Goal: Transaction & Acquisition: Purchase product/service

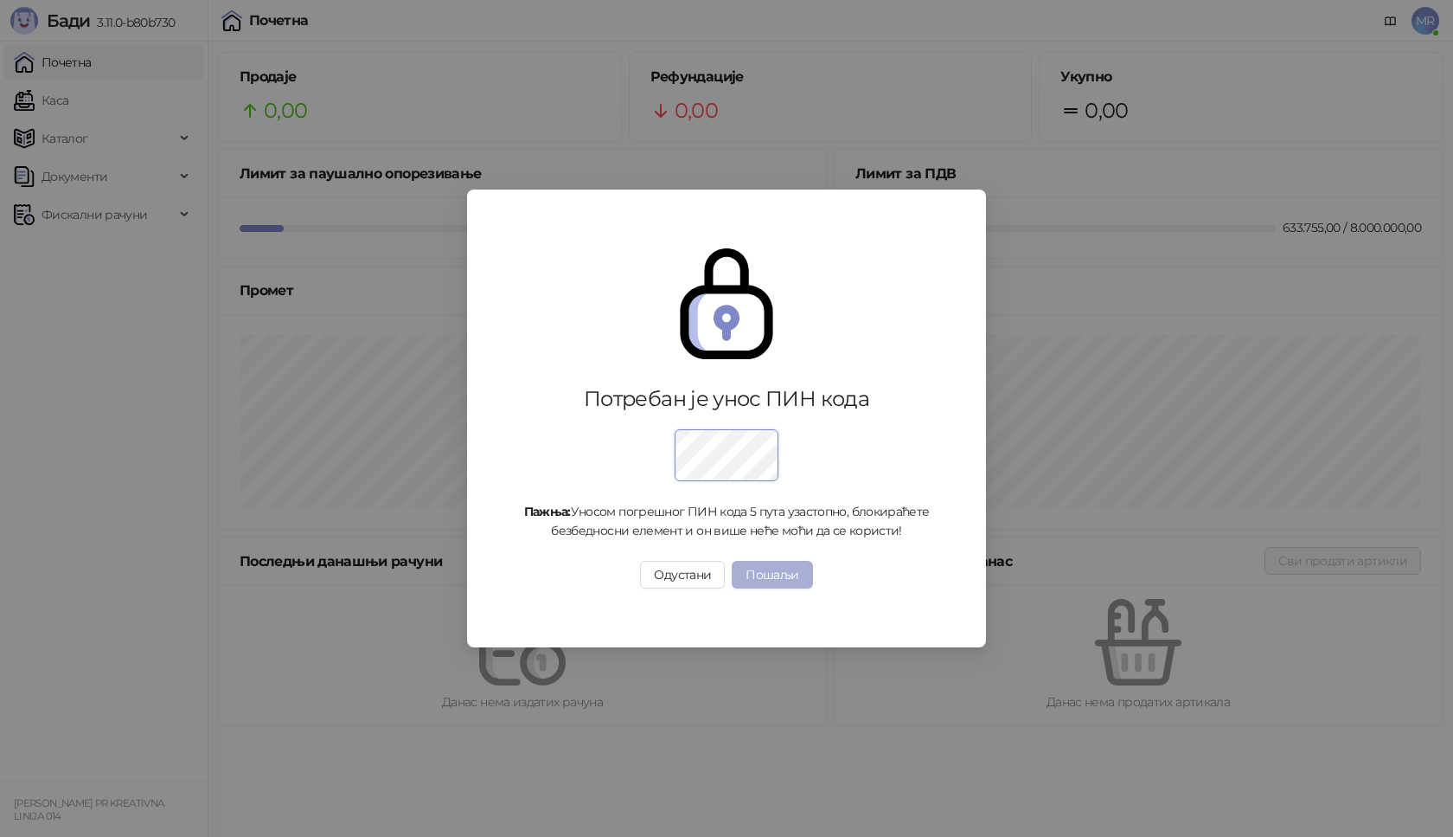
click at [797, 571] on button "Пошаљи" at bounding box center [772, 575] width 80 height 28
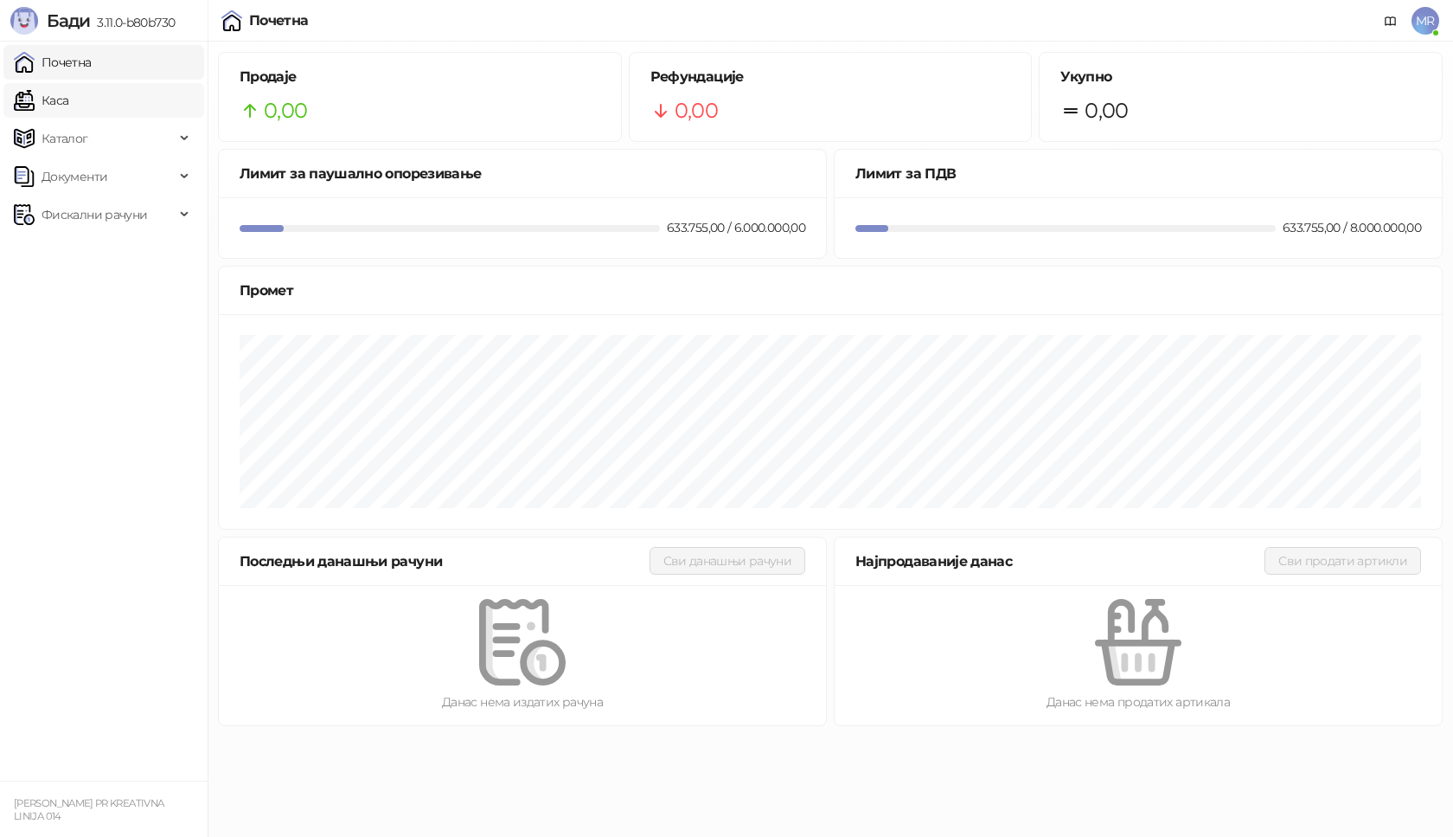
click at [68, 100] on link "Каса" at bounding box center [41, 100] width 55 height 35
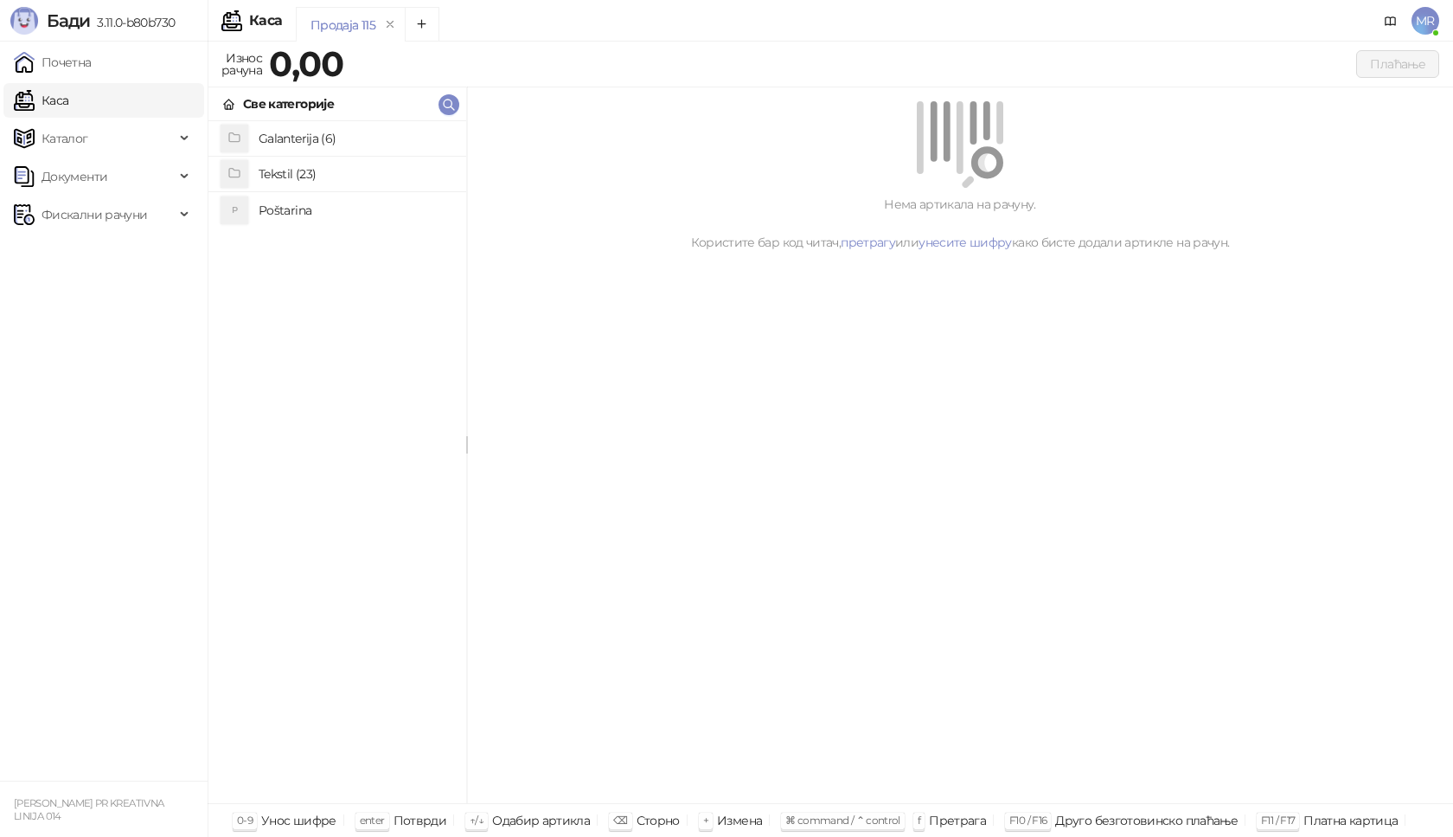
click at [311, 215] on h4 "Poštarina" at bounding box center [356, 210] width 194 height 28
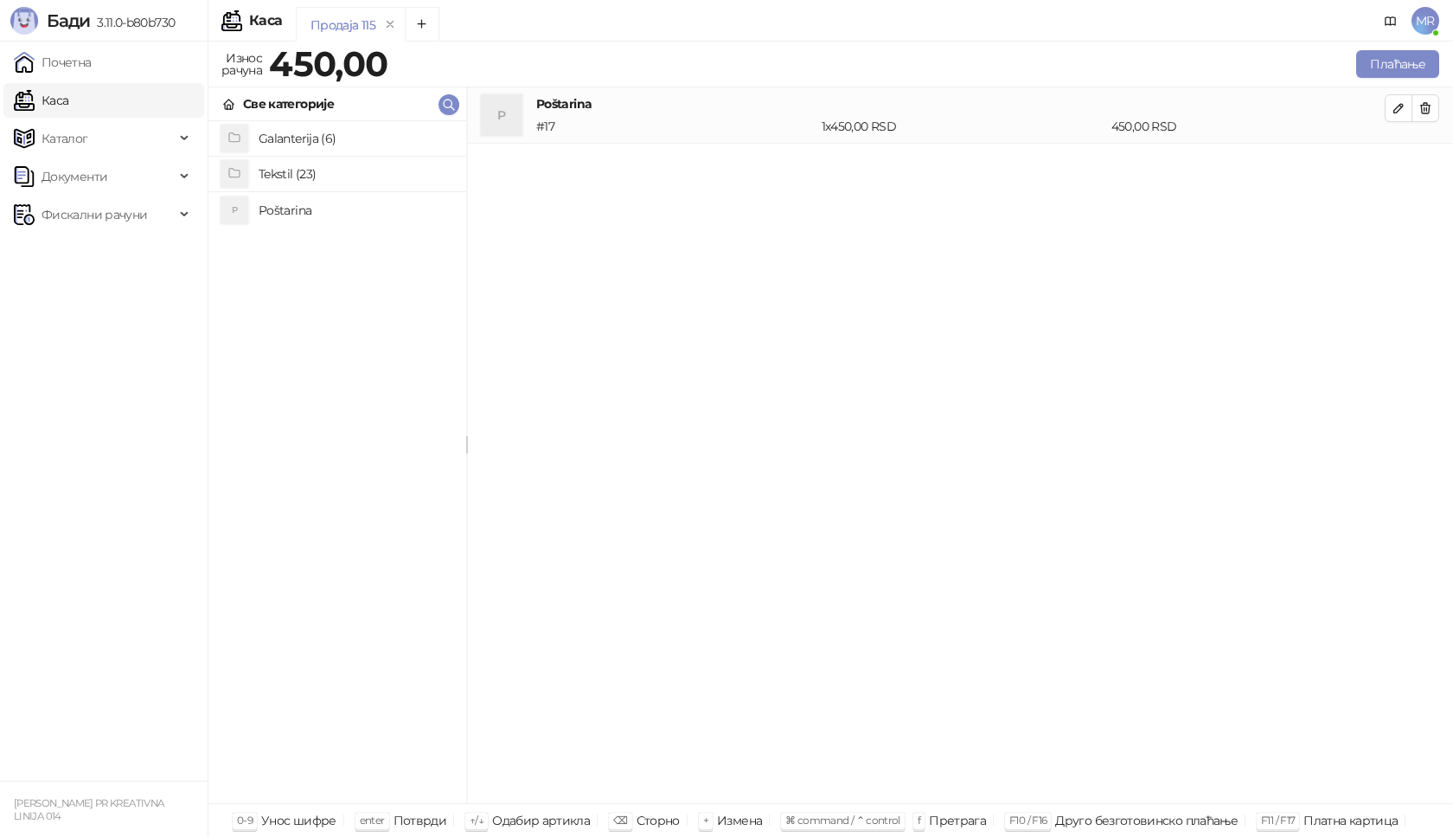
click at [326, 170] on h4 "Tekstil (23)" at bounding box center [356, 174] width 194 height 28
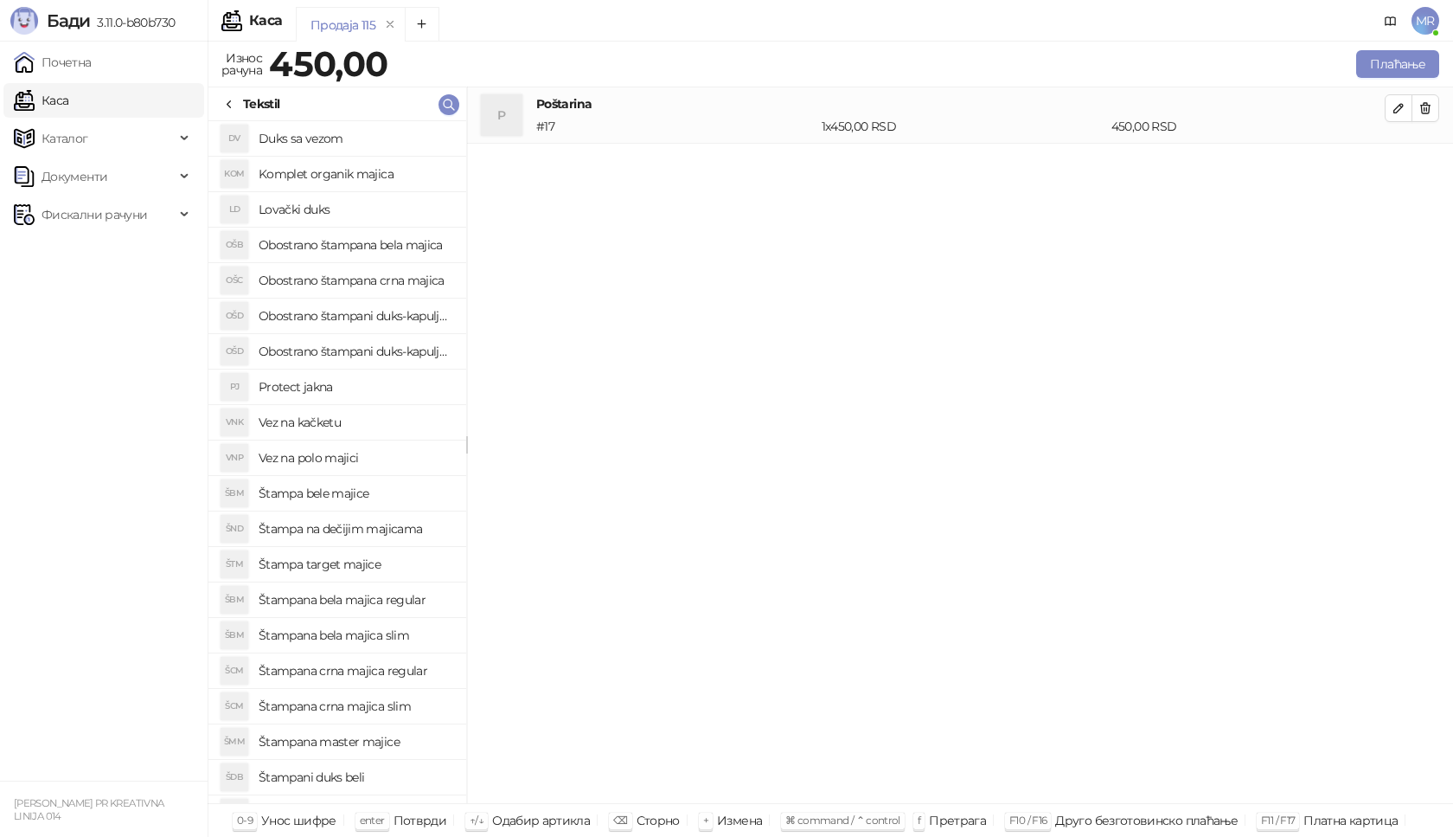
click at [380, 709] on h4 "Štampana crna majica slim" at bounding box center [356, 706] width 194 height 28
click at [1401, 169] on icon "button" at bounding box center [1399, 164] width 14 height 14
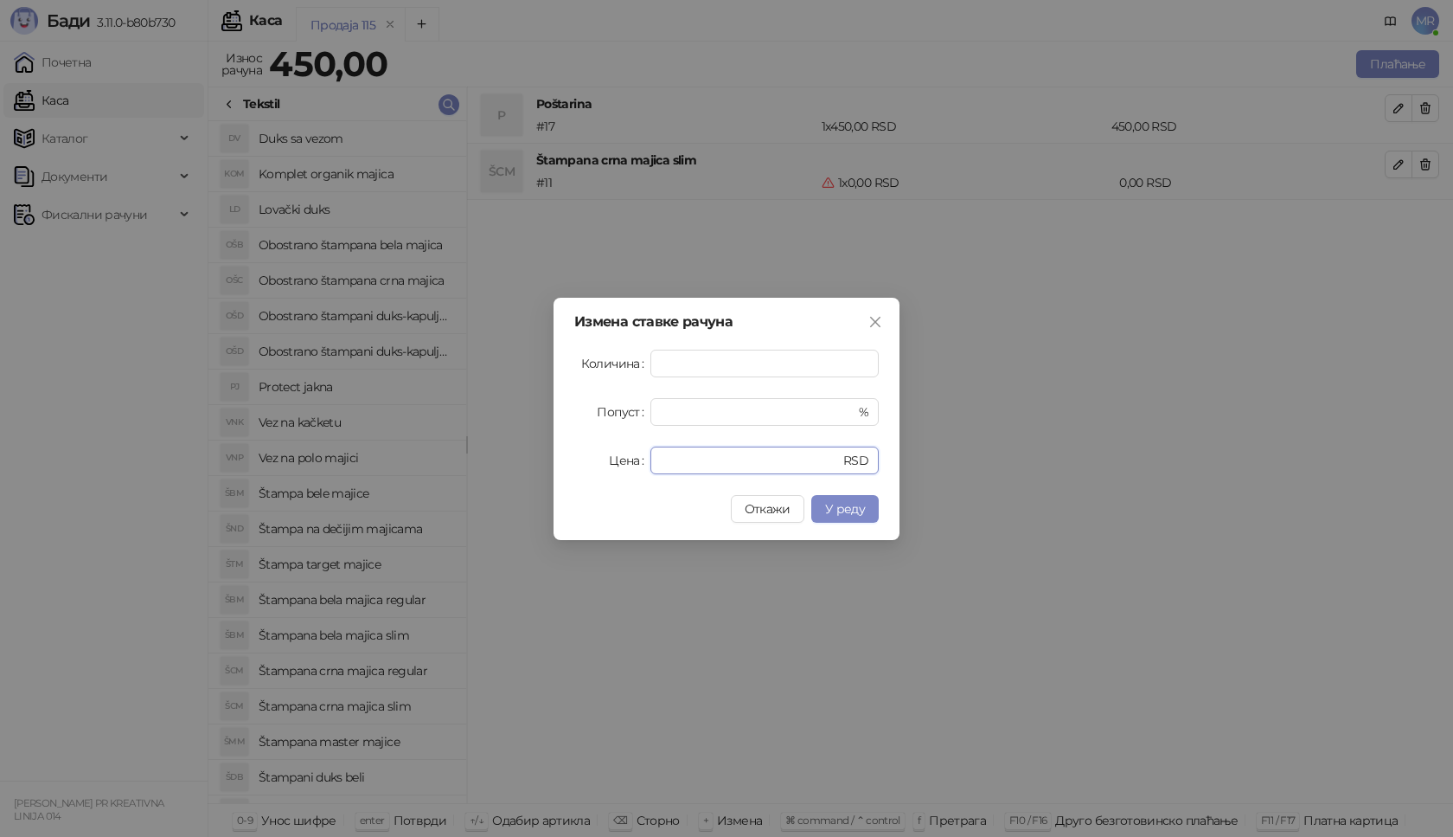
drag, startPoint x: 687, startPoint y: 458, endPoint x: 481, endPoint y: 460, distance: 205.9
click at [481, 460] on div "Измена ставке рачуна Количина * Попуст * % Цена * RSD Откажи У реду" at bounding box center [726, 418] width 1453 height 837
type input "****"
click at [866, 505] on button "У реду" at bounding box center [844, 509] width 67 height 28
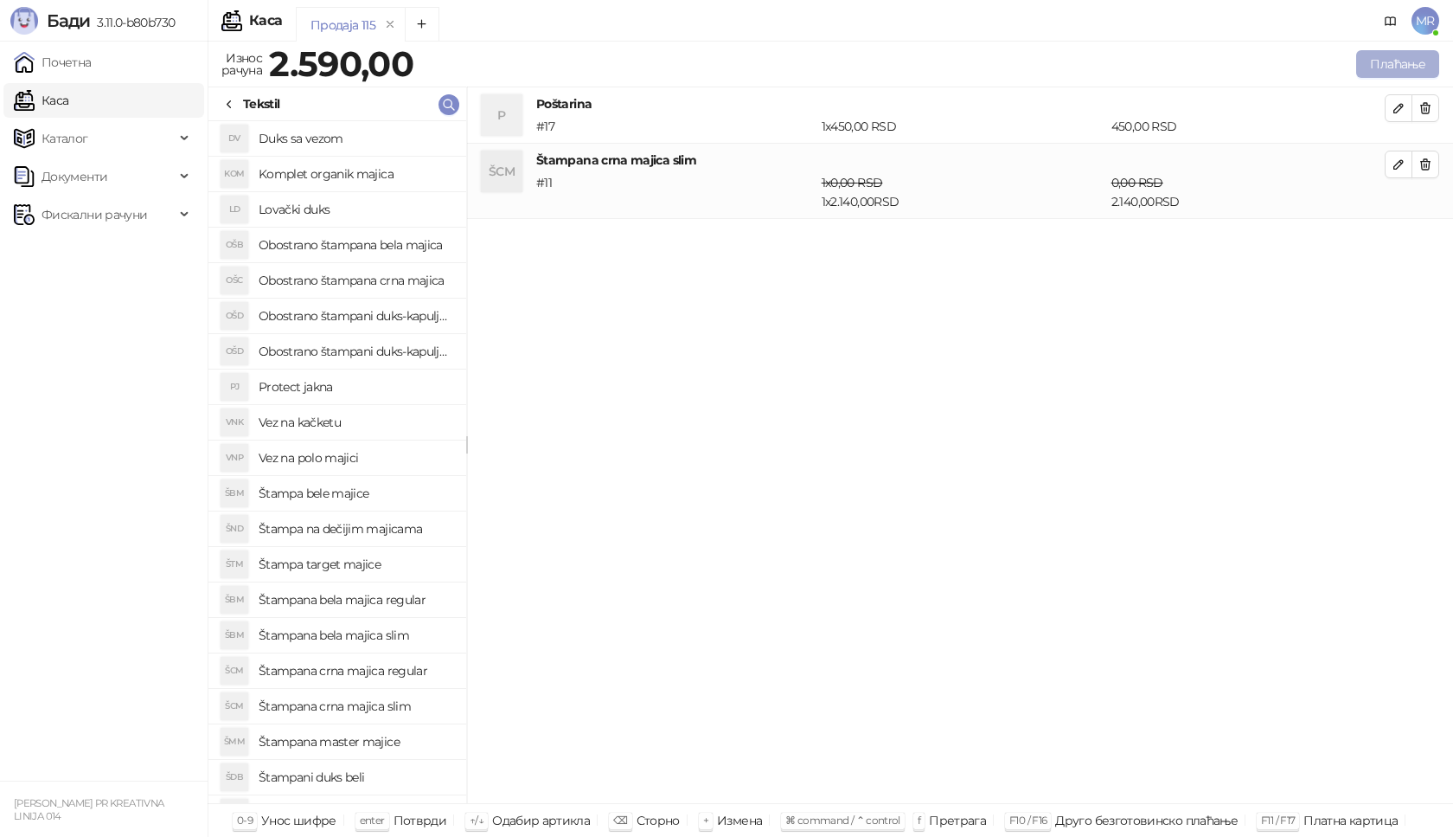
click at [1408, 65] on button "Плаћање" at bounding box center [1397, 64] width 83 height 28
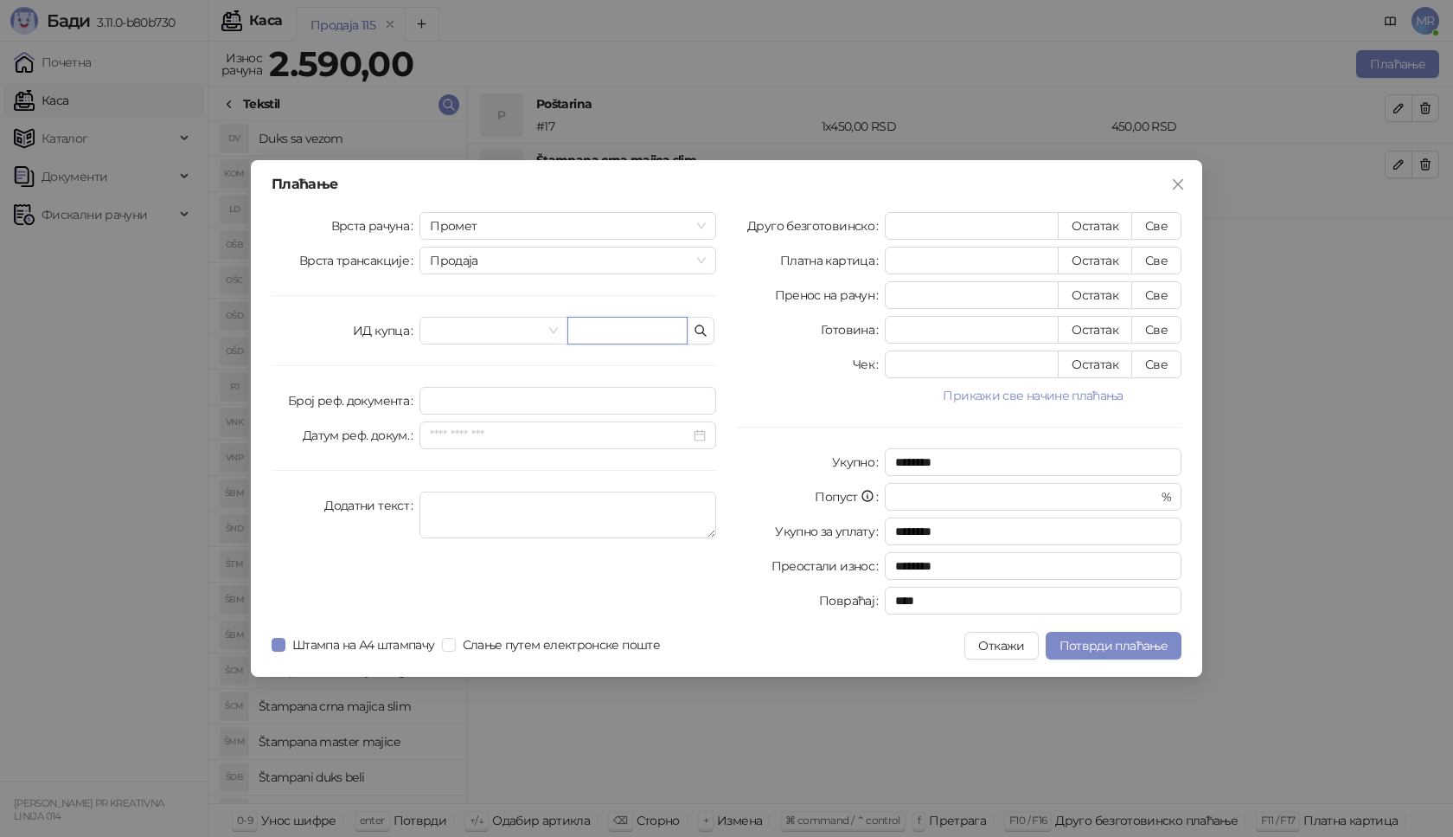
click at [656, 337] on input "text" at bounding box center [627, 331] width 120 height 28
paste input "**********"
type input "**********"
click at [1154, 233] on button "Све" at bounding box center [1157, 226] width 50 height 28
type input "****"
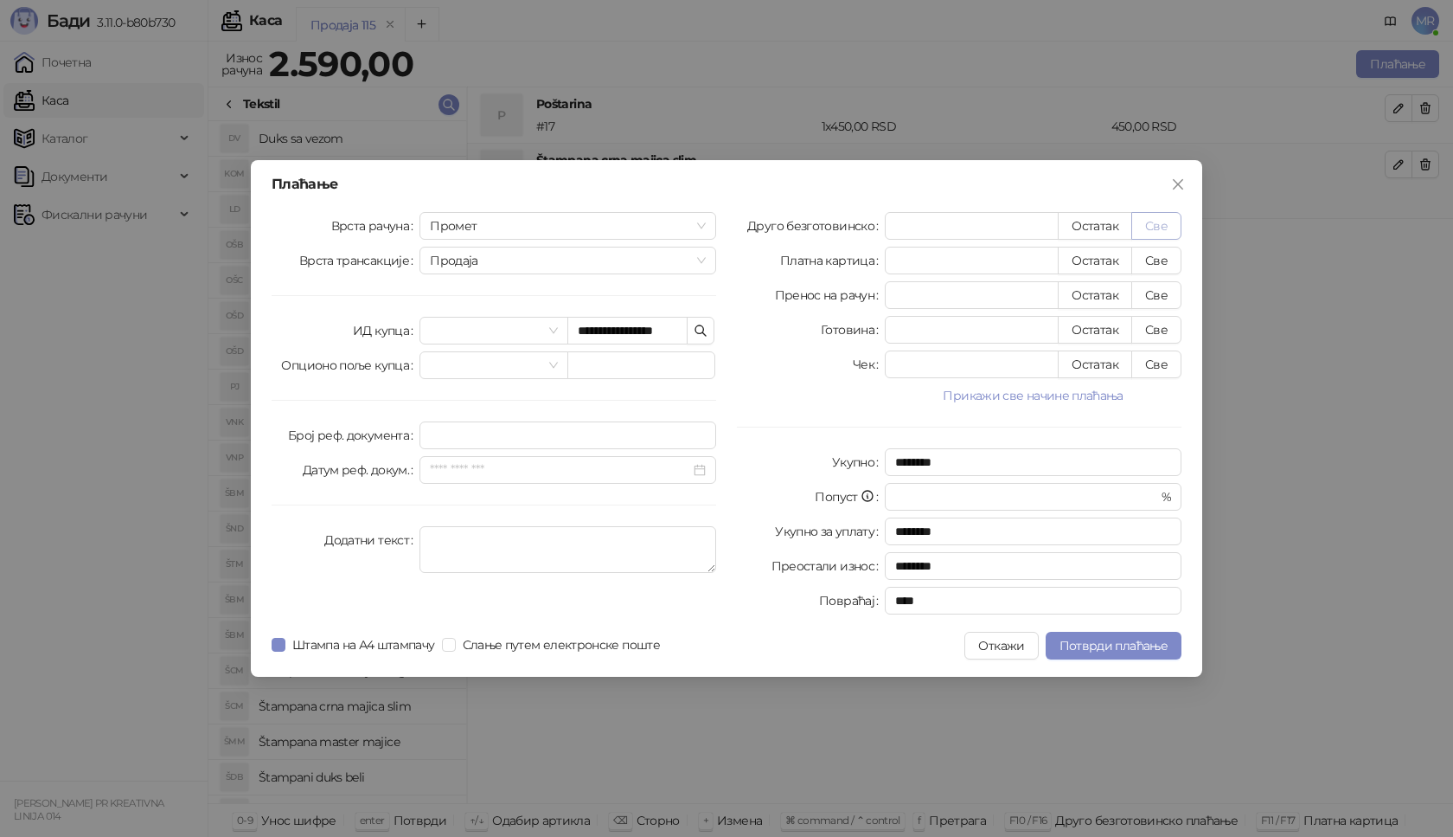
type input "****"
click at [1116, 648] on span "Потврди плаћање" at bounding box center [1114, 646] width 108 height 16
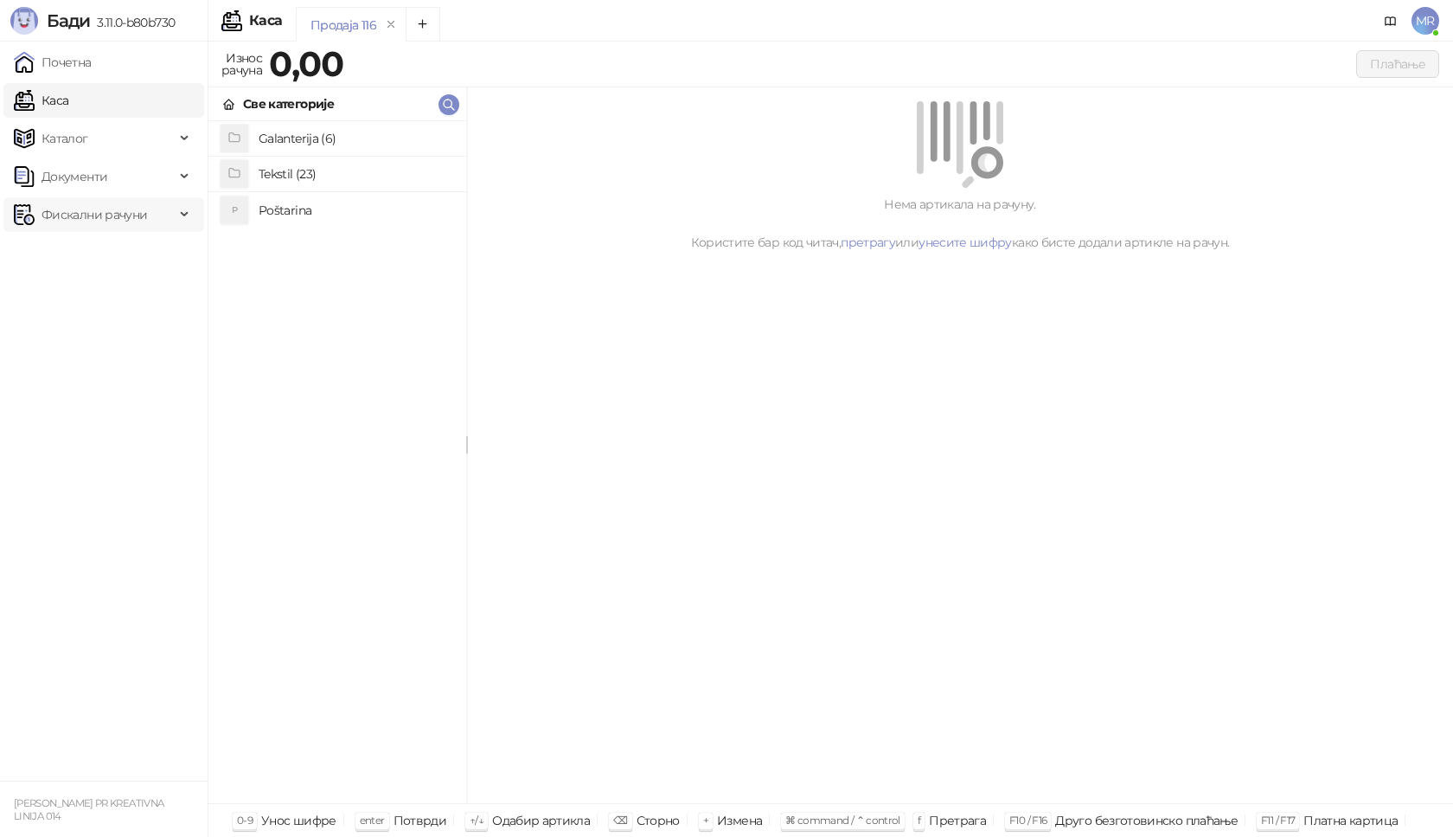
click at [178, 220] on div "Фискални рачуни" at bounding box center [103, 214] width 201 height 35
click at [137, 247] on link "Издати рачуни" at bounding box center [79, 252] width 116 height 35
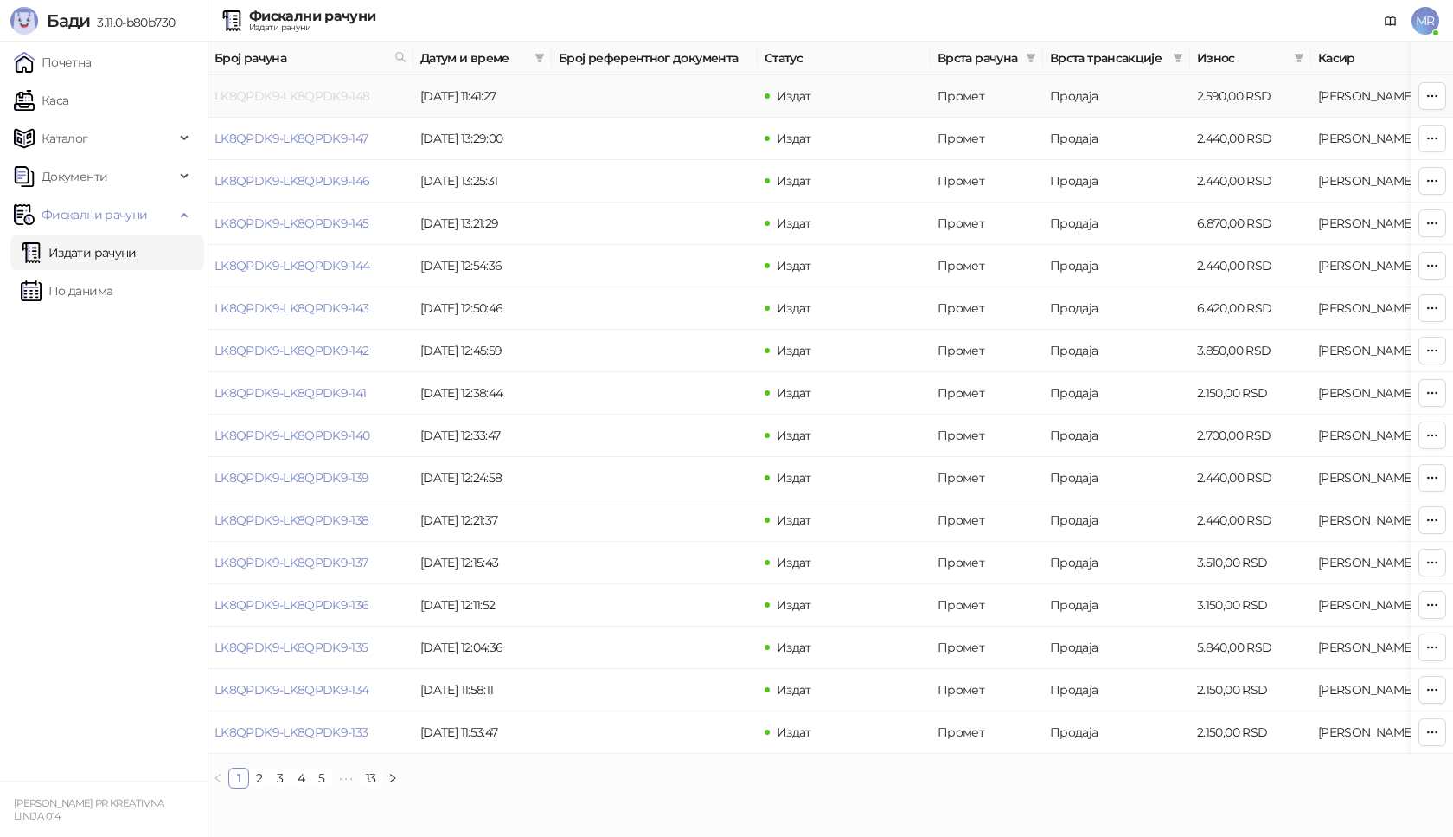
click at [331, 101] on link "LK8QPDK9-LK8QPDK9-148" at bounding box center [293, 96] width 156 height 16
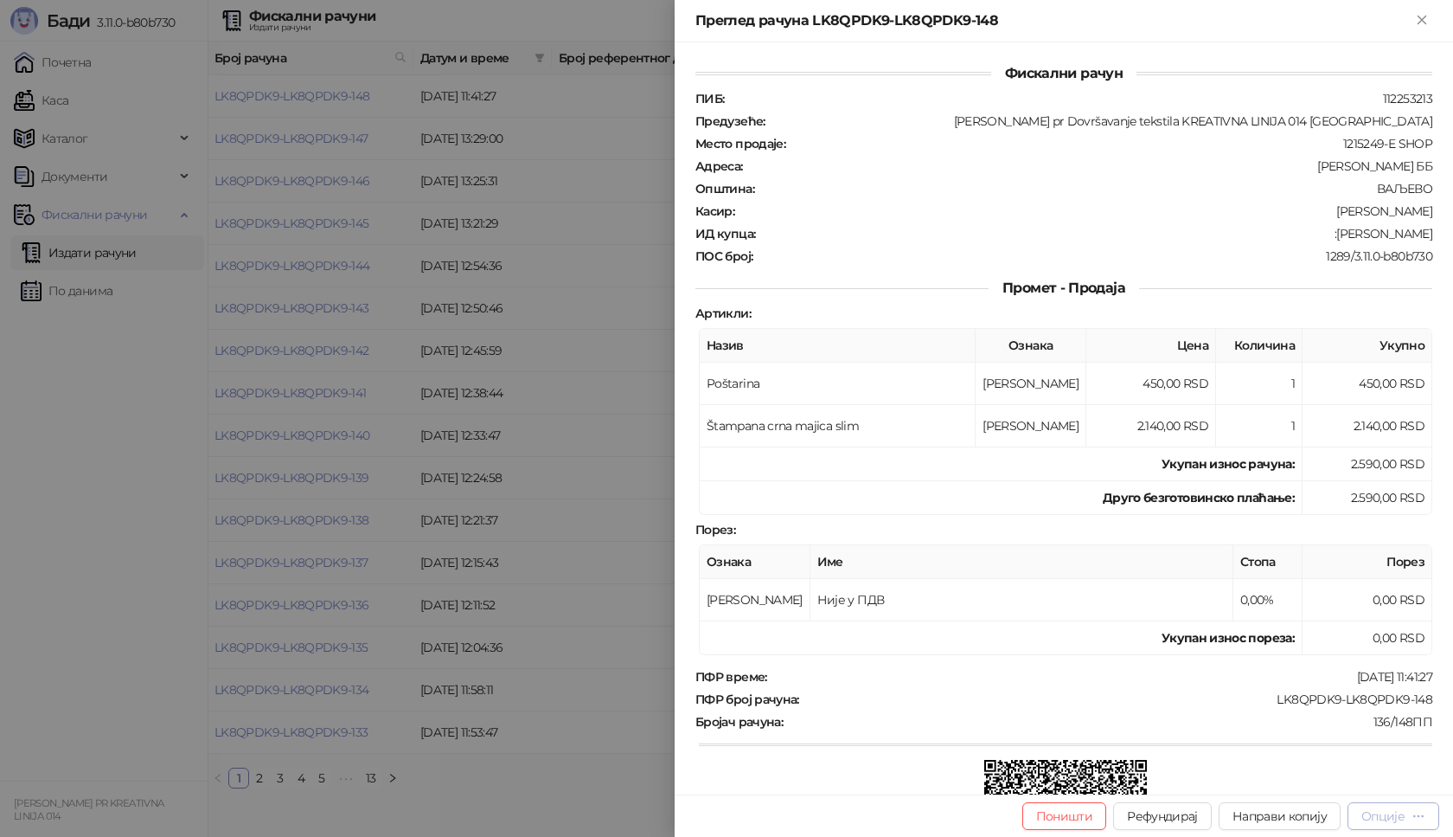
click at [1398, 818] on div "Опције" at bounding box center [1383, 816] width 43 height 16
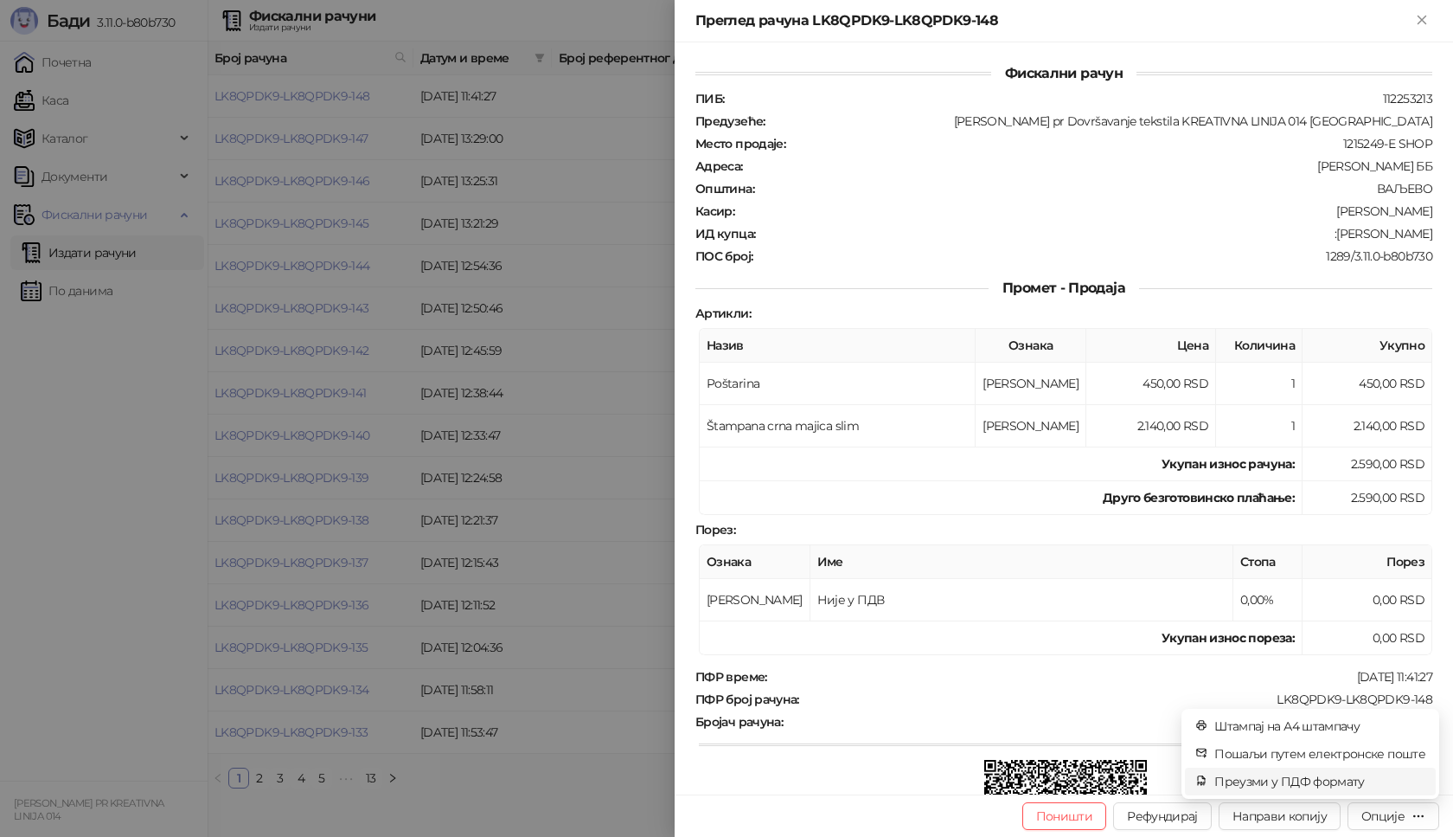
click at [1331, 779] on span "Преузми у ПДФ формату" at bounding box center [1320, 781] width 211 height 19
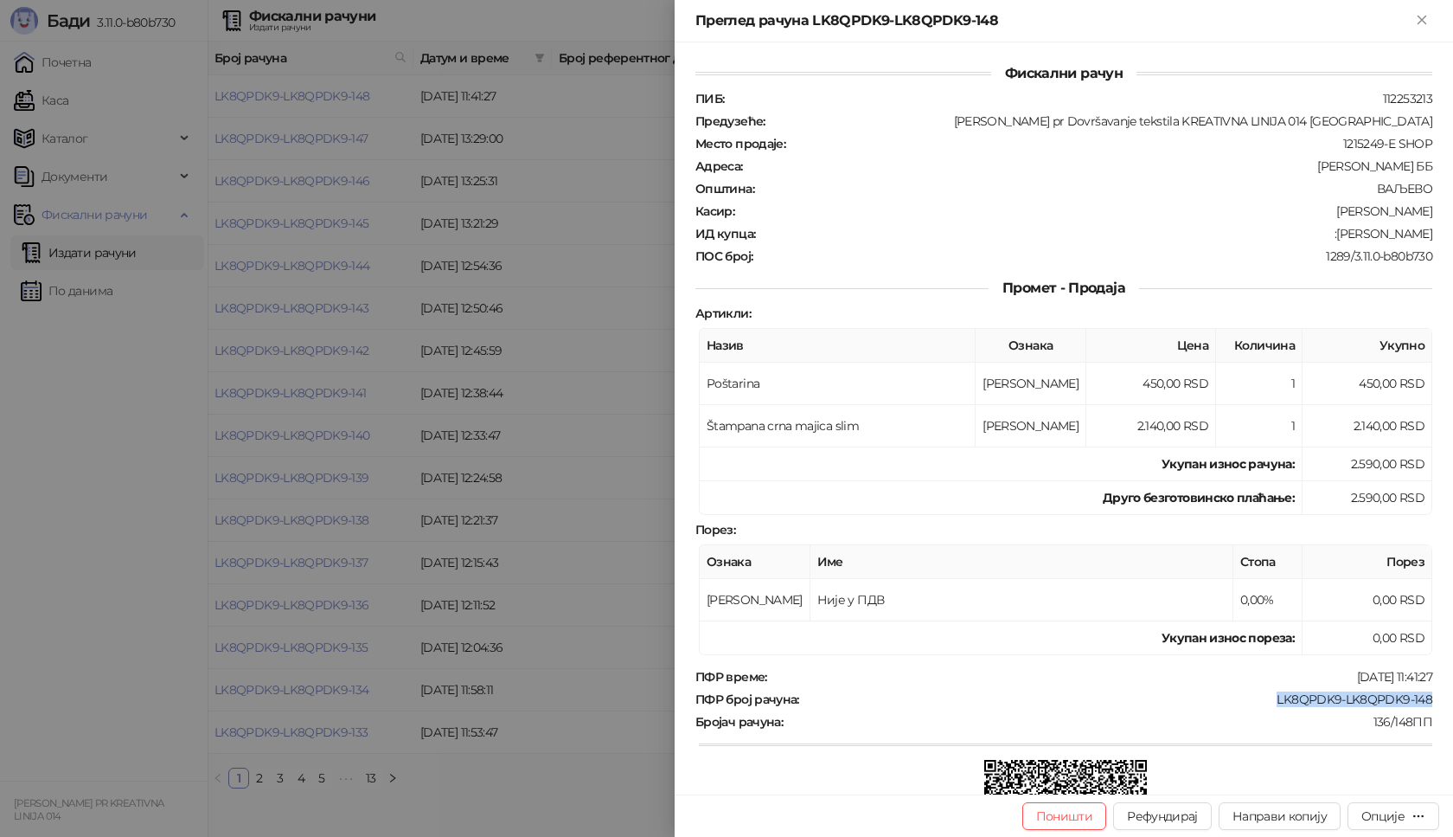
drag, startPoint x: 1261, startPoint y: 696, endPoint x: 1424, endPoint y: 695, distance: 162.6
click at [1424, 695] on div "Фискални рачун ПИБ : 112253213 Предузеће : [PERSON_NAME] pr Dovršavanje tekstil…" at bounding box center [1064, 418] width 779 height 752
copy div "LK8QPDK9-LK8QPDK9-148"
drag, startPoint x: 1332, startPoint y: 232, endPoint x: 1422, endPoint y: 223, distance: 90.4
click at [1422, 223] on div "Фискални рачун ПИБ : 112253213 Предузеће : [PERSON_NAME] pr Dovršavanje tekstil…" at bounding box center [1064, 418] width 779 height 752
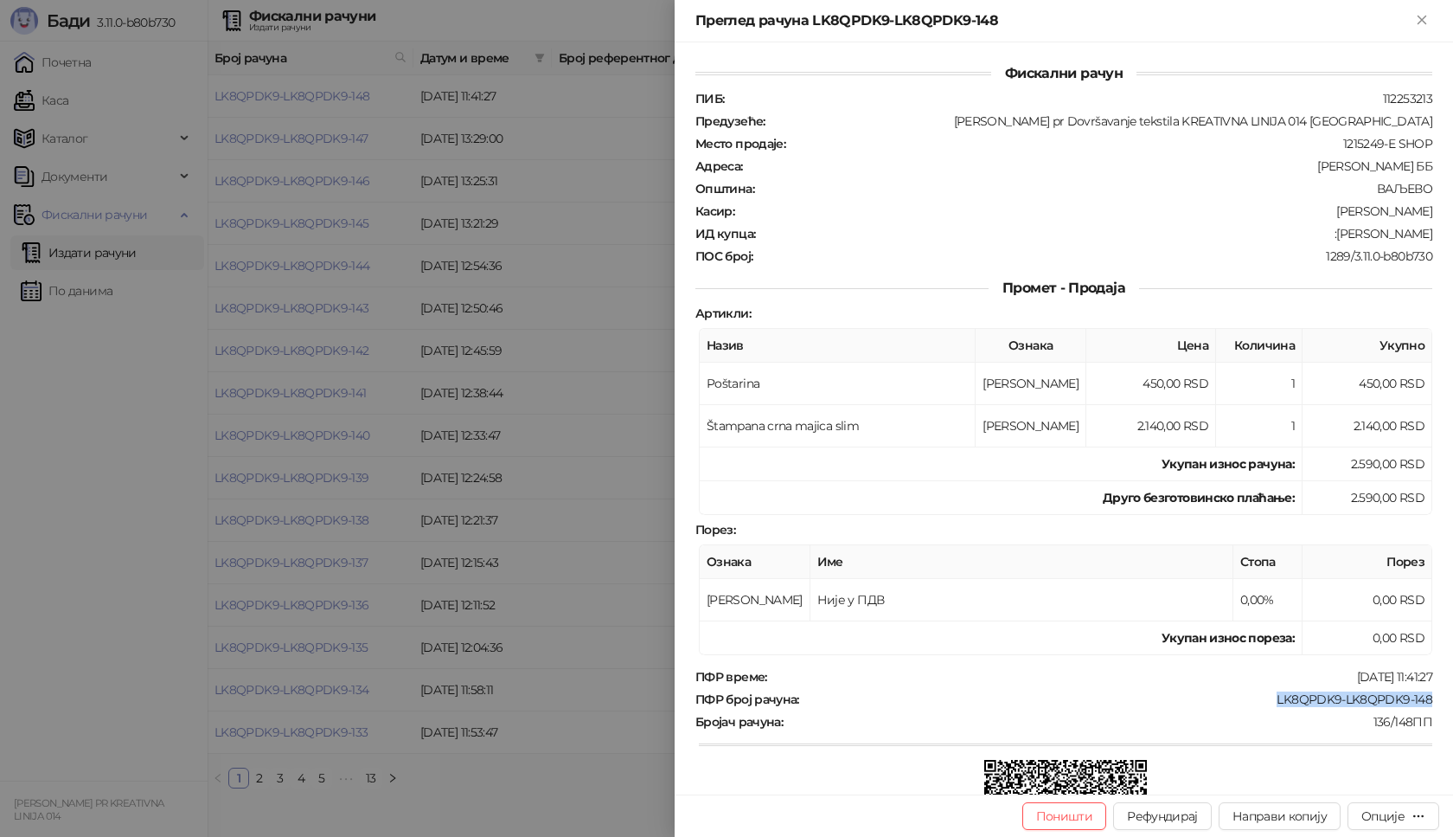
copy div "[PERSON_NAME]"
click at [1425, 17] on icon "Close" at bounding box center [1422, 20] width 8 height 8
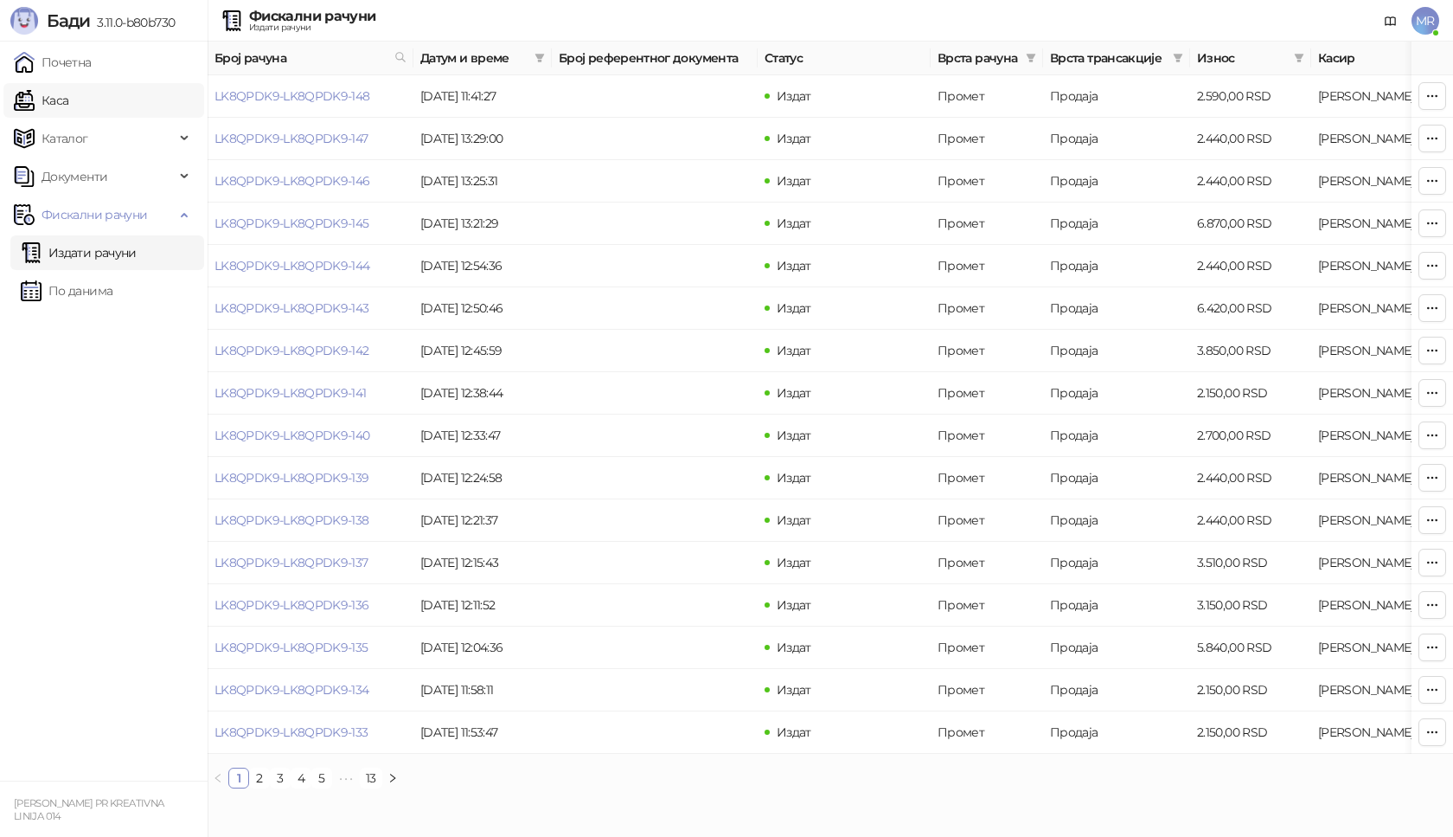
click at [68, 94] on link "Каса" at bounding box center [41, 100] width 55 height 35
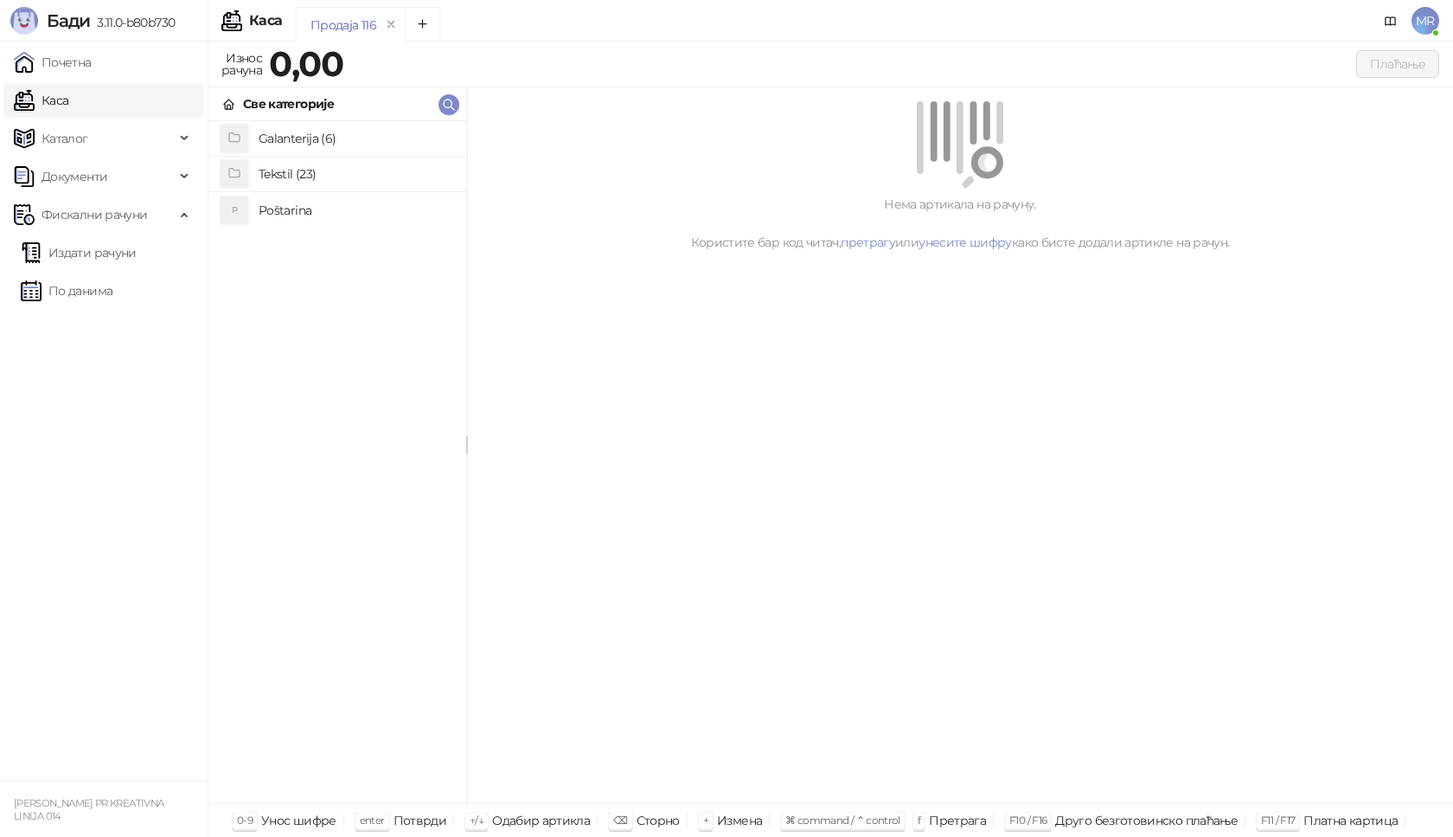
click at [311, 180] on h4 "Tekstil (23)" at bounding box center [356, 174] width 194 height 28
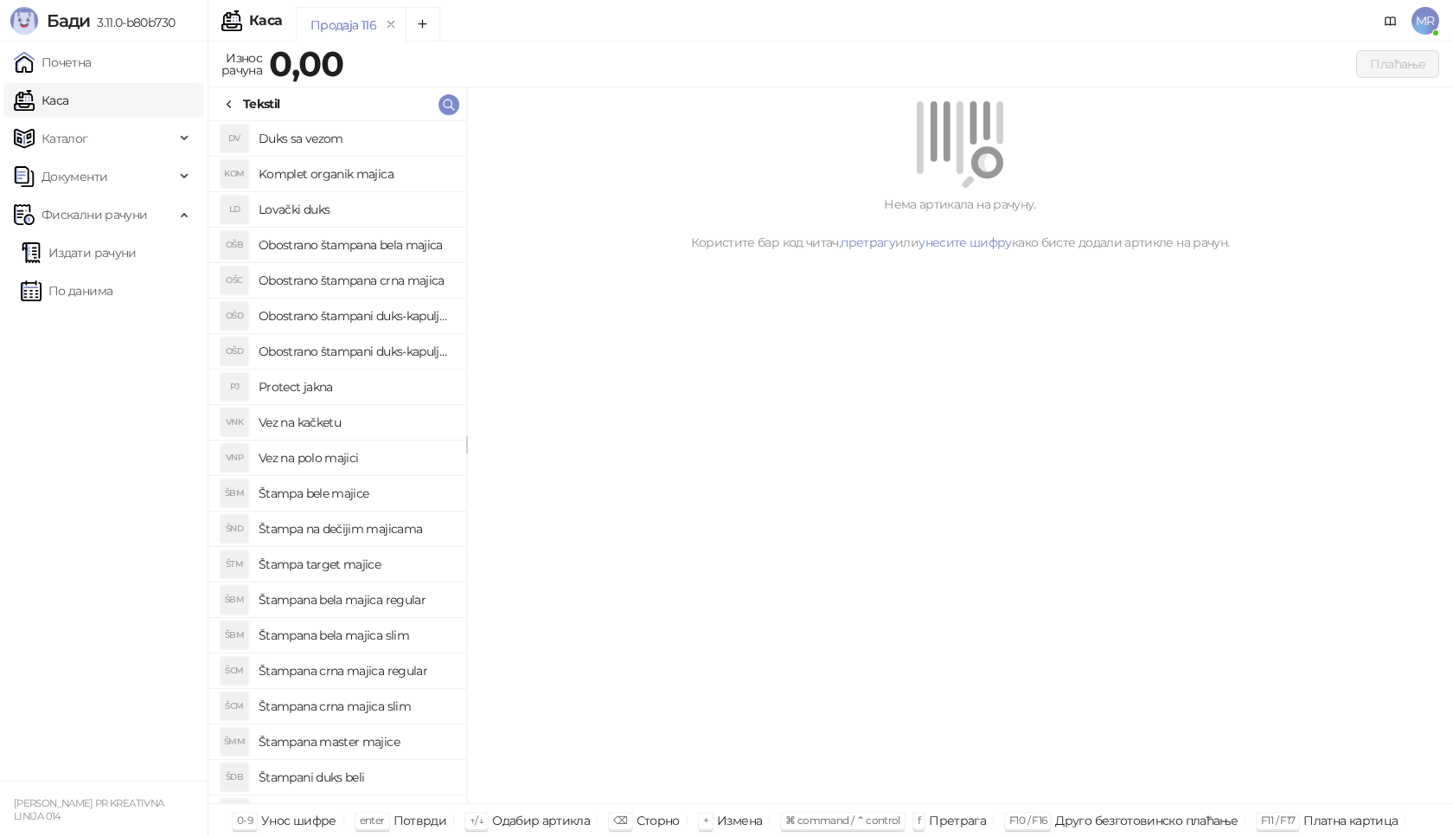
click at [361, 705] on h4 "Štampana crna majica slim" at bounding box center [356, 706] width 194 height 28
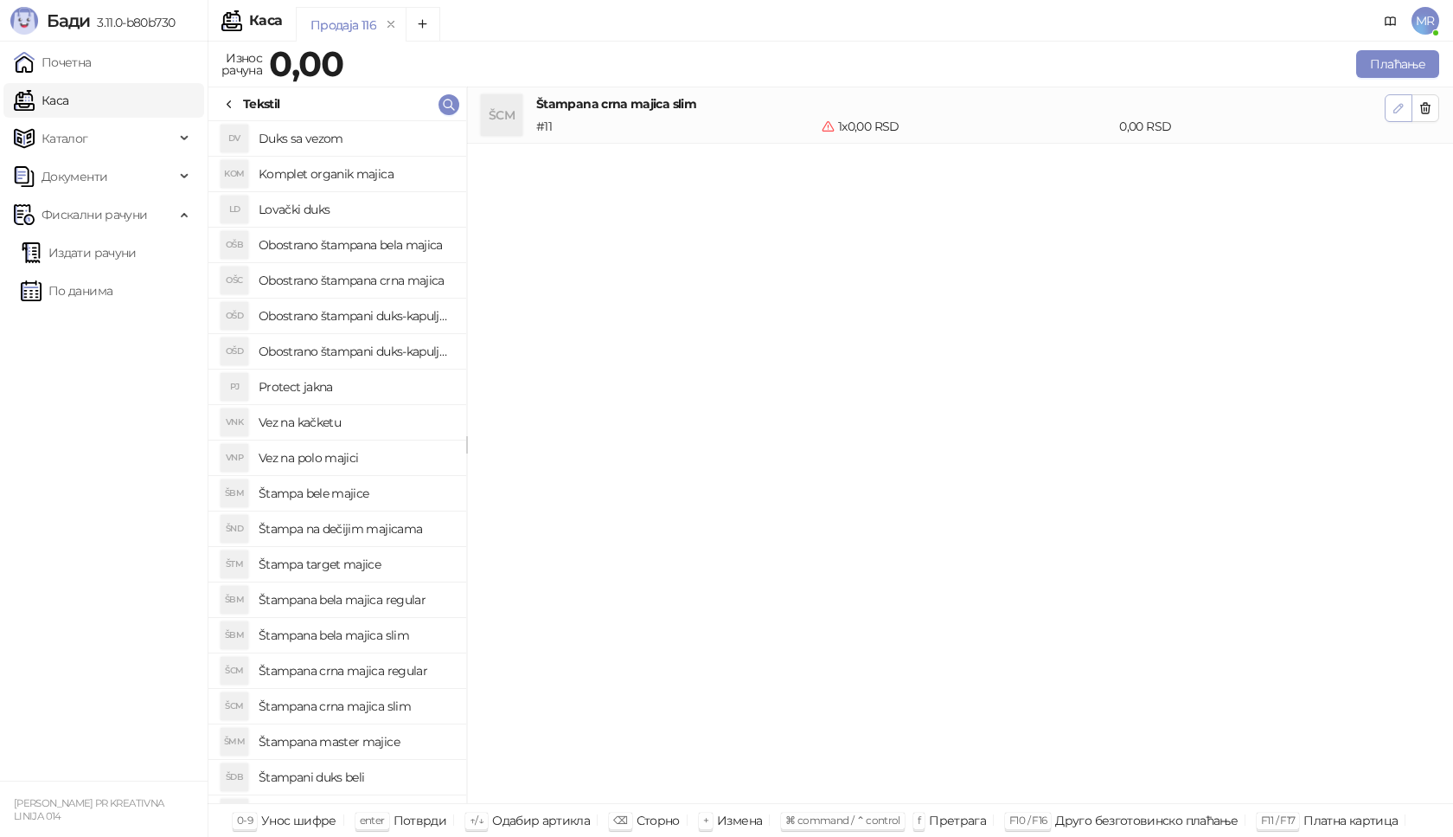
click at [1398, 113] on icon "button" at bounding box center [1399, 108] width 14 height 14
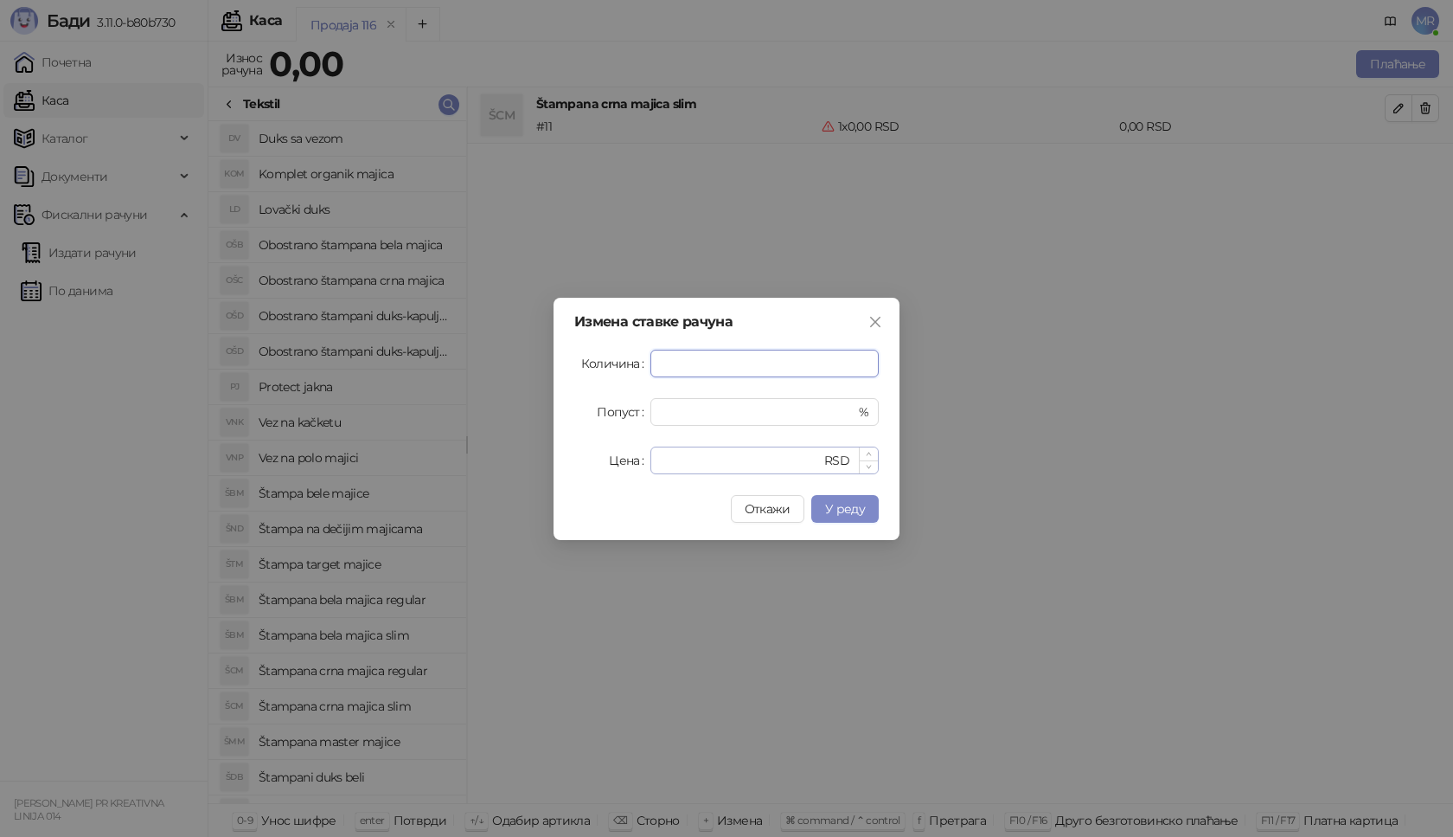
type input "*"
drag, startPoint x: 696, startPoint y: 467, endPoint x: 629, endPoint y: 477, distance: 68.1
click at [629, 477] on div "Измена ставке рачуна Количина * Попуст * % Цена * RSD Откажи У реду" at bounding box center [727, 419] width 346 height 242
type input "****"
click at [859, 507] on span "У реду" at bounding box center [845, 509] width 40 height 16
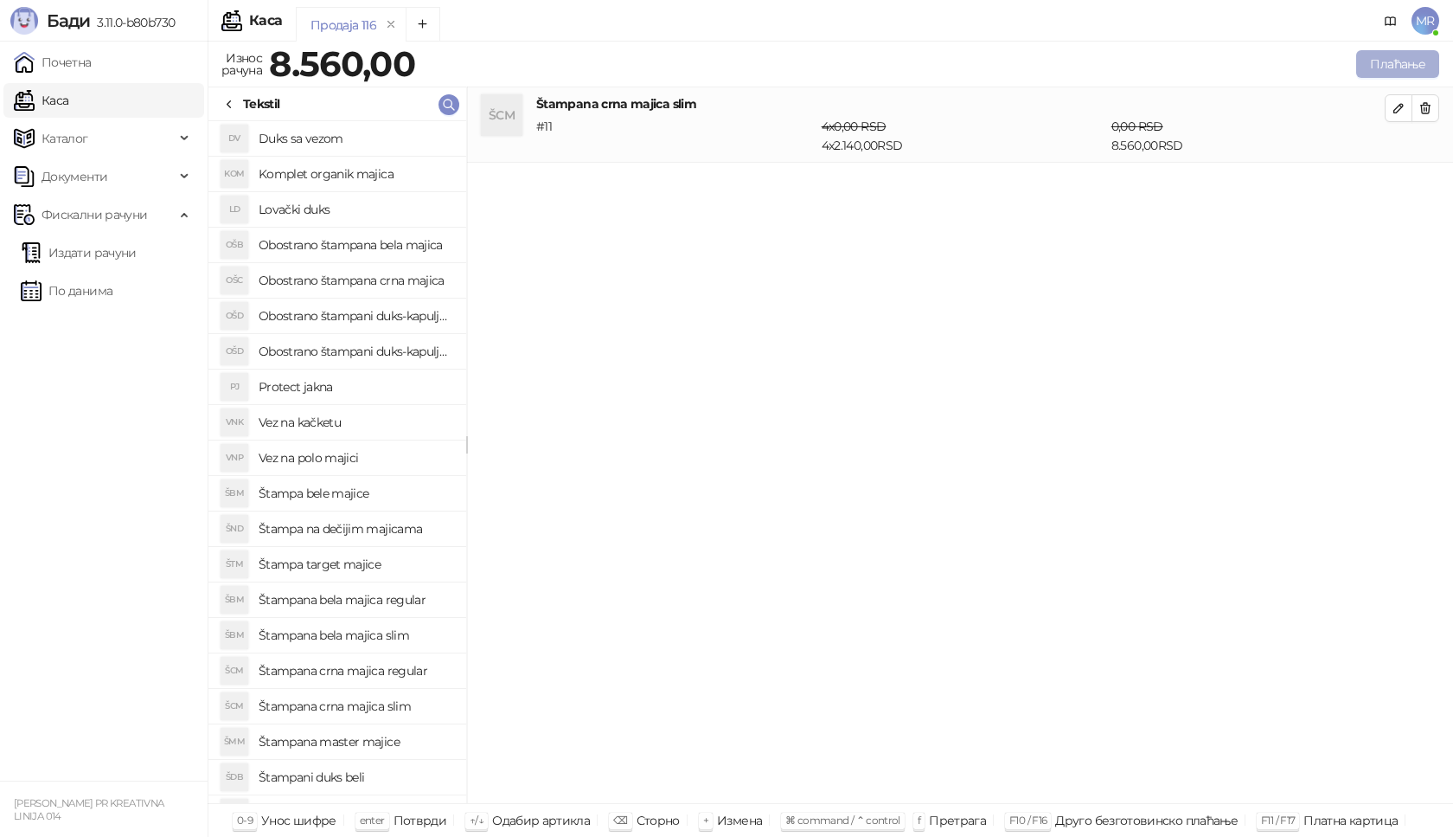
click at [1416, 69] on button "Плаћање" at bounding box center [1397, 64] width 83 height 28
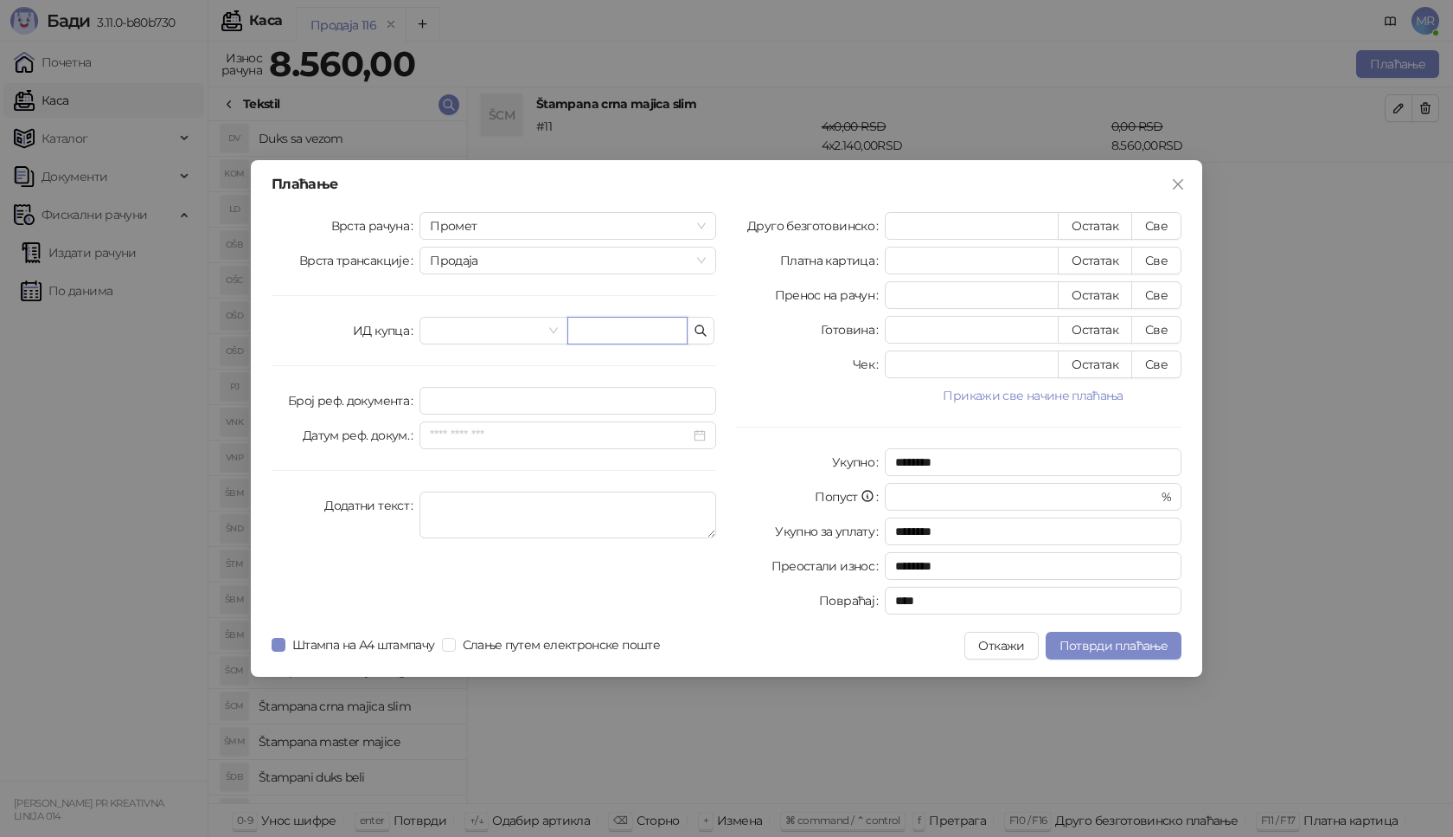
click at [628, 328] on input "text" at bounding box center [627, 331] width 120 height 28
paste input "**********"
type input "**********"
click at [1164, 217] on button "Све" at bounding box center [1157, 226] width 50 height 28
type input "****"
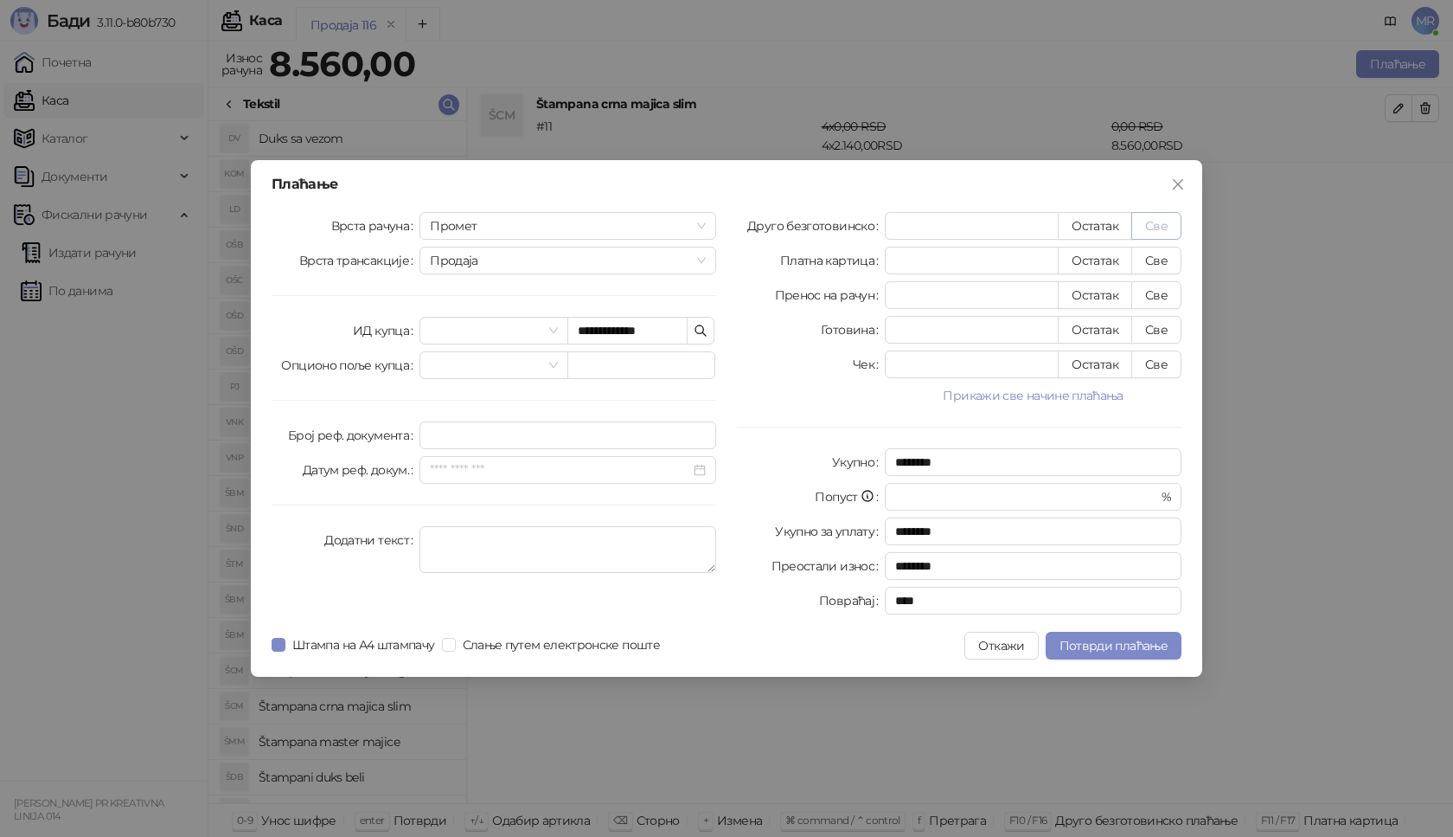
type input "****"
click at [1146, 638] on span "Потврди плаћање" at bounding box center [1114, 646] width 108 height 16
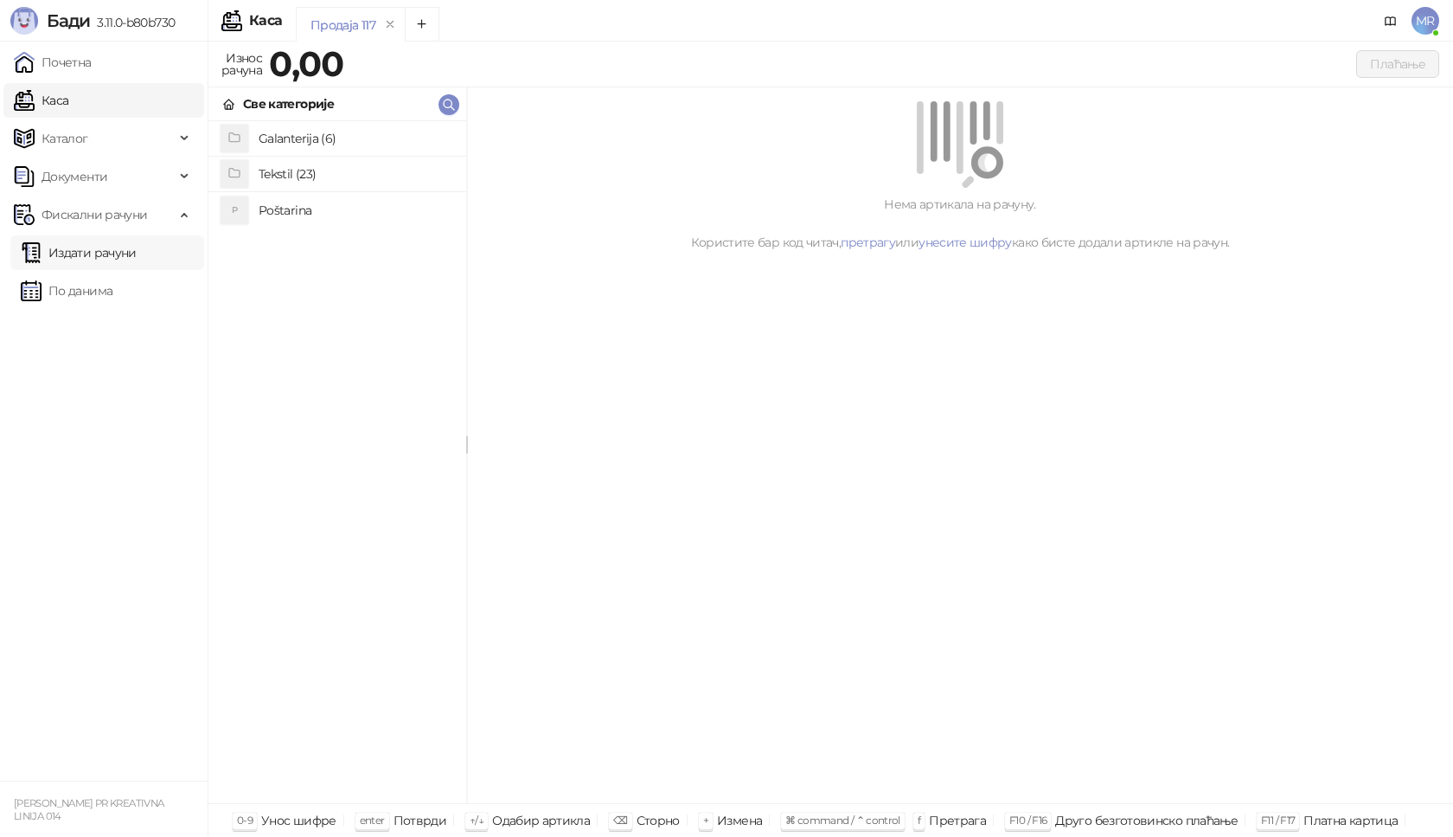
click at [137, 250] on link "Издати рачуни" at bounding box center [79, 252] width 116 height 35
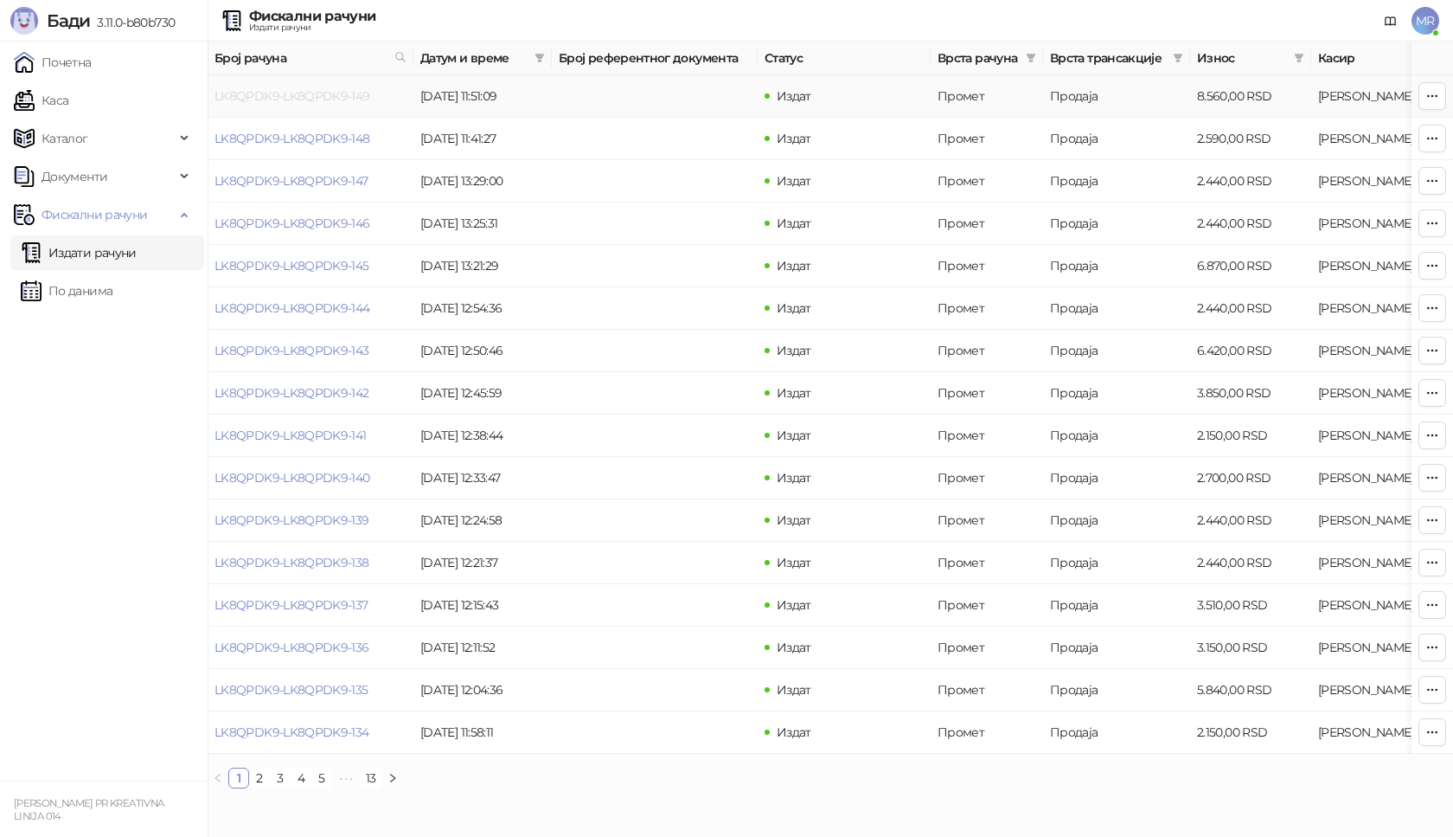
click at [329, 94] on link "LK8QPDK9-LK8QPDK9-149" at bounding box center [293, 96] width 156 height 16
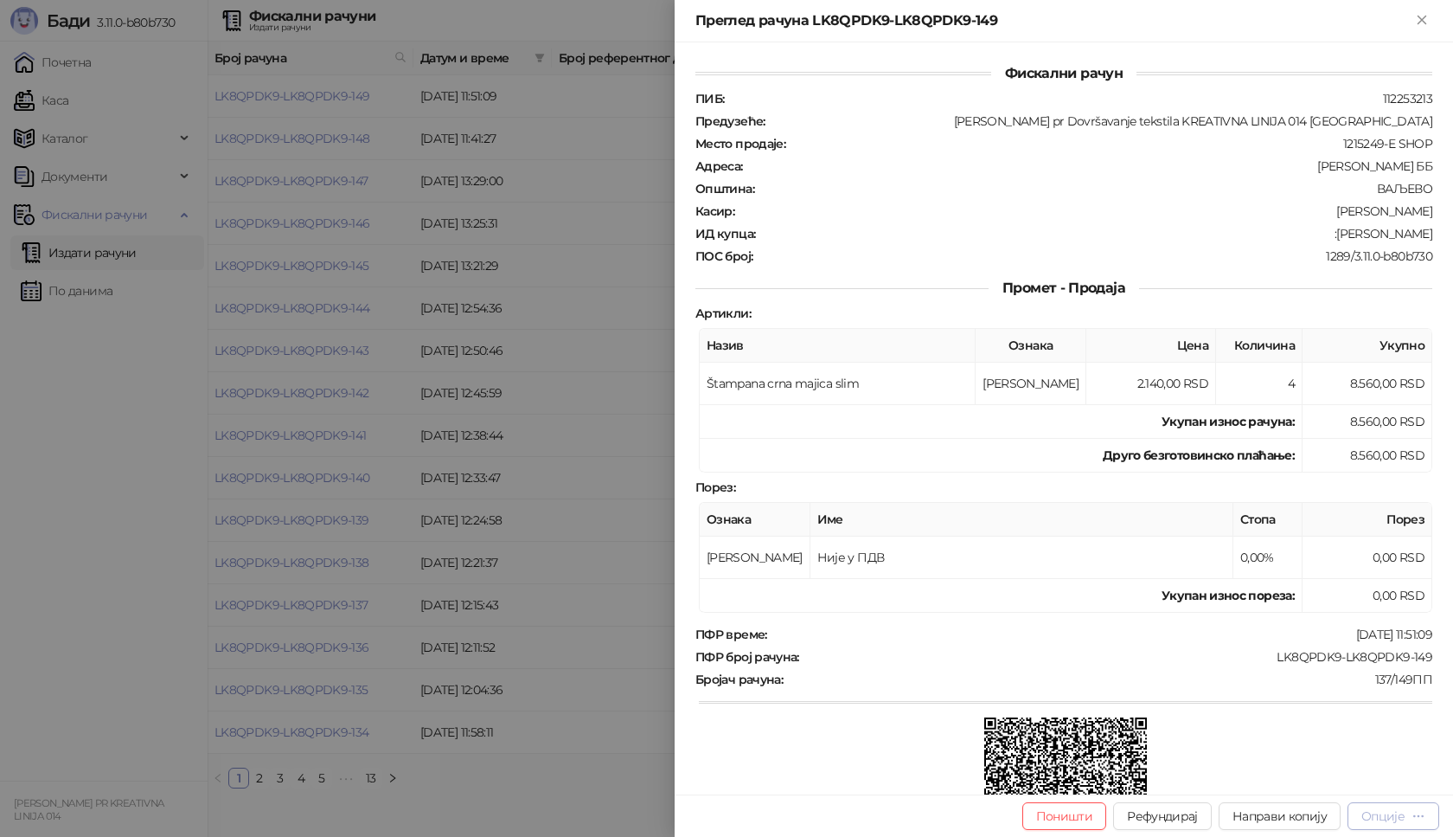
drag, startPoint x: 1388, startPoint y: 816, endPoint x: 1377, endPoint y: 811, distance: 12.4
click at [1387, 816] on div "Опције" at bounding box center [1383, 816] width 43 height 16
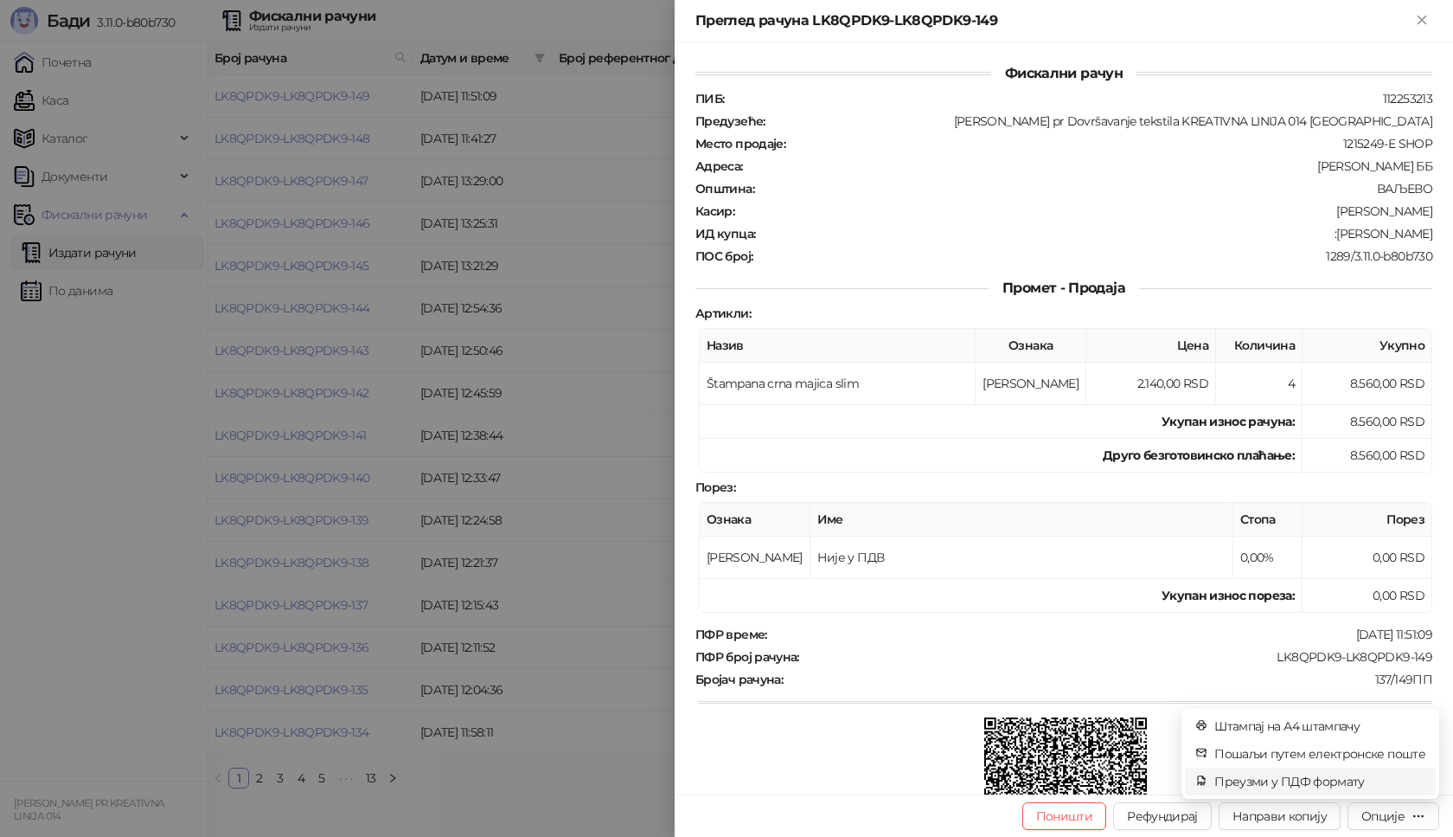
click at [1305, 777] on span "Преузми у ПДФ формату" at bounding box center [1320, 781] width 211 height 19
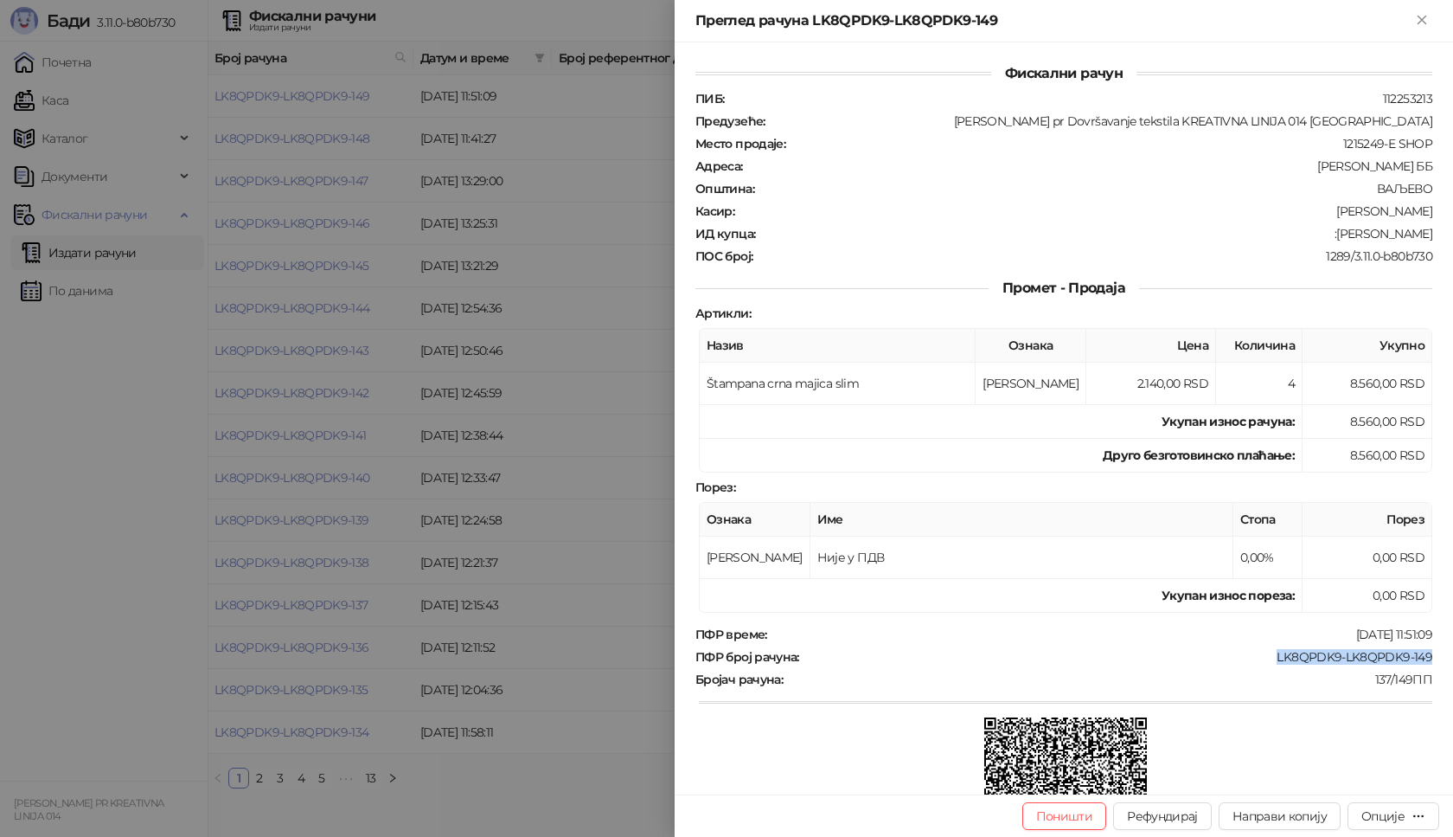
drag, startPoint x: 1263, startPoint y: 657, endPoint x: 1418, endPoint y: 658, distance: 154.9
click at [1418, 658] on div "LK8QPDK9-LK8QPDK9-149" at bounding box center [1117, 657] width 633 height 16
copy div "LK8QPDK9-LK8QPDK9-149"
drag, startPoint x: 1348, startPoint y: 234, endPoint x: 1448, endPoint y: 234, distance: 100.4
click at [1448, 234] on div "Фискални рачун ПИБ : 112253213 Предузеће : [PERSON_NAME] pr Dovršavanje tekstil…" at bounding box center [1064, 418] width 779 height 752
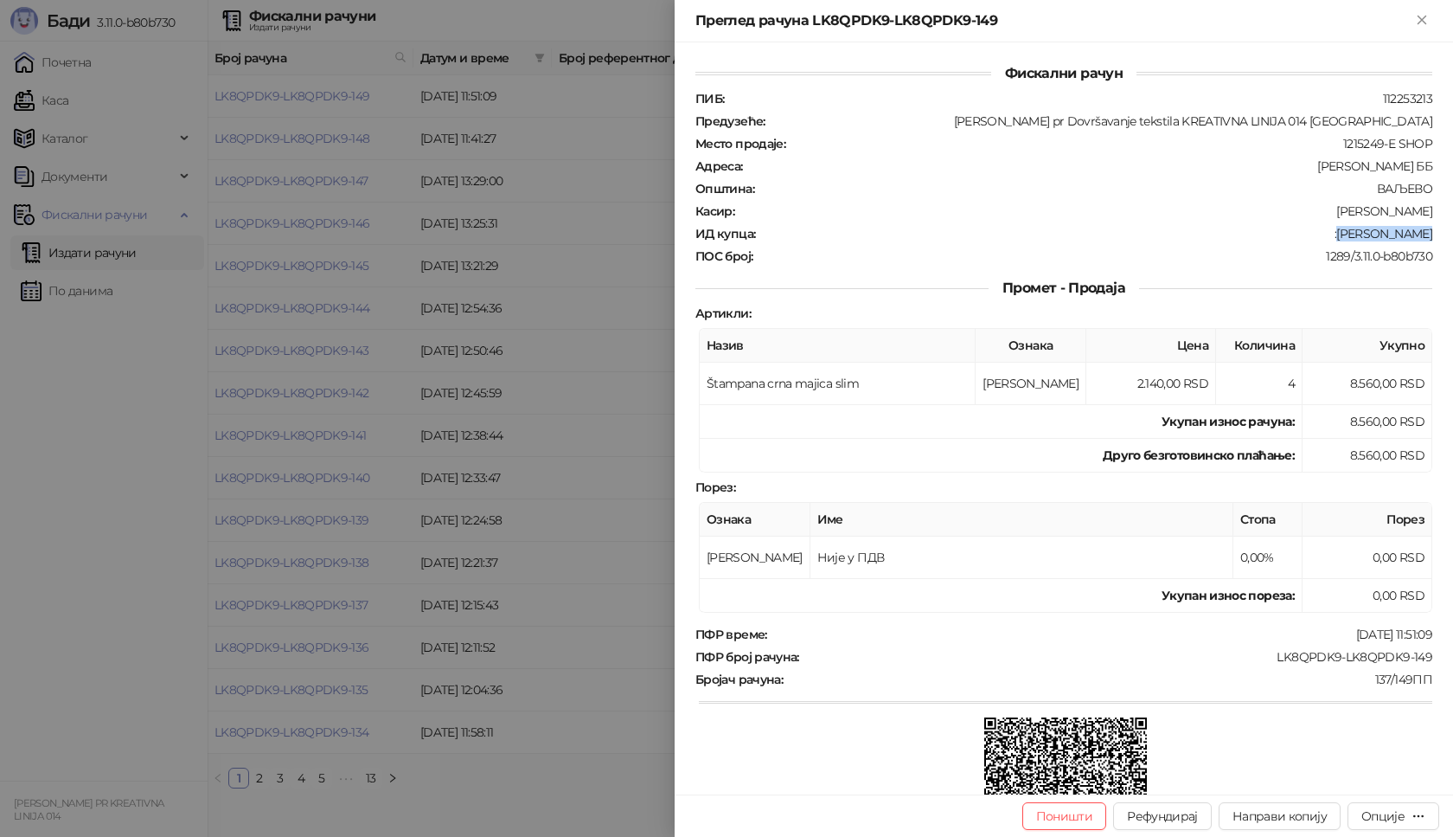
copy div "[PERSON_NAME]"
click at [1426, 23] on icon "Close" at bounding box center [1422, 20] width 8 height 8
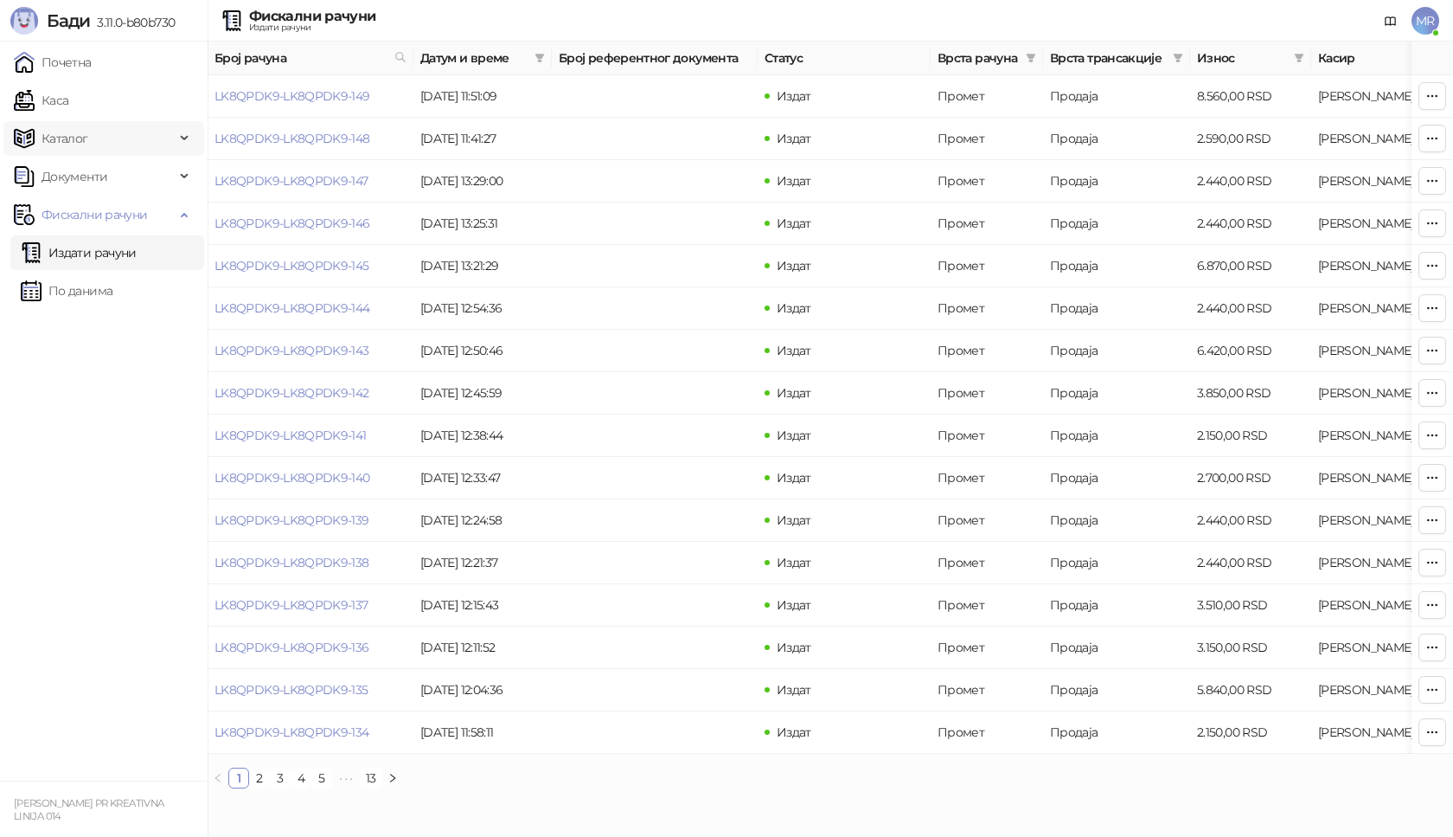
click at [130, 139] on span "Каталог" at bounding box center [94, 138] width 161 height 35
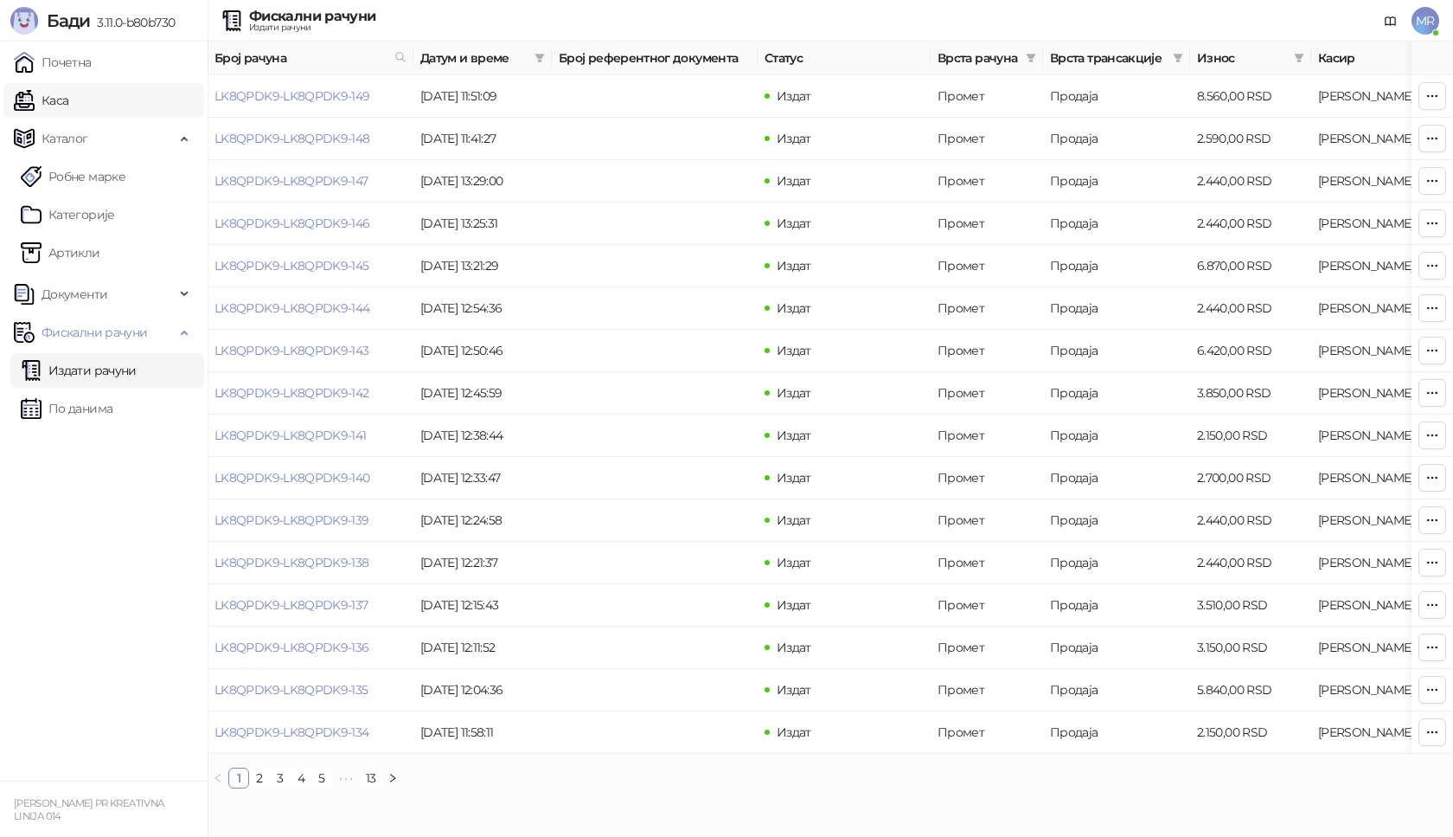
click at [68, 100] on link "Каса" at bounding box center [41, 100] width 55 height 35
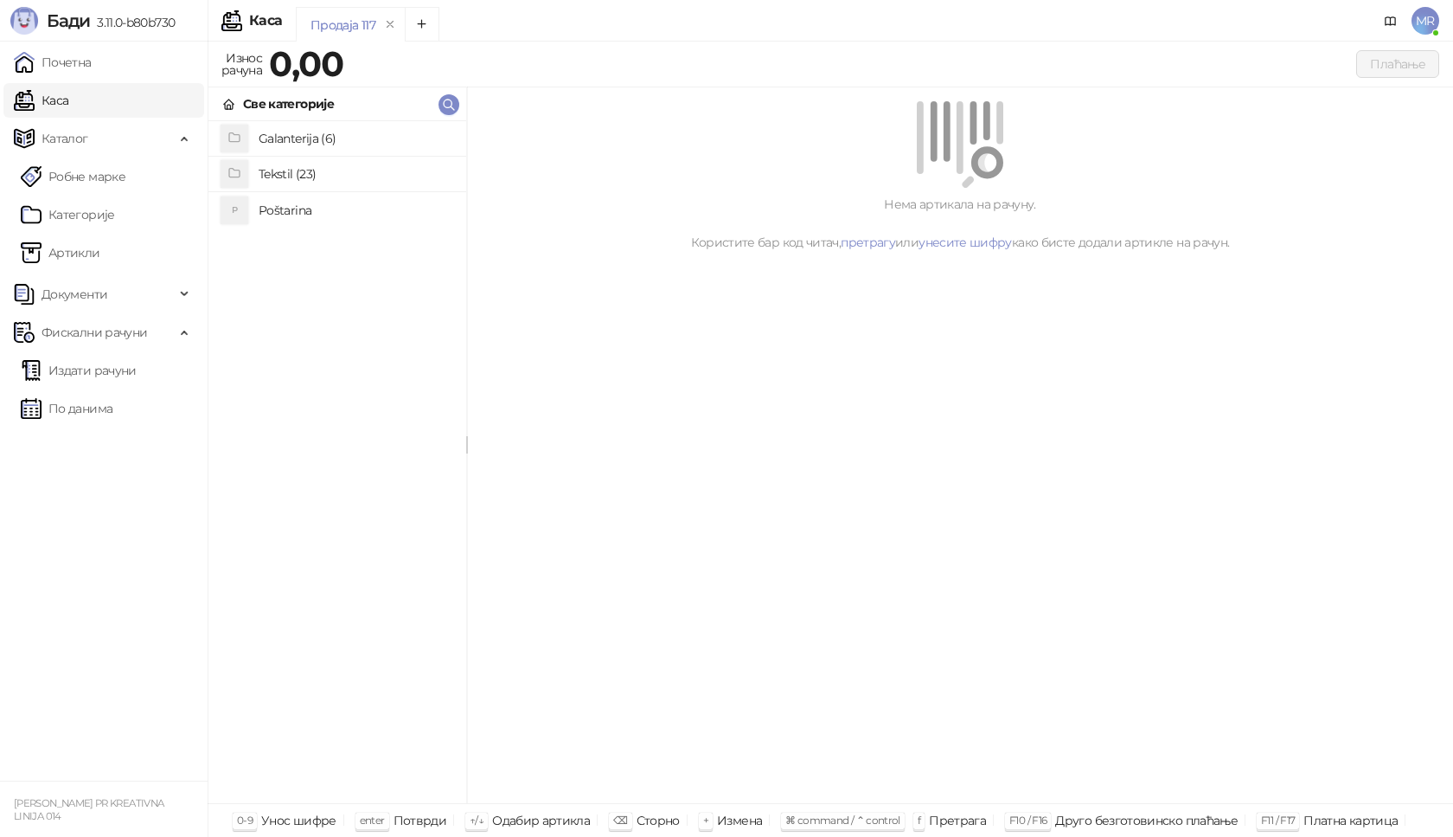
click at [373, 214] on h4 "Poštarina" at bounding box center [356, 210] width 194 height 28
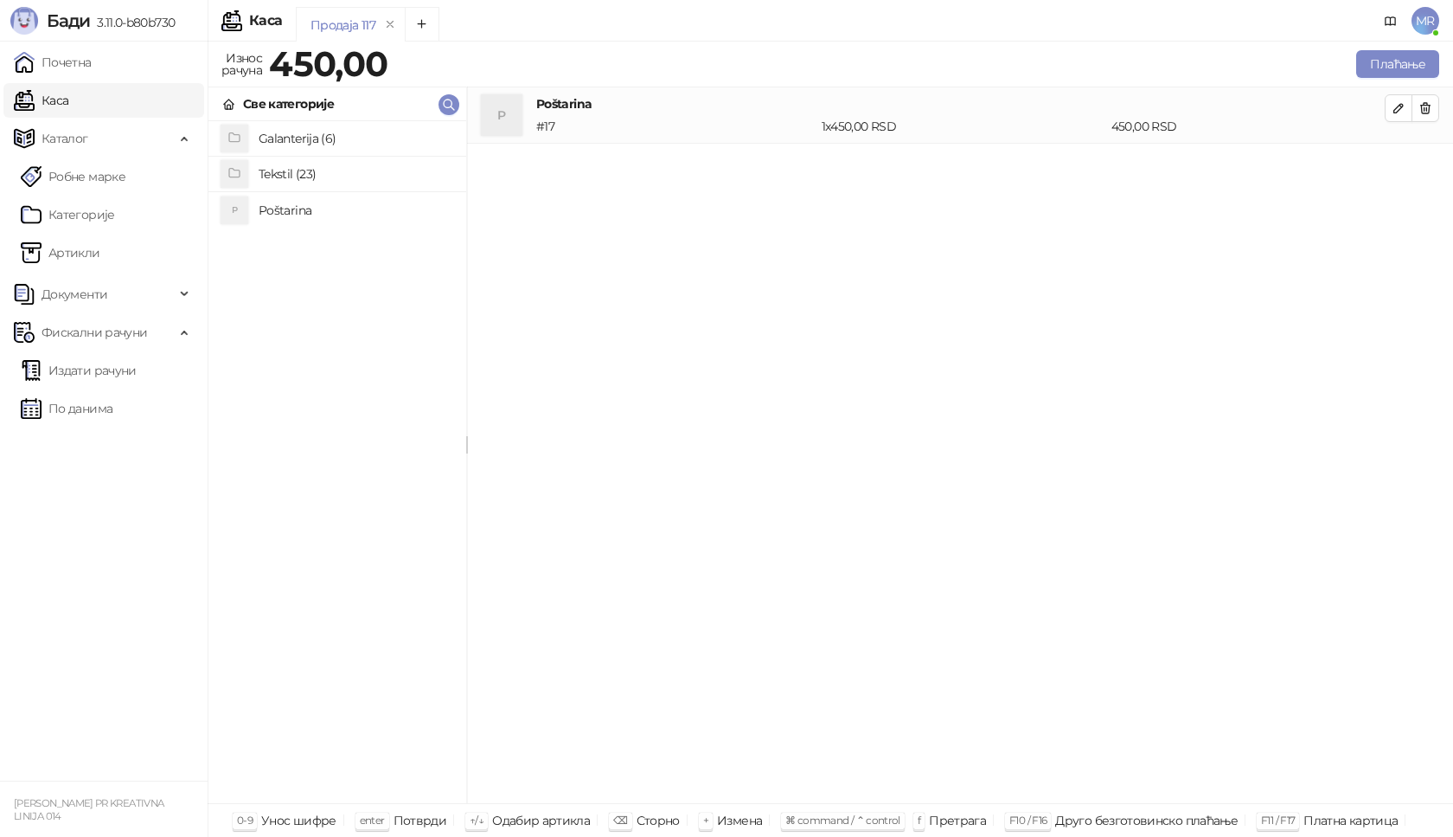
click at [338, 177] on h4 "Tekstil (23)" at bounding box center [356, 174] width 194 height 28
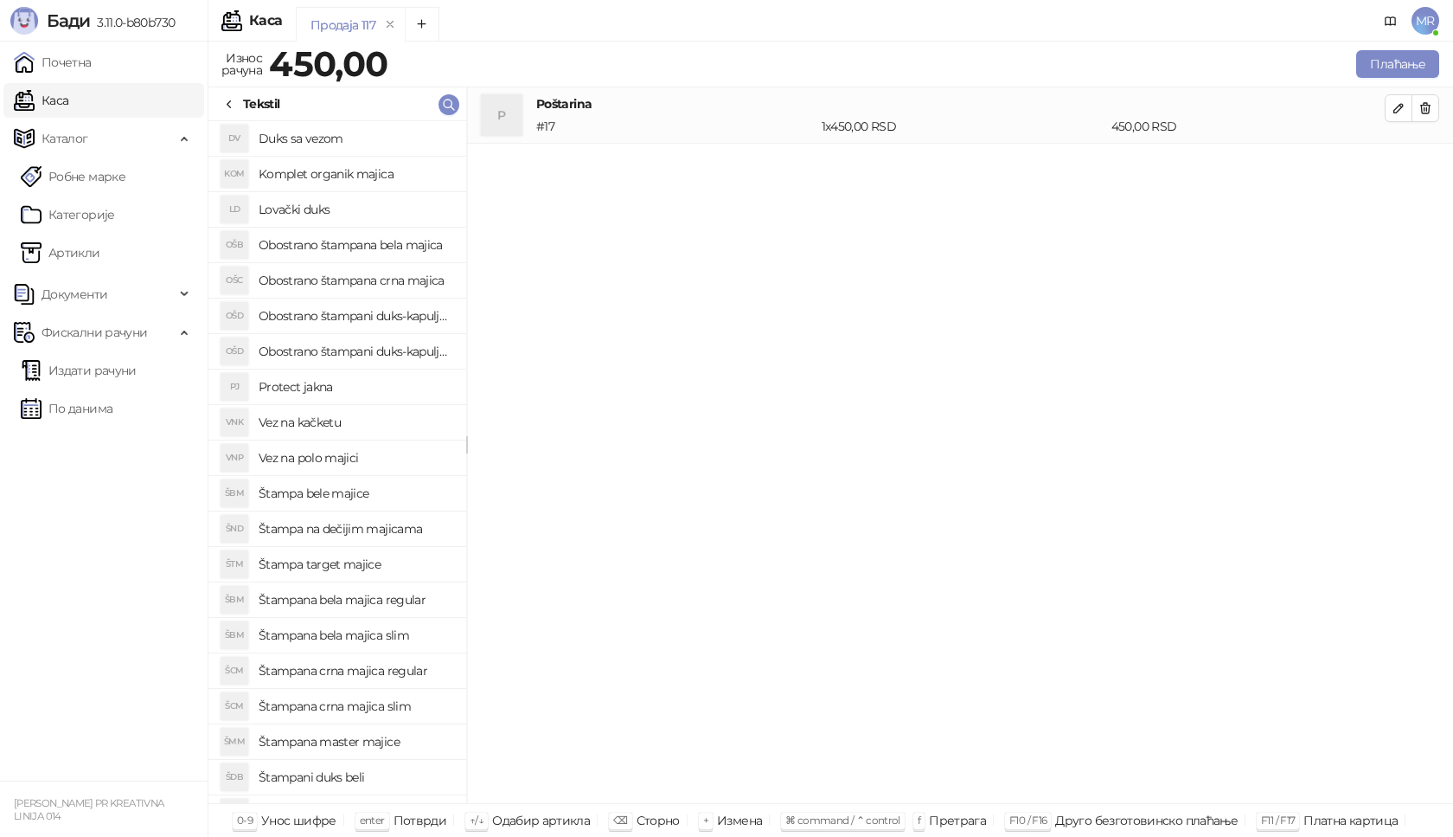
click at [393, 669] on h4 "Štampana crna majica regular" at bounding box center [356, 671] width 194 height 28
click at [1402, 159] on icon "button" at bounding box center [1399, 164] width 14 height 14
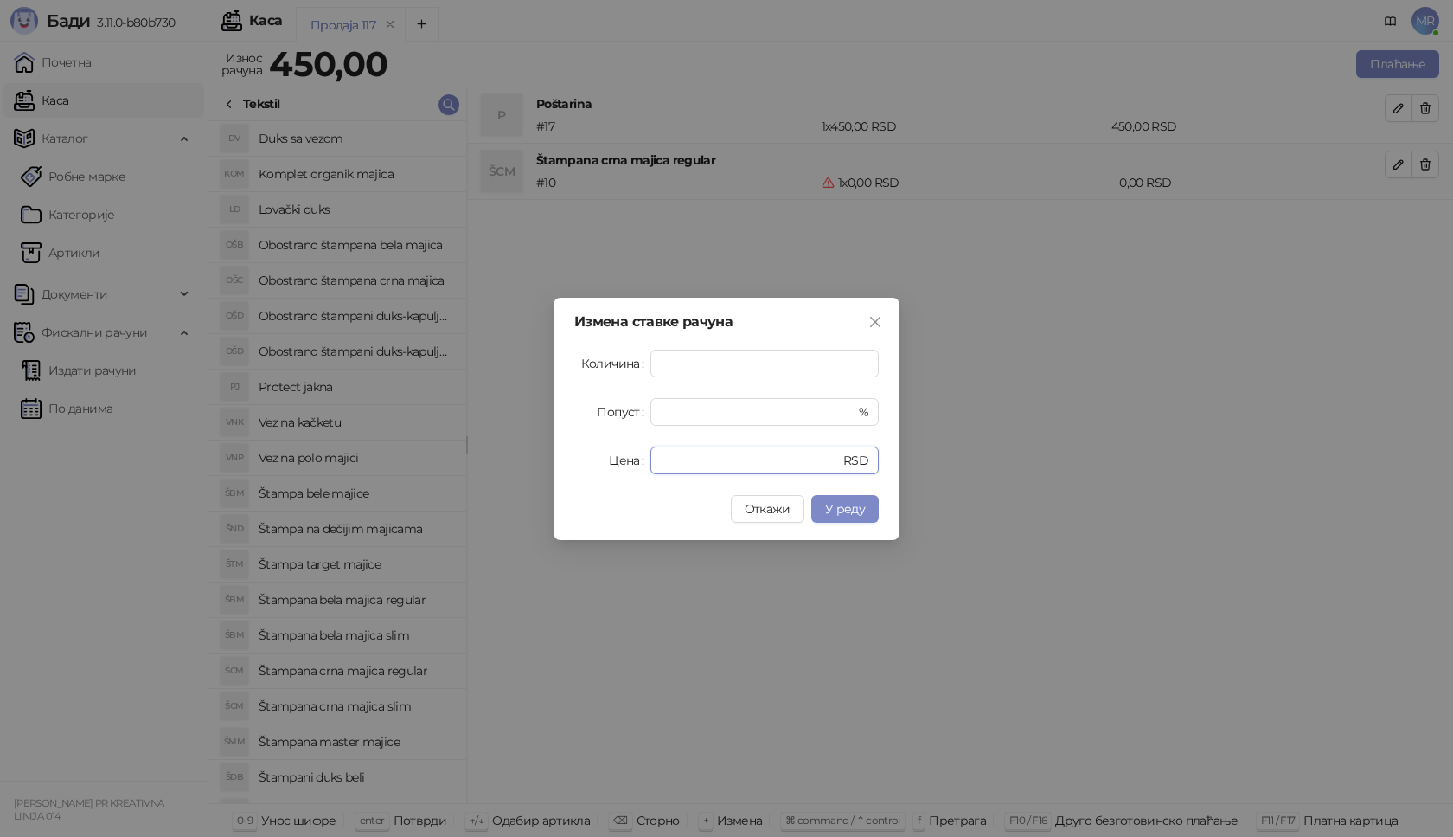
drag, startPoint x: 685, startPoint y: 465, endPoint x: 552, endPoint y: 466, distance: 133.2
click at [552, 466] on div "Измена ставке рачуна Количина * Попуст * % Цена * RSD Откажи У реду" at bounding box center [726, 418] width 1453 height 837
type input "****"
click at [871, 510] on button "У реду" at bounding box center [844, 509] width 67 height 28
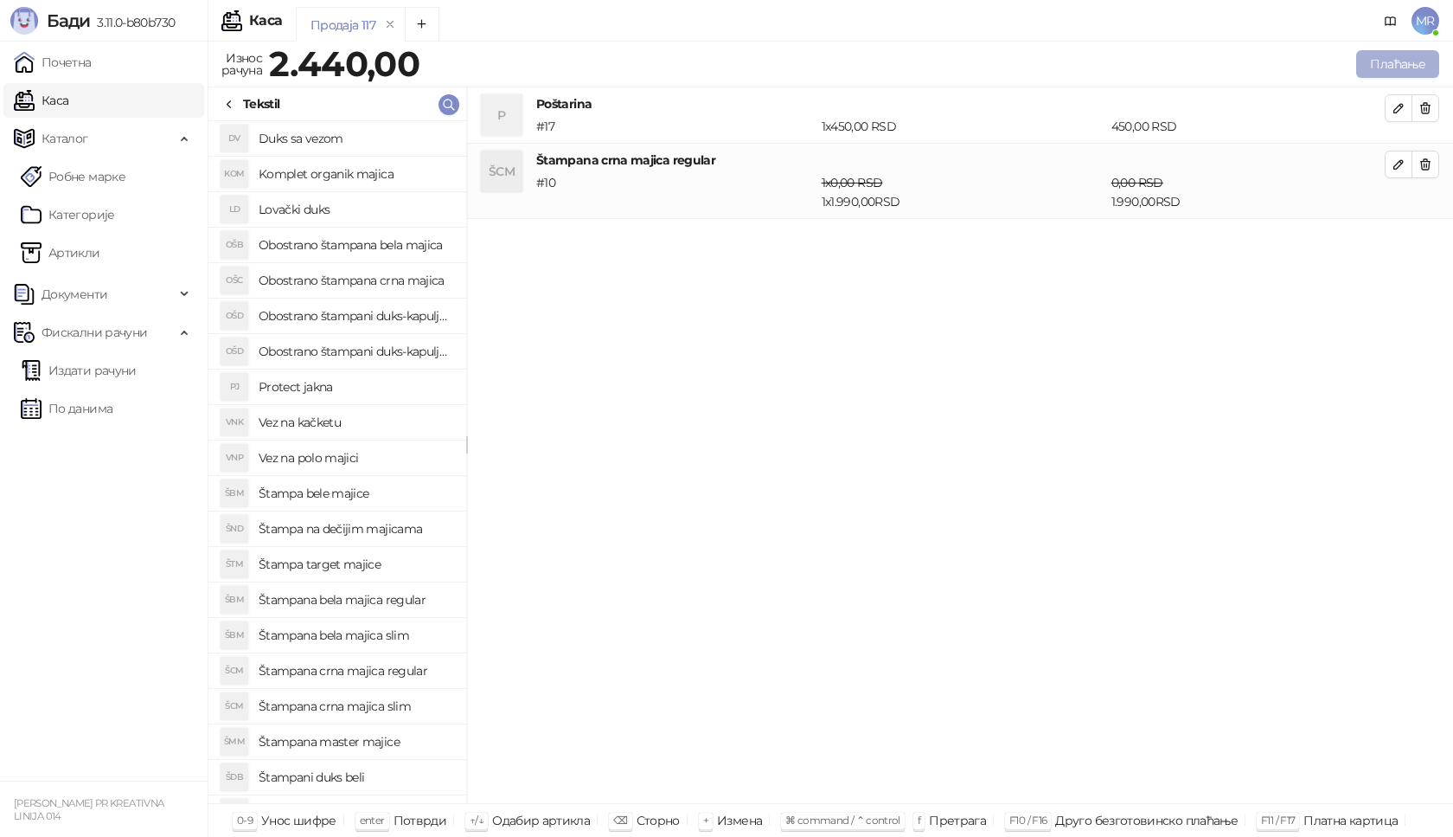
click at [1391, 62] on button "Плаћање" at bounding box center [1397, 64] width 83 height 28
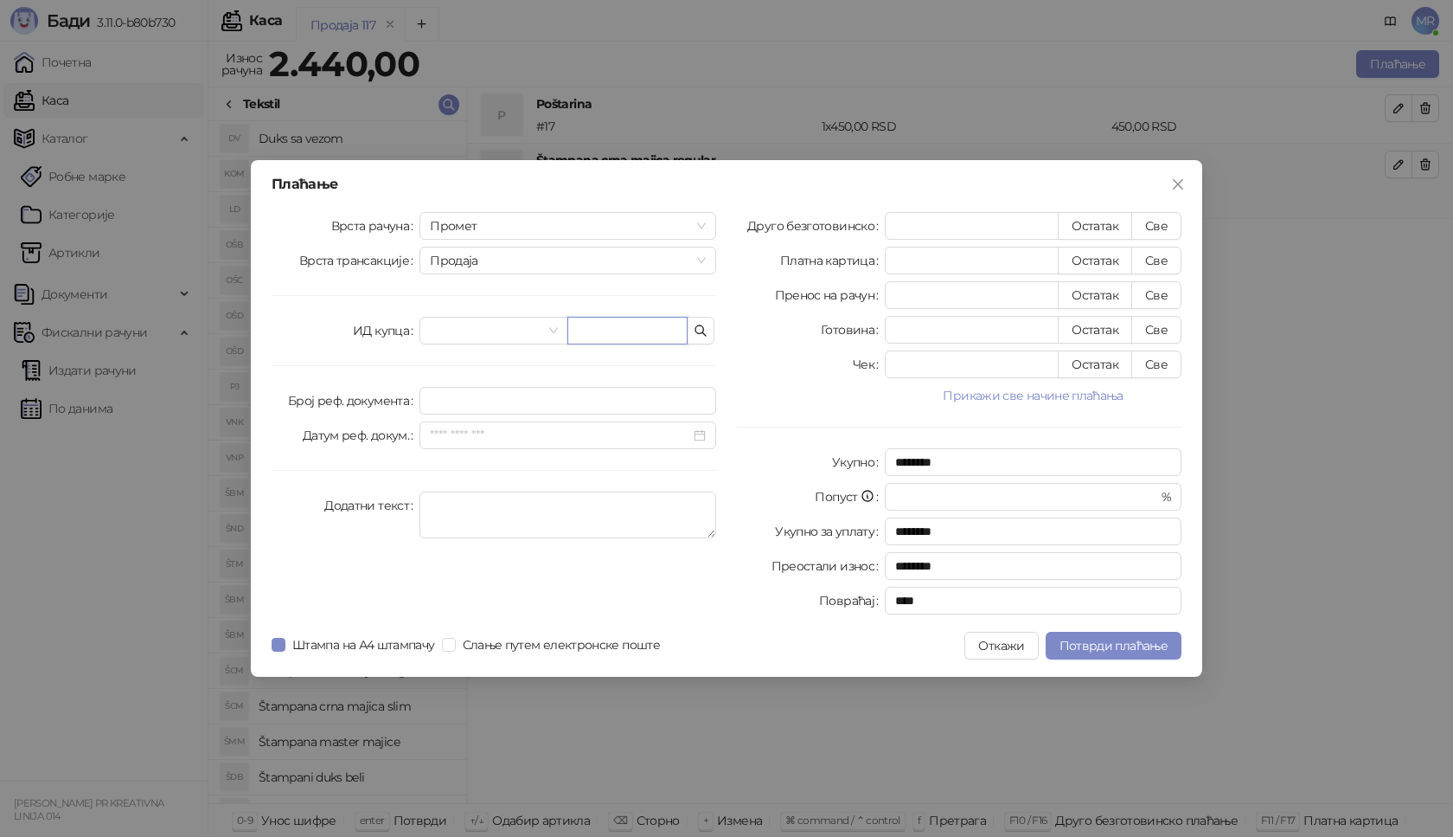
click at [656, 332] on input "text" at bounding box center [627, 331] width 120 height 28
paste input "**********"
type input "**********"
click at [1159, 228] on button "Све" at bounding box center [1157, 226] width 50 height 28
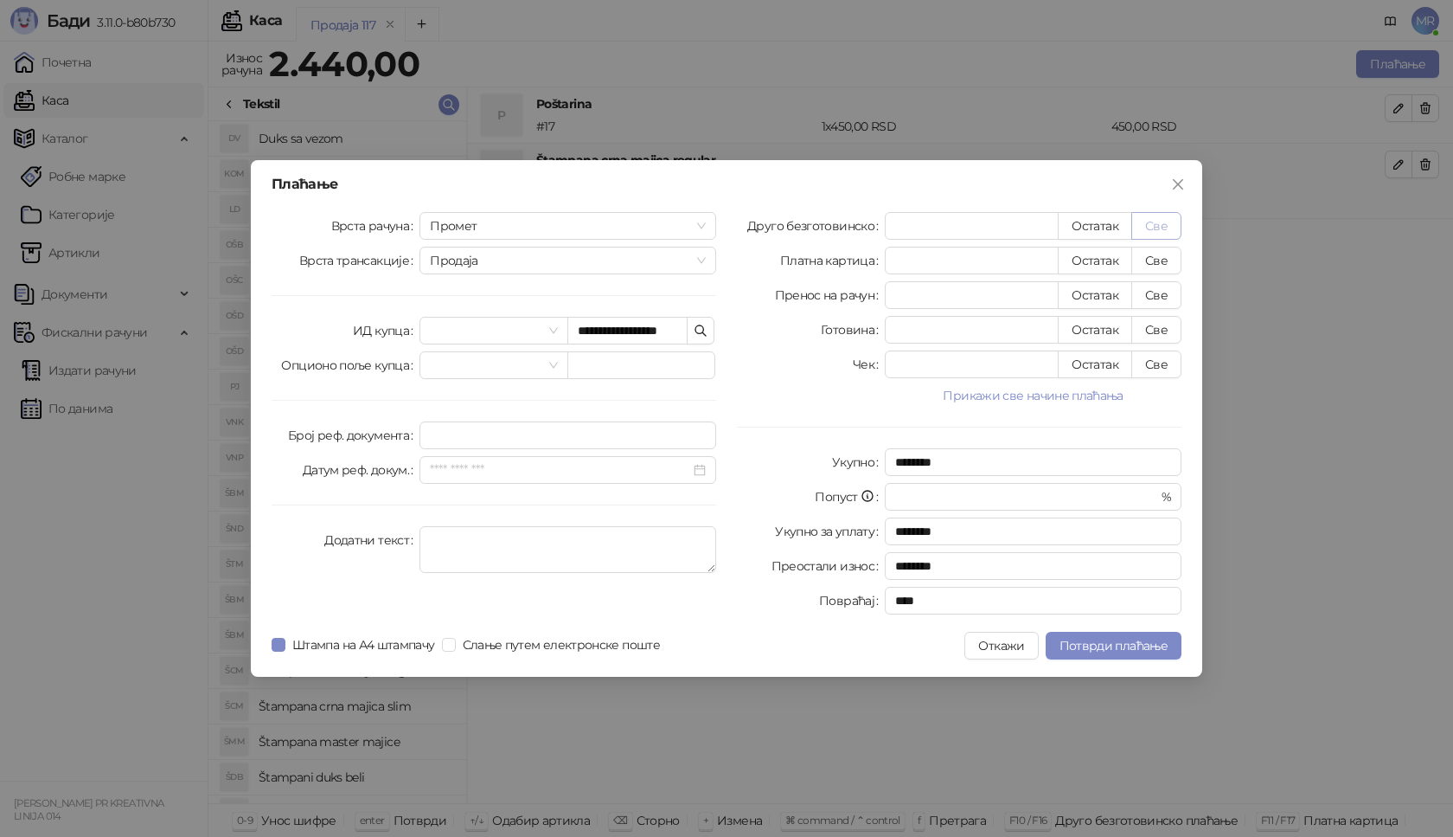
type input "****"
click at [1144, 649] on span "Потврди плаћање" at bounding box center [1114, 646] width 108 height 16
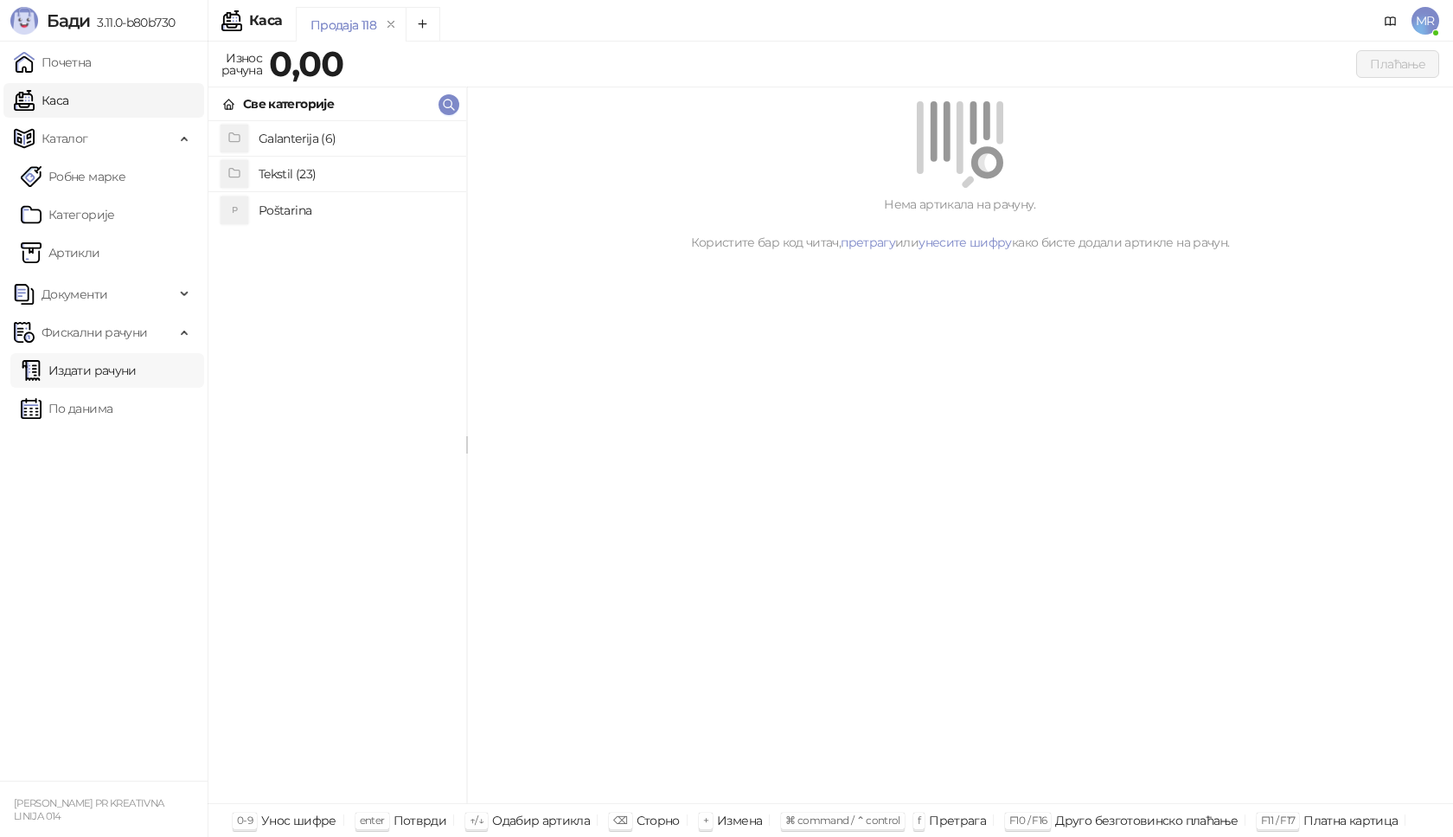
click at [129, 375] on link "Издати рачуни" at bounding box center [79, 370] width 116 height 35
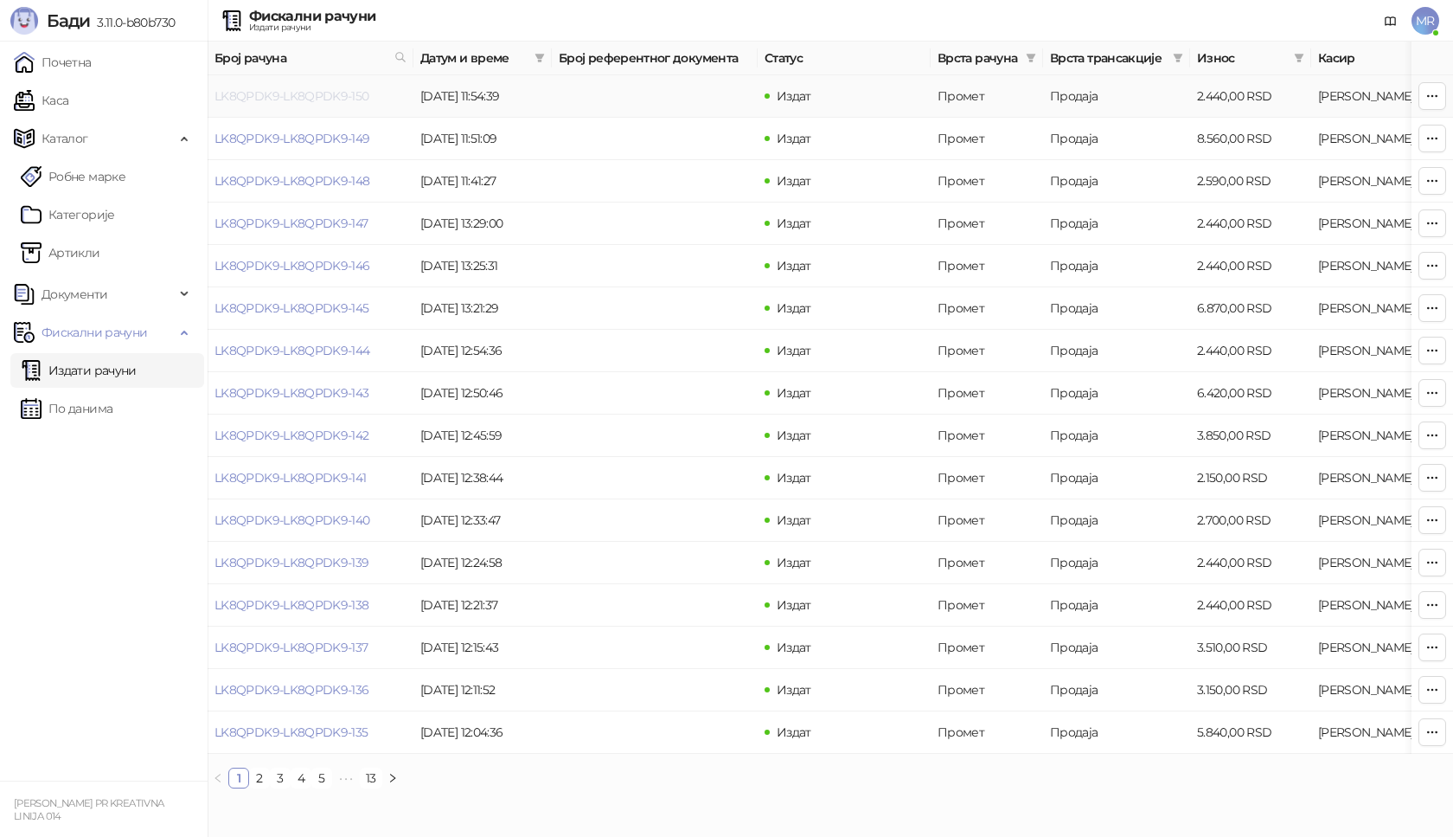
click at [312, 93] on link "LK8QPDK9-LK8QPDK9-150" at bounding box center [292, 96] width 155 height 16
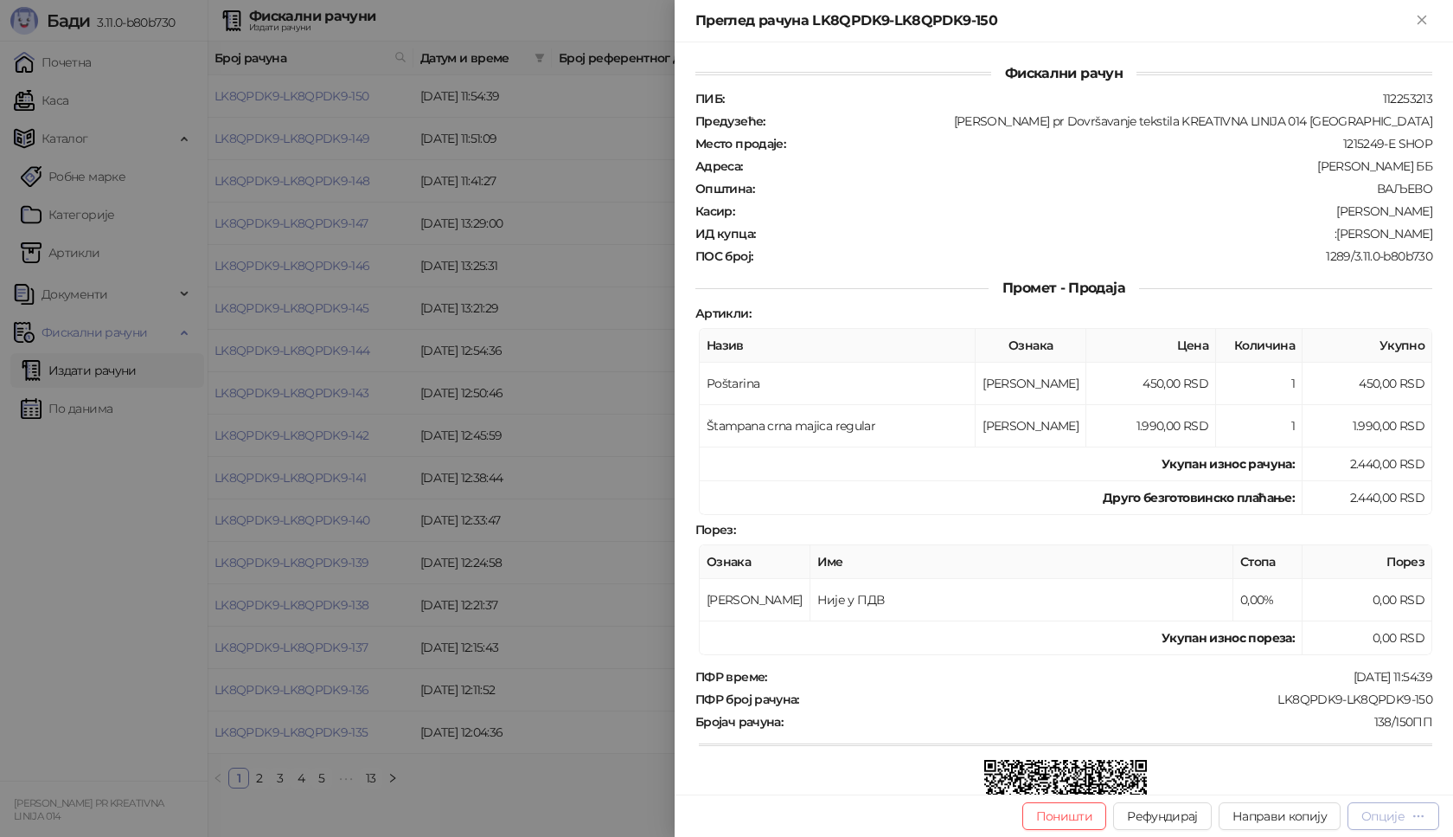
click at [1388, 814] on div "Опције" at bounding box center [1383, 816] width 43 height 16
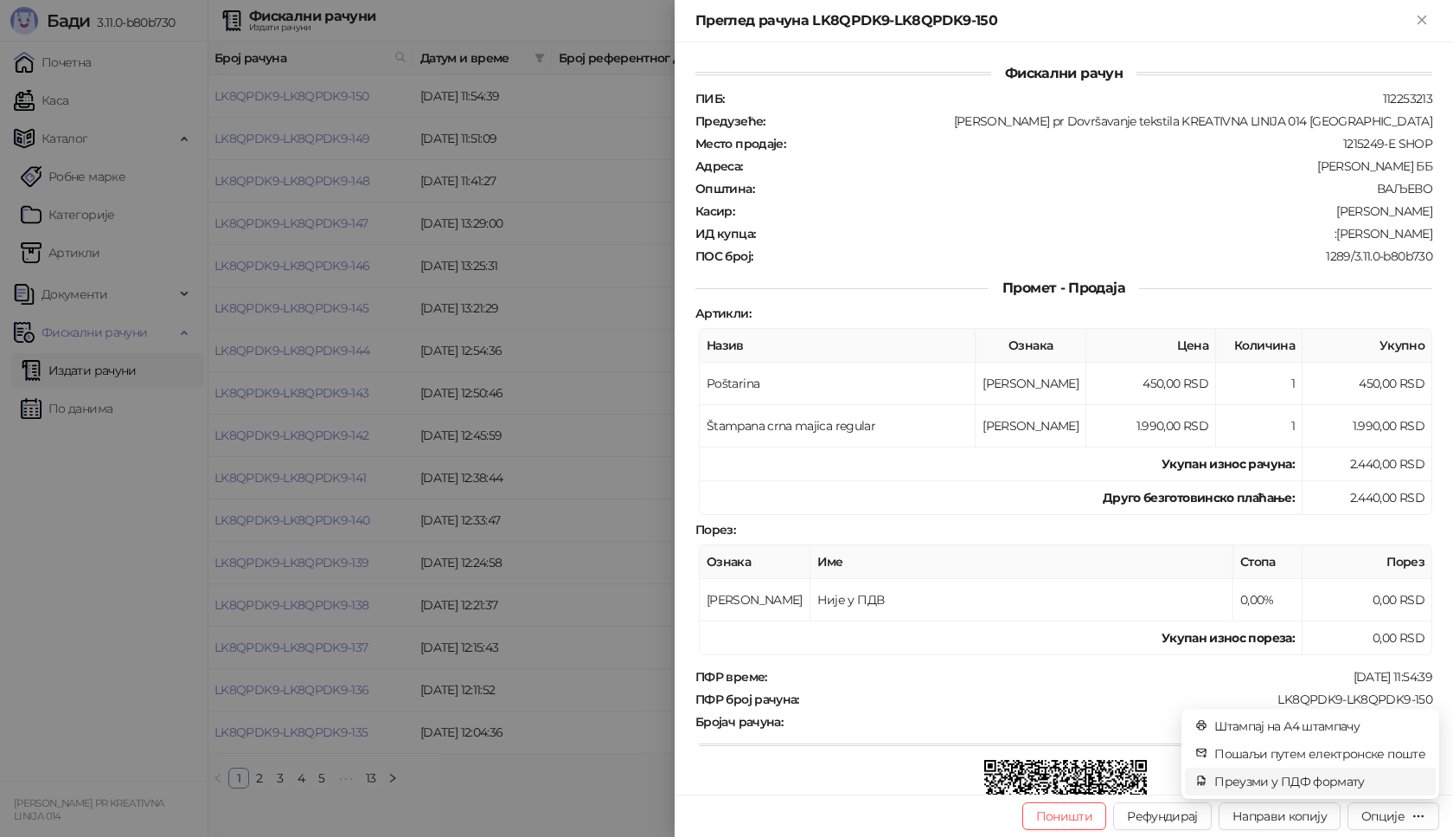
click at [1316, 780] on span "Преузми у ПДФ формату" at bounding box center [1320, 781] width 211 height 19
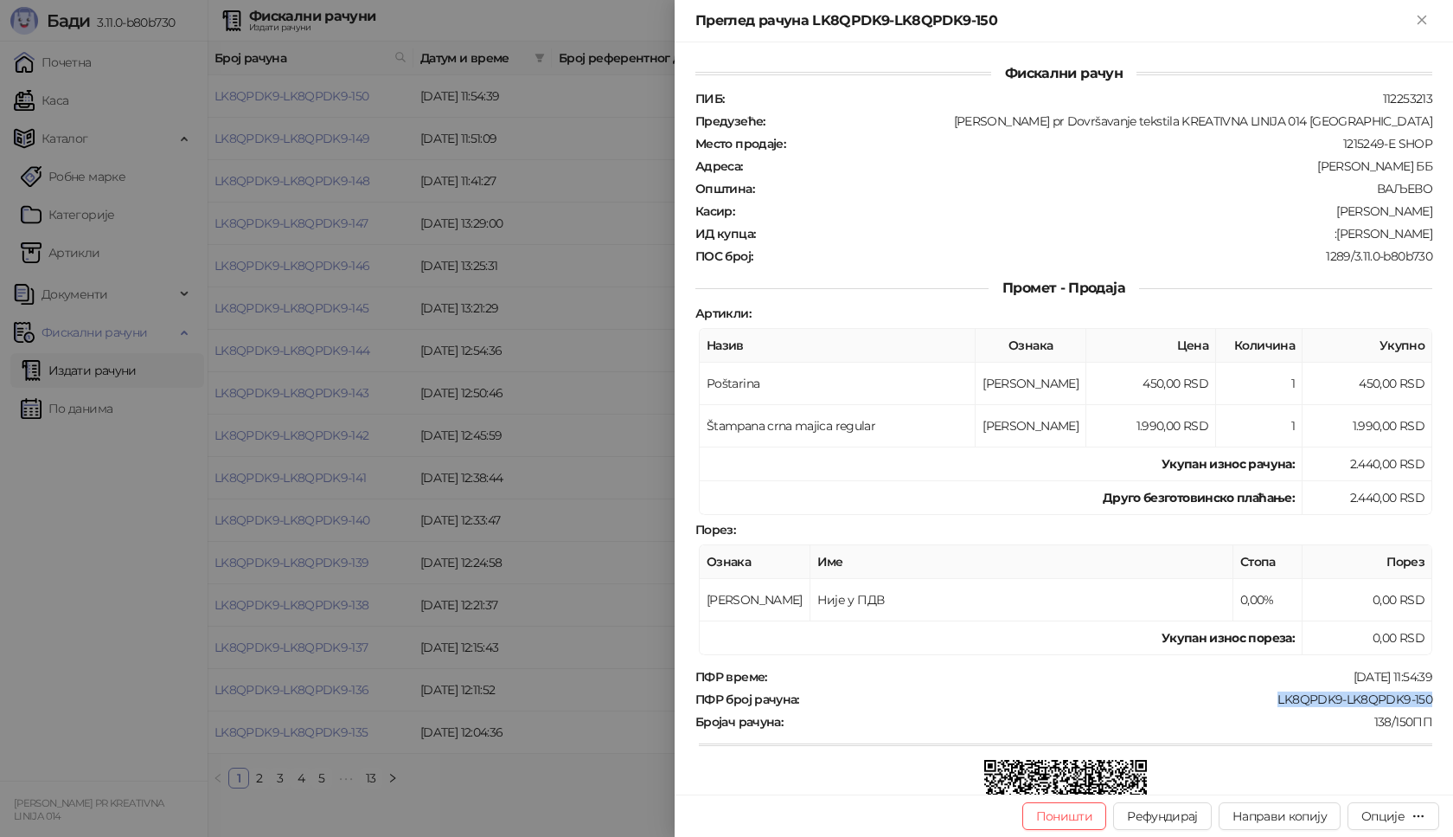
drag, startPoint x: 1263, startPoint y: 697, endPoint x: 1428, endPoint y: 699, distance: 165.2
click at [1428, 699] on div "Фискални рачун ПИБ : 112253213 Предузеће : [PERSON_NAME] pr Dovršavanje tekstil…" at bounding box center [1064, 418] width 779 height 752
copy div "LK8QPDK9-LK8QPDK9-150"
drag, startPoint x: 1316, startPoint y: 233, endPoint x: 1427, endPoint y: 232, distance: 110.7
click at [1427, 232] on div "Фискални рачун ПИБ : 112253213 Предузеће : [PERSON_NAME] pr Dovršavanje tekstil…" at bounding box center [1064, 418] width 779 height 752
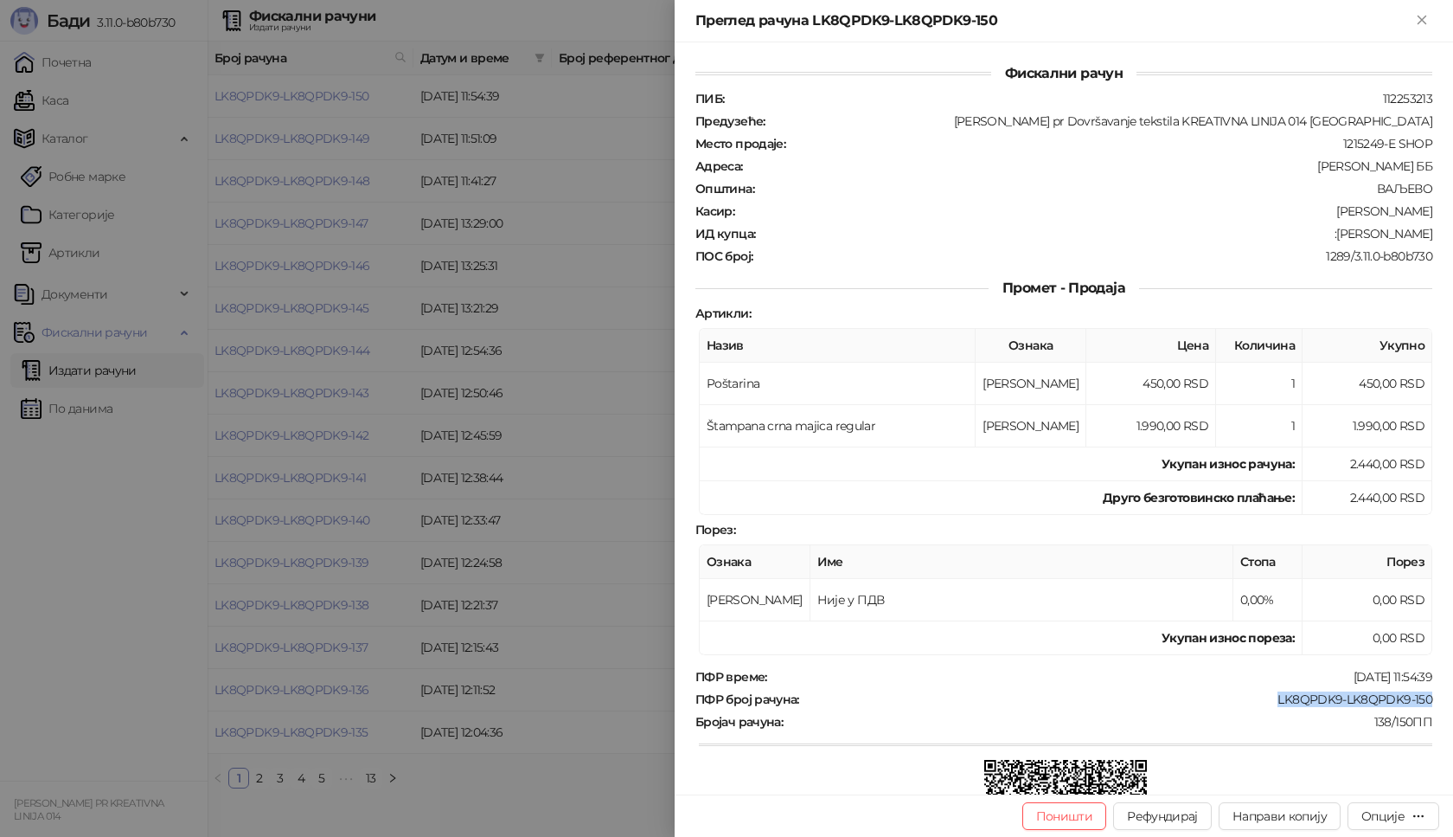
copy div "[PERSON_NAME]"
click at [1429, 21] on icon "Close" at bounding box center [1422, 20] width 16 height 16
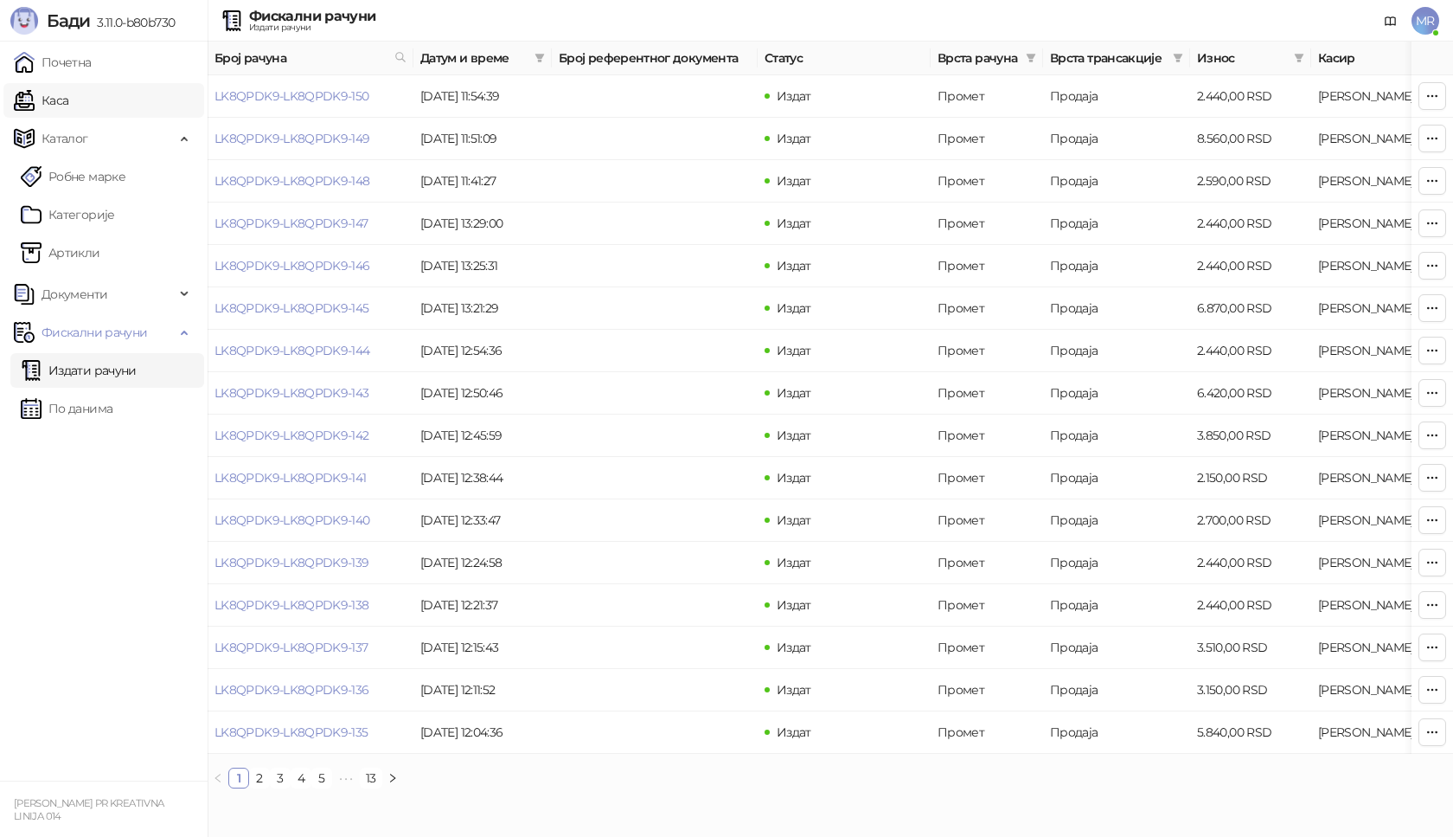
click at [68, 102] on link "Каса" at bounding box center [41, 100] width 55 height 35
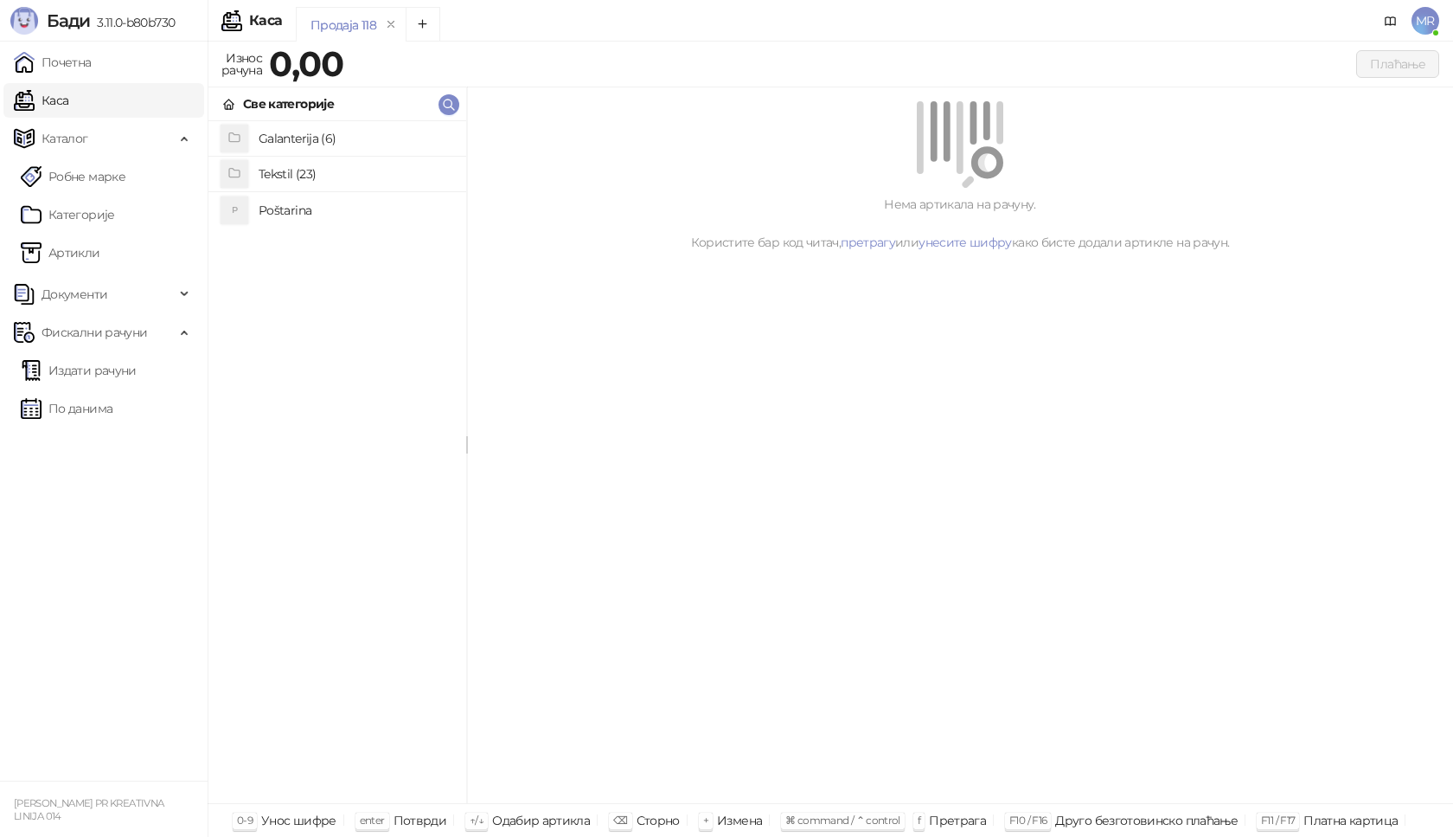
click at [349, 208] on h4 "Poštarina" at bounding box center [356, 210] width 194 height 28
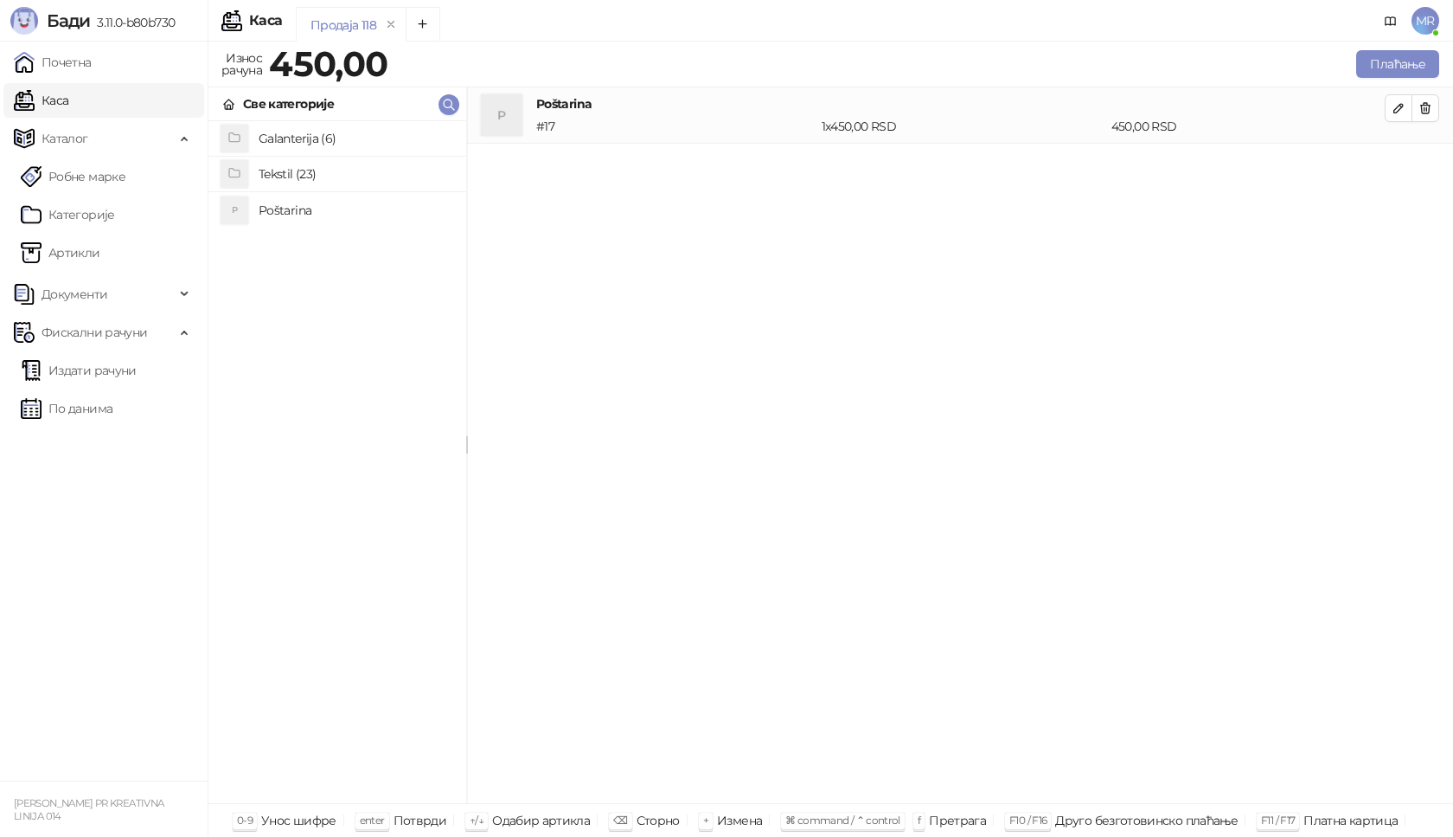
click at [349, 173] on h4 "Tekstil (23)" at bounding box center [356, 174] width 194 height 28
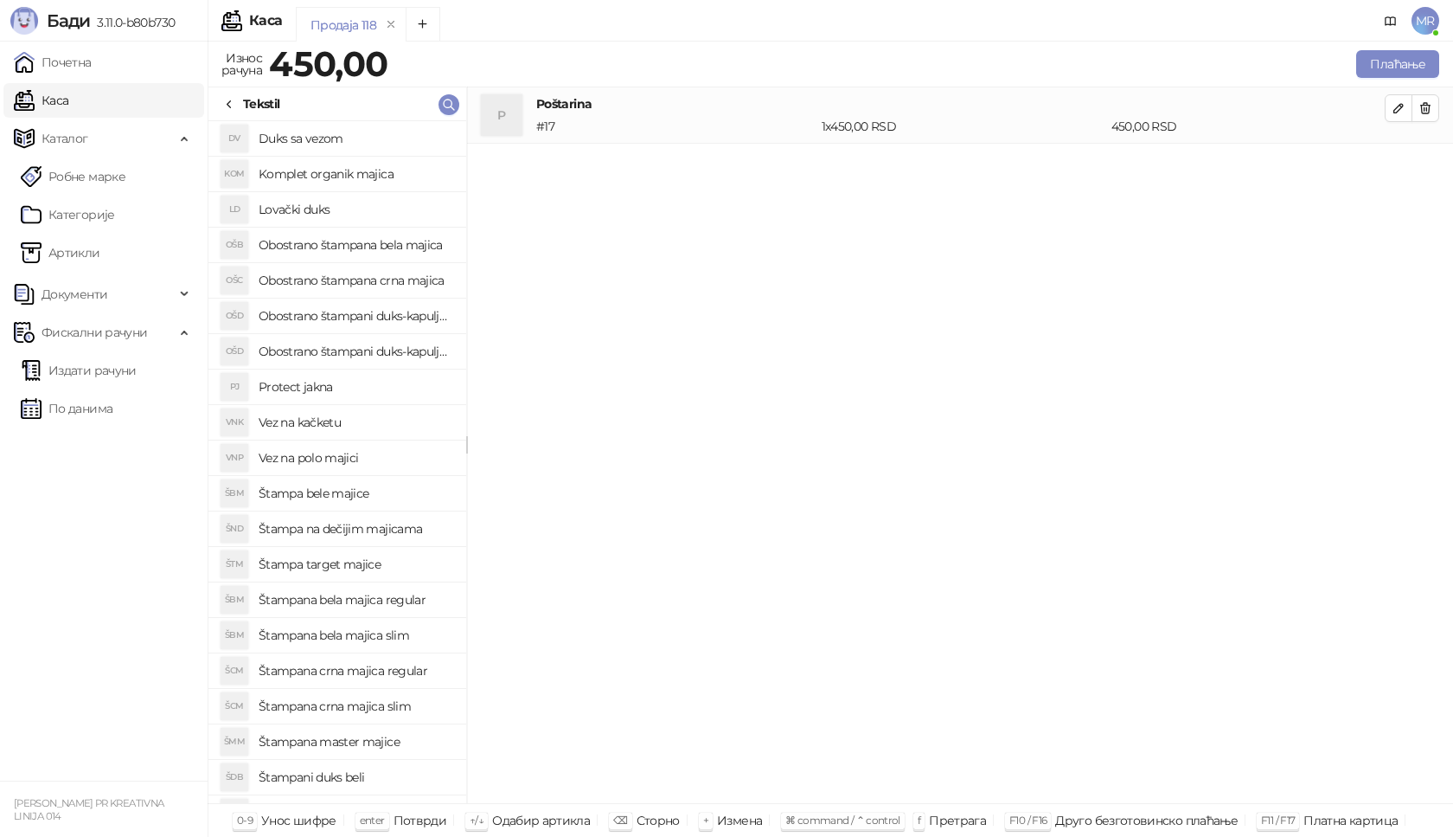
click at [423, 285] on h4 "Obostrano štampana crna majica" at bounding box center [356, 280] width 194 height 28
click at [1390, 159] on button "button" at bounding box center [1399, 165] width 28 height 28
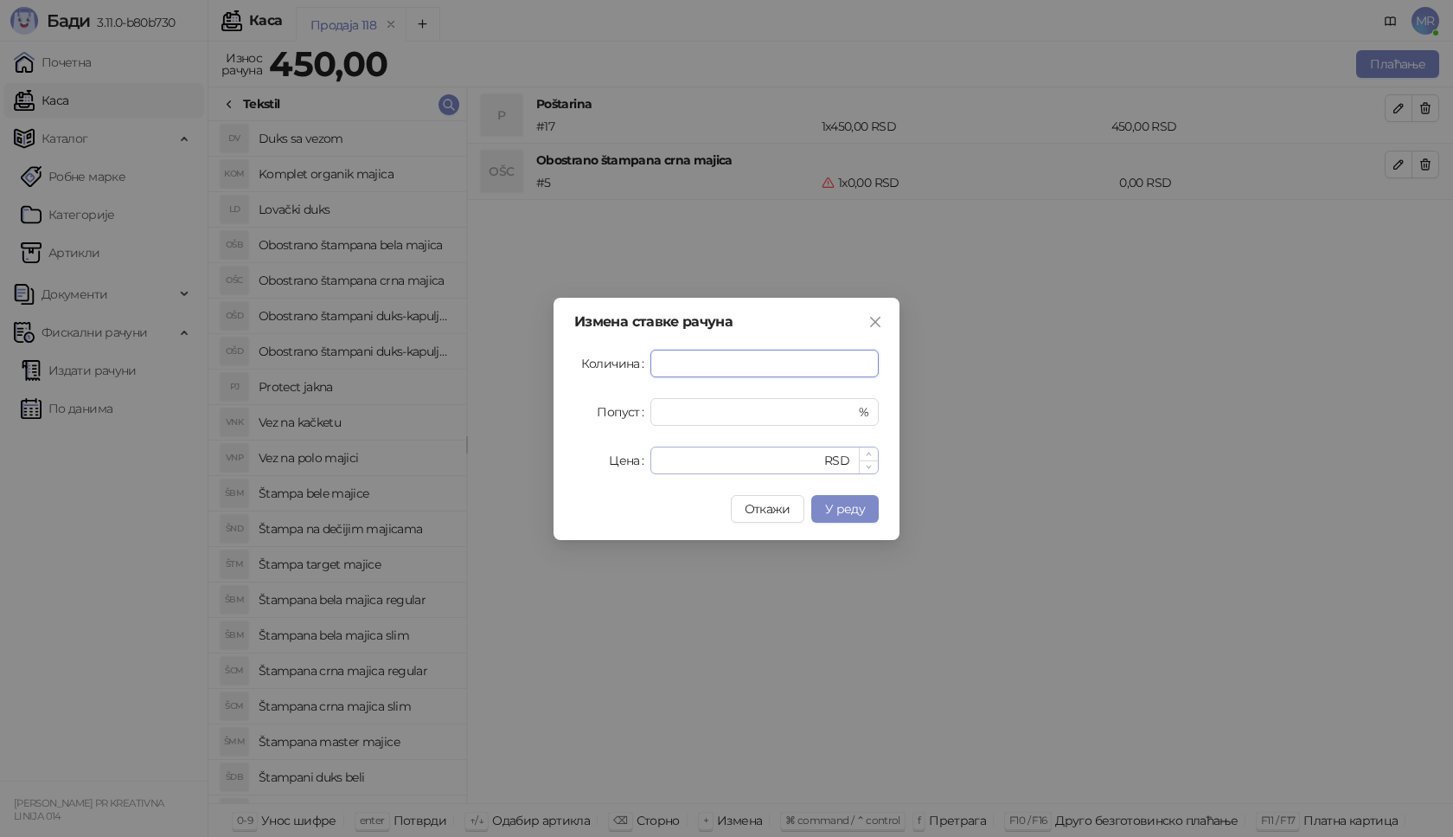
type input "*"
drag, startPoint x: 724, startPoint y: 465, endPoint x: 488, endPoint y: 465, distance: 236.2
click at [488, 465] on div "Измена ставке рачуна Количина * Попуст * % Цена * RSD Откажи У реду" at bounding box center [726, 418] width 1453 height 837
type input "****"
click at [862, 513] on span "У реду" at bounding box center [845, 509] width 40 height 16
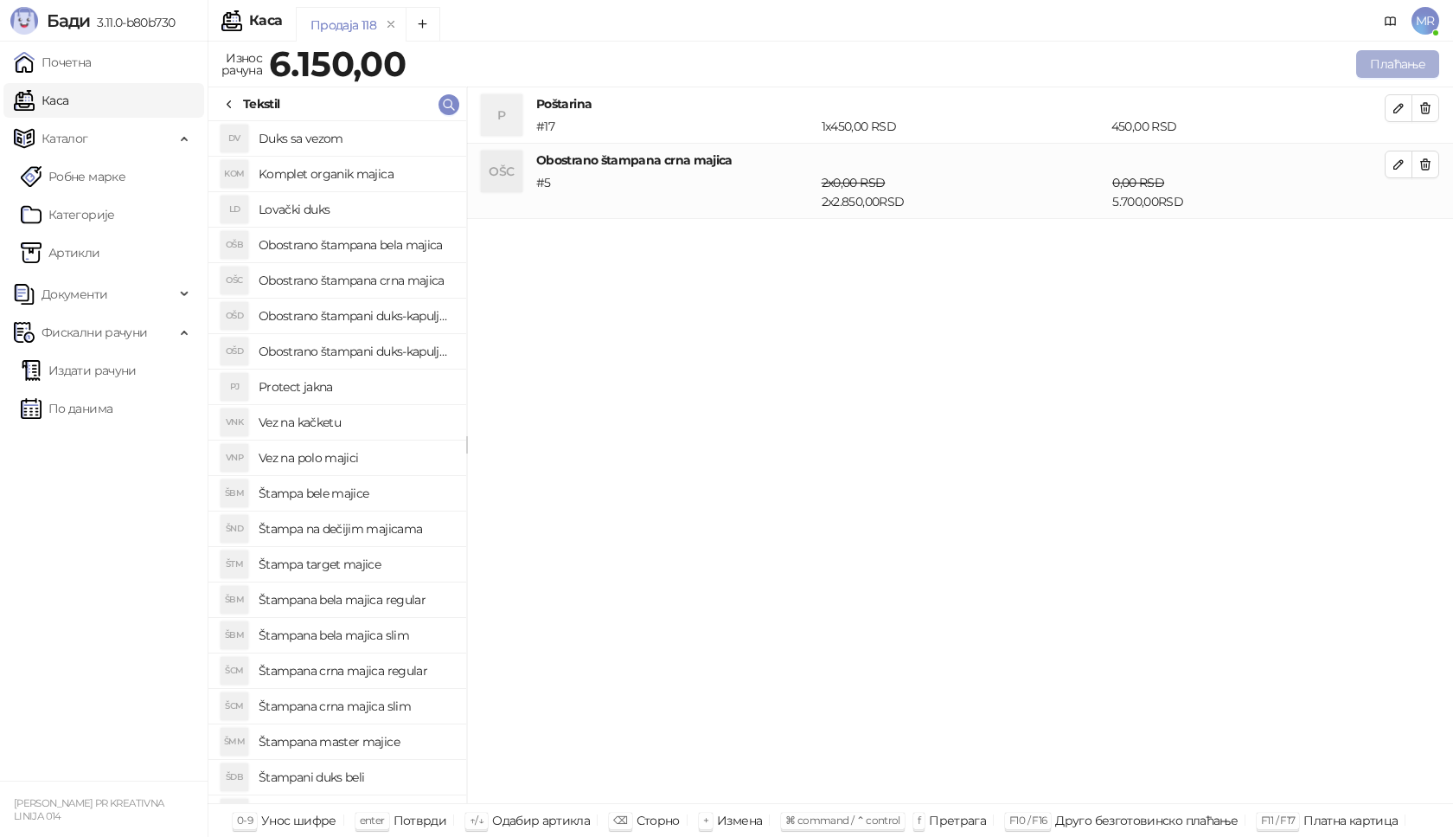
click at [1424, 55] on button "Плаћање" at bounding box center [1397, 64] width 83 height 28
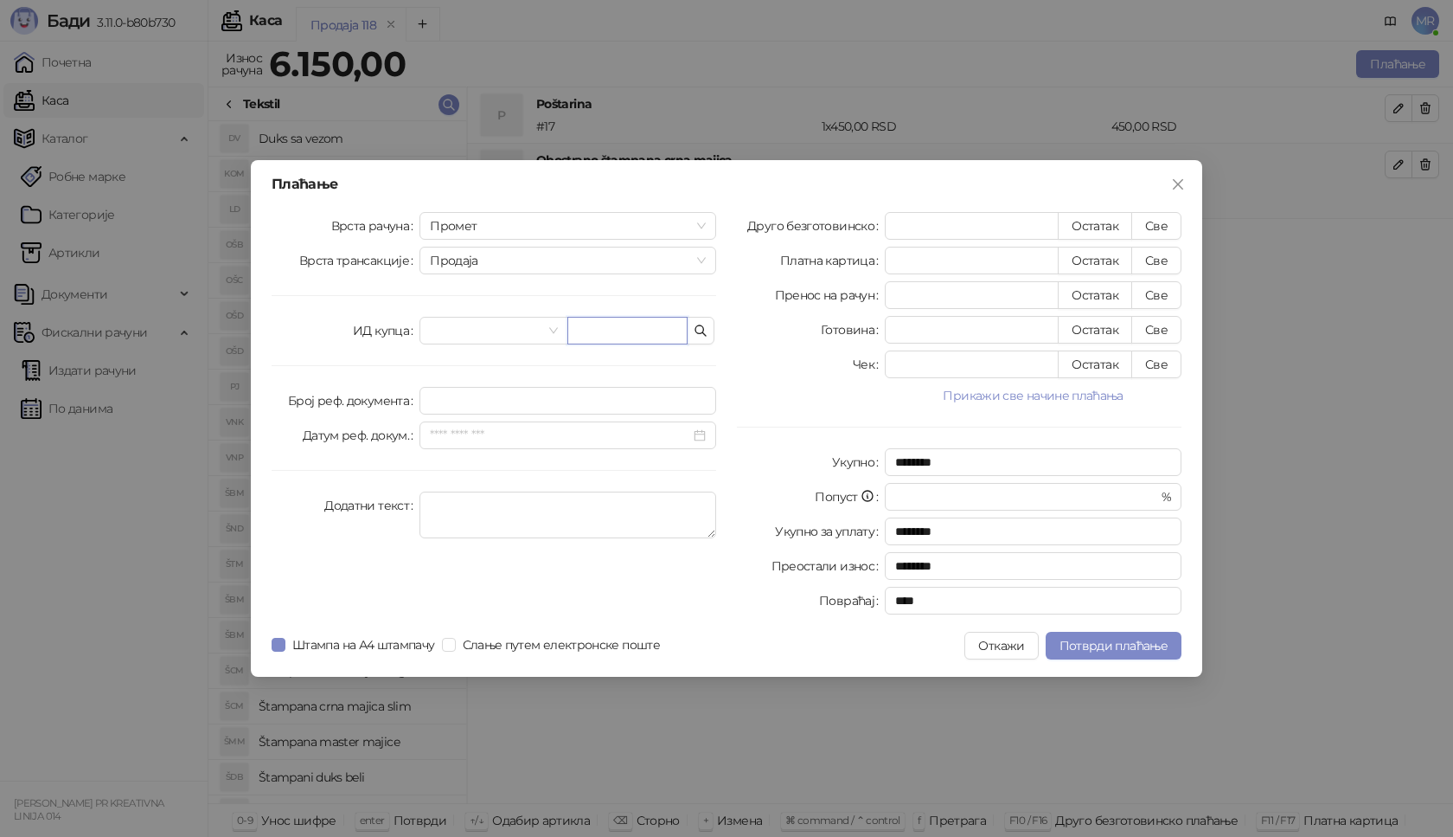
click at [632, 334] on input "text" at bounding box center [627, 331] width 120 height 28
type input "*"
paste input "**********"
type input "**********"
click at [1168, 224] on button "Све" at bounding box center [1157, 226] width 50 height 28
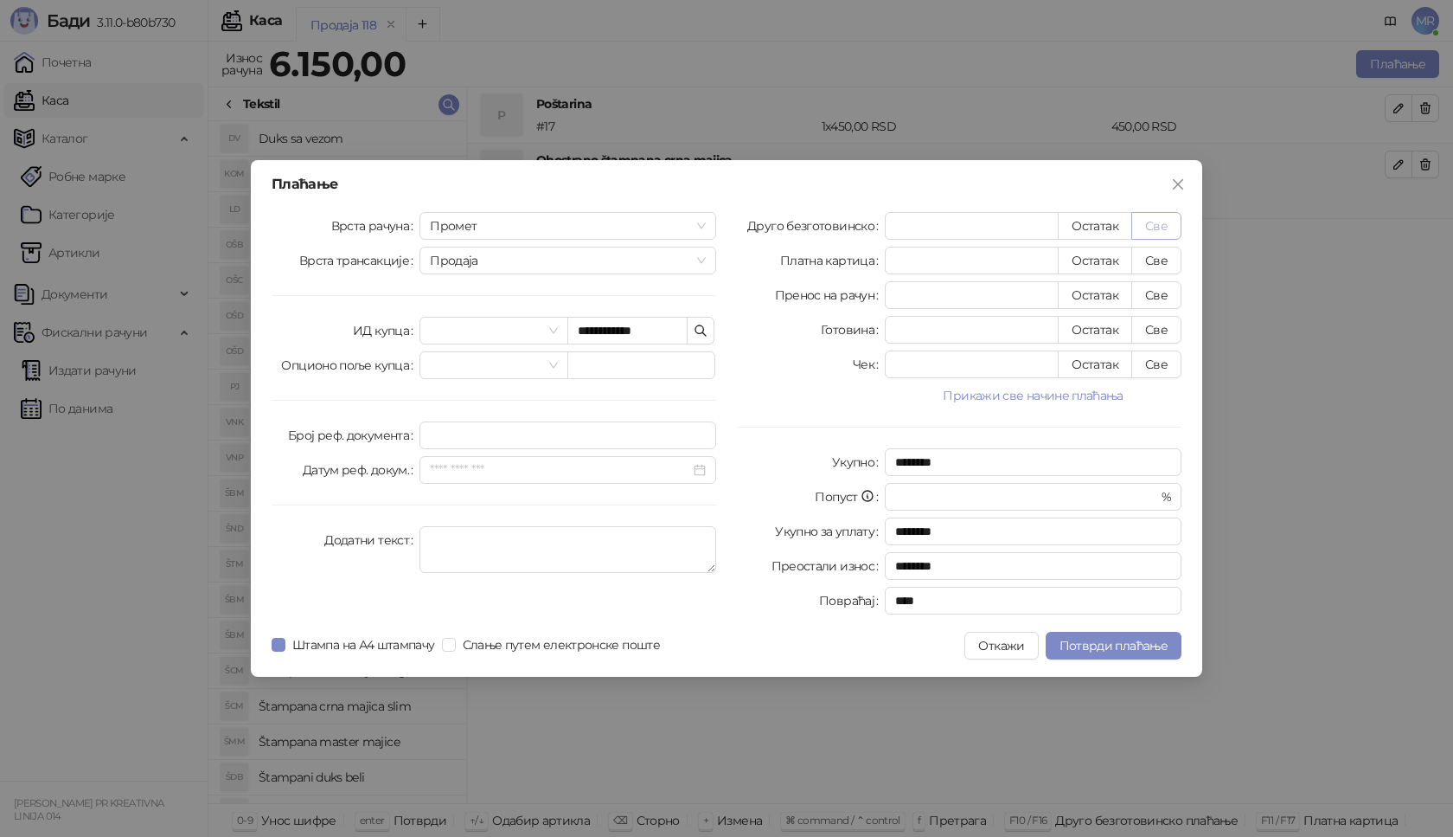
type input "****"
click at [1097, 639] on span "Потврди плаћање" at bounding box center [1114, 646] width 108 height 16
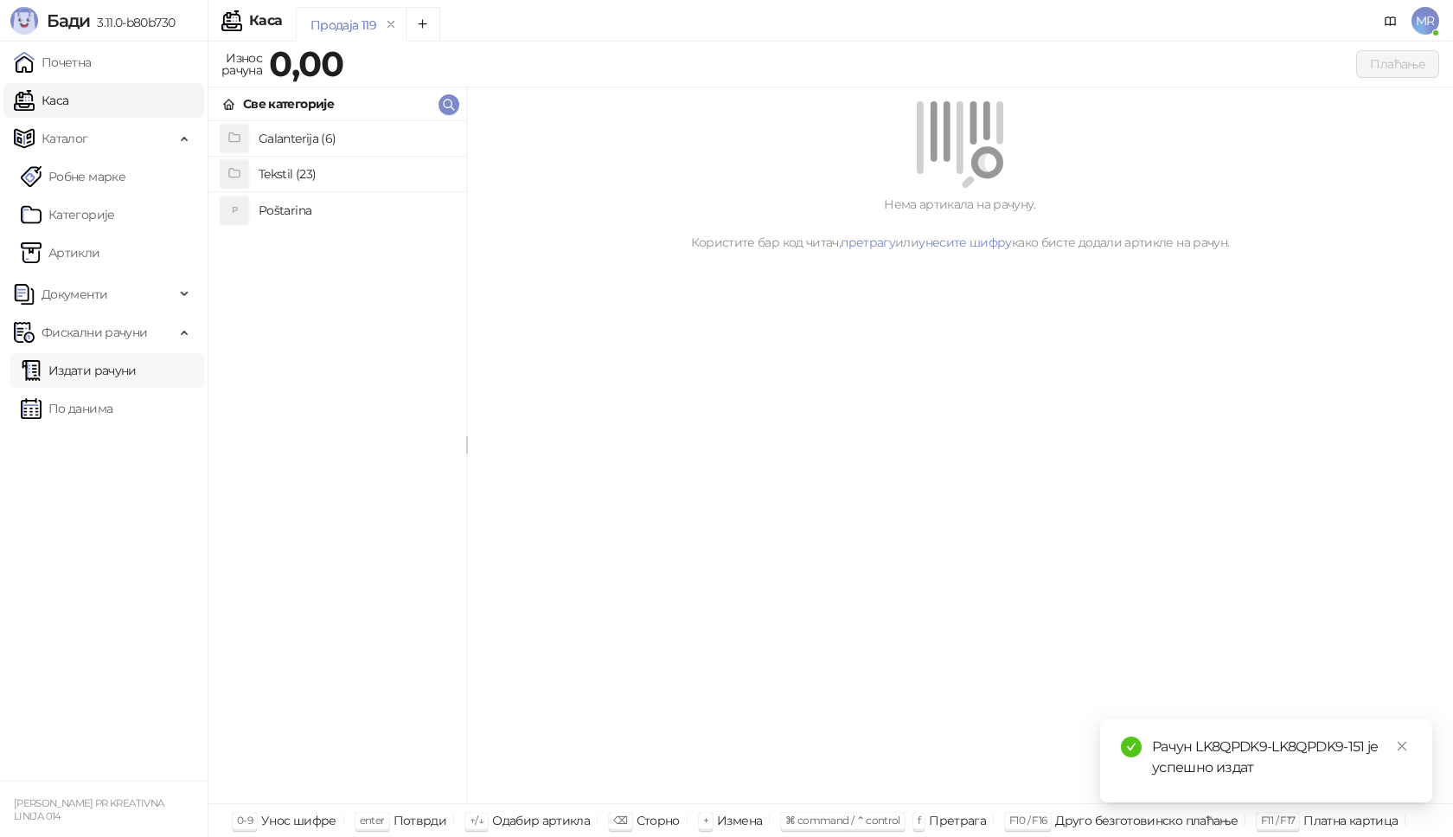
click at [126, 365] on link "Издати рачуни" at bounding box center [79, 370] width 116 height 35
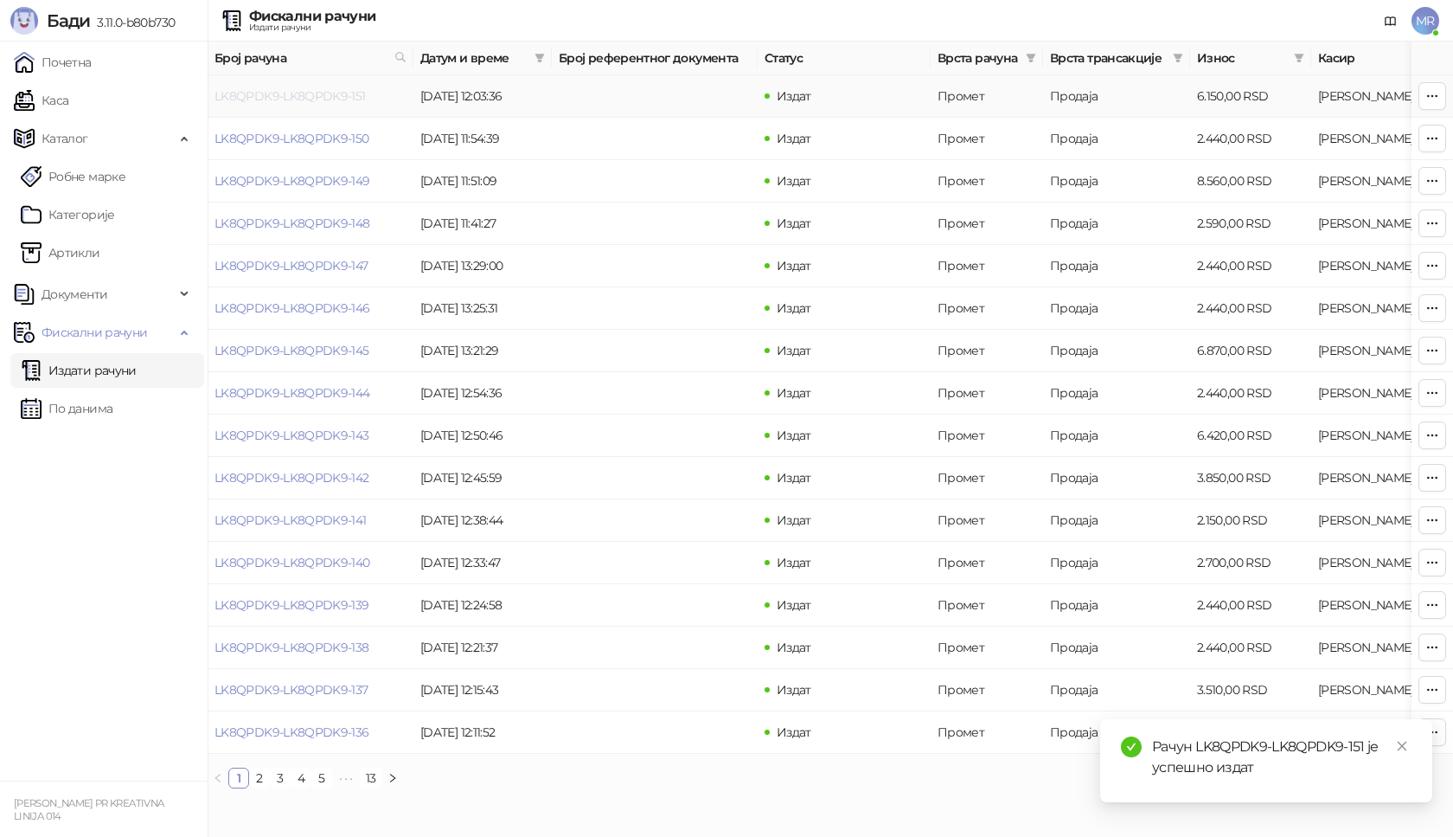
click at [321, 98] on link "LK8QPDK9-LK8QPDK9-151" at bounding box center [290, 96] width 151 height 16
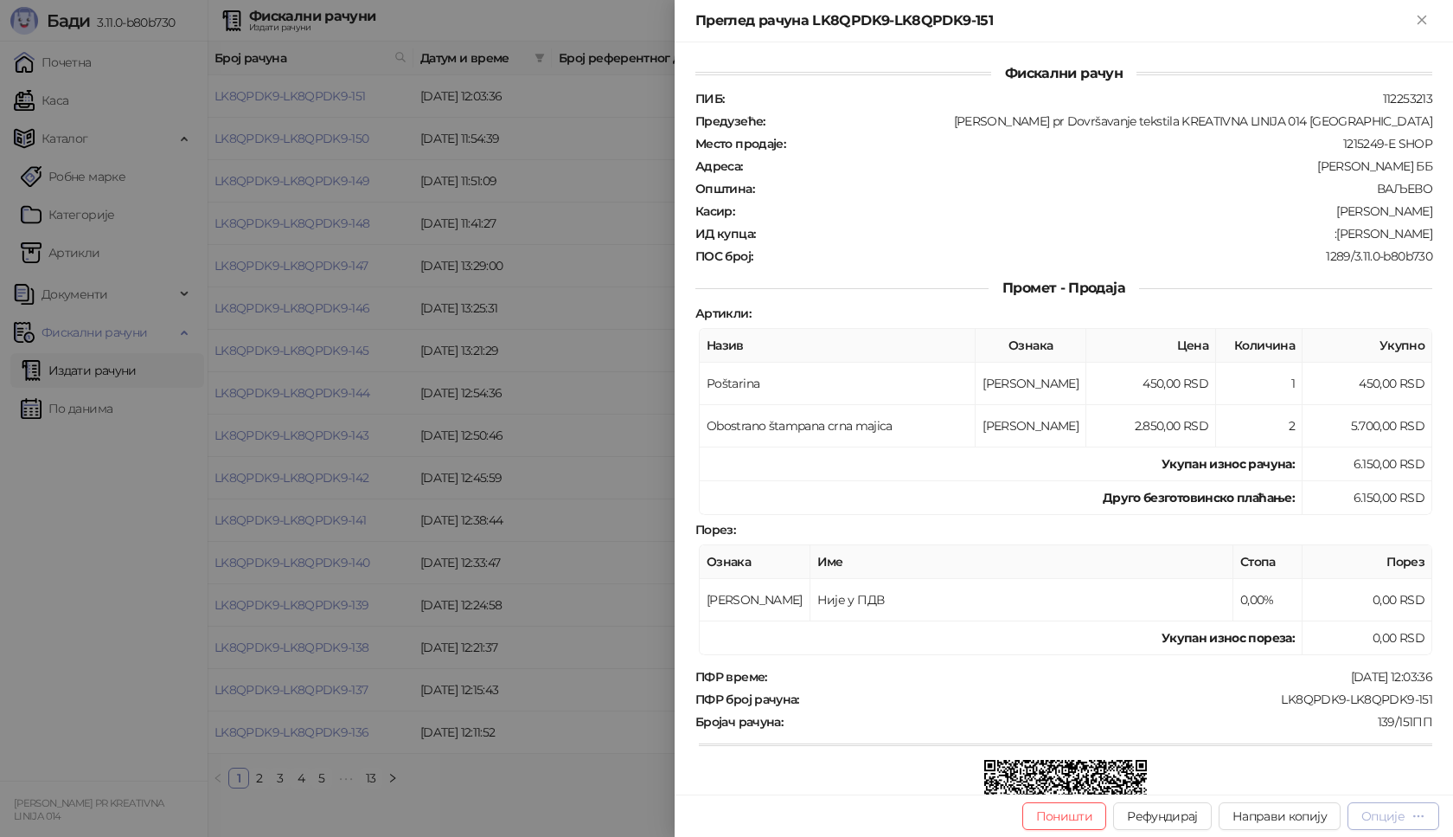
click at [1377, 822] on div "Опције" at bounding box center [1383, 816] width 43 height 16
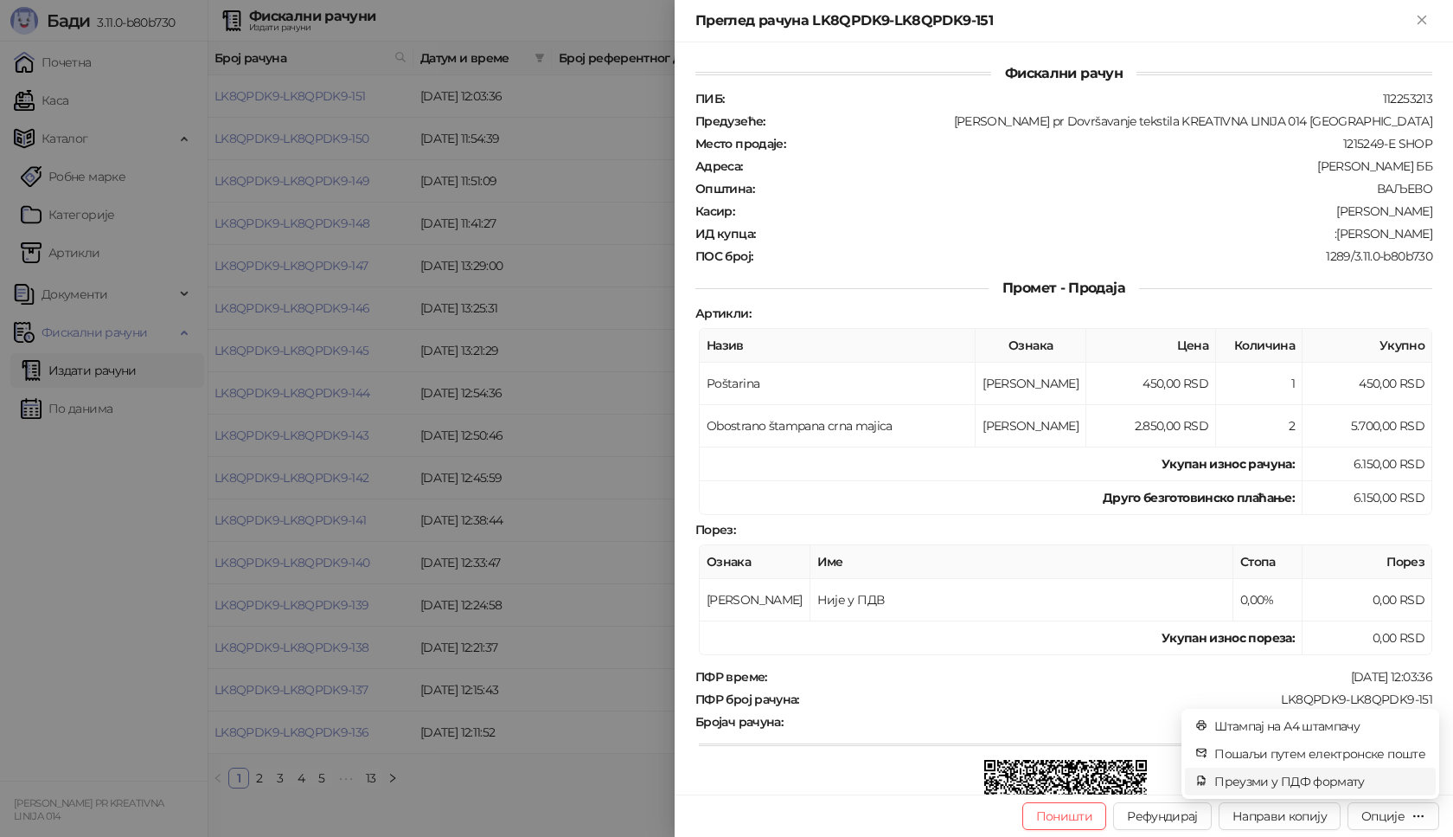
click at [1320, 782] on span "Преузми у ПДФ формату" at bounding box center [1320, 781] width 211 height 19
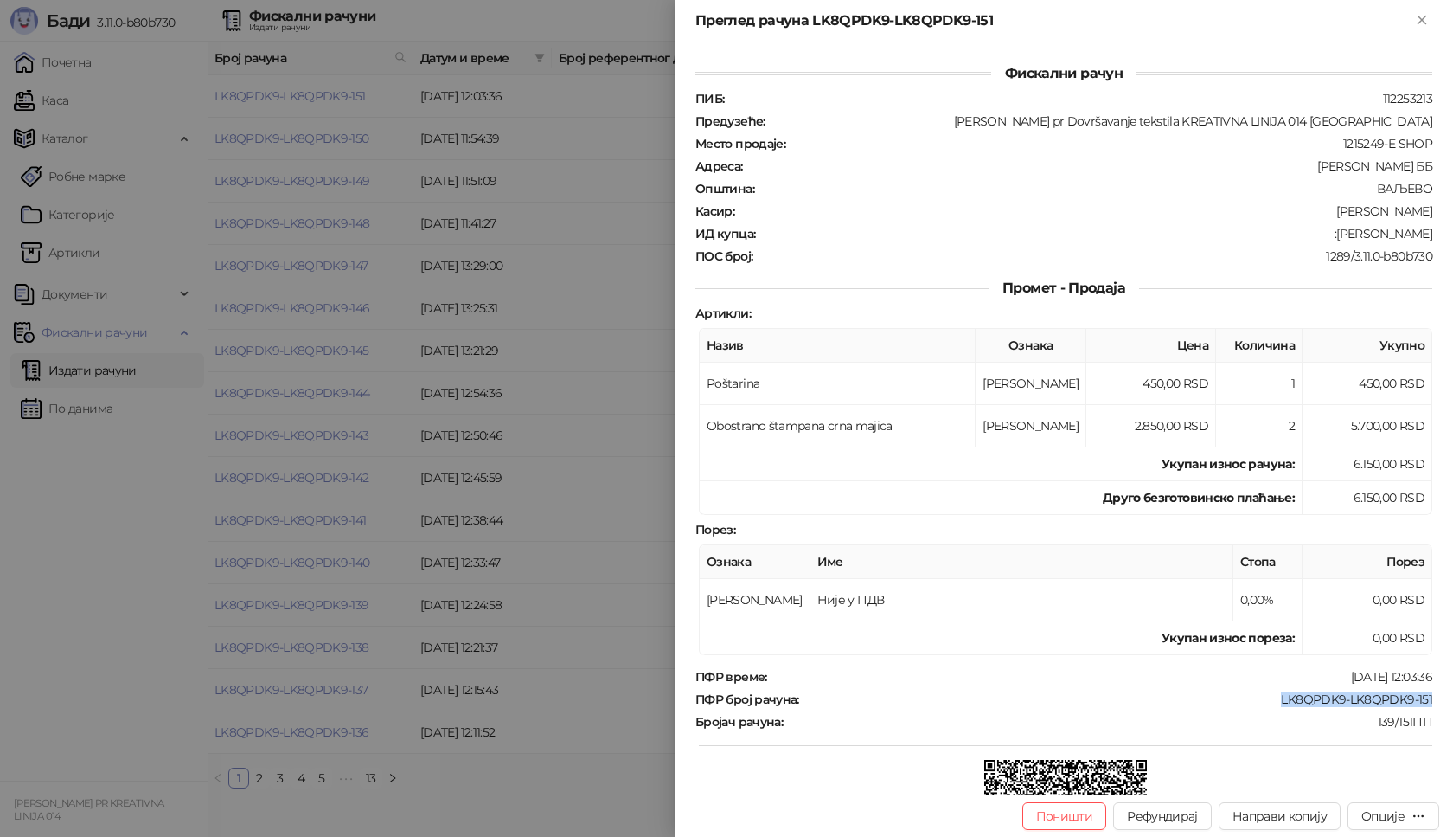
drag, startPoint x: 1272, startPoint y: 699, endPoint x: 1429, endPoint y: 702, distance: 157.5
click at [1429, 702] on div "Фискални рачун ПИБ : 112253213 Предузеће : [PERSON_NAME] pr Dovršavanje tekstil…" at bounding box center [1064, 418] width 779 height 752
copy div "LK8QPDK9-LK8QPDK9-151"
drag, startPoint x: 1356, startPoint y: 233, endPoint x: 1431, endPoint y: 239, distance: 75.5
click at [1431, 239] on div "Фискални рачун ПИБ : 112253213 Предузеће : [PERSON_NAME] pr Dovršavanje tekstil…" at bounding box center [1064, 418] width 779 height 752
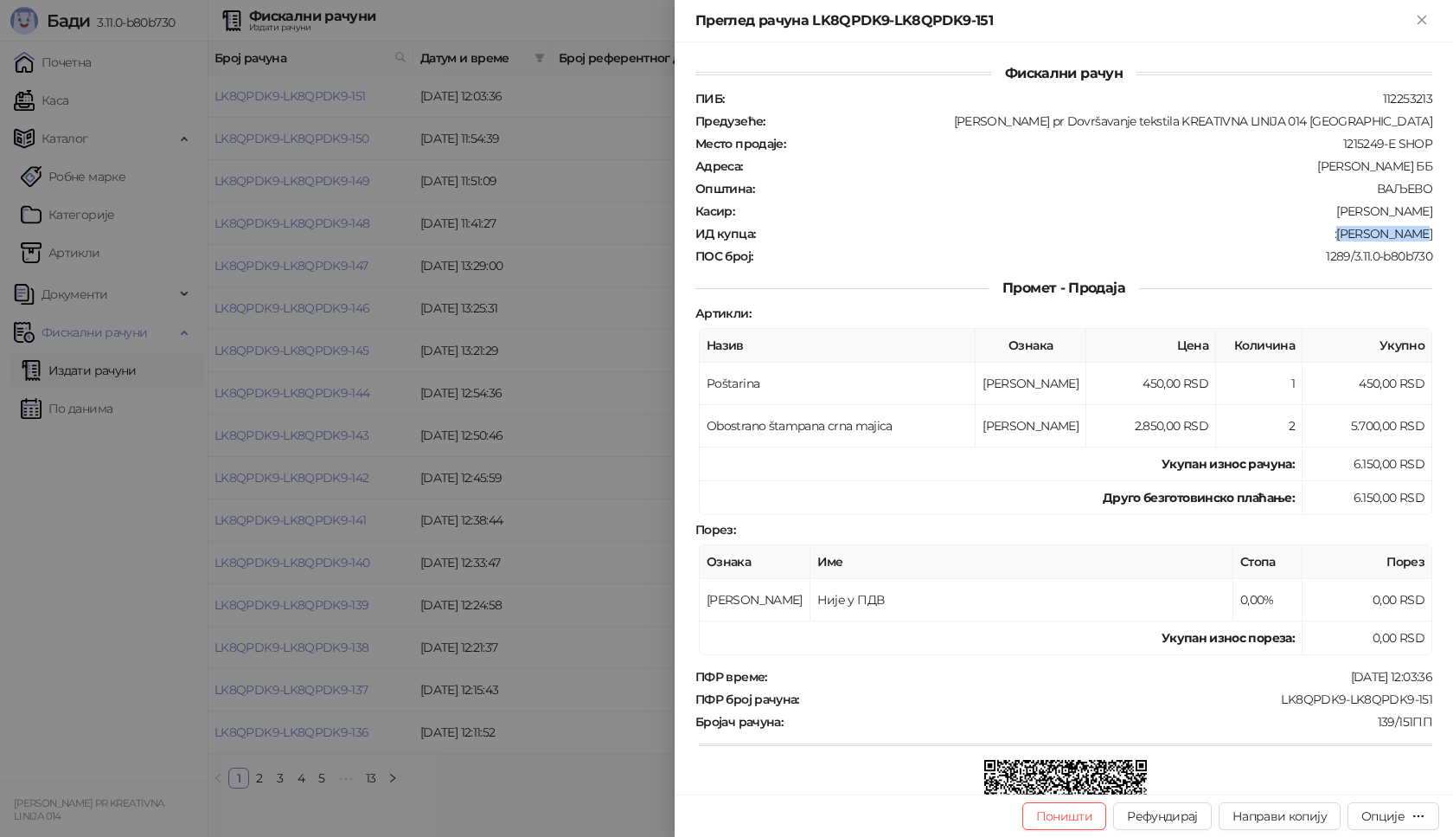
copy div "[PERSON_NAME]"
click at [1427, 21] on icon "Close" at bounding box center [1422, 20] width 16 height 16
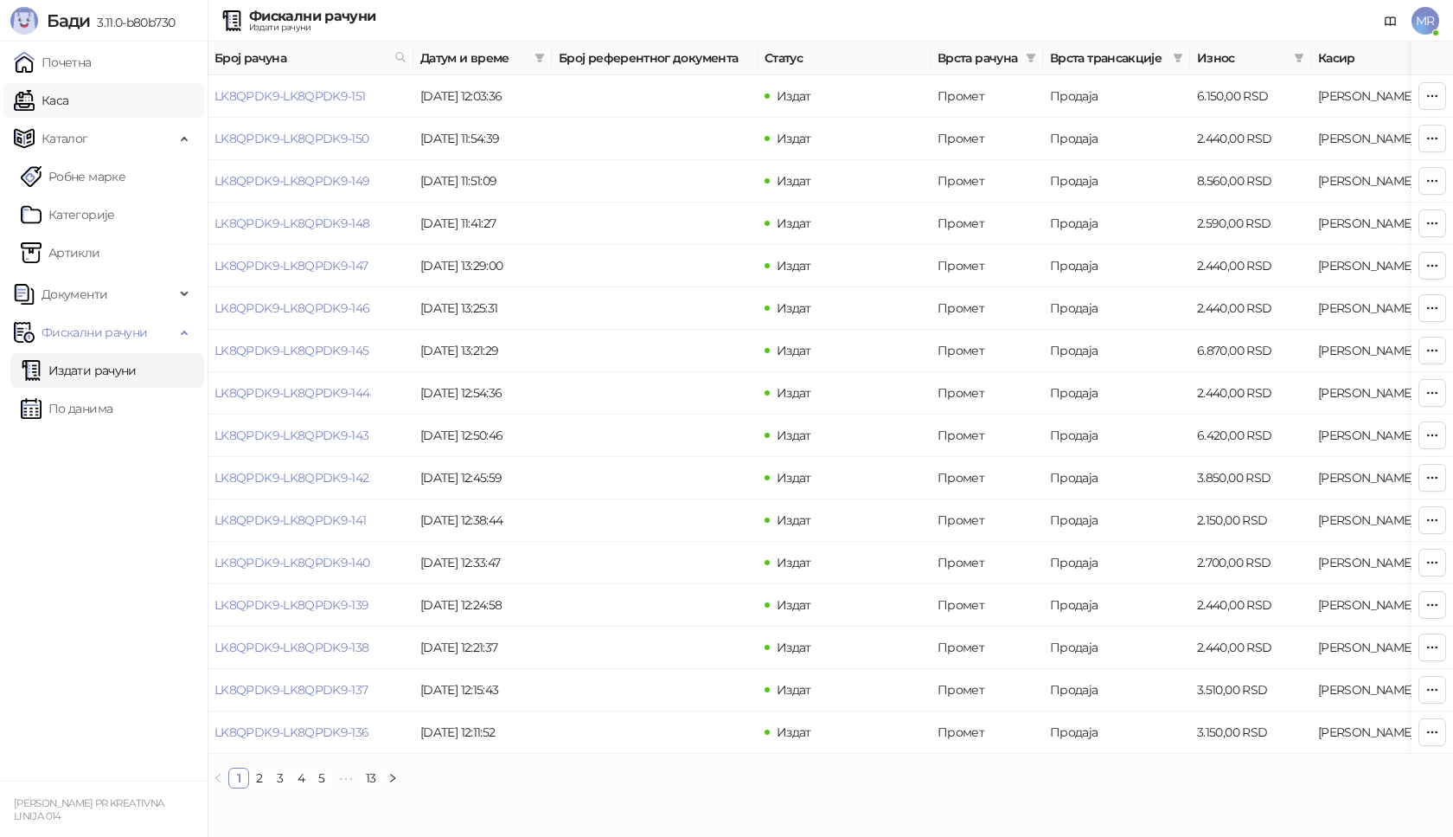
click at [68, 98] on link "Каса" at bounding box center [41, 100] width 55 height 35
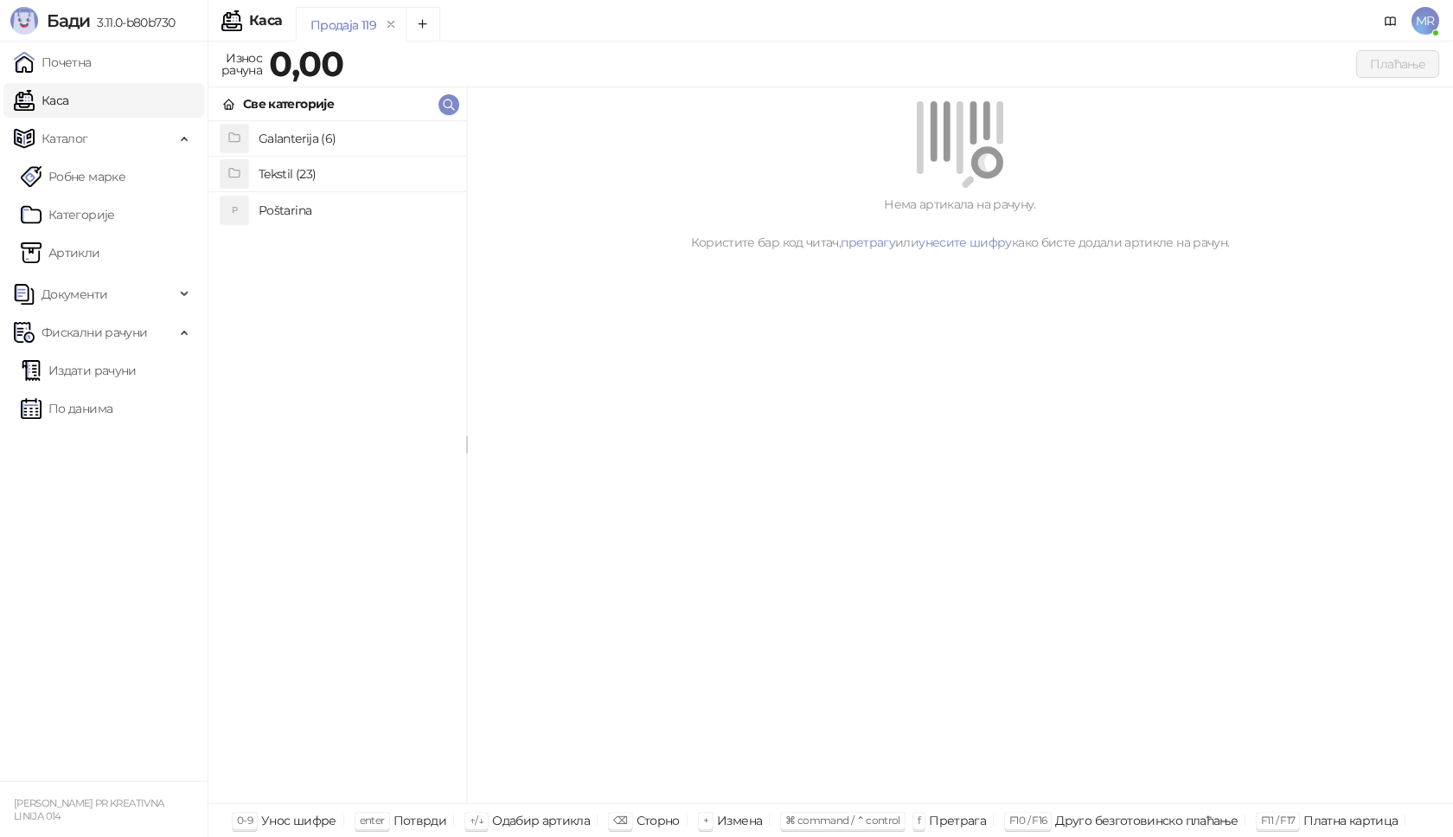
click at [346, 204] on h4 "Poštarina" at bounding box center [356, 210] width 194 height 28
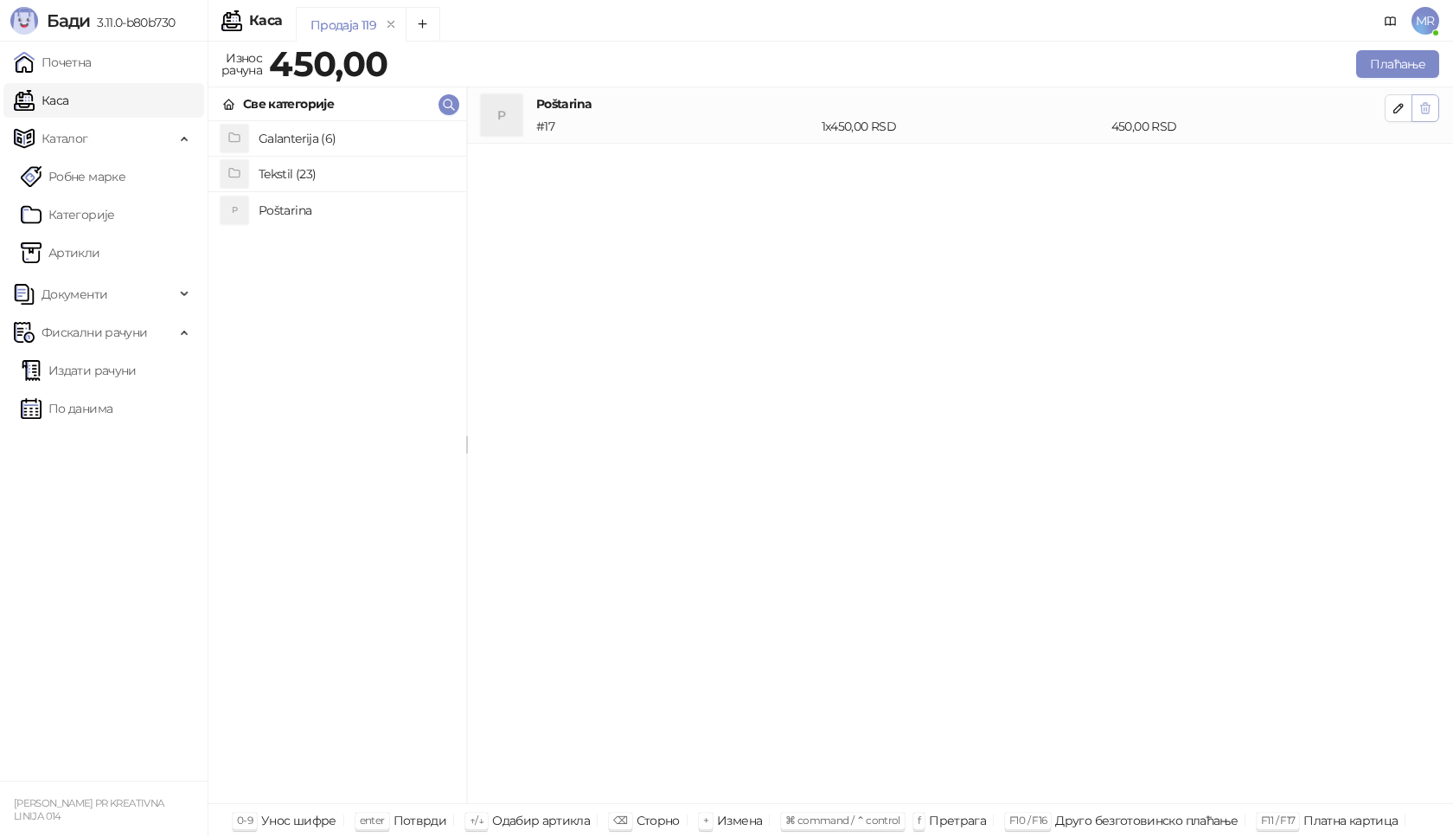
click at [1426, 110] on icon "button" at bounding box center [1426, 108] width 14 height 14
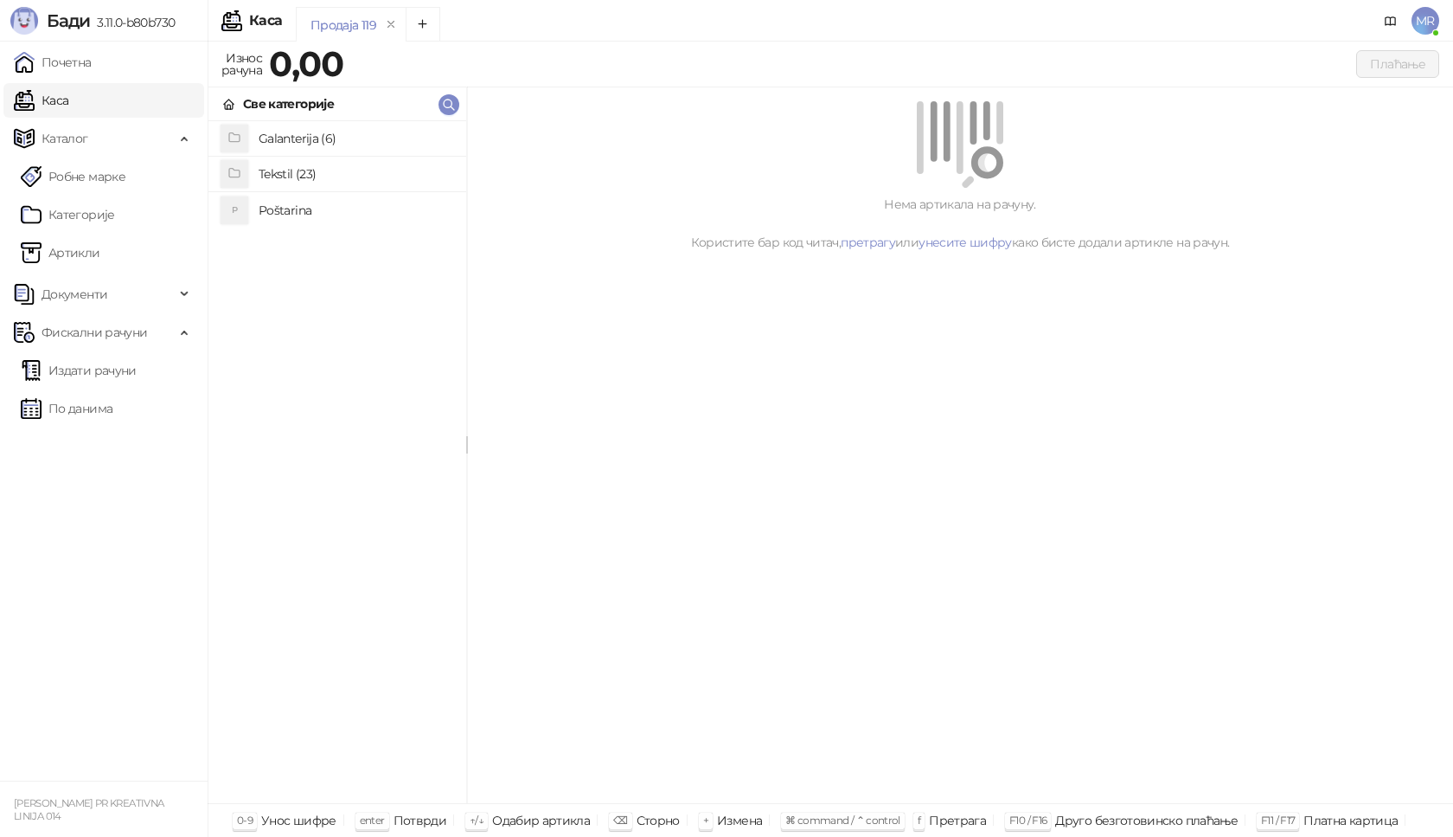
click at [377, 169] on h4 "Tekstil (23)" at bounding box center [356, 174] width 194 height 28
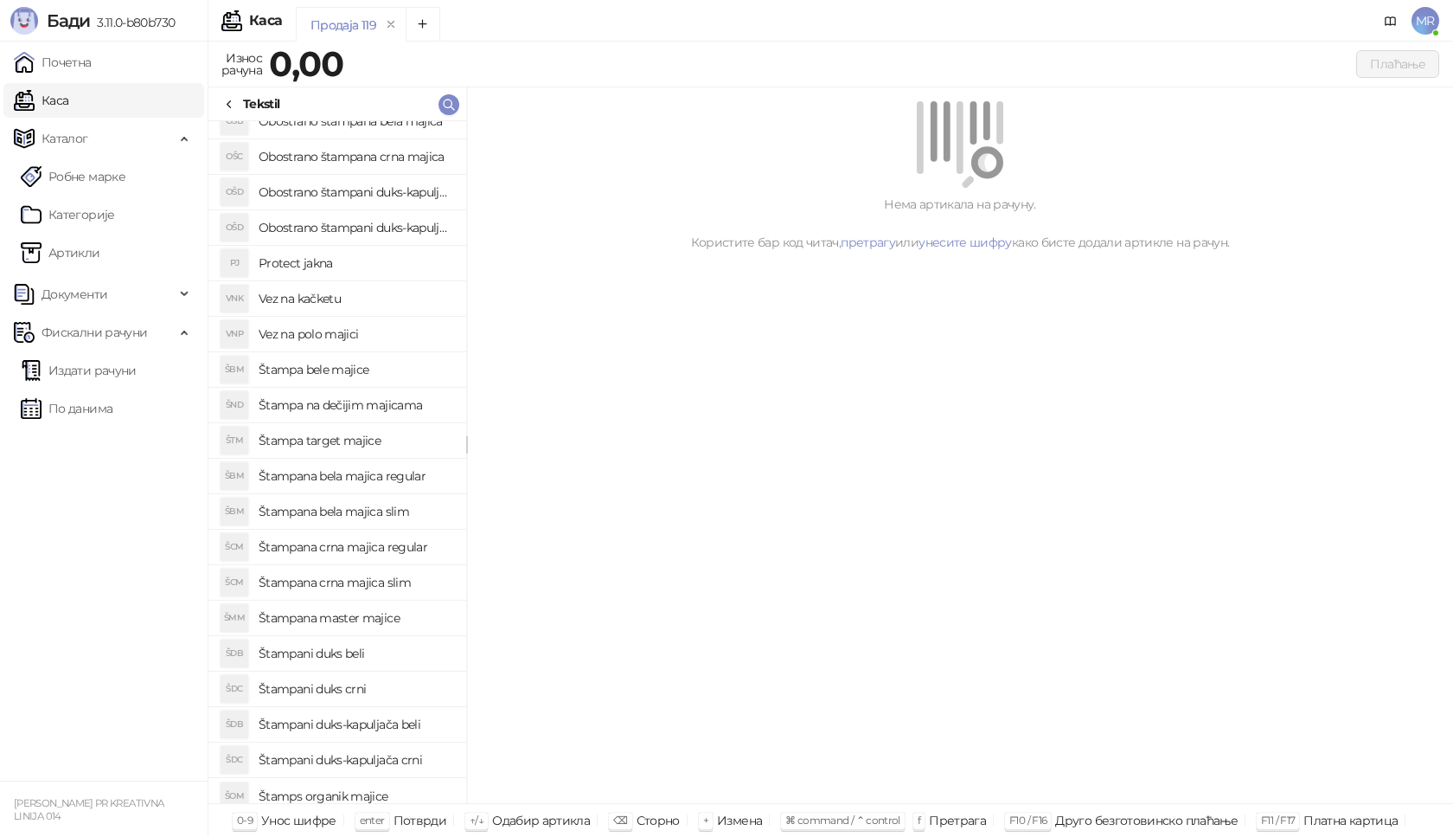
scroll to position [134, 0]
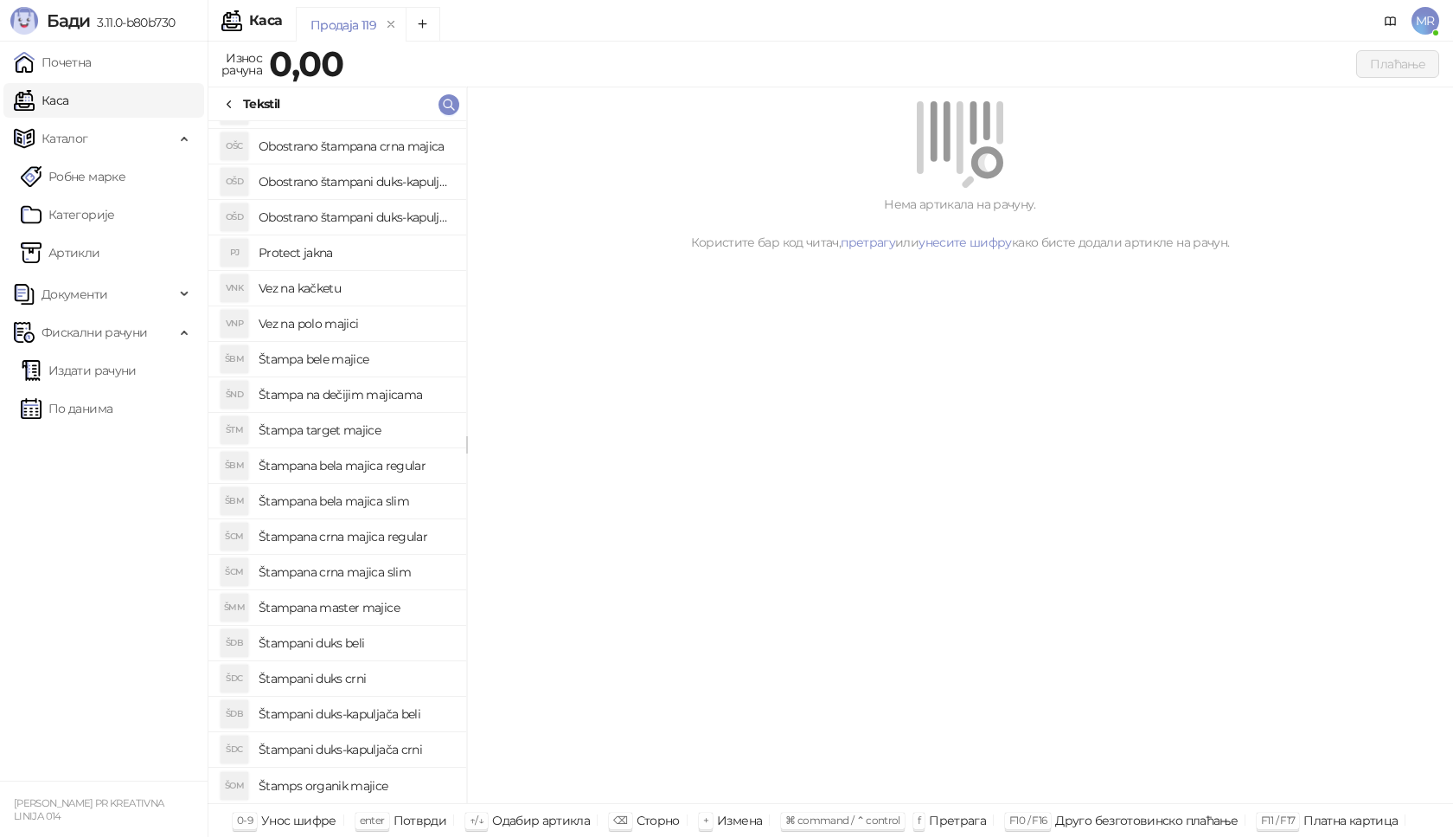
click at [398, 784] on h4 "Štamps organik majice" at bounding box center [356, 786] width 194 height 28
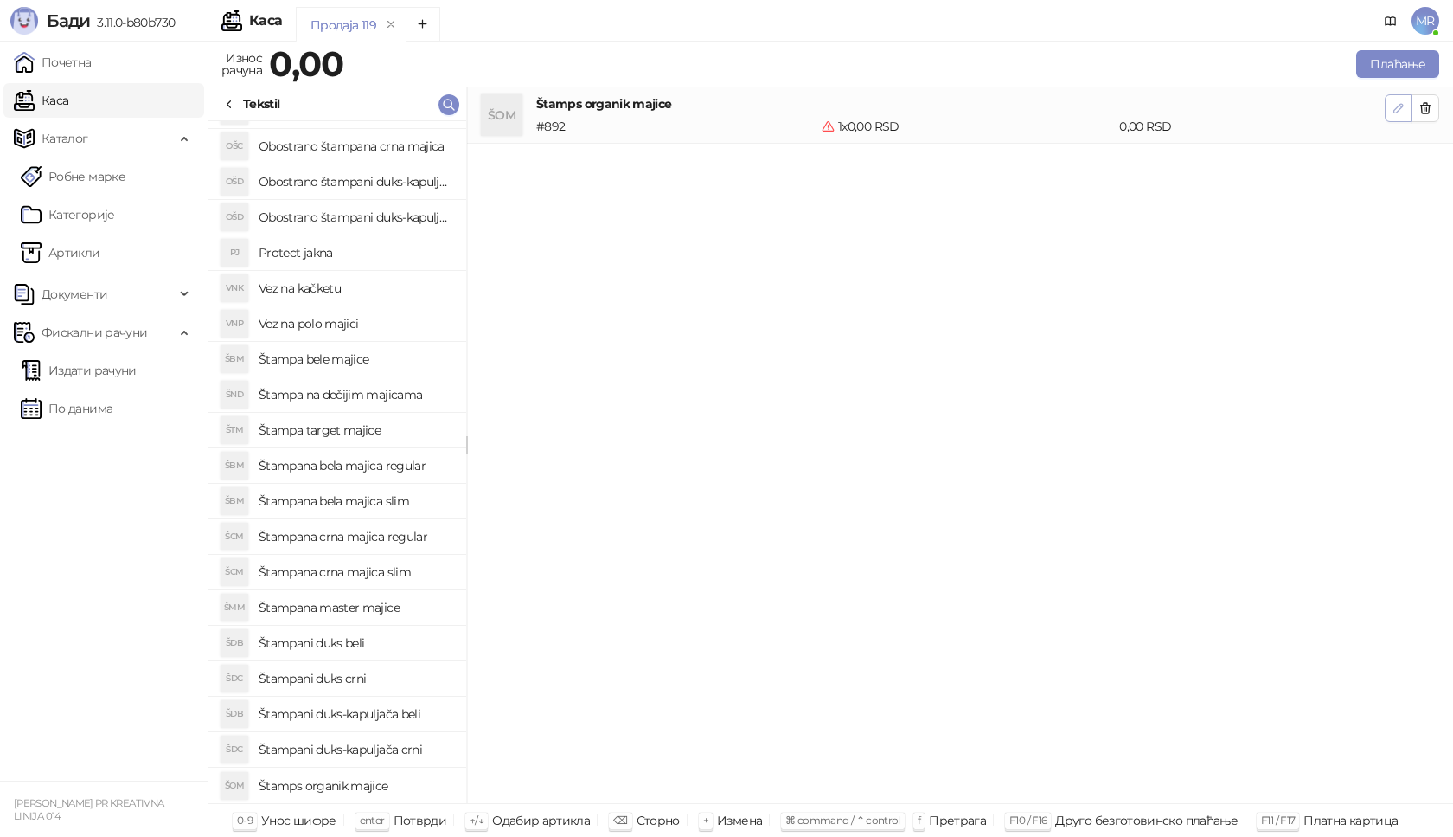
click at [1402, 102] on icon "button" at bounding box center [1399, 108] width 14 height 14
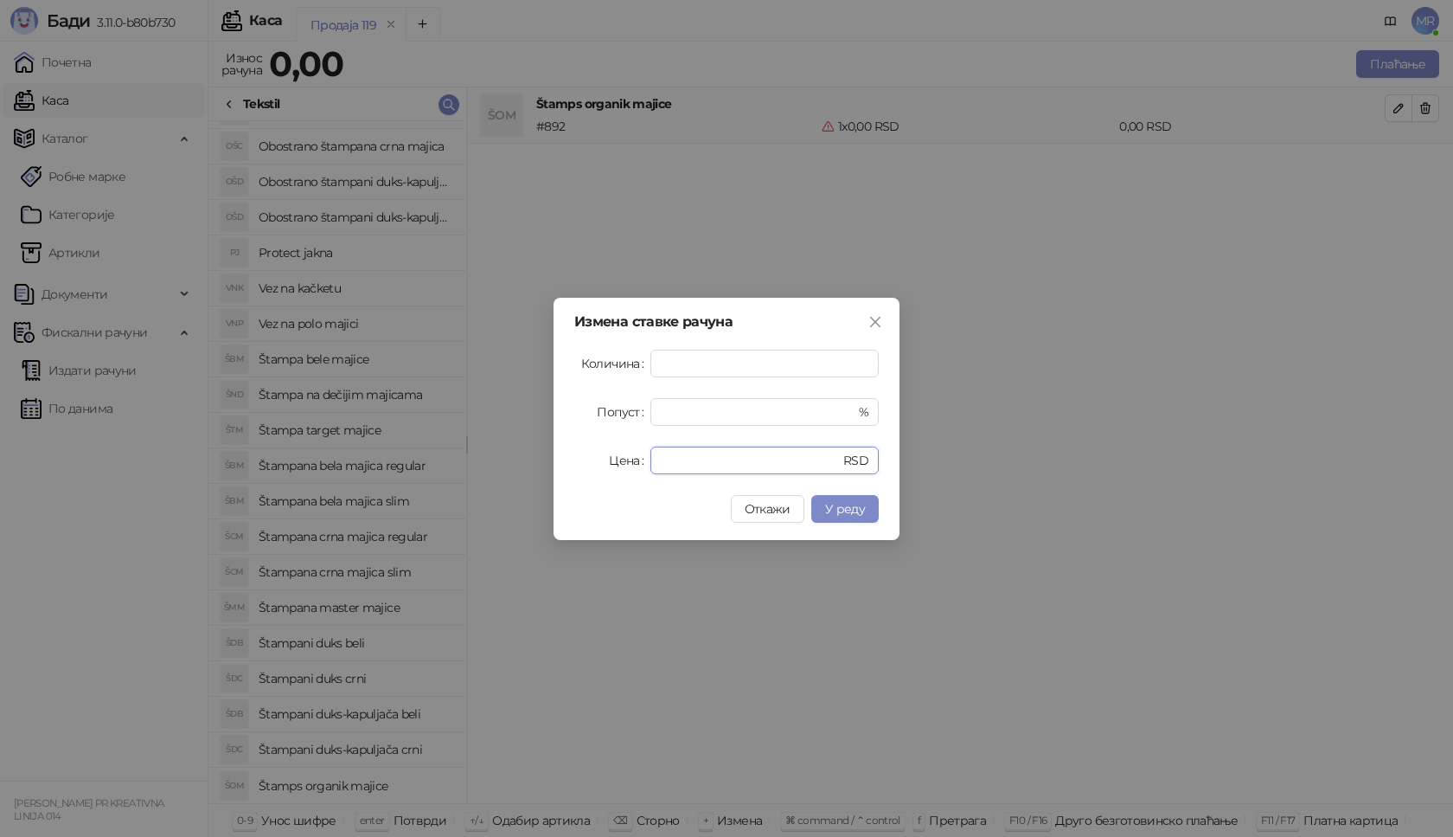
drag, startPoint x: 690, startPoint y: 463, endPoint x: 623, endPoint y: 470, distance: 67.8
click at [623, 470] on div "Цена * RSD" at bounding box center [726, 460] width 305 height 28
click at [863, 510] on span "У реду" at bounding box center [845, 509] width 40 height 16
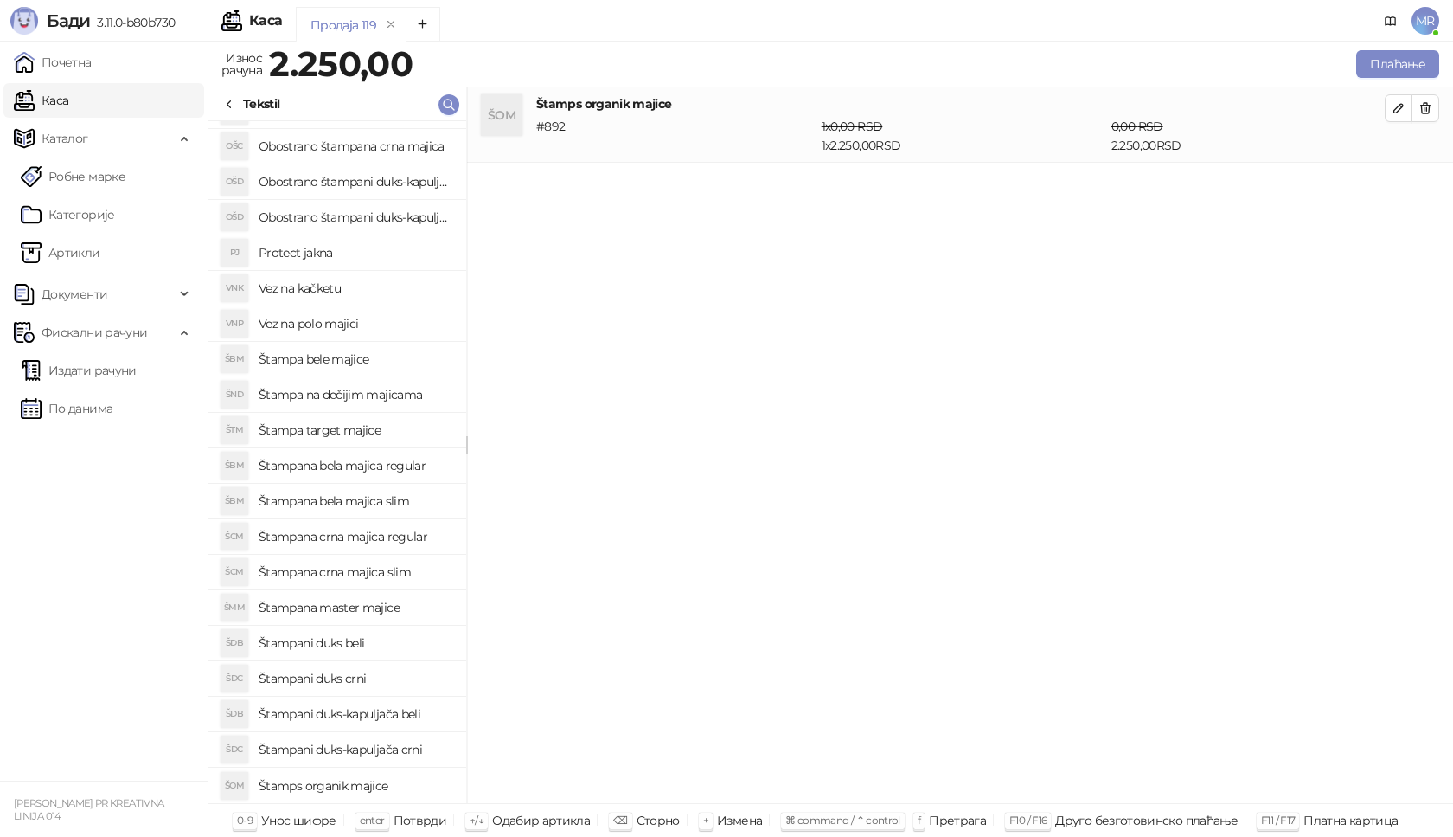
click at [363, 782] on h4 "Štamps organik majice" at bounding box center [356, 786] width 194 height 28
click at [1393, 179] on icon "button" at bounding box center [1399, 183] width 14 height 14
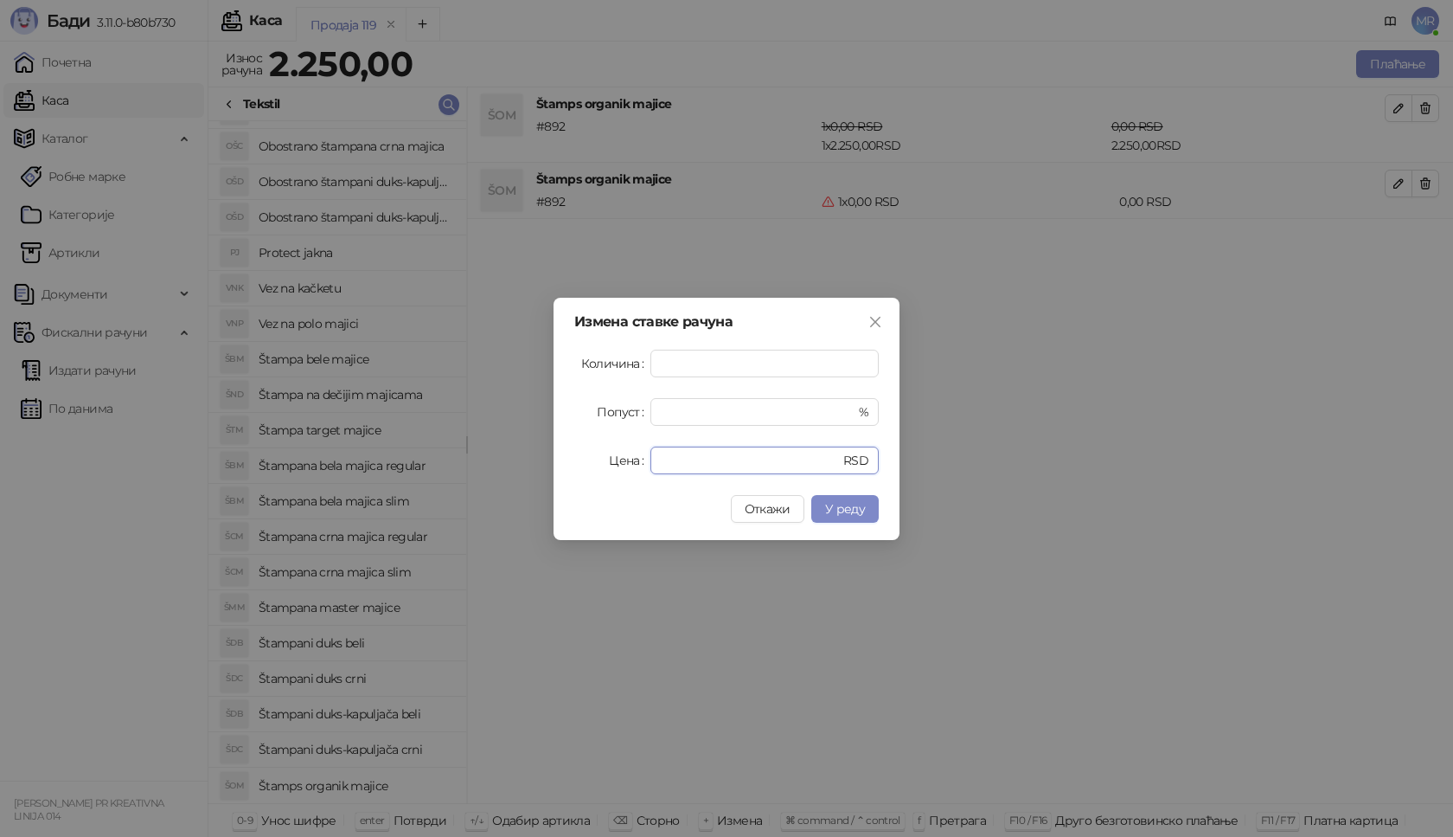
drag, startPoint x: 669, startPoint y: 459, endPoint x: 593, endPoint y: 472, distance: 77.2
click at [593, 472] on div "Цена * RSD" at bounding box center [726, 460] width 305 height 28
click at [848, 509] on span "У реду" at bounding box center [845, 509] width 40 height 16
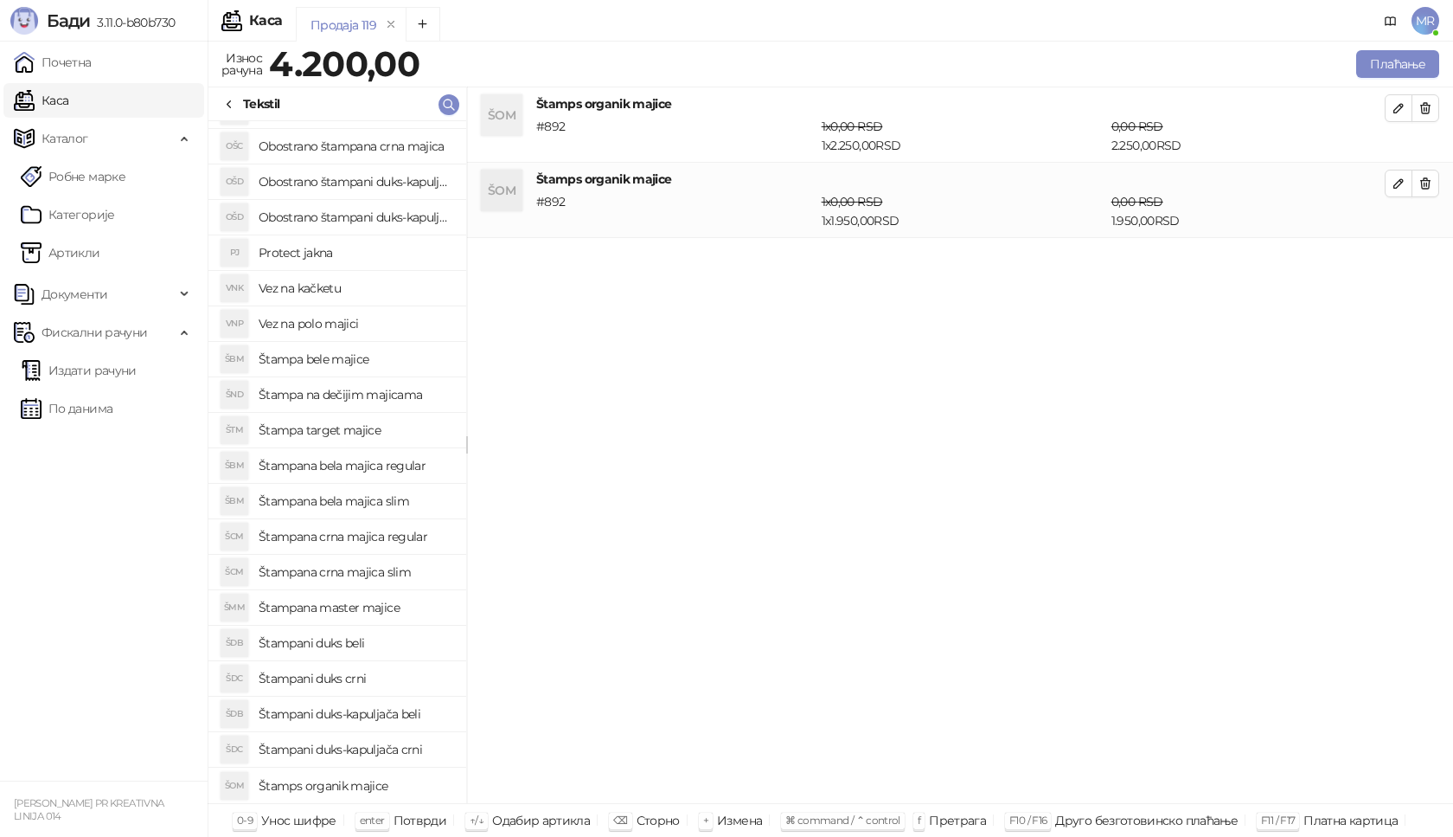
click at [401, 785] on h4 "Štamps organik majice" at bounding box center [356, 786] width 194 height 28
click at [1402, 261] on icon "button" at bounding box center [1399, 259] width 14 height 14
type input "*"
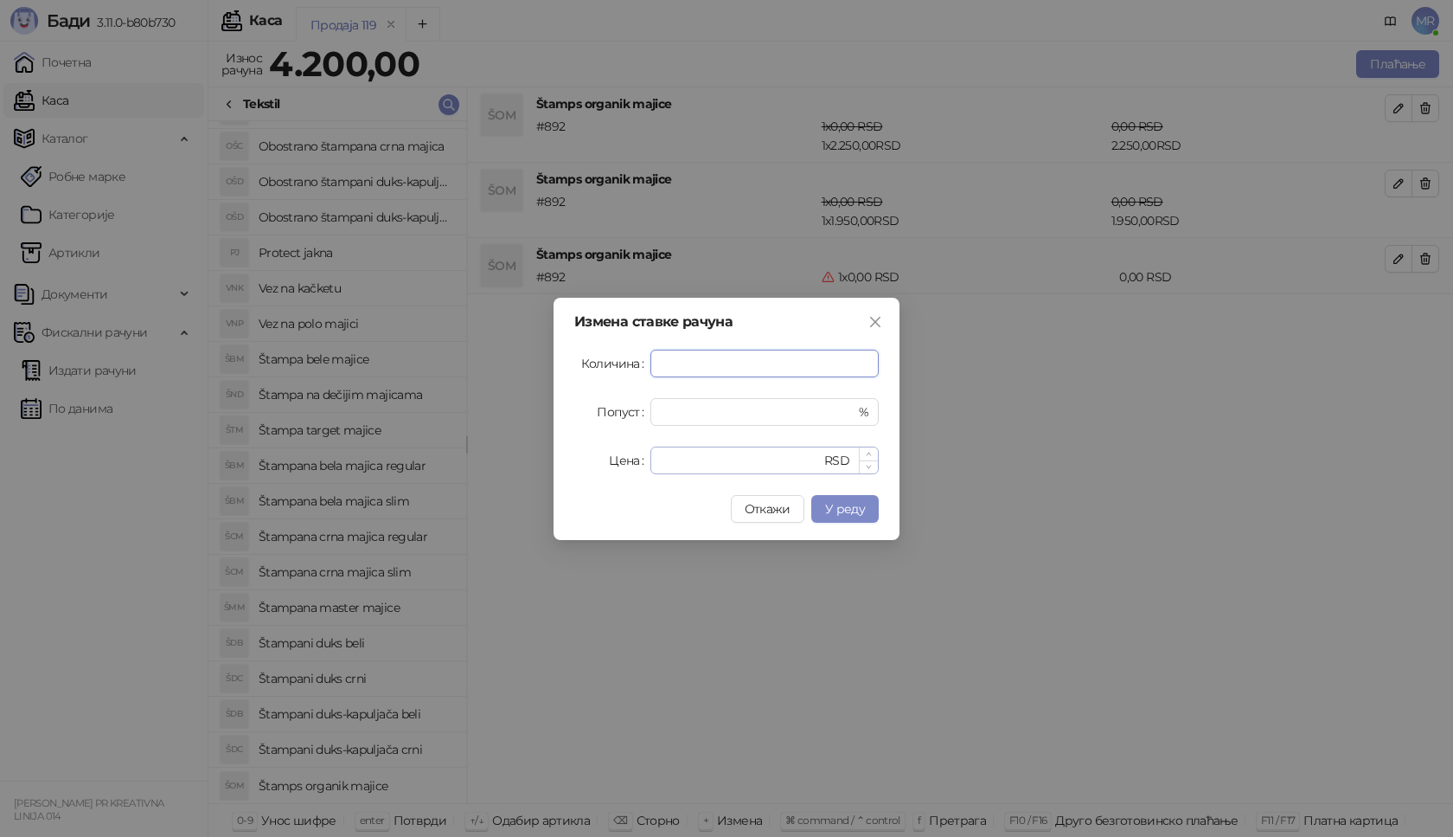
type input "*"
drag, startPoint x: 711, startPoint y: 463, endPoint x: 468, endPoint y: 447, distance: 243.6
click at [468, 447] on div "Измена ставке рачуна Количина * Попуст * % Цена * RSD Откажи У реду" at bounding box center [726, 418] width 1453 height 837
type input "****"
click at [873, 511] on button "У реду" at bounding box center [844, 509] width 67 height 28
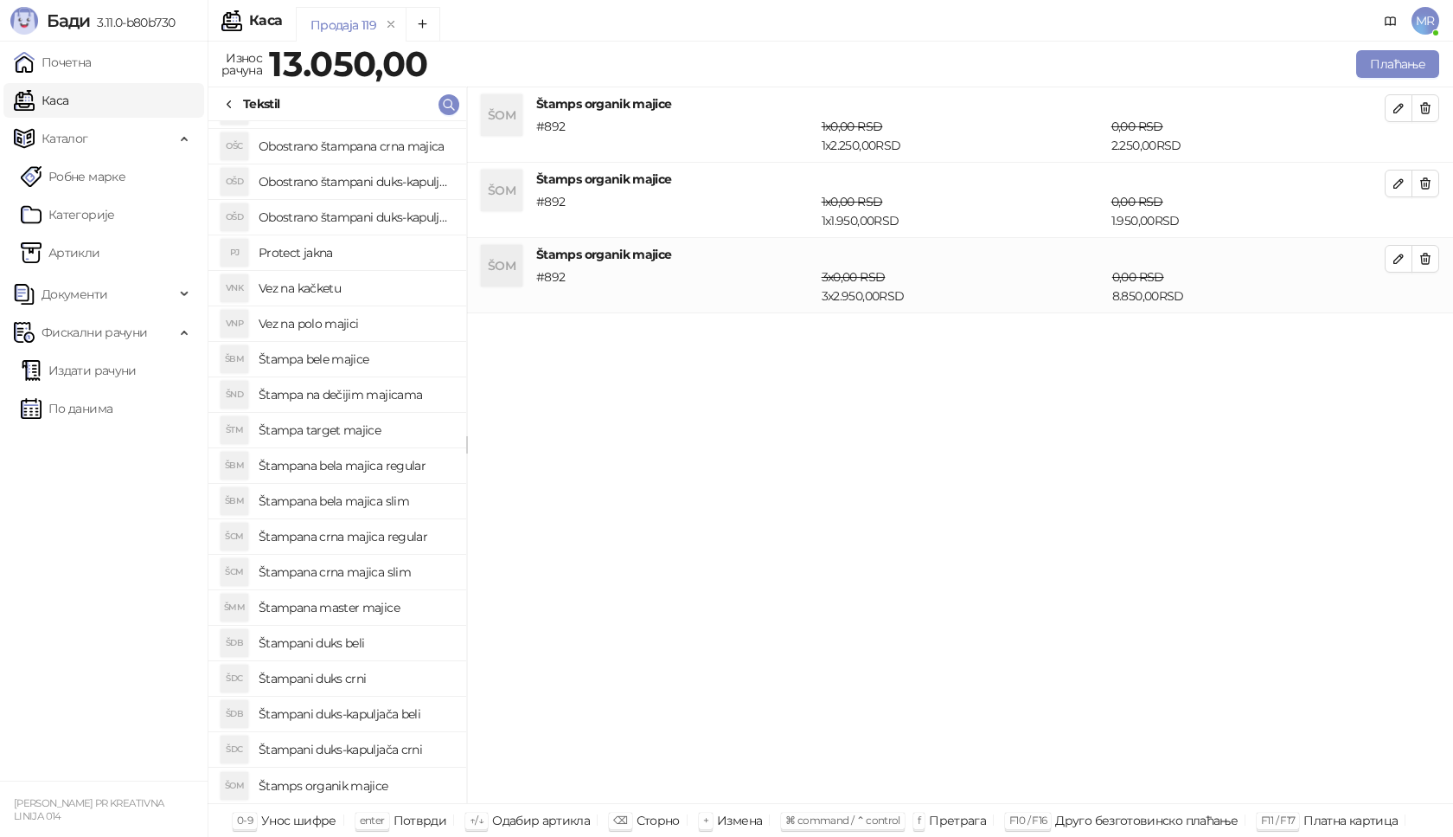
click at [365, 782] on h4 "Štamps organik majice" at bounding box center [356, 786] width 194 height 28
click at [1401, 334] on icon "button" at bounding box center [1399, 334] width 9 height 9
type input "*"
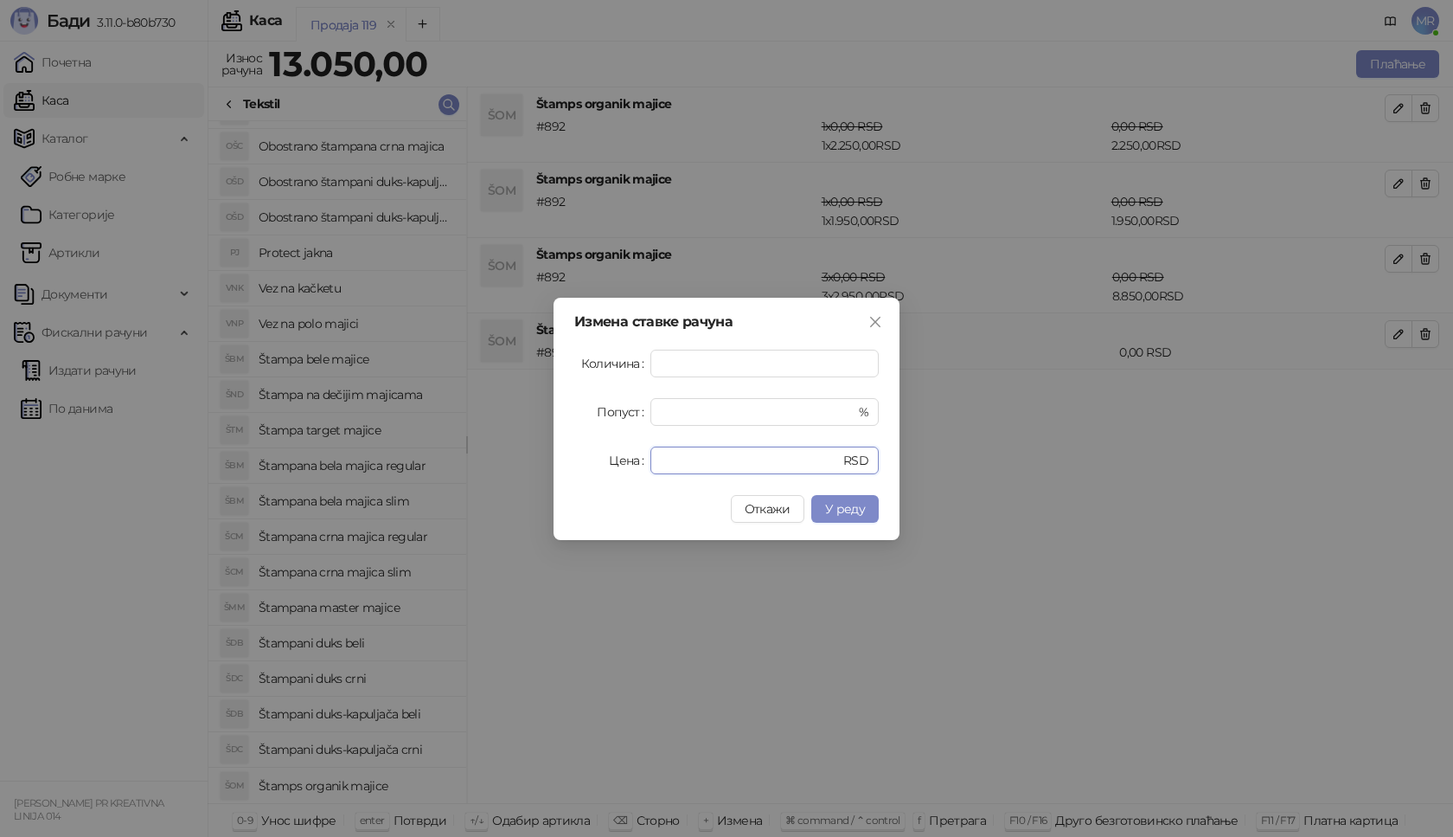
drag, startPoint x: 729, startPoint y: 465, endPoint x: 505, endPoint y: 465, distance: 224.1
click at [505, 465] on div "Измена ставке рачуна Количина * Попуст * % Цена * RSD Откажи У реду" at bounding box center [726, 418] width 1453 height 837
type input "****"
click at [876, 508] on button "У реду" at bounding box center [844, 509] width 67 height 28
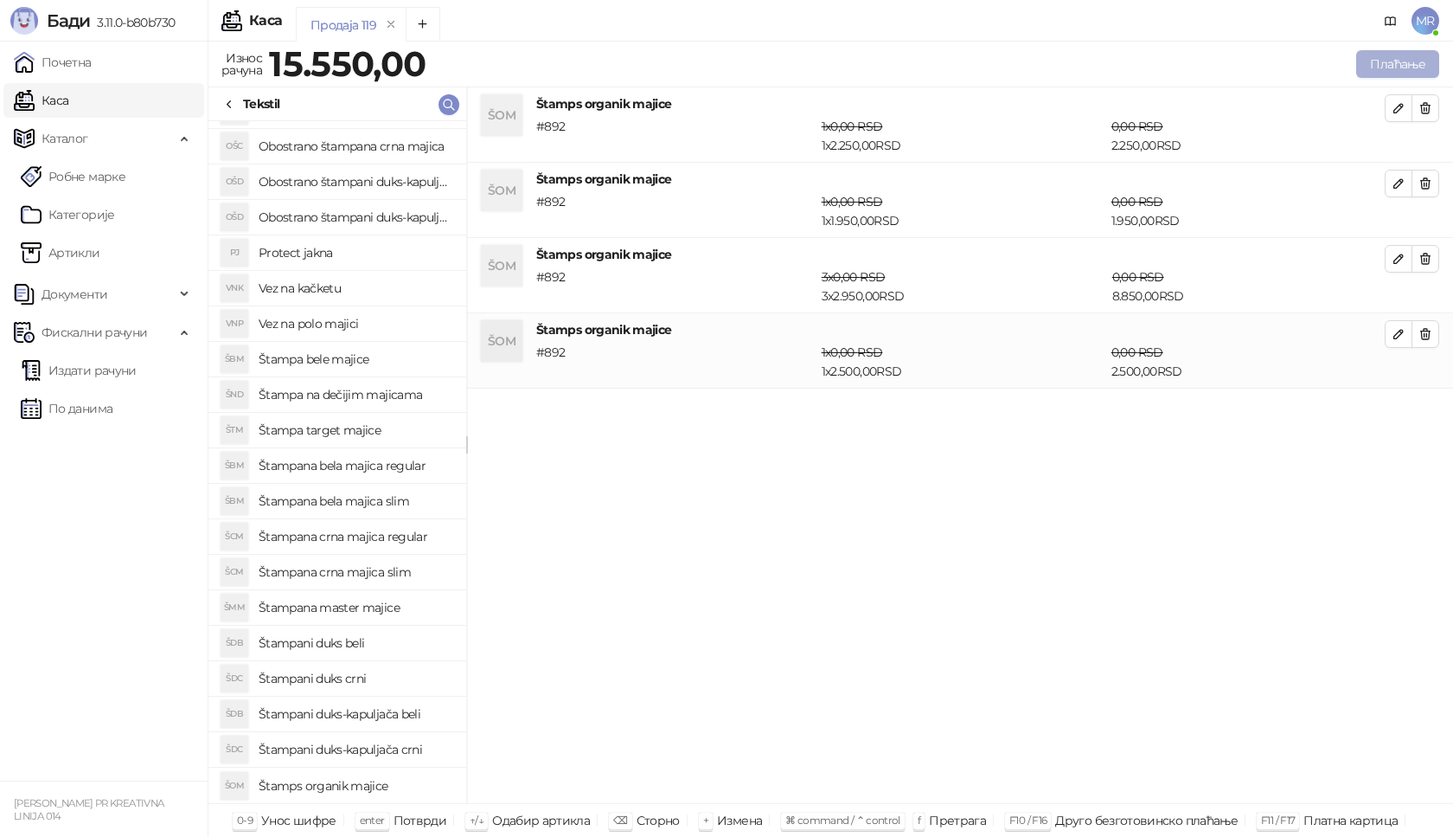
click at [1405, 58] on button "Плаћање" at bounding box center [1397, 64] width 83 height 28
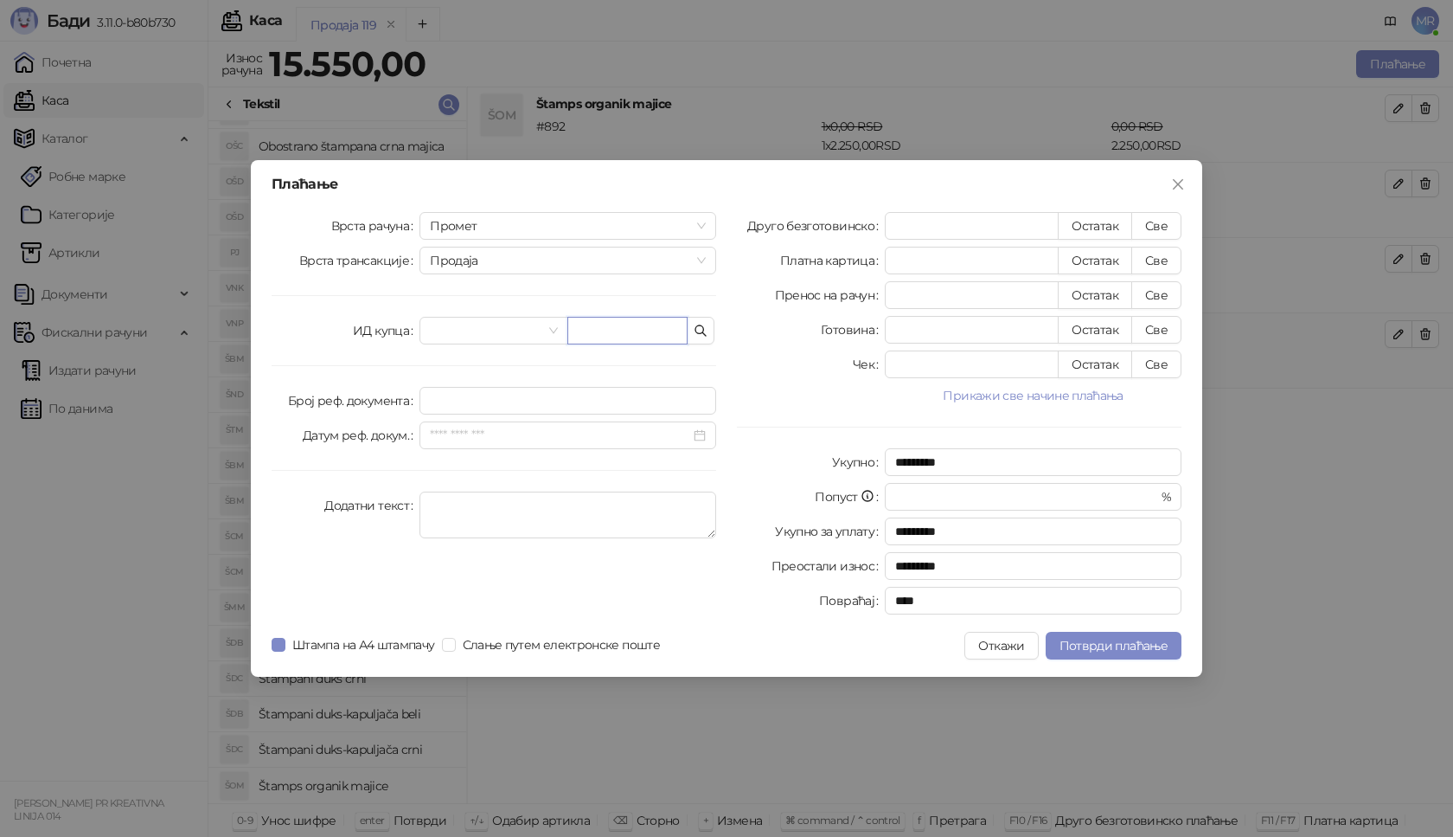
click at [622, 324] on input "text" at bounding box center [627, 331] width 120 height 28
paste input "**********"
type input "**********"
click at [1152, 219] on button "Све" at bounding box center [1157, 226] width 50 height 28
type input "*****"
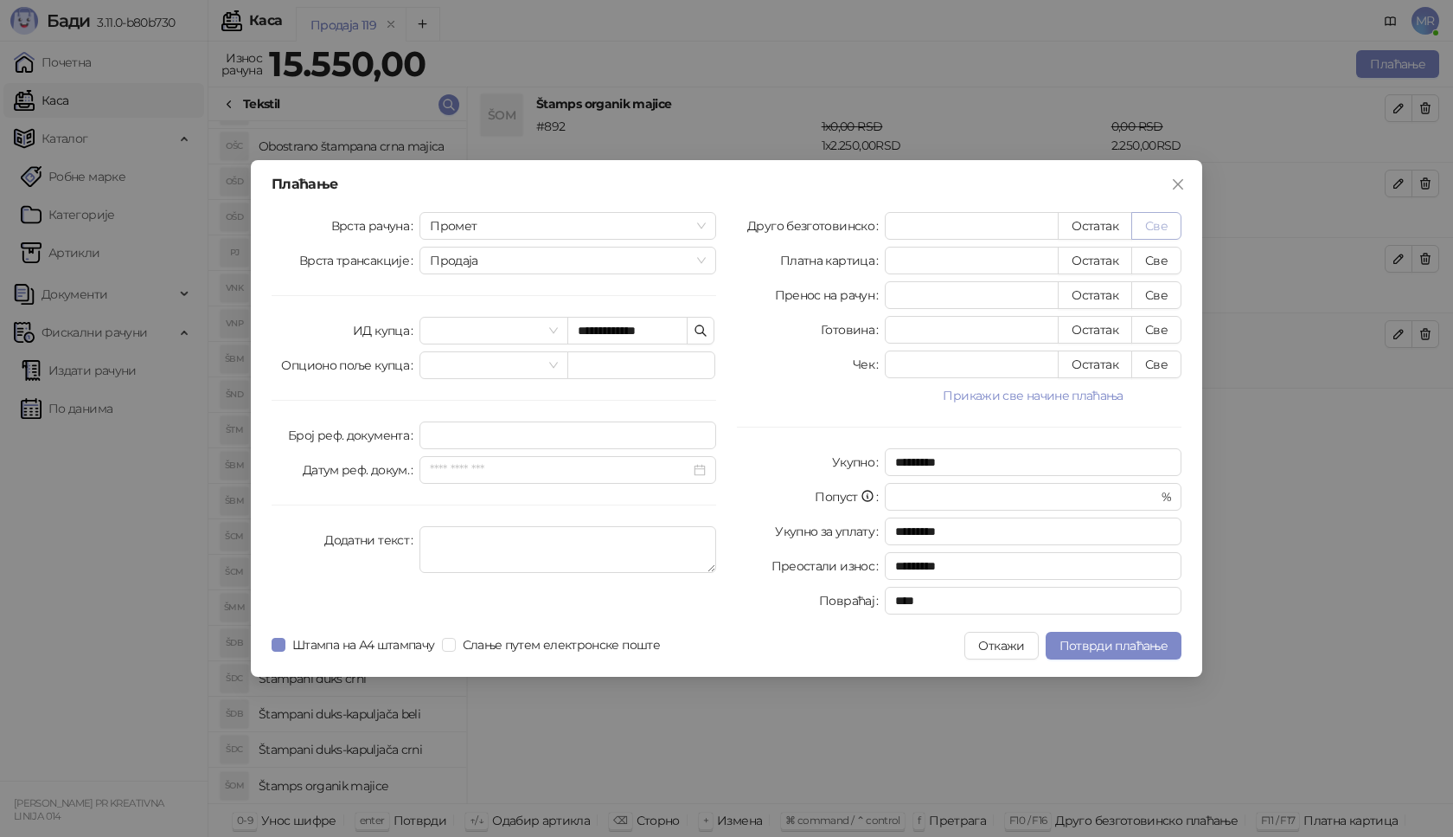
type input "****"
click at [1097, 653] on button "Потврди плаћање" at bounding box center [1114, 646] width 136 height 28
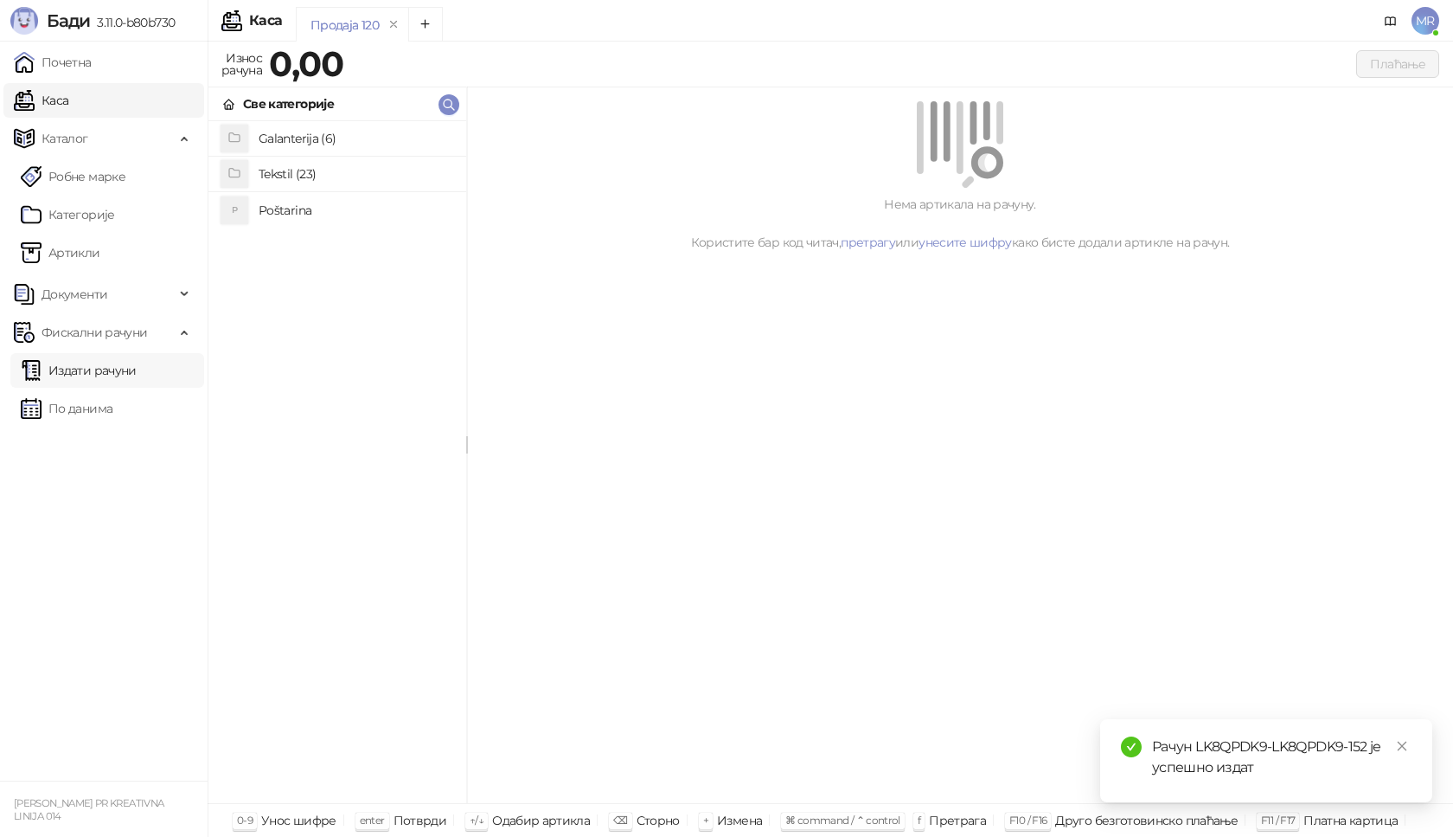
click at [106, 364] on link "Издати рачуни" at bounding box center [79, 370] width 116 height 35
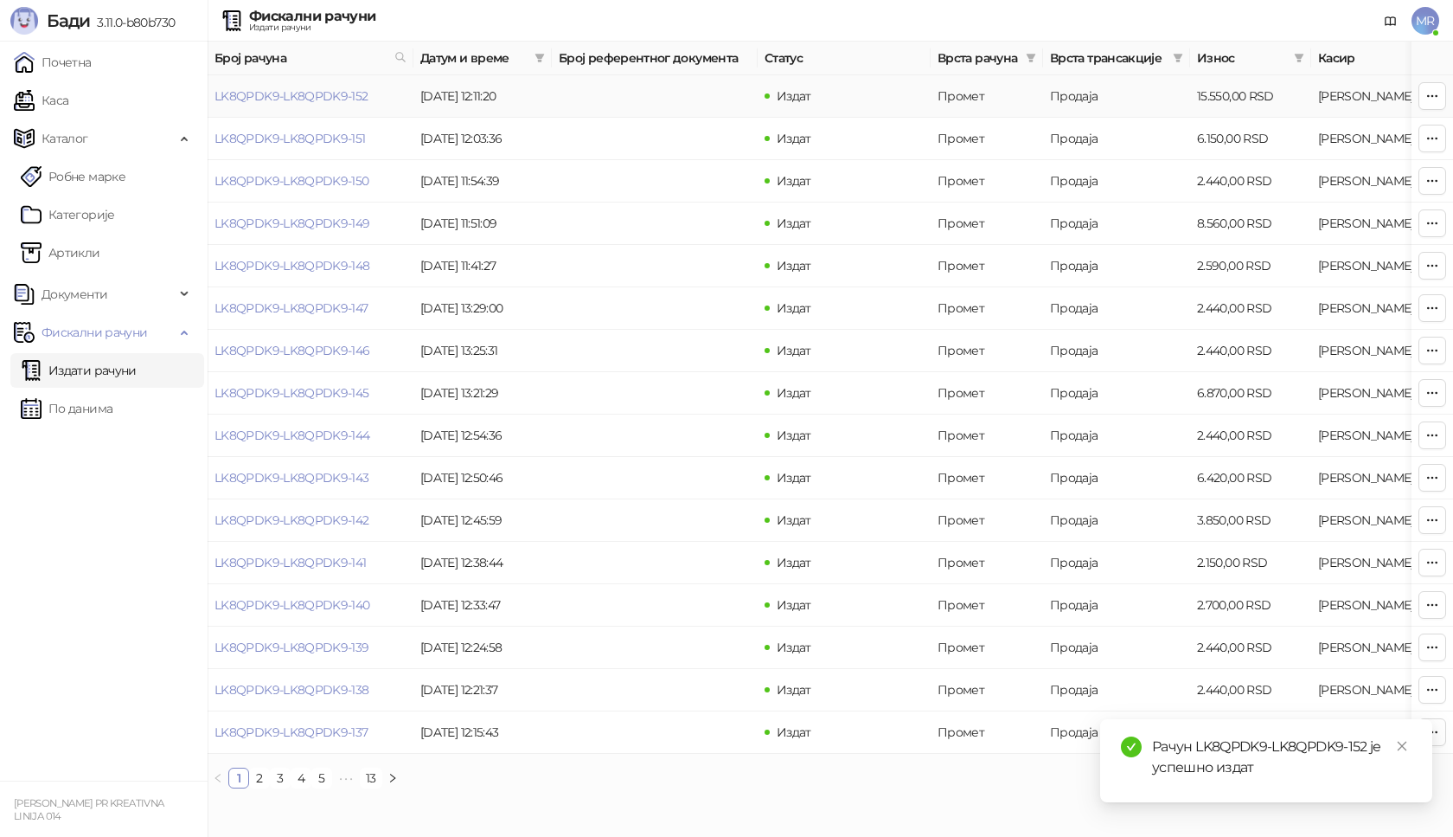
click at [317, 105] on td "LK8QPDK9-LK8QPDK9-152" at bounding box center [311, 96] width 206 height 42
click at [324, 93] on link "LK8QPDK9-LK8QPDK9-152" at bounding box center [292, 96] width 154 height 16
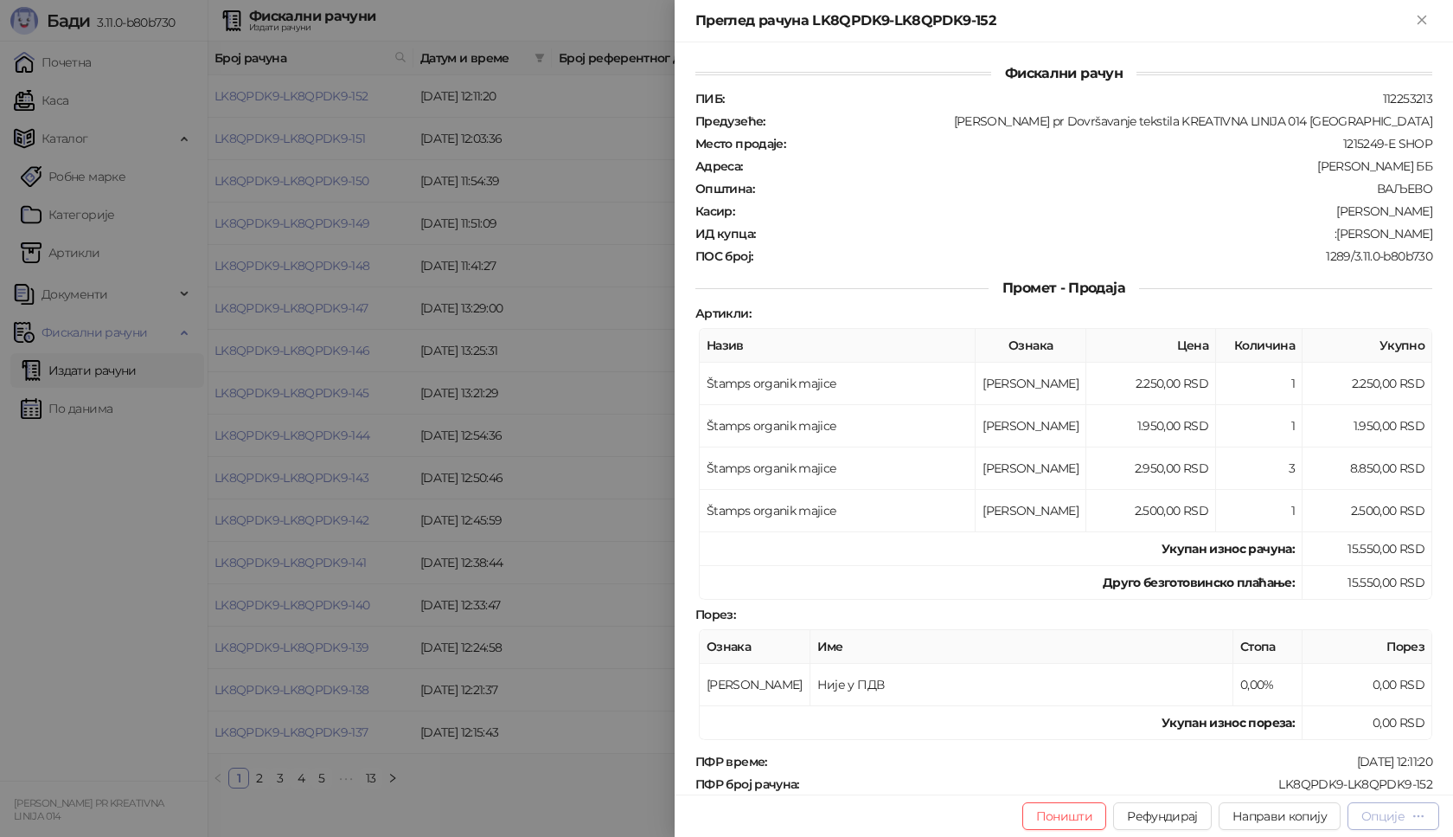
click at [1401, 814] on div "Опције" at bounding box center [1383, 816] width 43 height 16
click at [1305, 779] on span "Преузми у ПДФ формату" at bounding box center [1320, 781] width 211 height 19
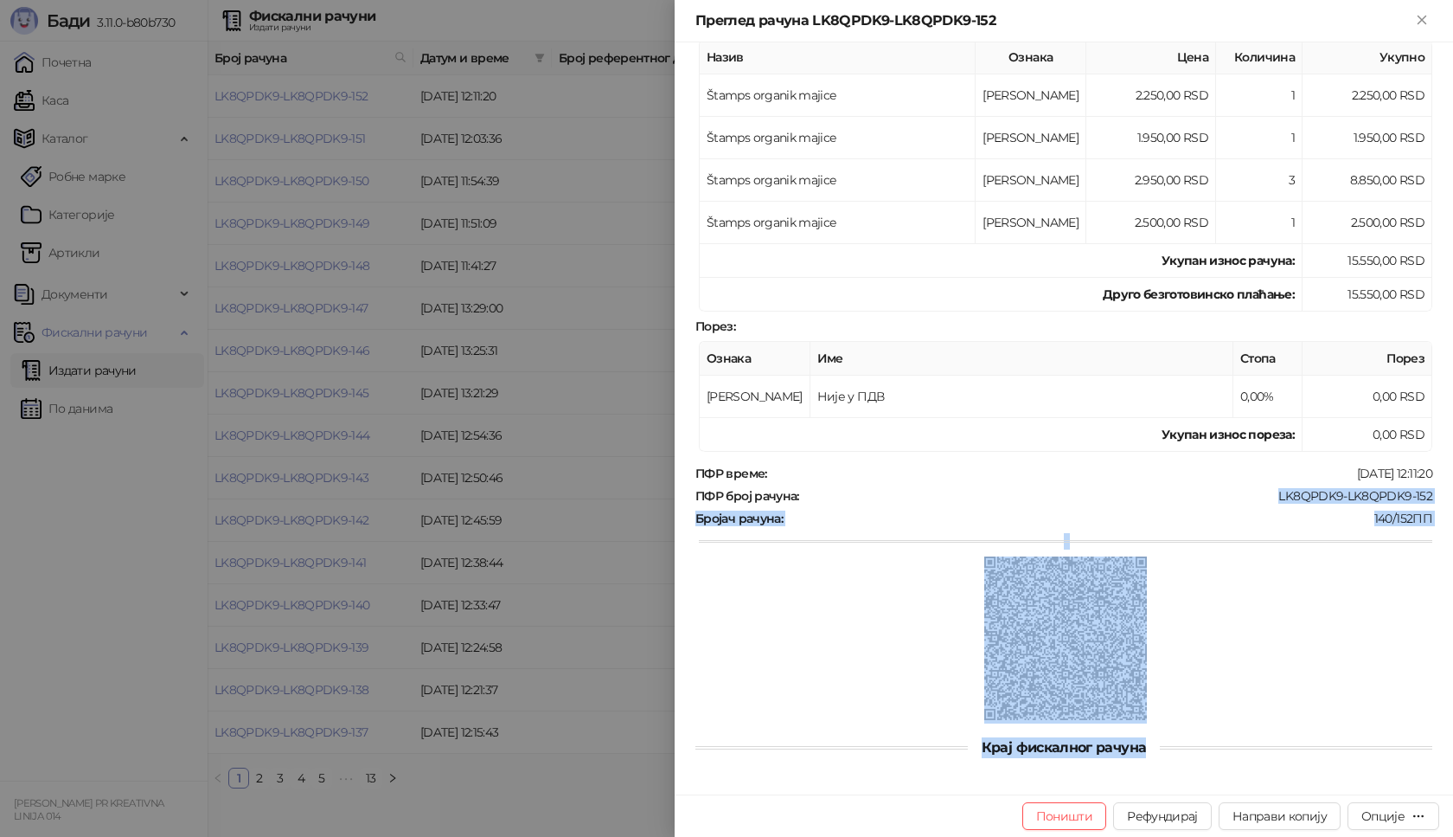
scroll to position [293, 0]
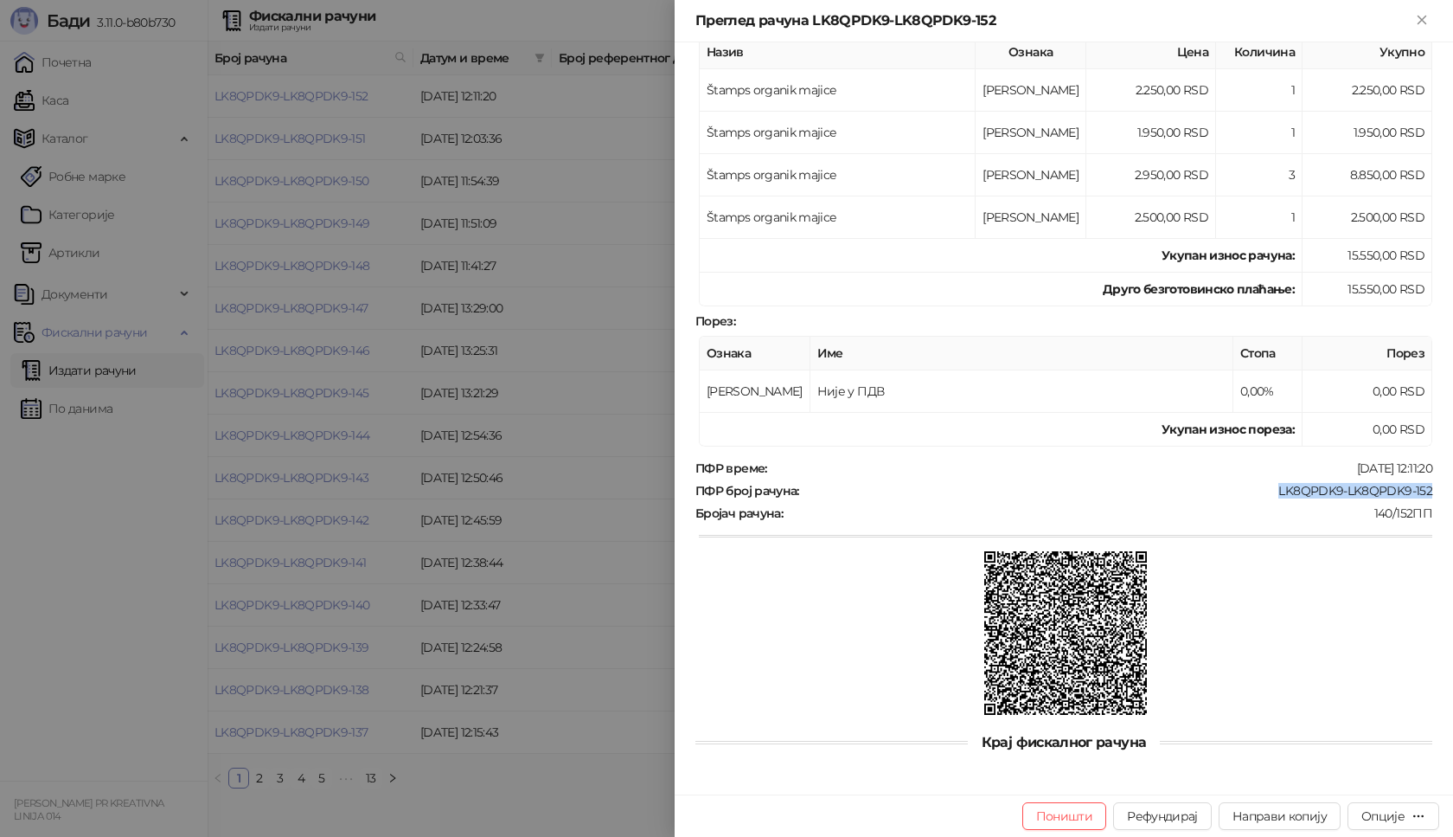
drag, startPoint x: 1267, startPoint y: 784, endPoint x: 1422, endPoint y: 495, distance: 327.8
click at [1422, 495] on div "Фискални рачун ПИБ : 112253213 Предузеће : [PERSON_NAME] pr Dovršavanje tekstil…" at bounding box center [1064, 418] width 779 height 752
copy div "LK8QPDK9-LK8QPDK9-152"
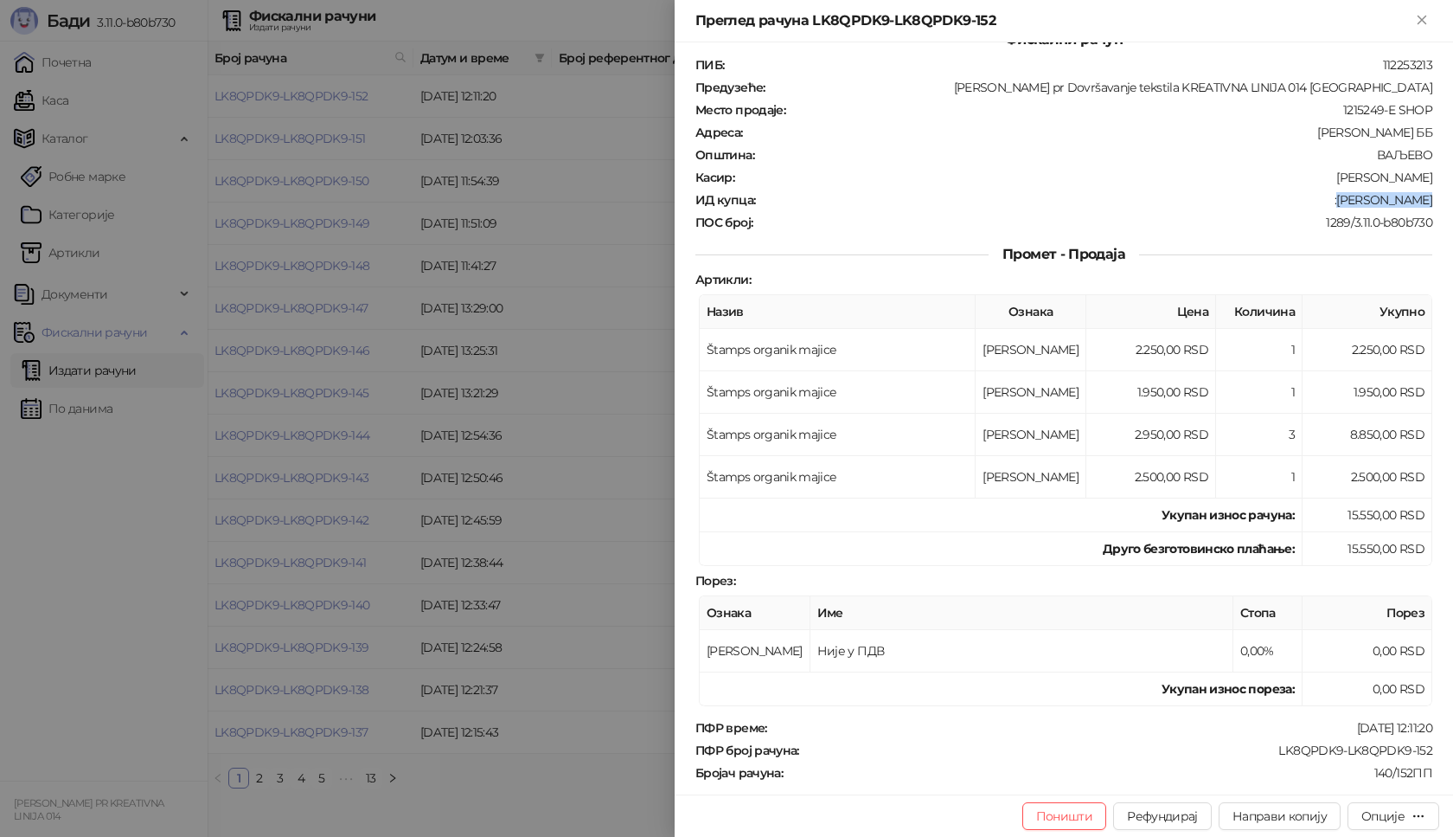
drag, startPoint x: 1333, startPoint y: 202, endPoint x: 1424, endPoint y: 199, distance: 90.9
click at [1424, 199] on div "Фискални рачун ПИБ : 112253213 Предузеће : [PERSON_NAME] pr Dovršavanje tekstil…" at bounding box center [1064, 418] width 779 height 752
copy div "[PERSON_NAME]"
click at [1427, 14] on icon "Close" at bounding box center [1422, 20] width 16 height 16
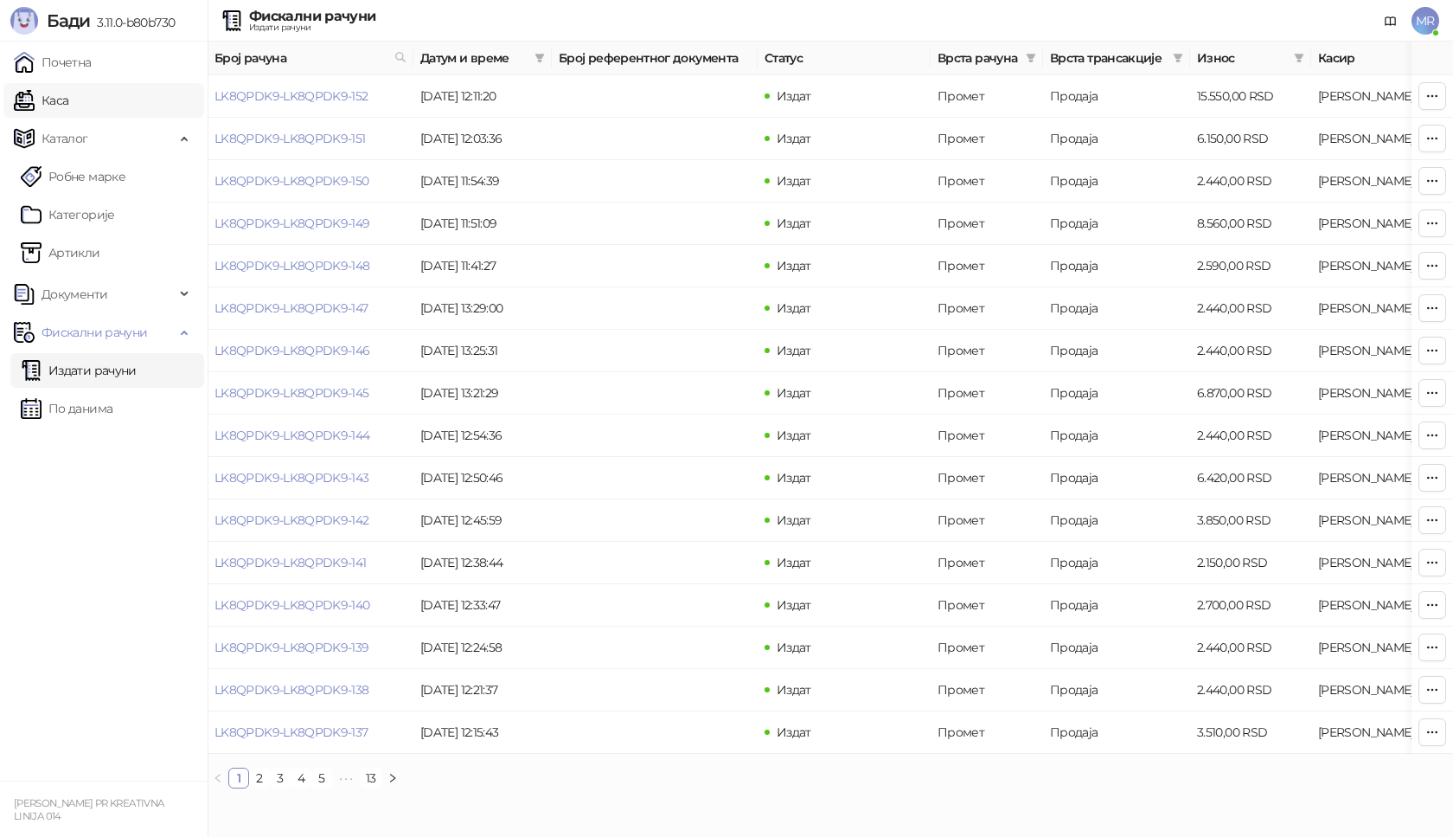
click at [68, 94] on link "Каса" at bounding box center [41, 100] width 55 height 35
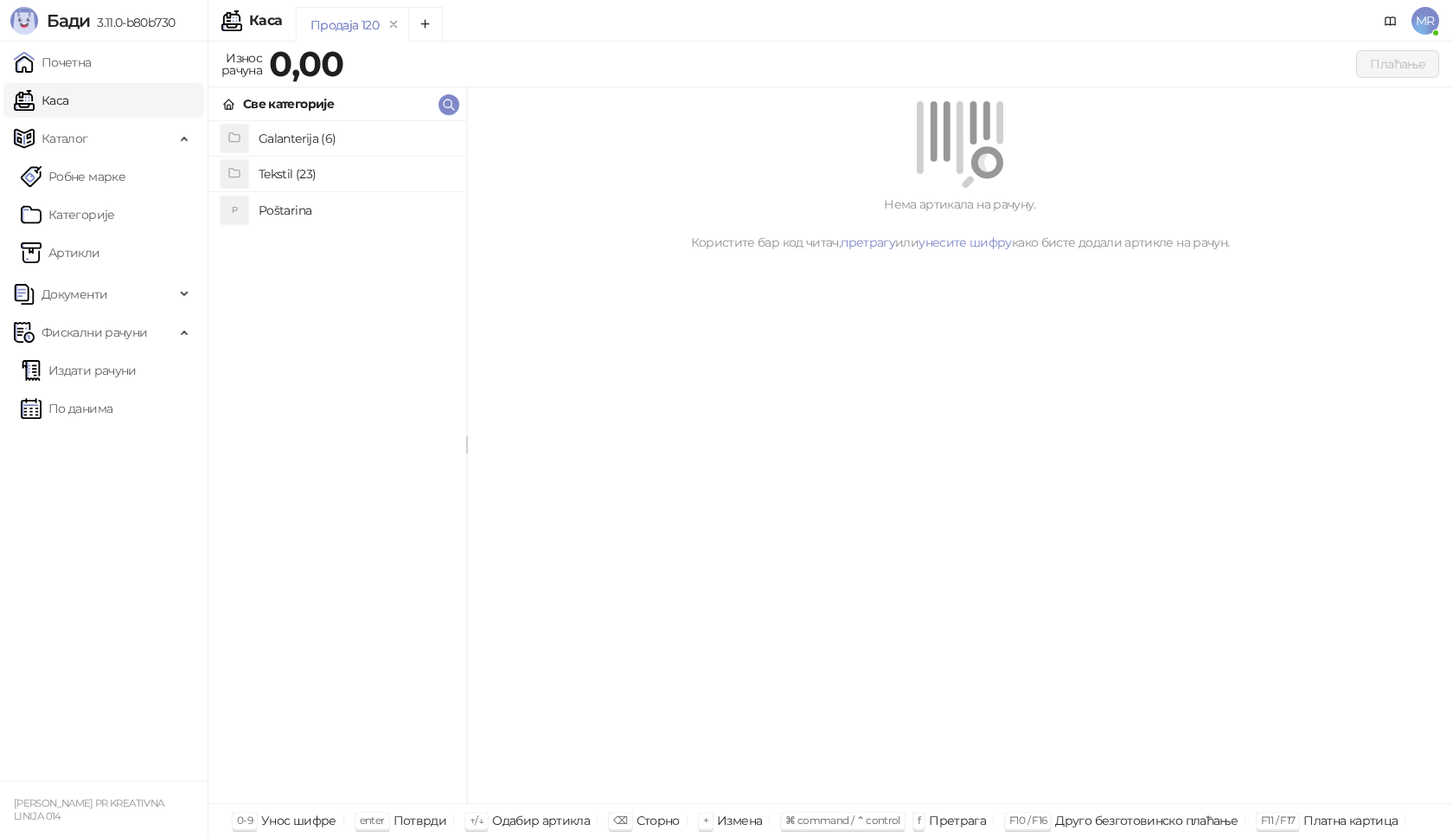
click at [302, 208] on h4 "Poštarina" at bounding box center [356, 210] width 194 height 28
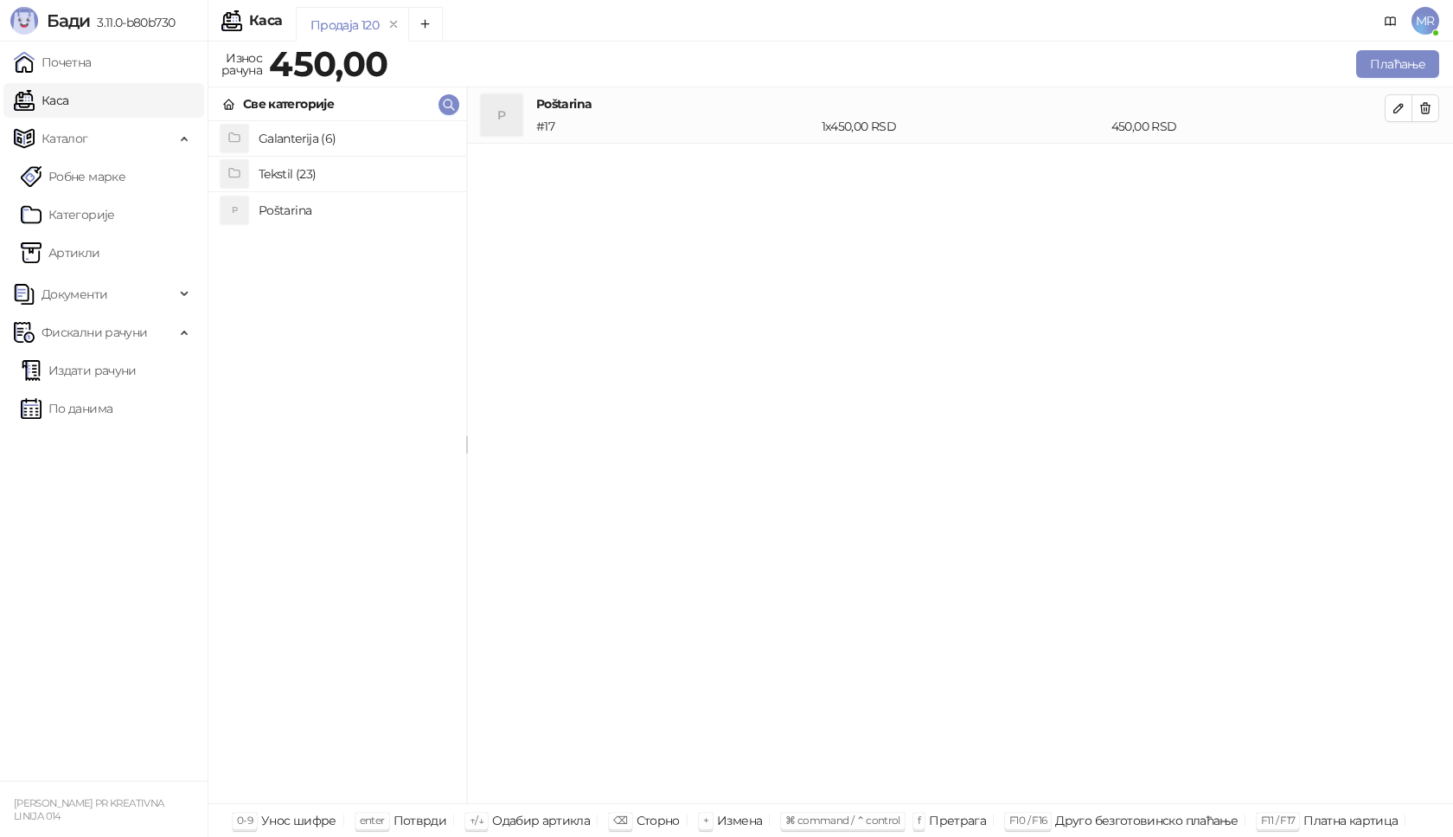
click at [324, 170] on h4 "Tekstil (23)" at bounding box center [356, 174] width 194 height 28
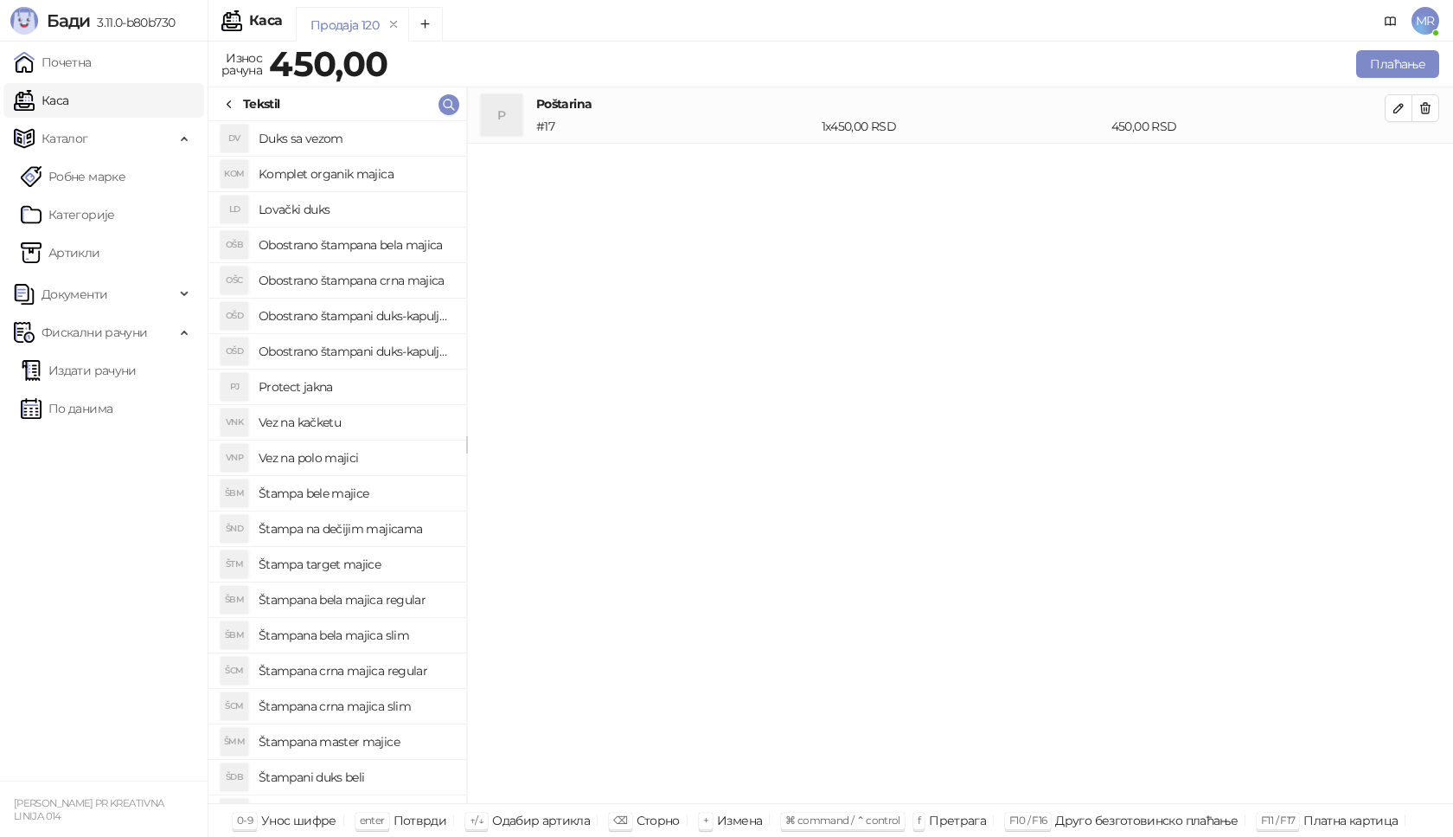
click at [405, 674] on h4 "Štampana crna majica regular" at bounding box center [356, 671] width 194 height 28
click at [1404, 159] on icon "button" at bounding box center [1399, 164] width 14 height 14
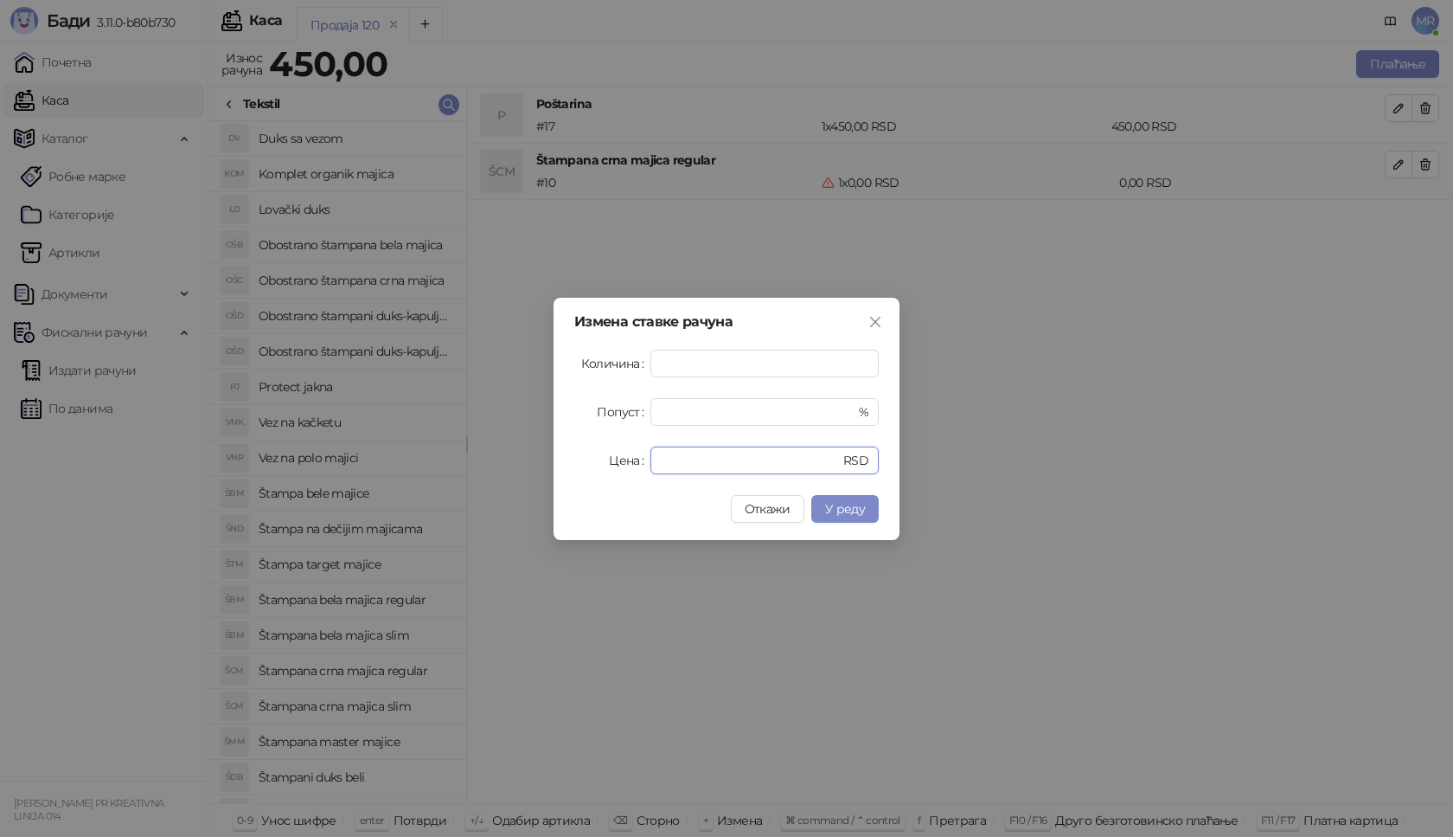
drag, startPoint x: 718, startPoint y: 459, endPoint x: 496, endPoint y: 470, distance: 222.6
click at [496, 470] on div "Измена ставке рачуна Количина * Попуст * % Цена * RSD Откажи У реду" at bounding box center [726, 418] width 1453 height 837
type input "****"
click at [839, 508] on span "У реду" at bounding box center [845, 509] width 40 height 16
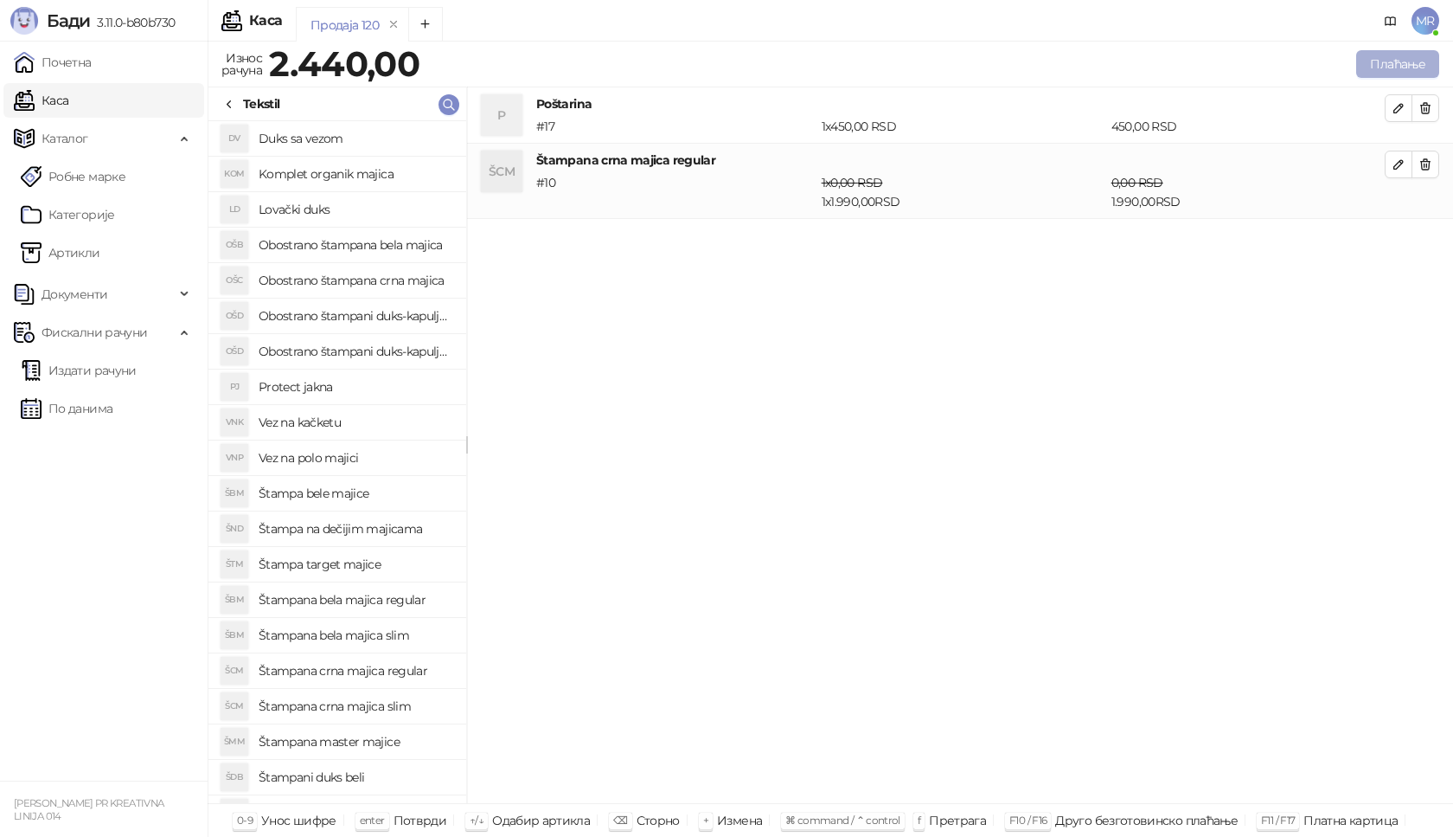
click at [1391, 56] on button "Плаћање" at bounding box center [1397, 64] width 83 height 28
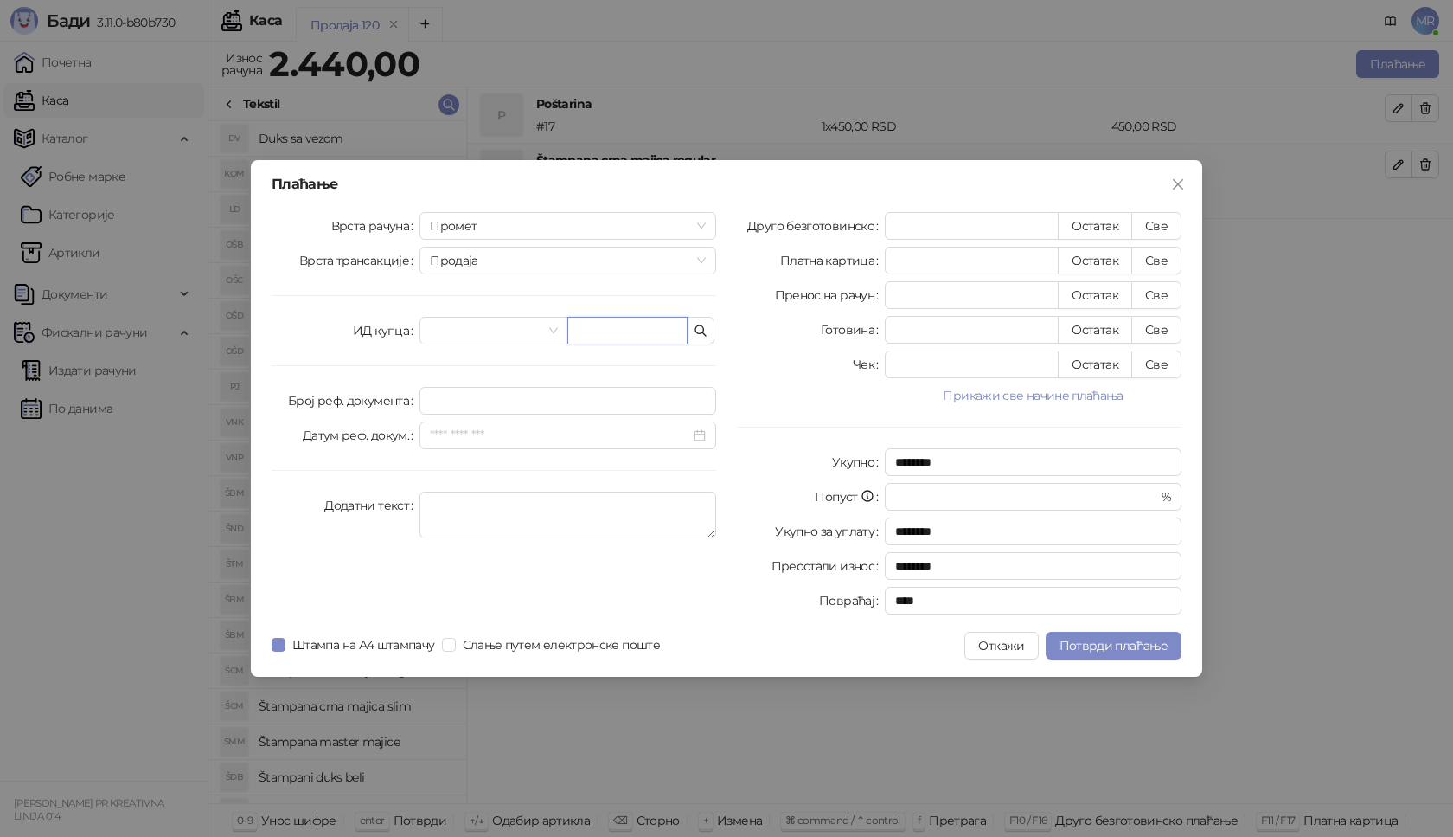
click at [611, 325] on input "text" at bounding box center [627, 331] width 120 height 28
paste input "**********"
type input "**********"
click at [1162, 220] on button "Све" at bounding box center [1157, 226] width 50 height 28
type input "****"
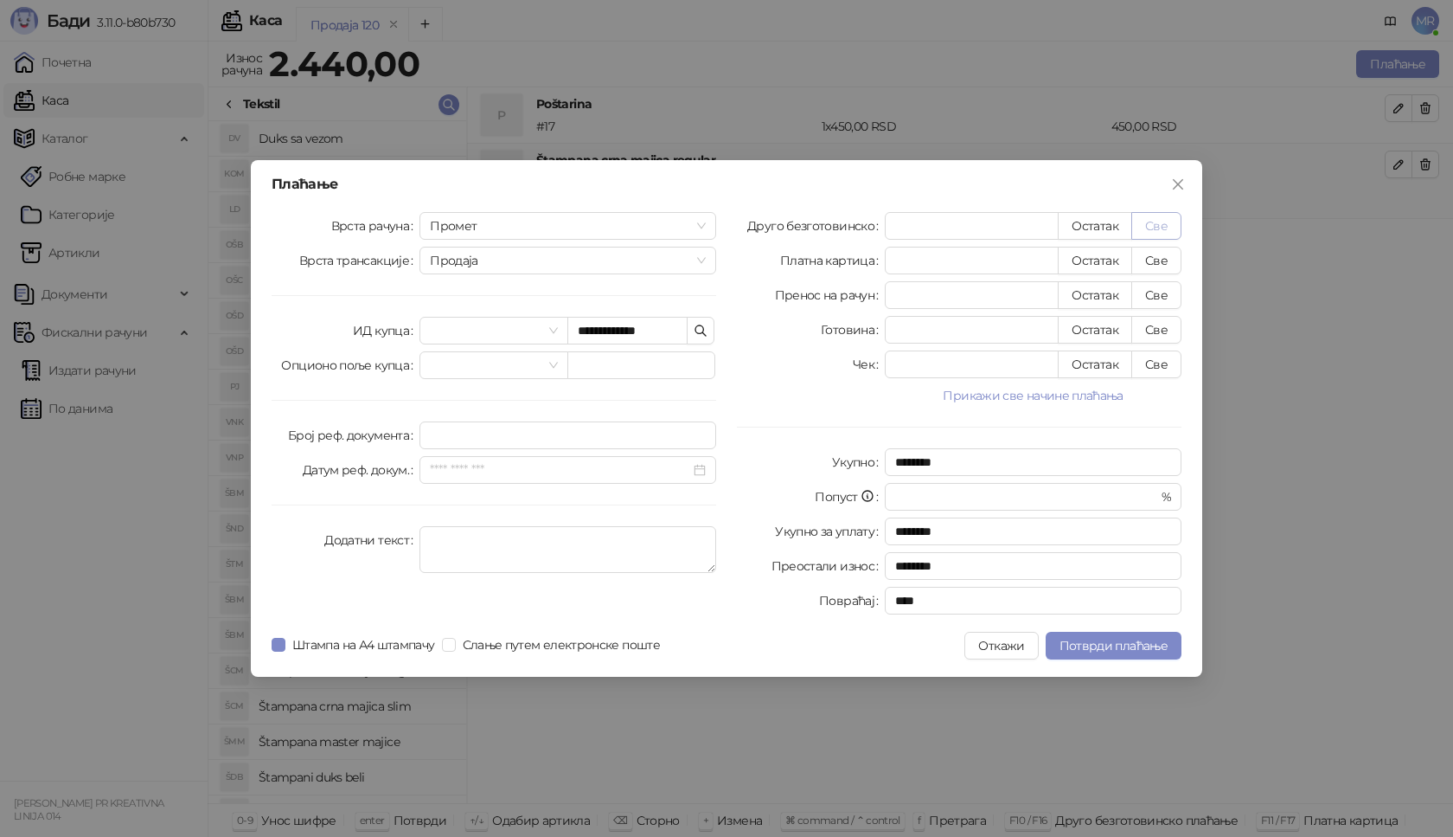
type input "****"
click at [1137, 648] on span "Потврди плаћање" at bounding box center [1114, 646] width 108 height 16
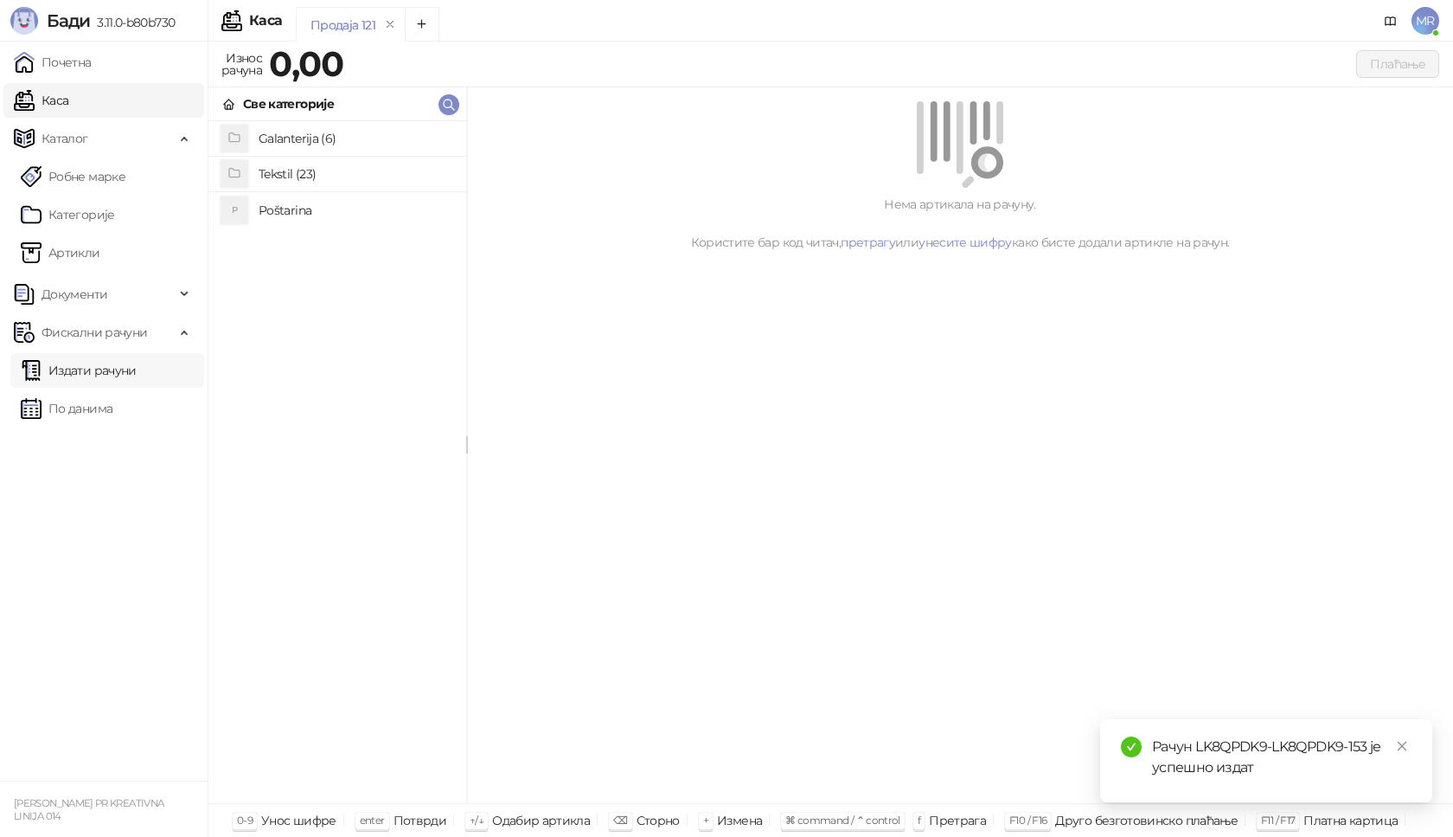
click at [125, 361] on link "Издати рачуни" at bounding box center [79, 370] width 116 height 35
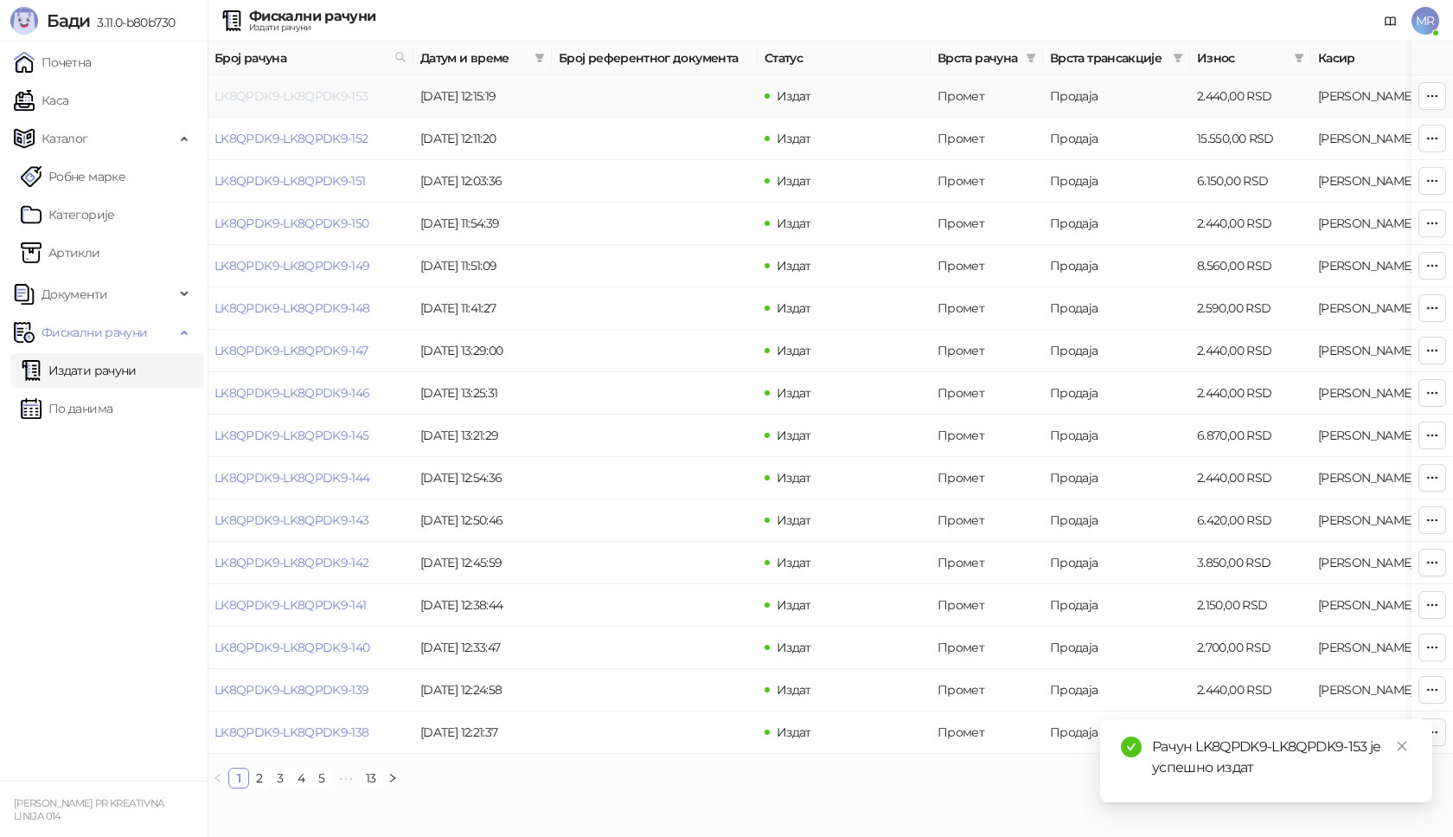
click at [326, 94] on link "LK8QPDK9-LK8QPDK9-153" at bounding box center [292, 96] width 154 height 16
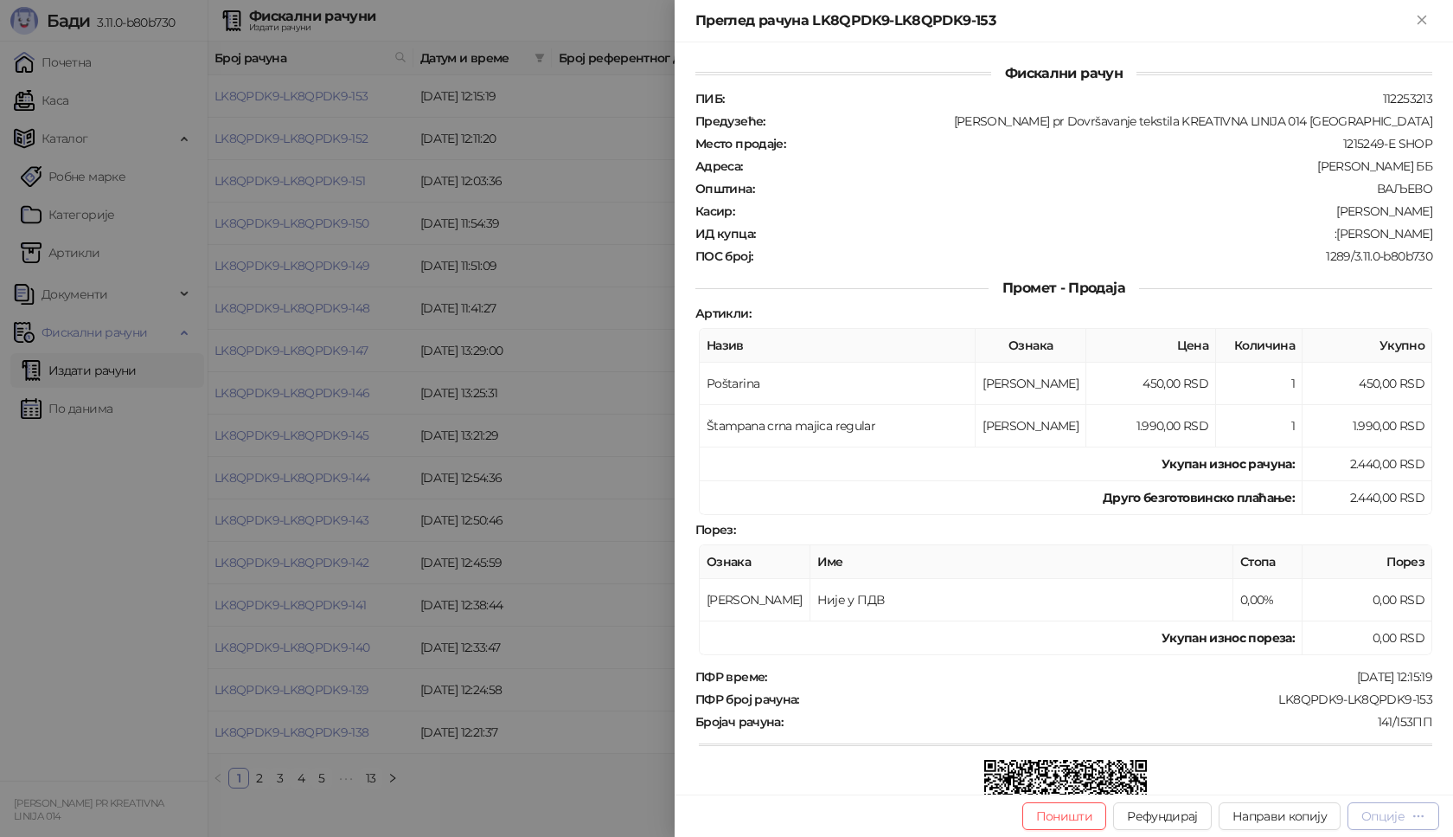
click at [1385, 817] on div "Опције" at bounding box center [1383, 816] width 43 height 16
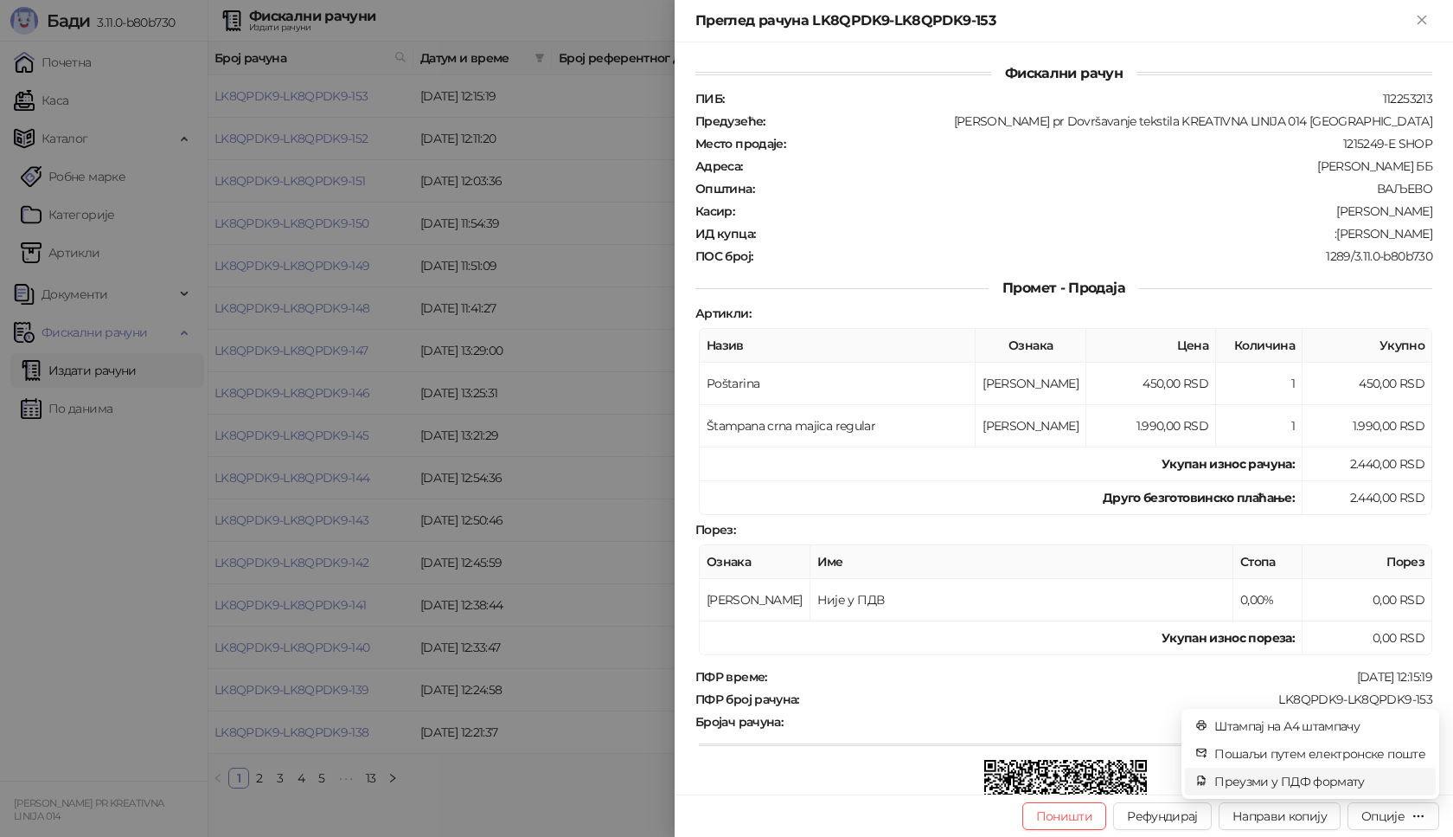
click at [1320, 779] on span "Преузми у ПДФ формату" at bounding box center [1320, 781] width 211 height 19
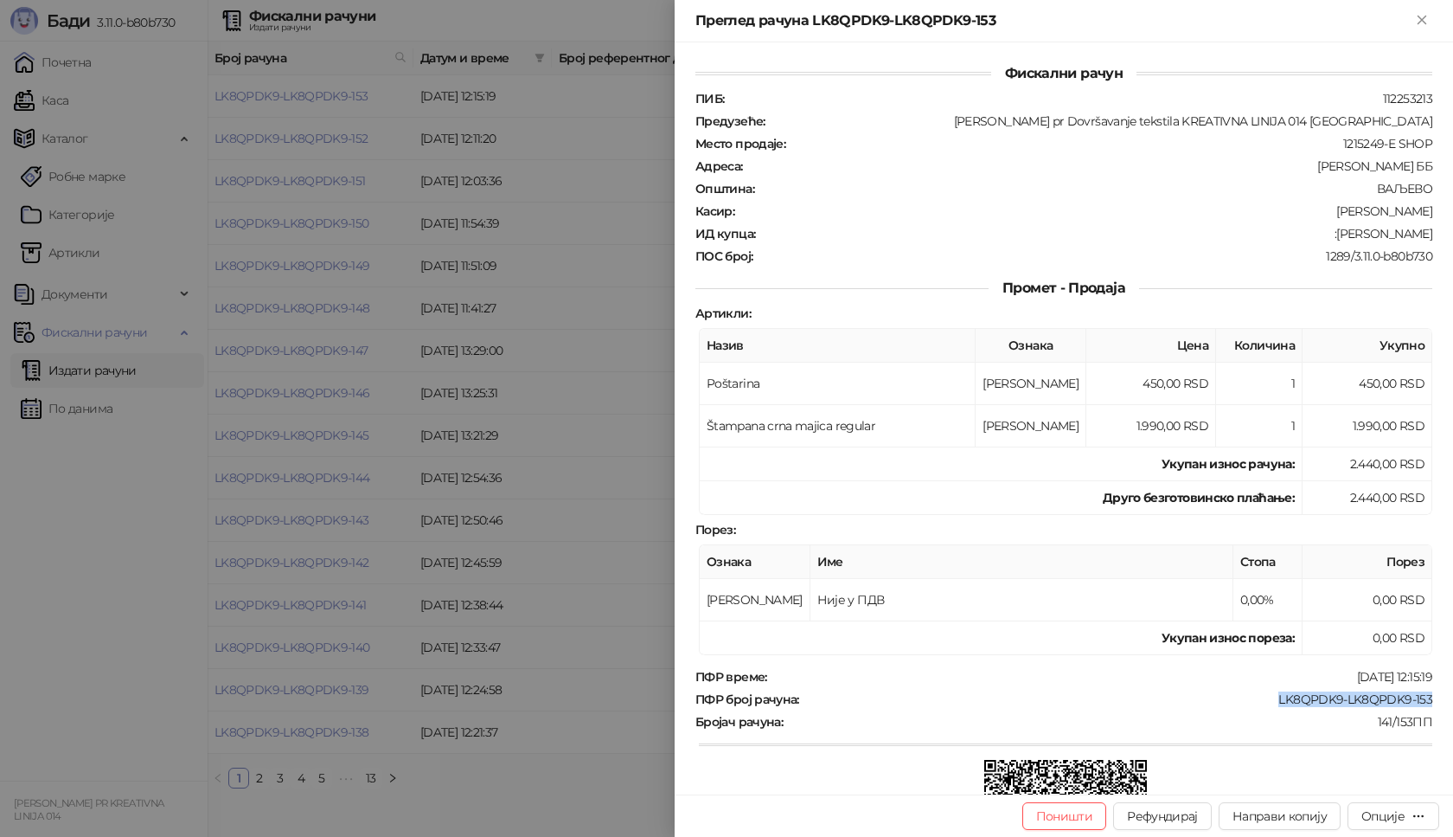
drag, startPoint x: 1268, startPoint y: 699, endPoint x: 1452, endPoint y: 706, distance: 184.4
click at [1452, 706] on div "Фискални рачун ПИБ : 112253213 Предузеће : [PERSON_NAME] pr Dovršavanje tekstil…" at bounding box center [1064, 418] width 779 height 752
drag, startPoint x: 1343, startPoint y: 235, endPoint x: 1436, endPoint y: 239, distance: 92.6
click at [1436, 239] on div "Фискални рачун ПИБ : 112253213 Предузеће : [PERSON_NAME] pr Dovršavanje tekstil…" at bounding box center [1064, 418] width 779 height 752
click at [1425, 22] on icon "Close" at bounding box center [1422, 20] width 8 height 8
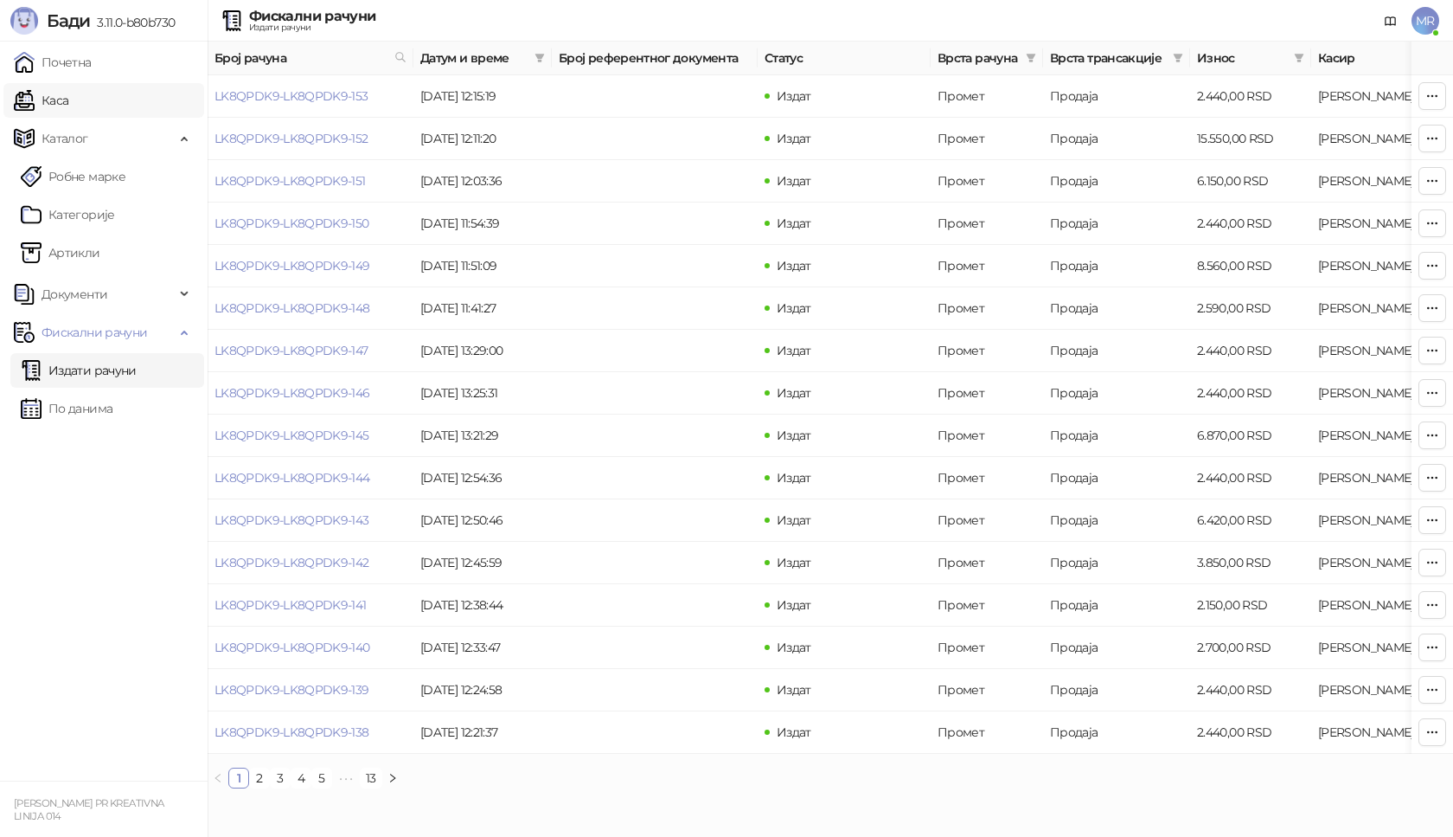
click at [68, 110] on link "Каса" at bounding box center [41, 100] width 55 height 35
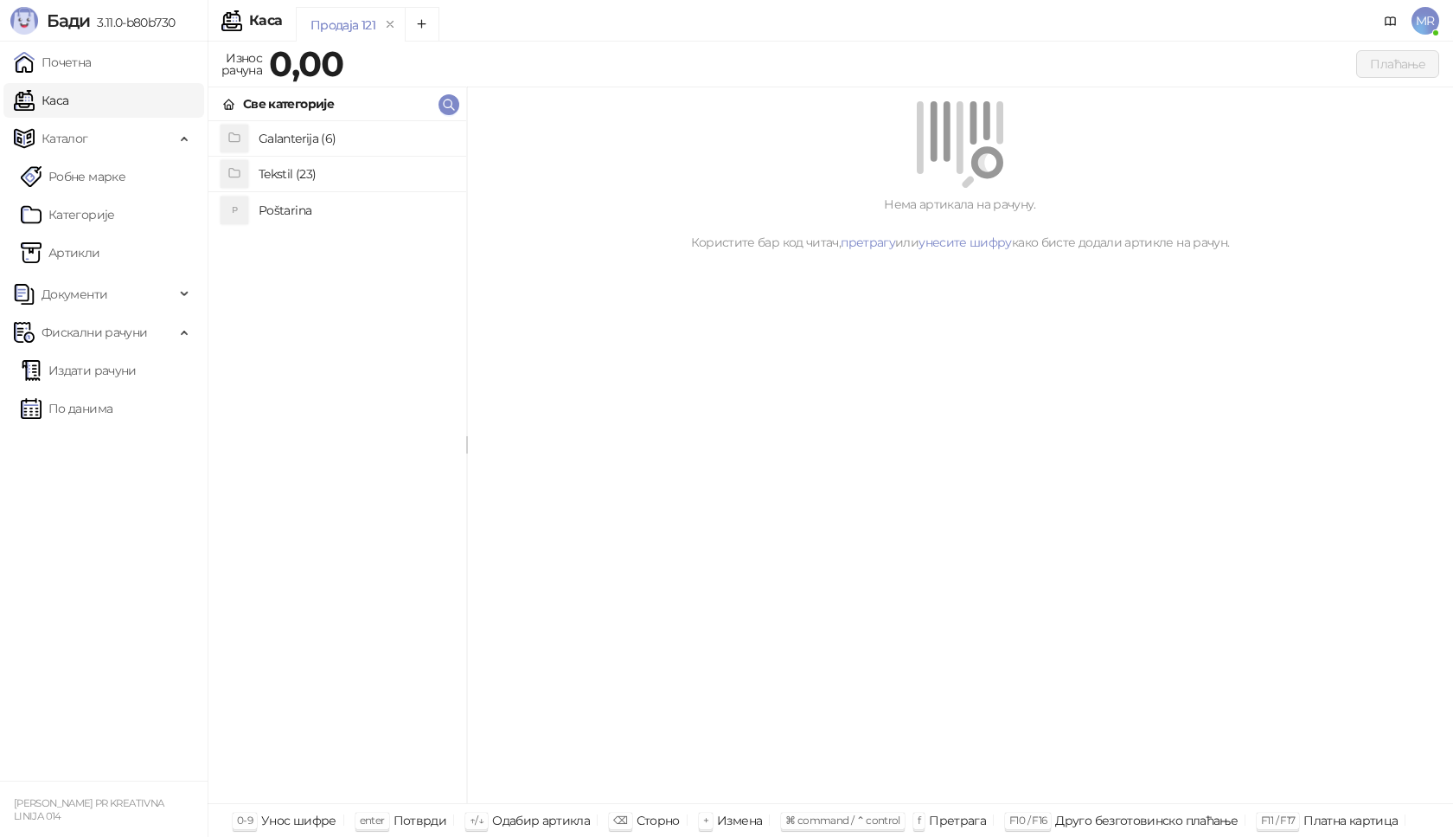
click at [353, 212] on h4 "Poštarina" at bounding box center [356, 210] width 194 height 28
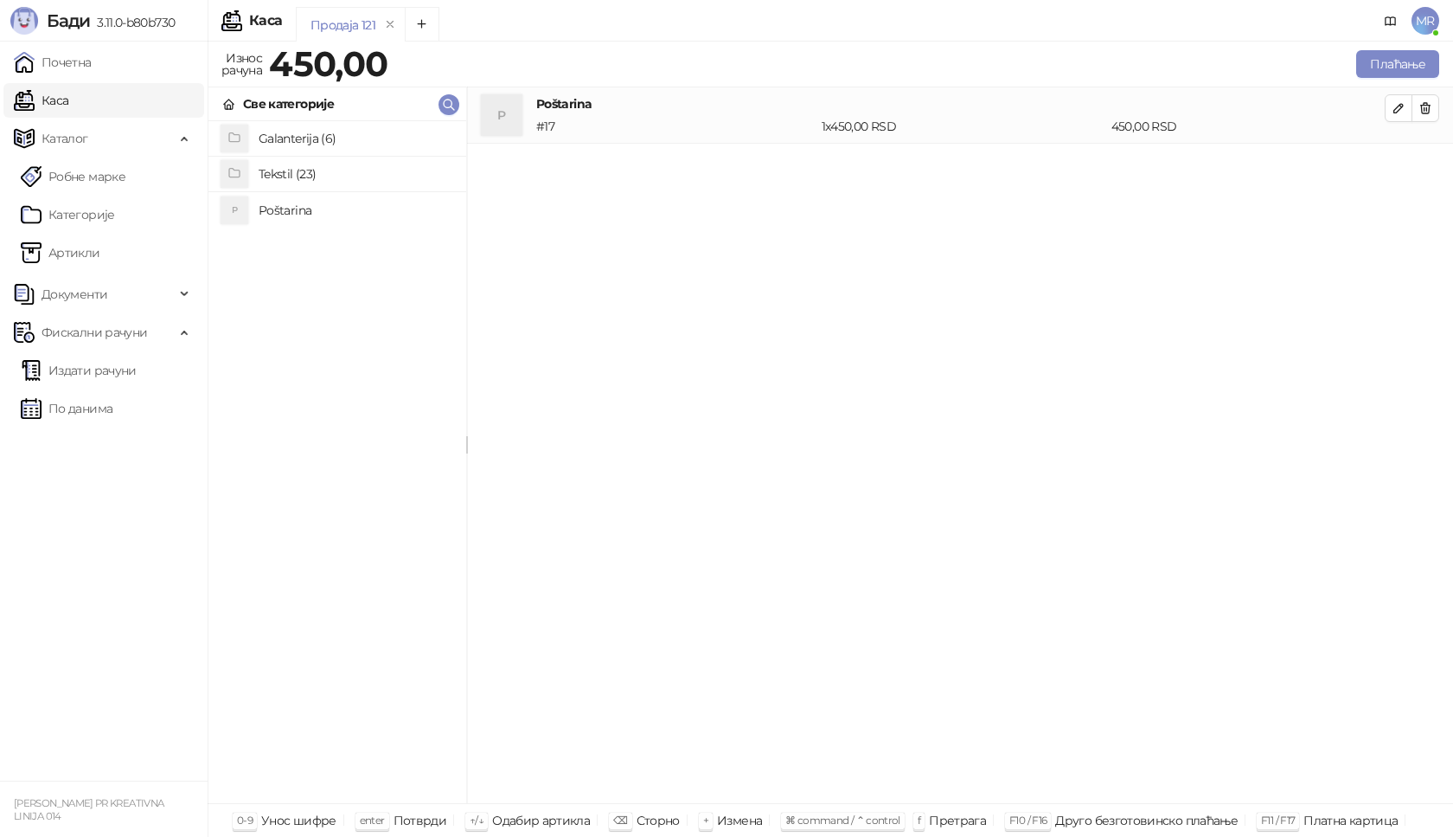
click at [354, 183] on h4 "Tekstil (23)" at bounding box center [356, 174] width 194 height 28
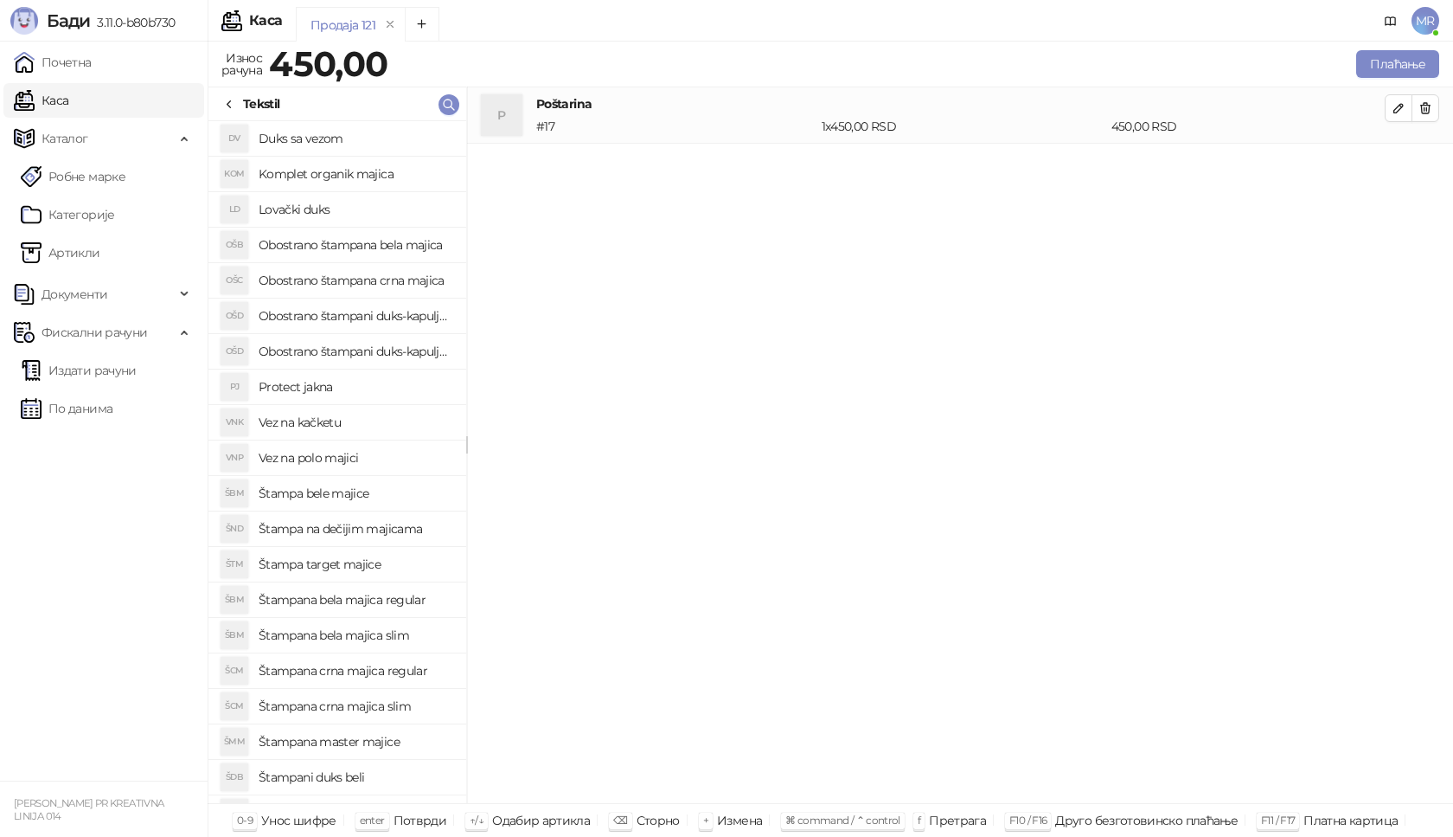
click at [397, 670] on h4 "Štampana crna majica regular" at bounding box center [356, 671] width 194 height 28
click at [1394, 166] on icon "button" at bounding box center [1399, 164] width 14 height 14
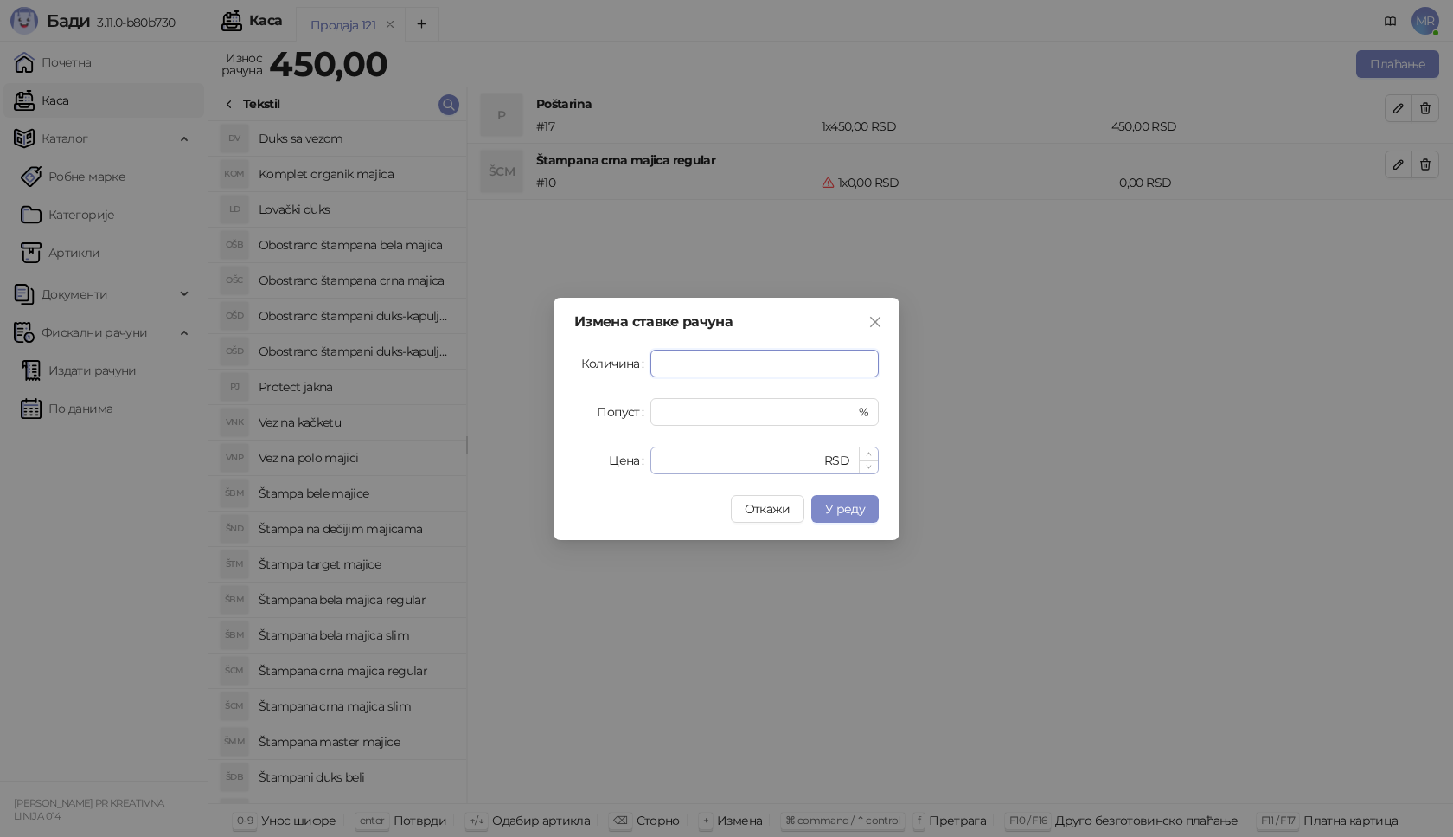
type input "*"
drag, startPoint x: 698, startPoint y: 453, endPoint x: 559, endPoint y: 448, distance: 139.4
click at [561, 453] on div "Измена ставке рачуна Количина * Попуст * % Цена * RSD Откажи У реду" at bounding box center [727, 419] width 346 height 242
type input "****"
click at [860, 513] on span "У реду" at bounding box center [845, 509] width 40 height 16
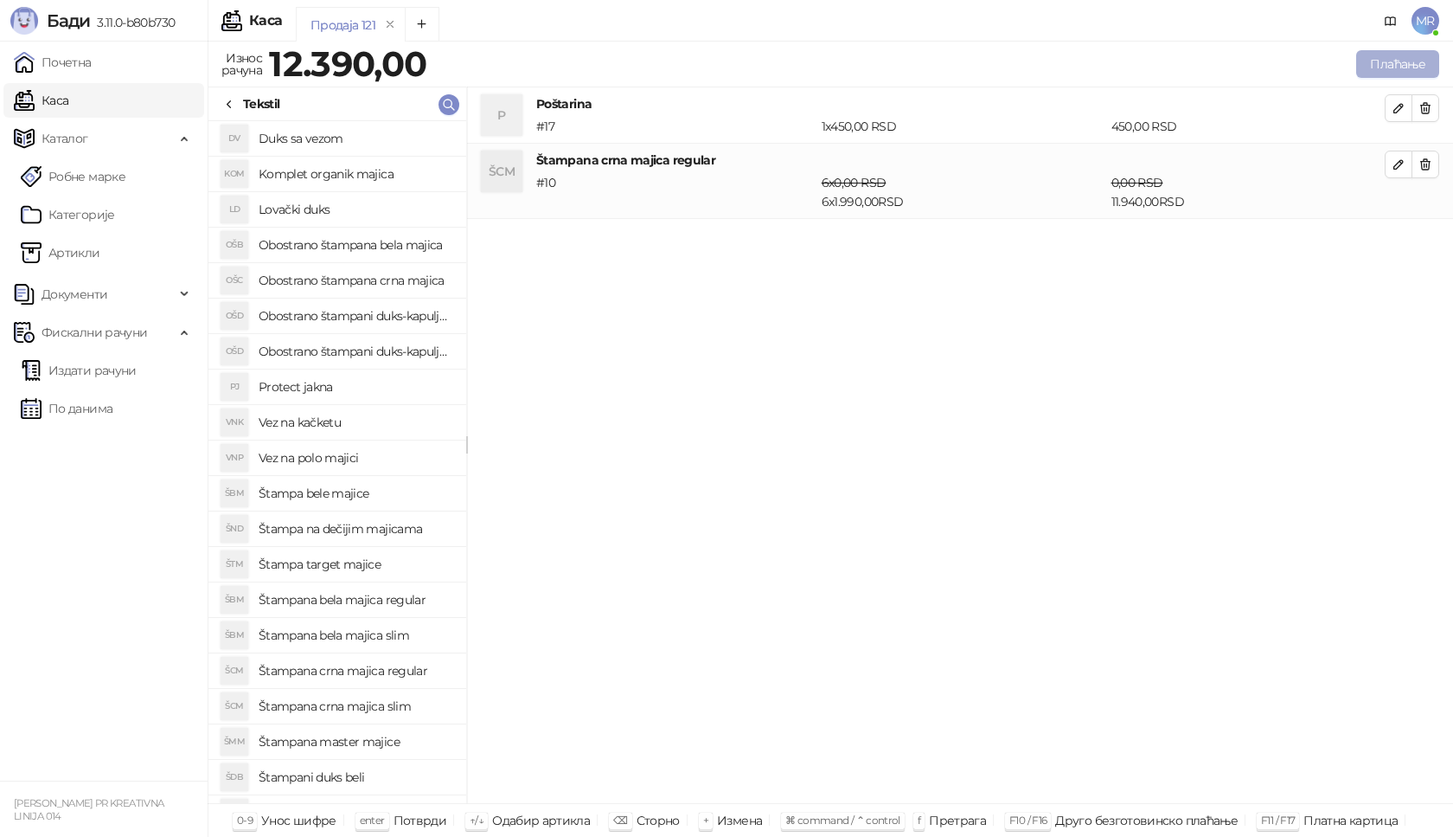
click at [1372, 59] on button "Плаћање" at bounding box center [1397, 64] width 83 height 28
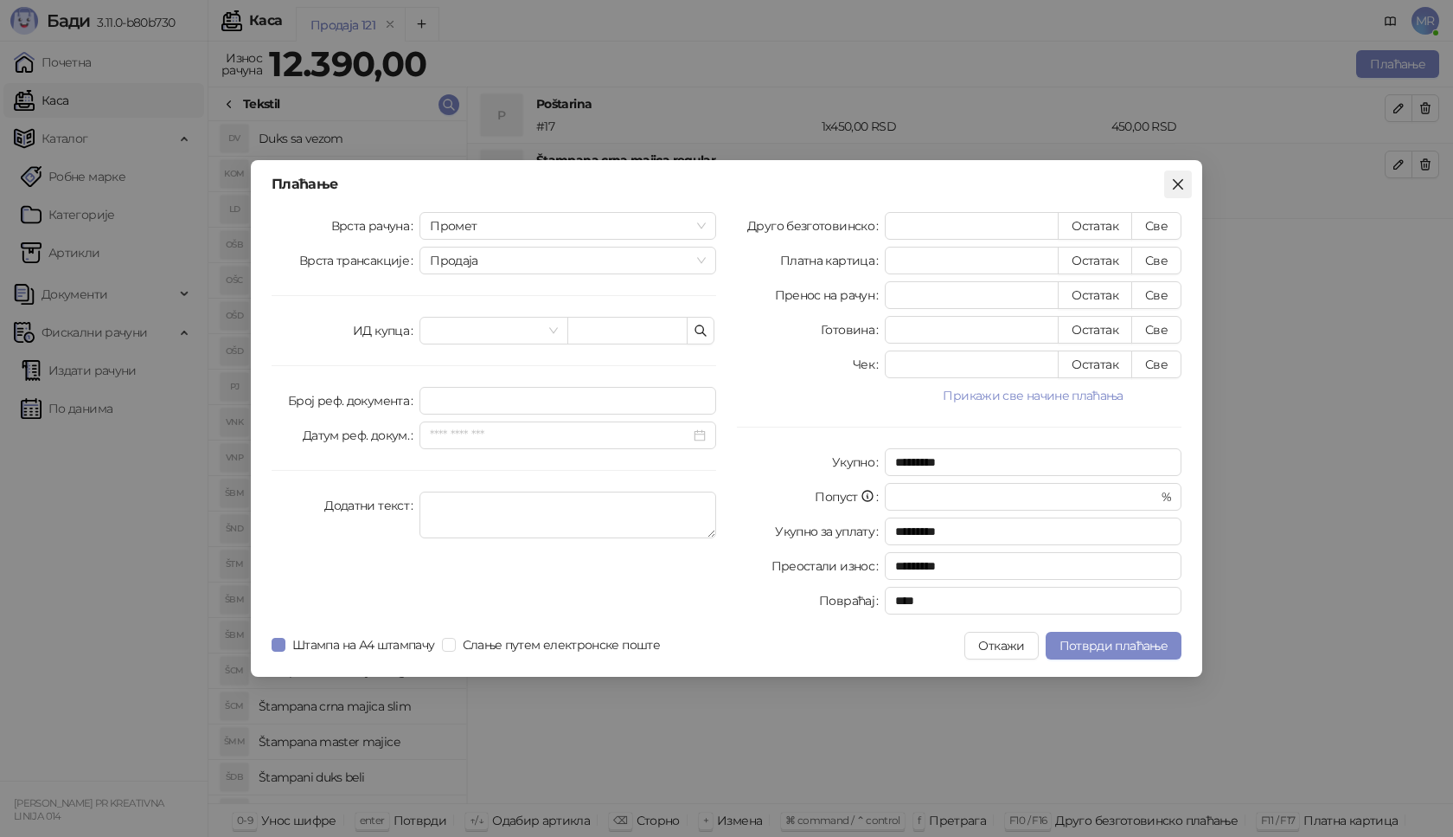
click at [1182, 179] on icon "close" at bounding box center [1178, 184] width 14 height 14
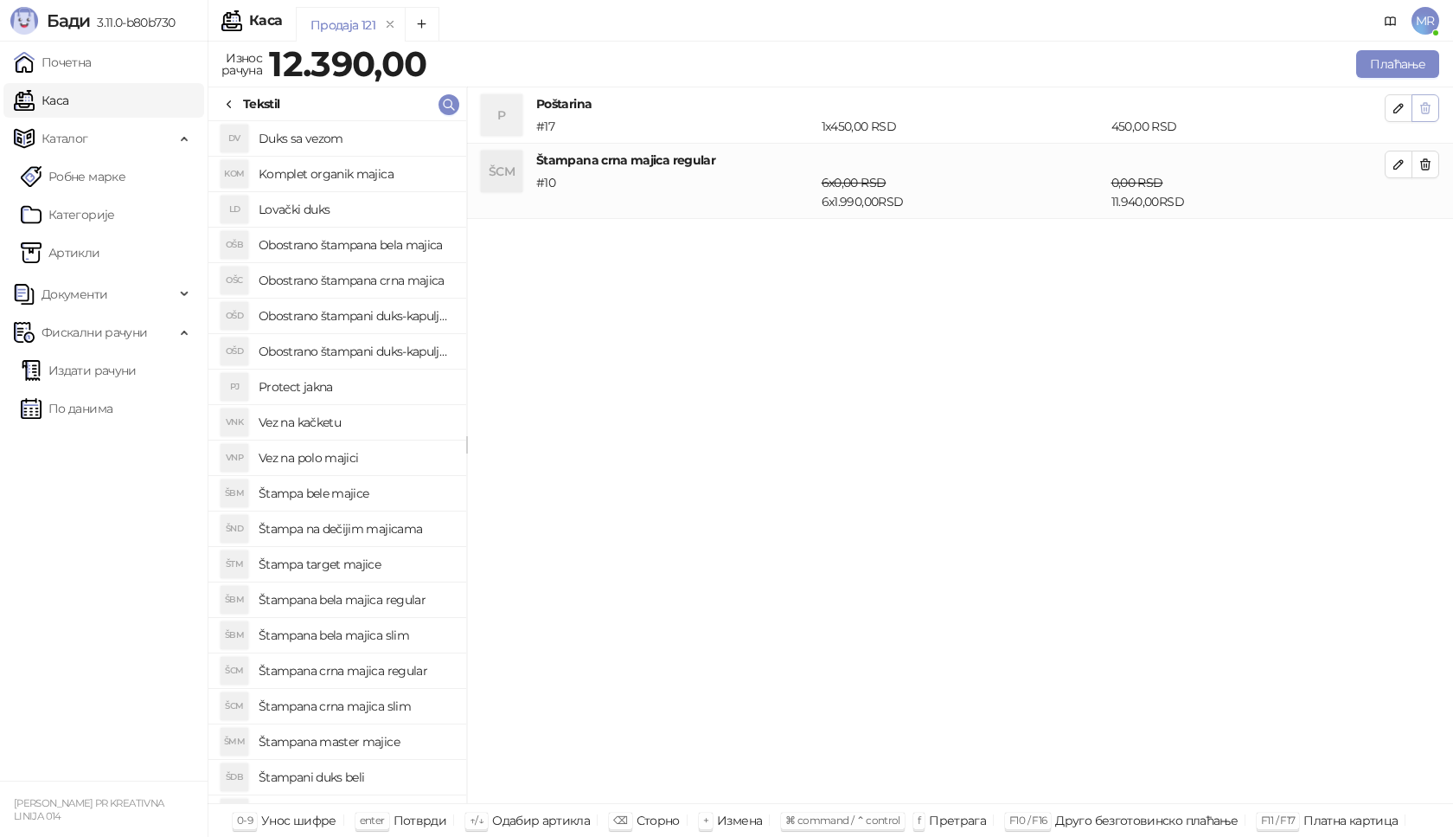
click at [1439, 111] on button "button" at bounding box center [1426, 108] width 28 height 28
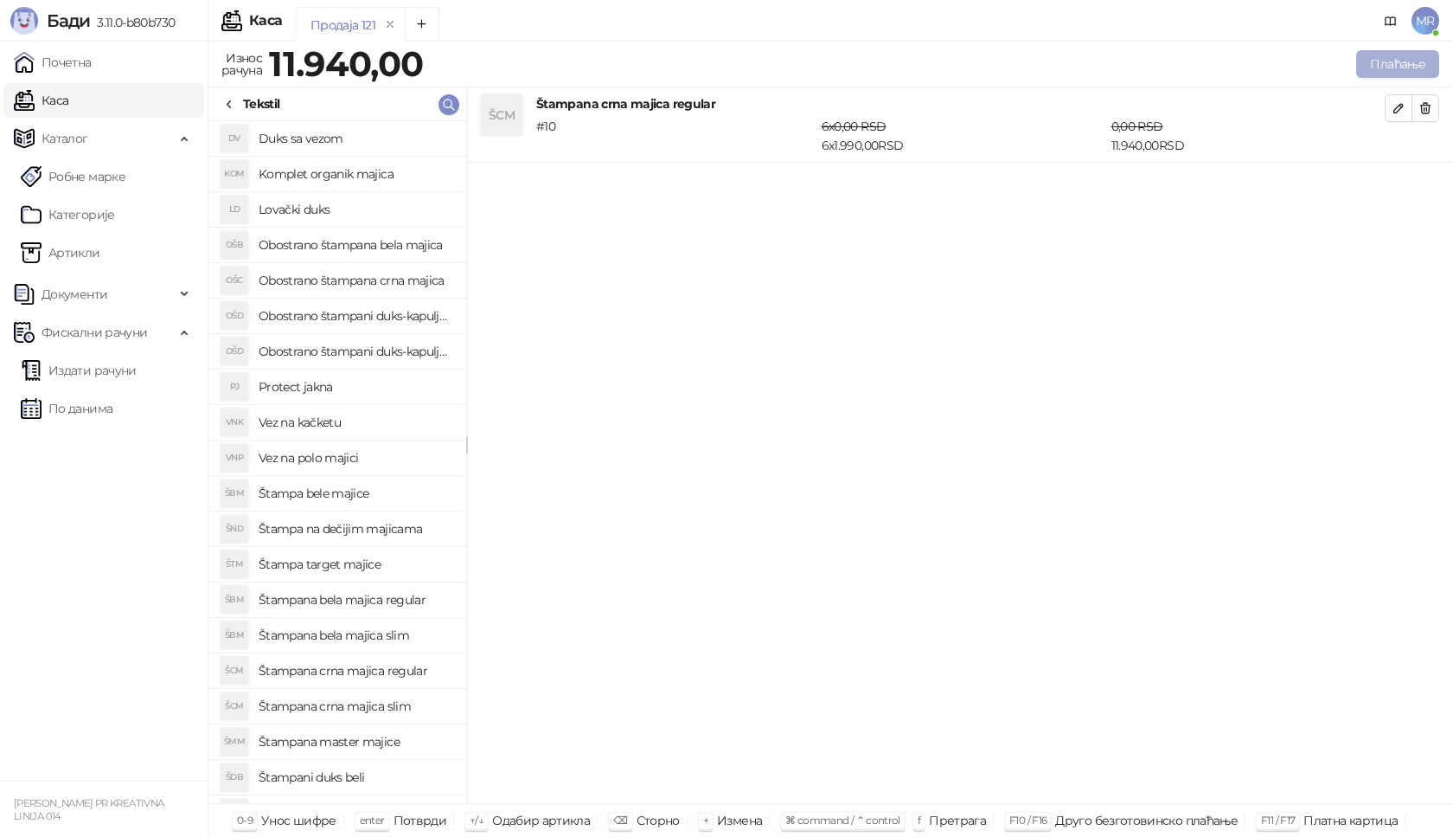
click at [1383, 64] on button "Плаћање" at bounding box center [1397, 64] width 83 height 28
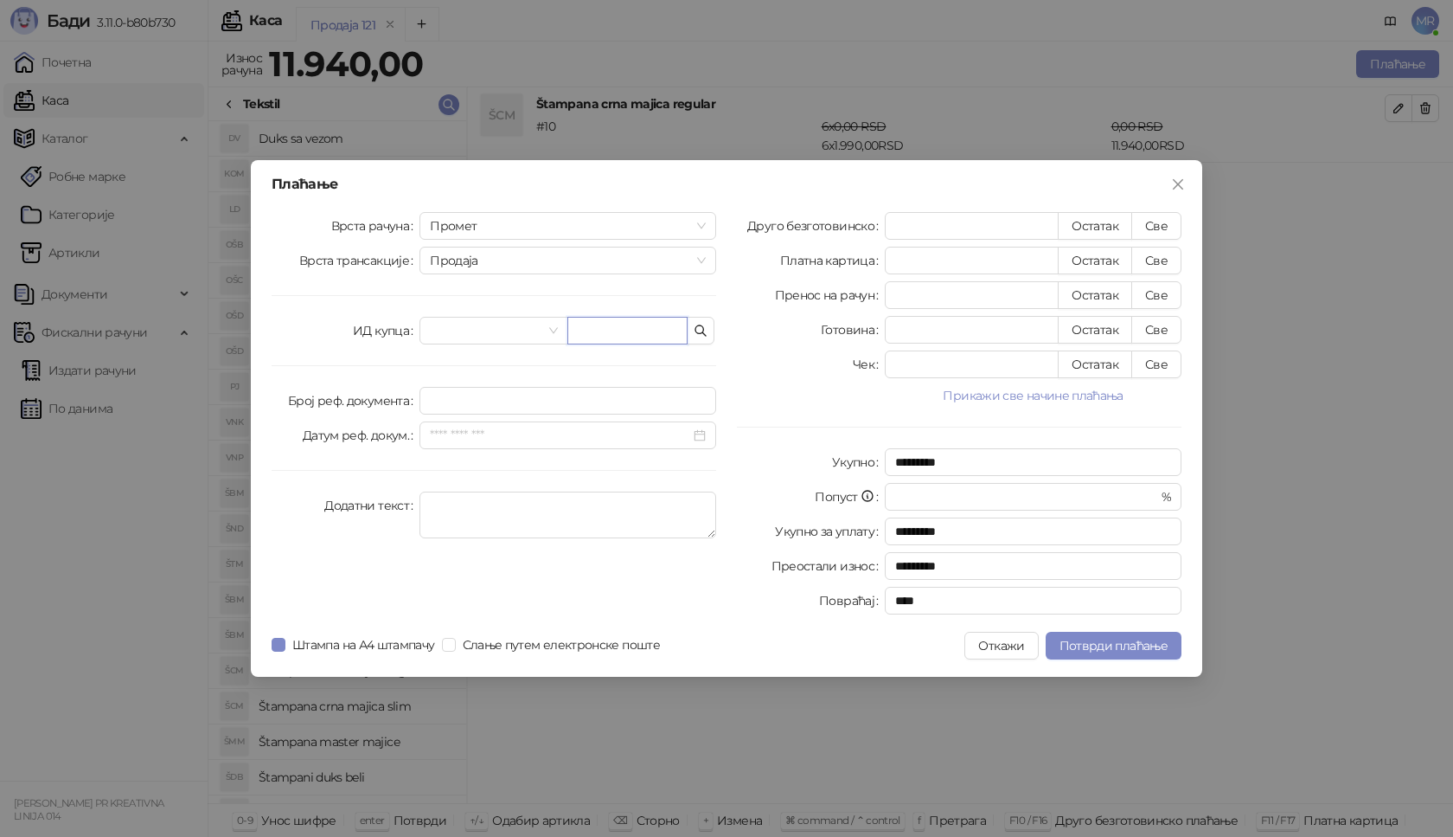
click at [645, 334] on input "text" at bounding box center [627, 331] width 120 height 28
paste input "**********"
type input "**********"
click at [1171, 222] on button "Све" at bounding box center [1157, 226] width 50 height 28
type input "*****"
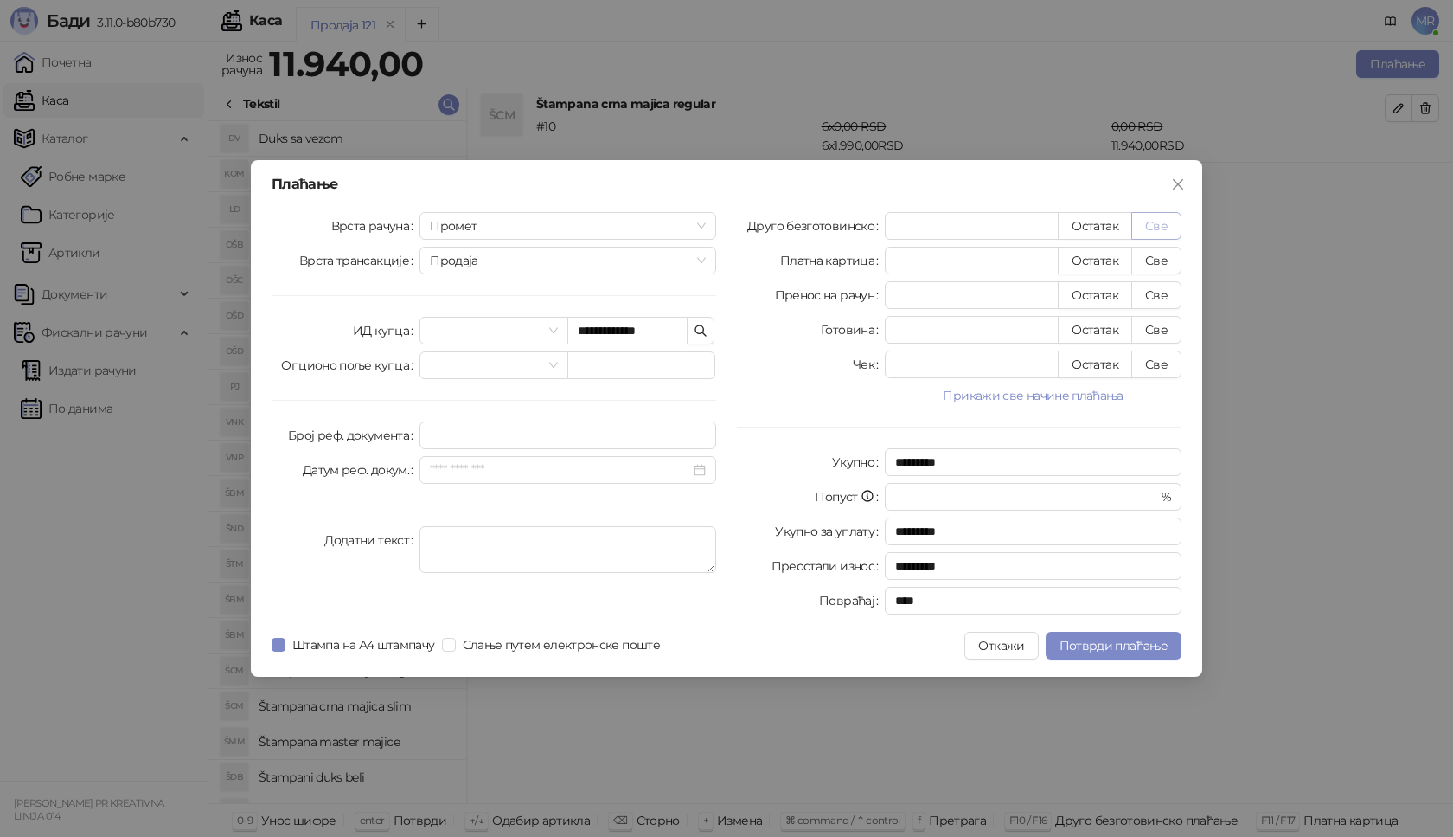
type input "****"
click at [1113, 646] on span "Потврди плаћање" at bounding box center [1114, 646] width 108 height 16
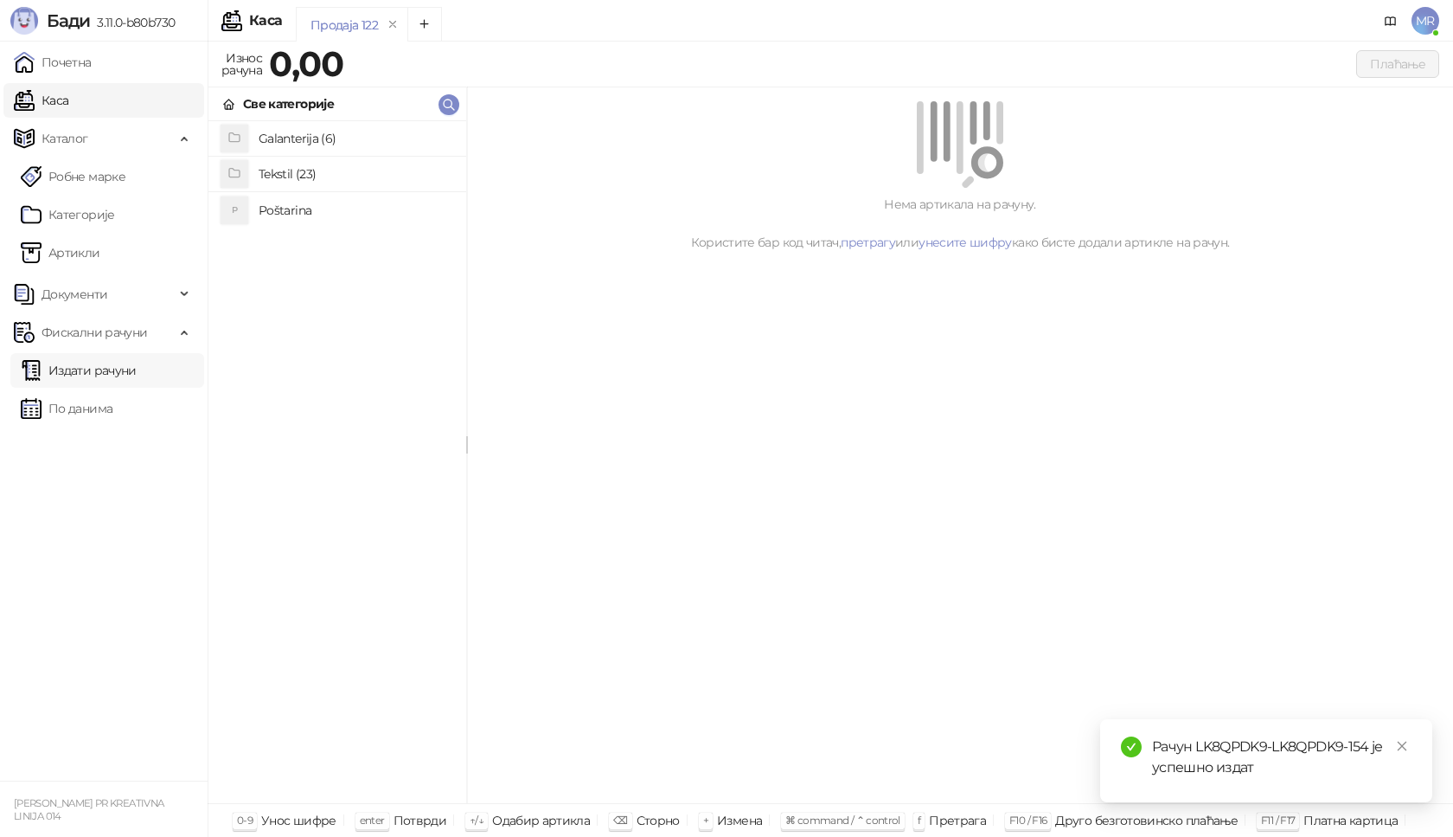
click at [103, 364] on link "Издати рачуни" at bounding box center [79, 370] width 116 height 35
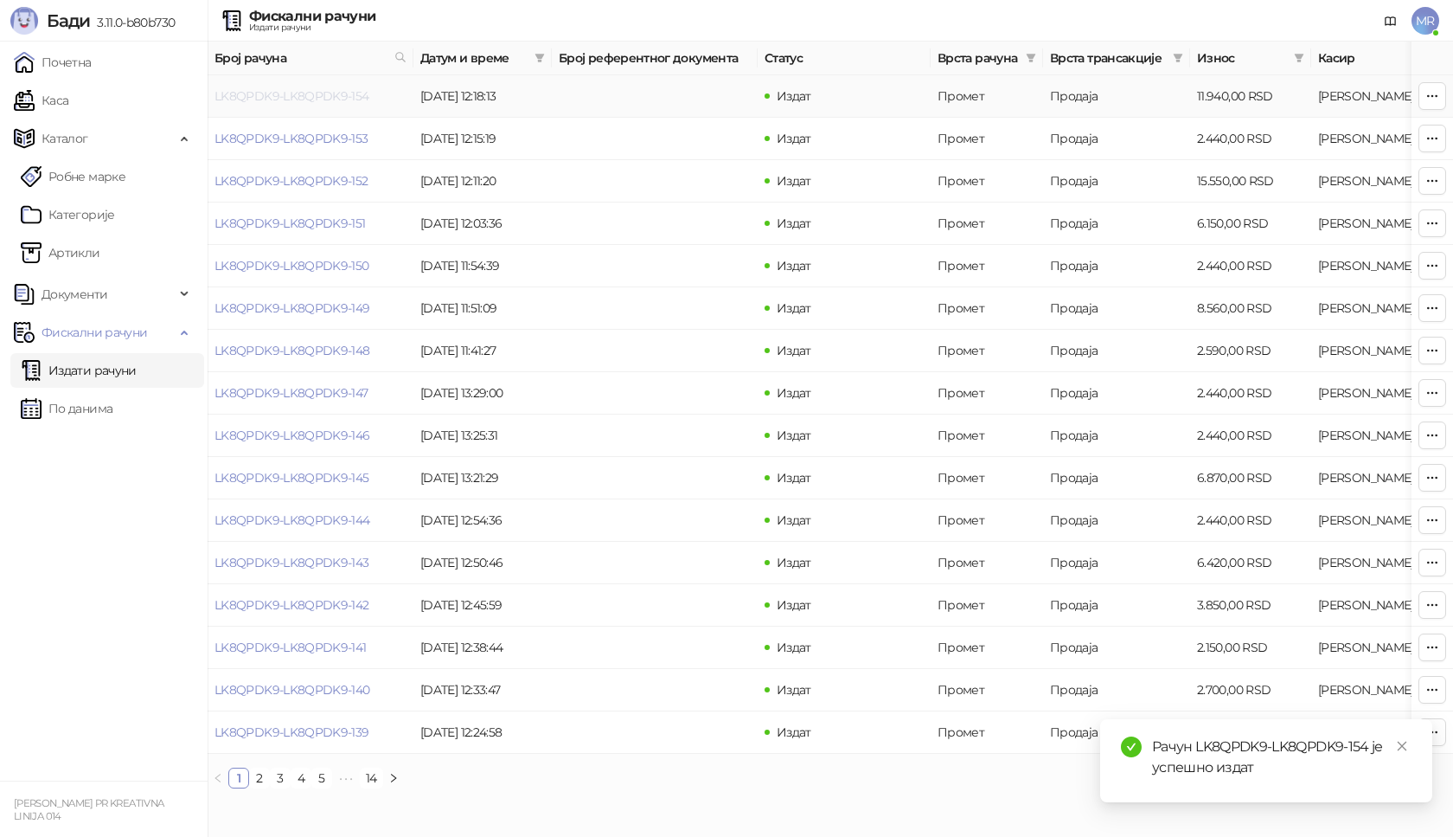
click at [289, 92] on link "LK8QPDK9-LK8QPDK9-154" at bounding box center [292, 96] width 155 height 16
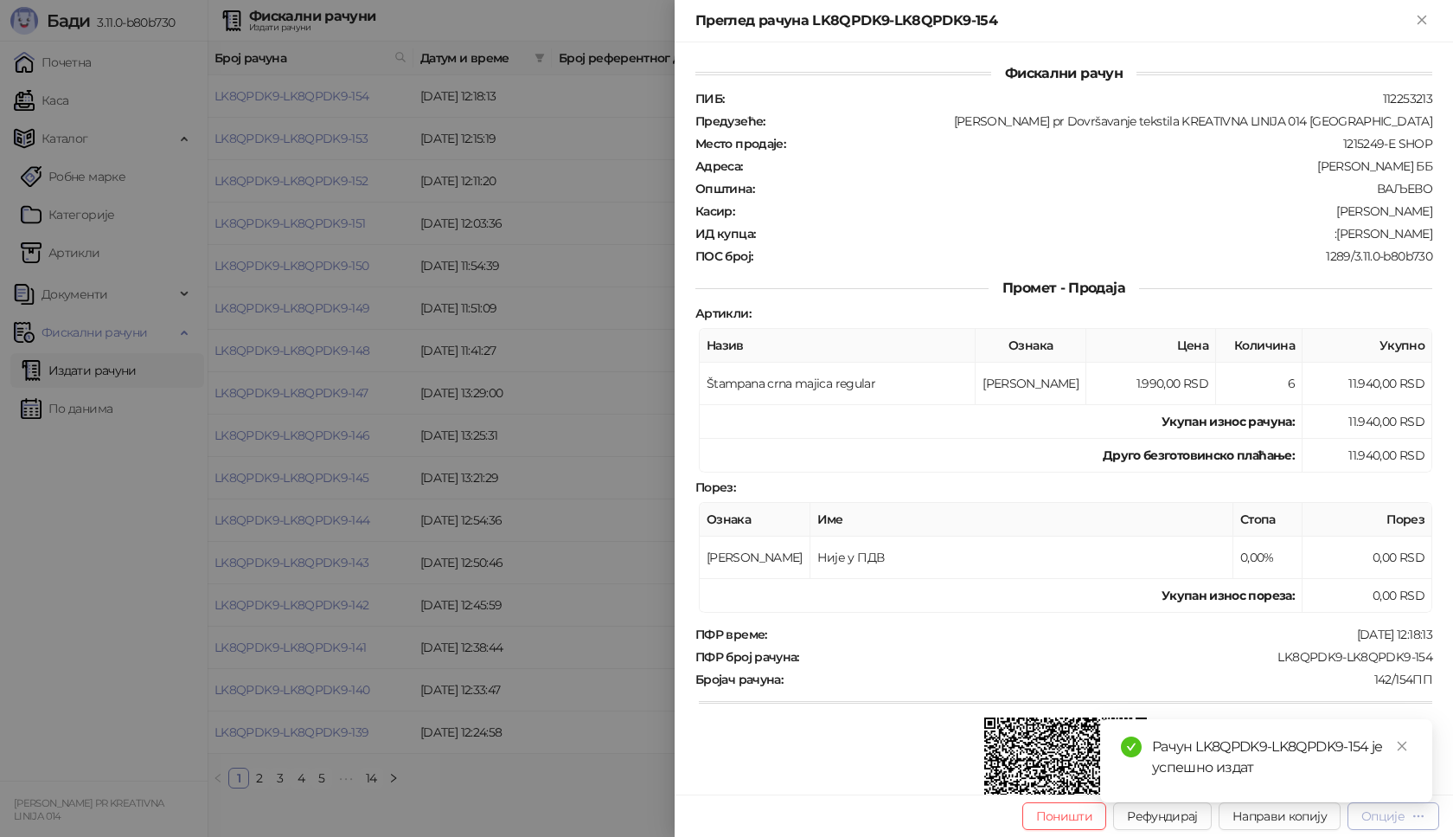
click at [1391, 818] on div "Опције" at bounding box center [1383, 816] width 43 height 16
click at [1403, 746] on icon "close" at bounding box center [1402, 746] width 12 height 12
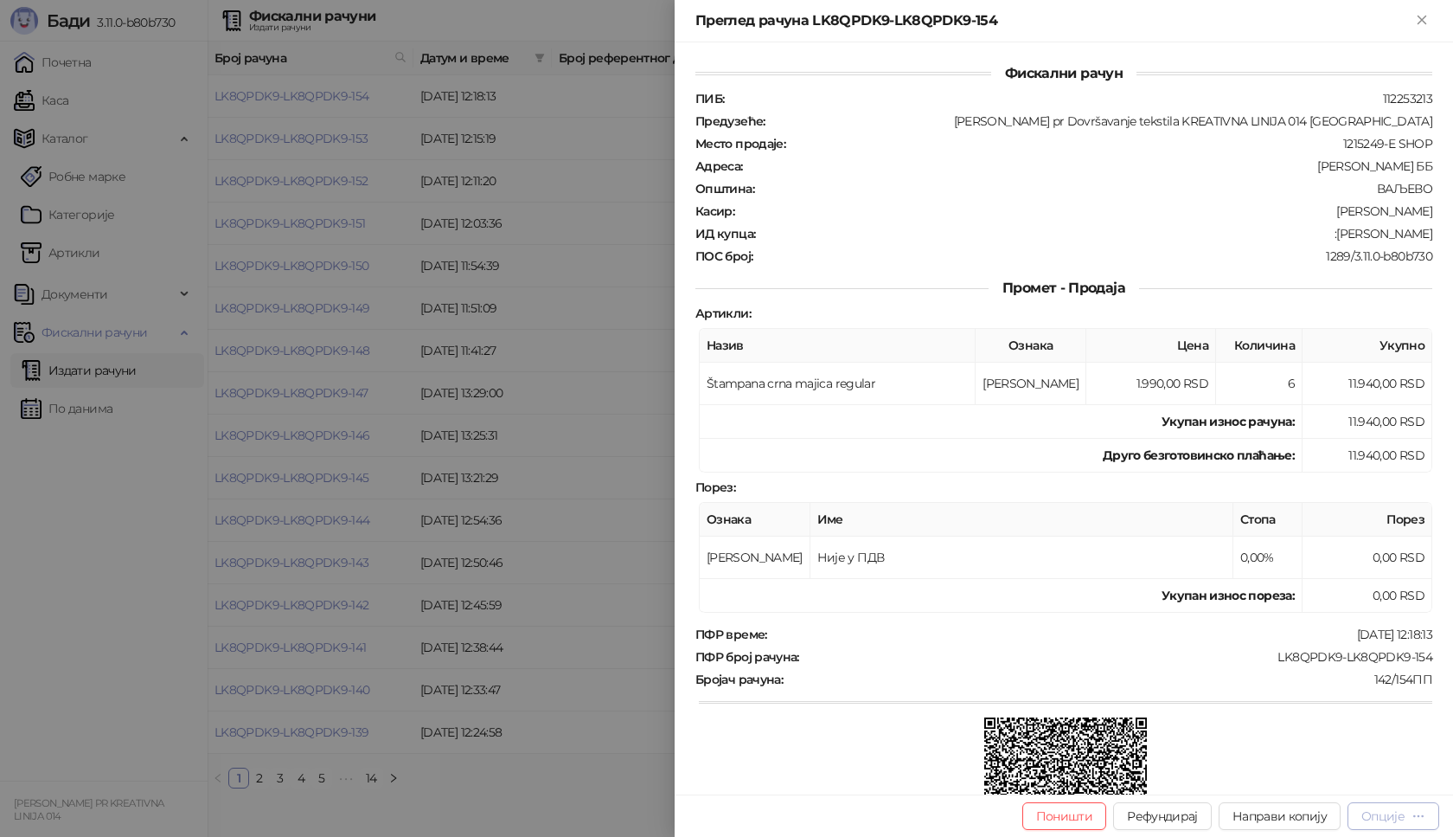
click at [1395, 815] on div "Опције" at bounding box center [1383, 816] width 43 height 16
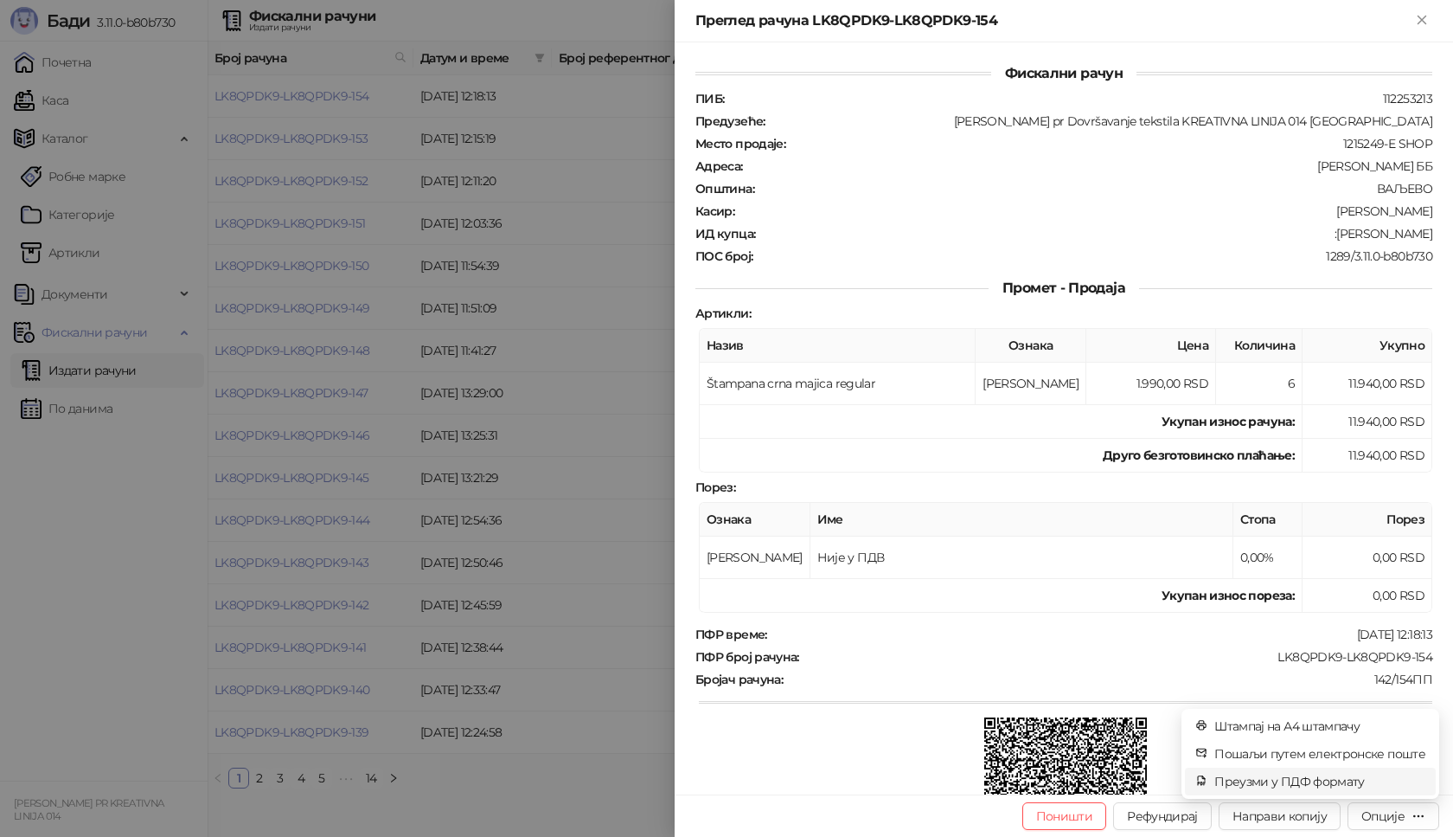
click at [1286, 785] on span "Преузми у ПДФ формату" at bounding box center [1320, 781] width 211 height 19
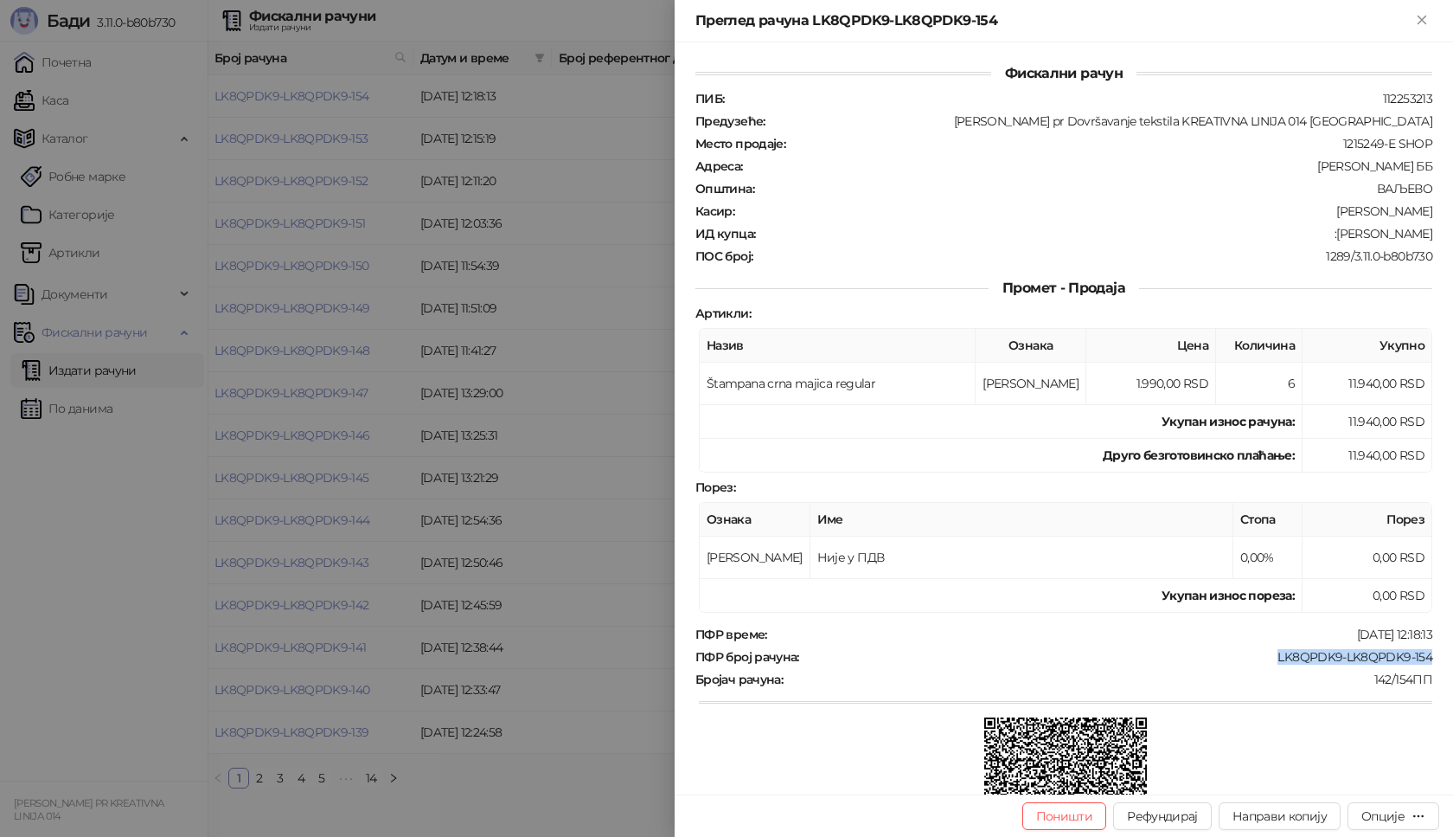
drag, startPoint x: 1260, startPoint y: 656, endPoint x: 1426, endPoint y: 655, distance: 166.1
click at [1426, 655] on div "Фискални рачун ПИБ : 112253213 Предузеће : [PERSON_NAME] pr Dovršavanje tekstil…" at bounding box center [1064, 418] width 779 height 752
drag, startPoint x: 1337, startPoint y: 239, endPoint x: 1420, endPoint y: 238, distance: 83.1
click at [1420, 238] on div "ИД купца : :[PERSON_NAME]" at bounding box center [1064, 234] width 744 height 16
click at [1415, 23] on icon "Close" at bounding box center [1422, 20] width 16 height 16
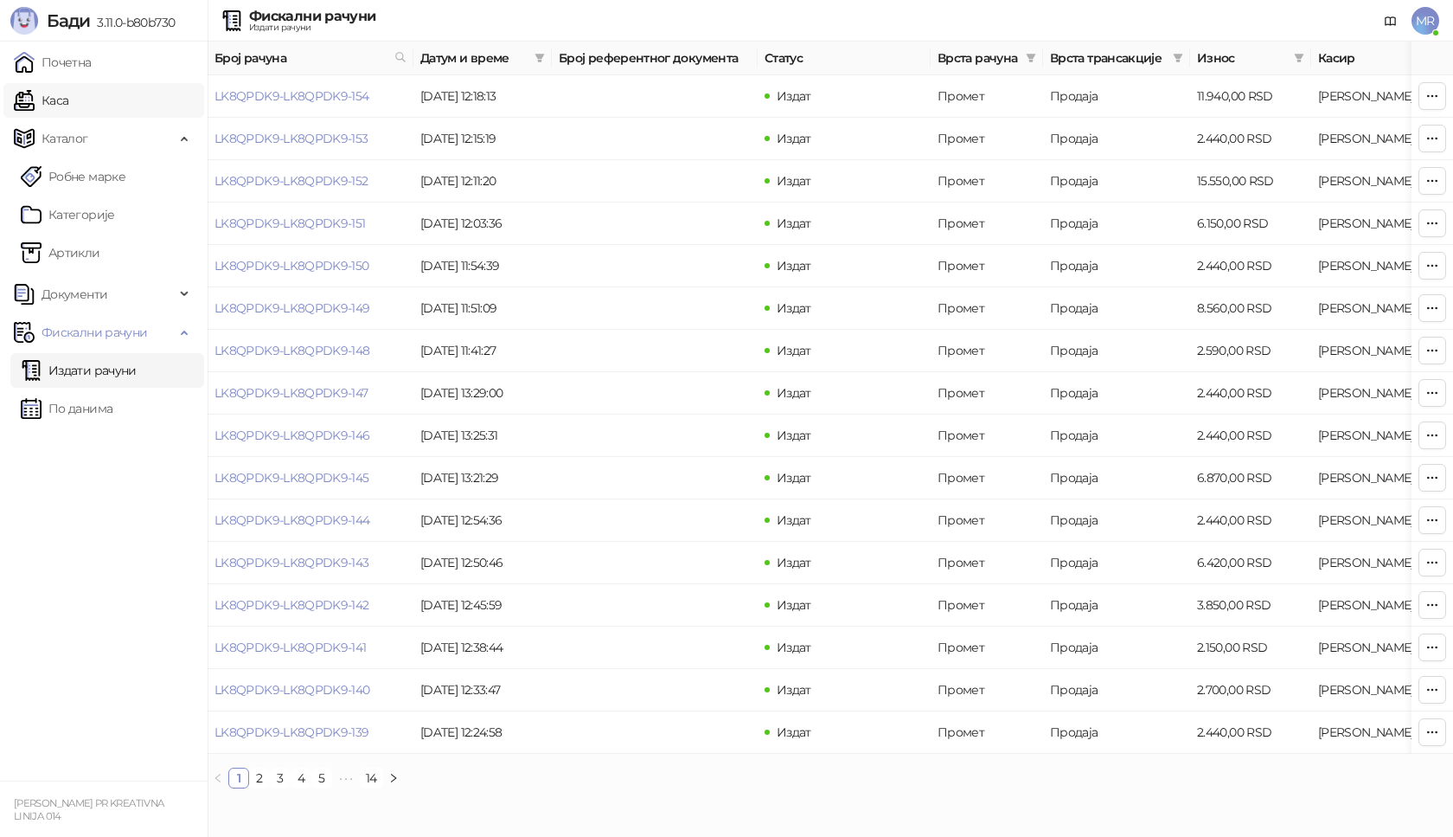
click at [68, 108] on link "Каса" at bounding box center [41, 100] width 55 height 35
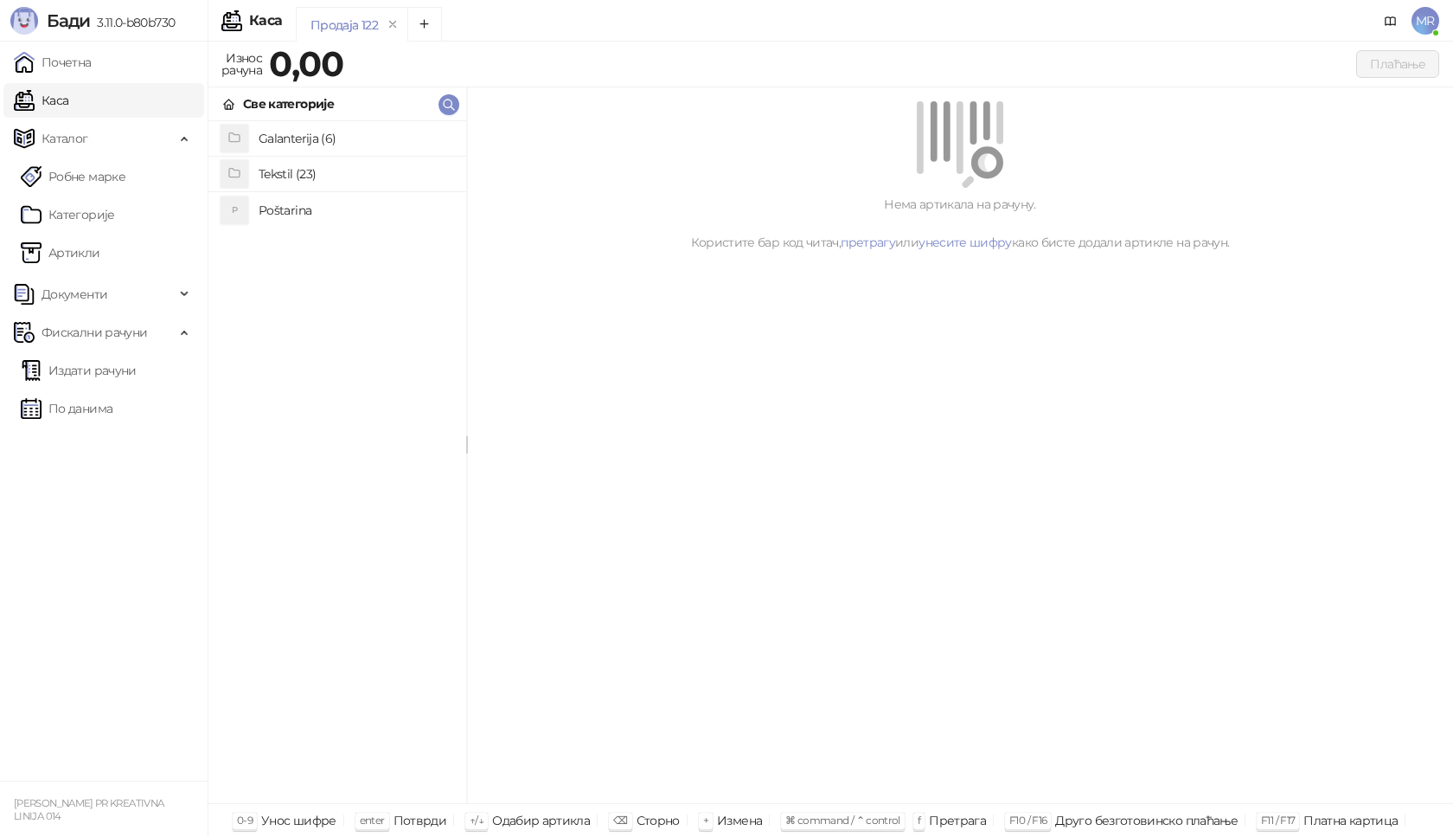
click at [361, 206] on h4 "Poštarina" at bounding box center [356, 210] width 194 height 28
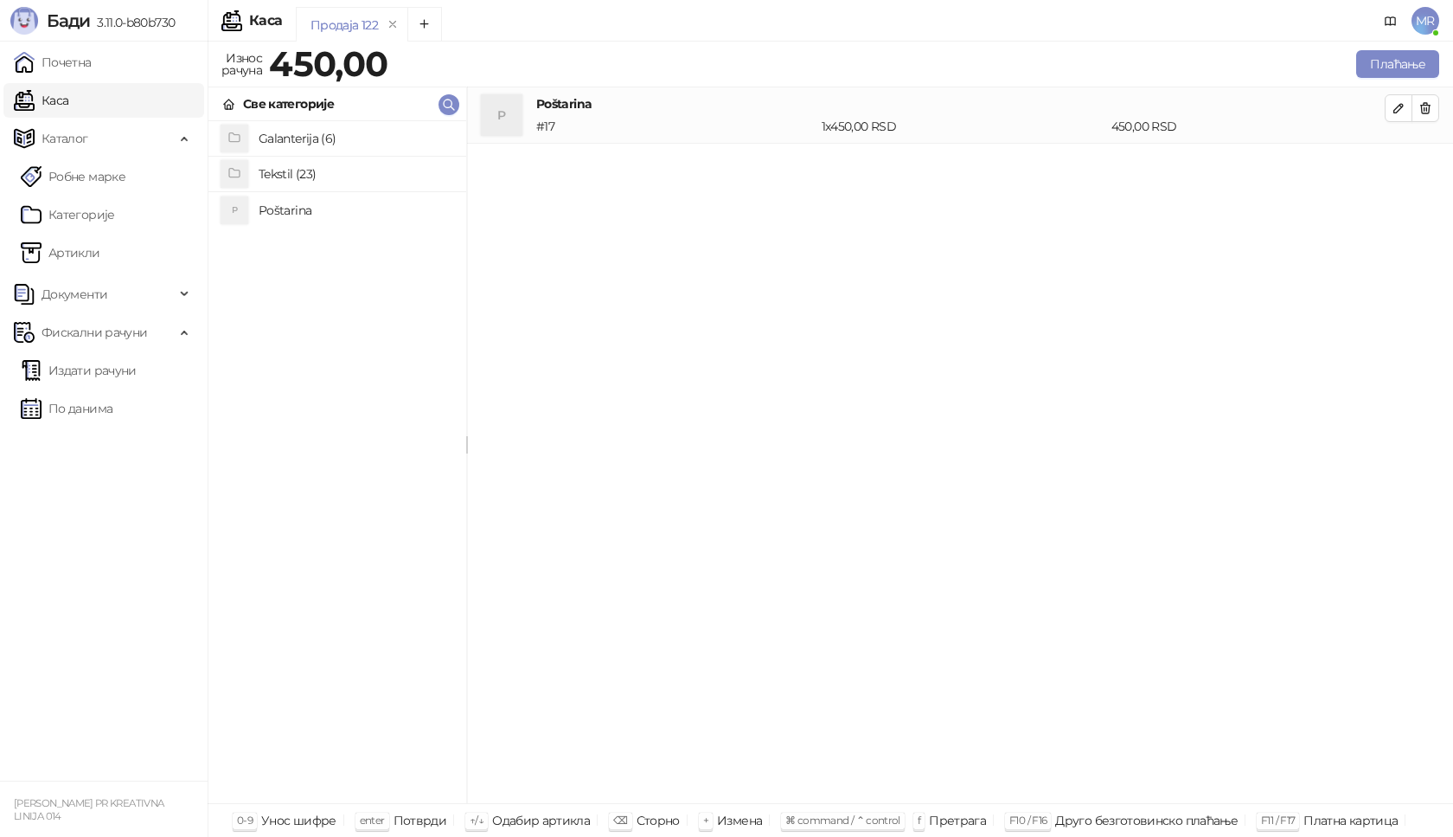
click at [300, 174] on h4 "Tekstil (23)" at bounding box center [356, 174] width 194 height 28
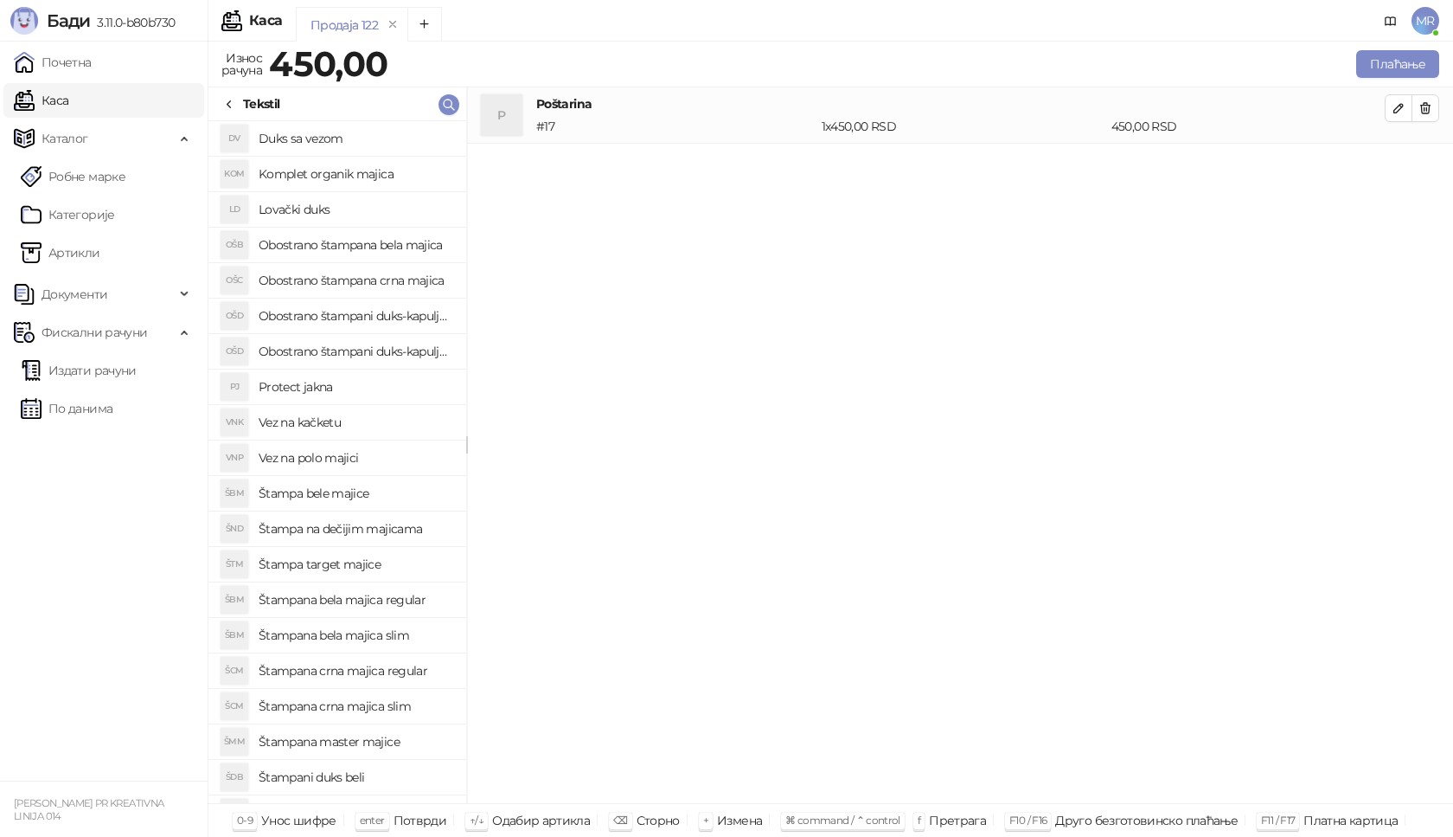
click at [375, 676] on h4 "Štampana crna majica regular" at bounding box center [356, 671] width 194 height 28
click at [1391, 157] on button "button" at bounding box center [1399, 165] width 28 height 28
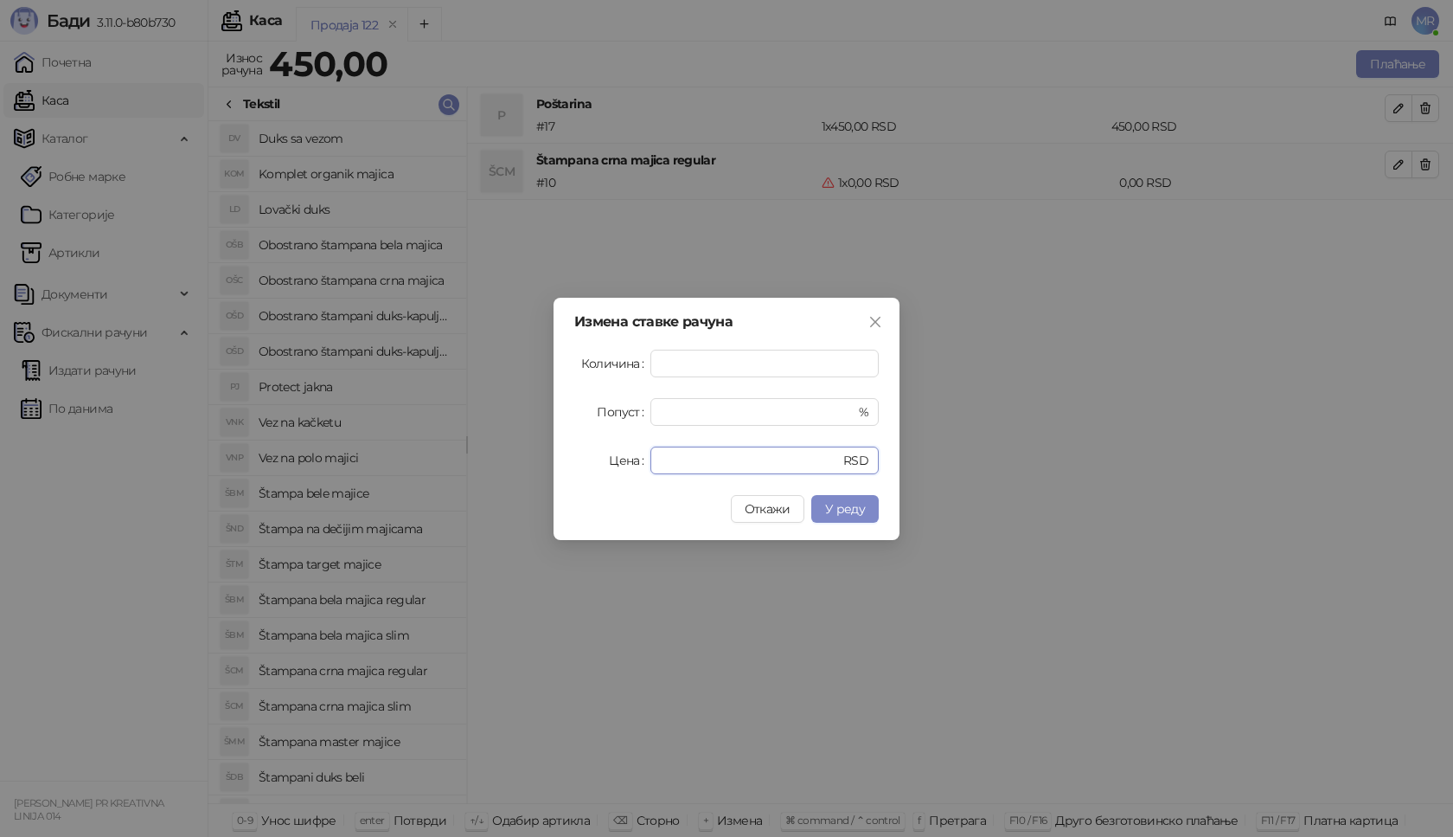
drag, startPoint x: 703, startPoint y: 458, endPoint x: 522, endPoint y: 459, distance: 181.7
click at [522, 459] on div "Измена ставке рачуна Количина * Попуст * % Цена * RSD Откажи У реду" at bounding box center [726, 418] width 1453 height 837
type input "****"
click at [856, 509] on span "У реду" at bounding box center [845, 509] width 40 height 16
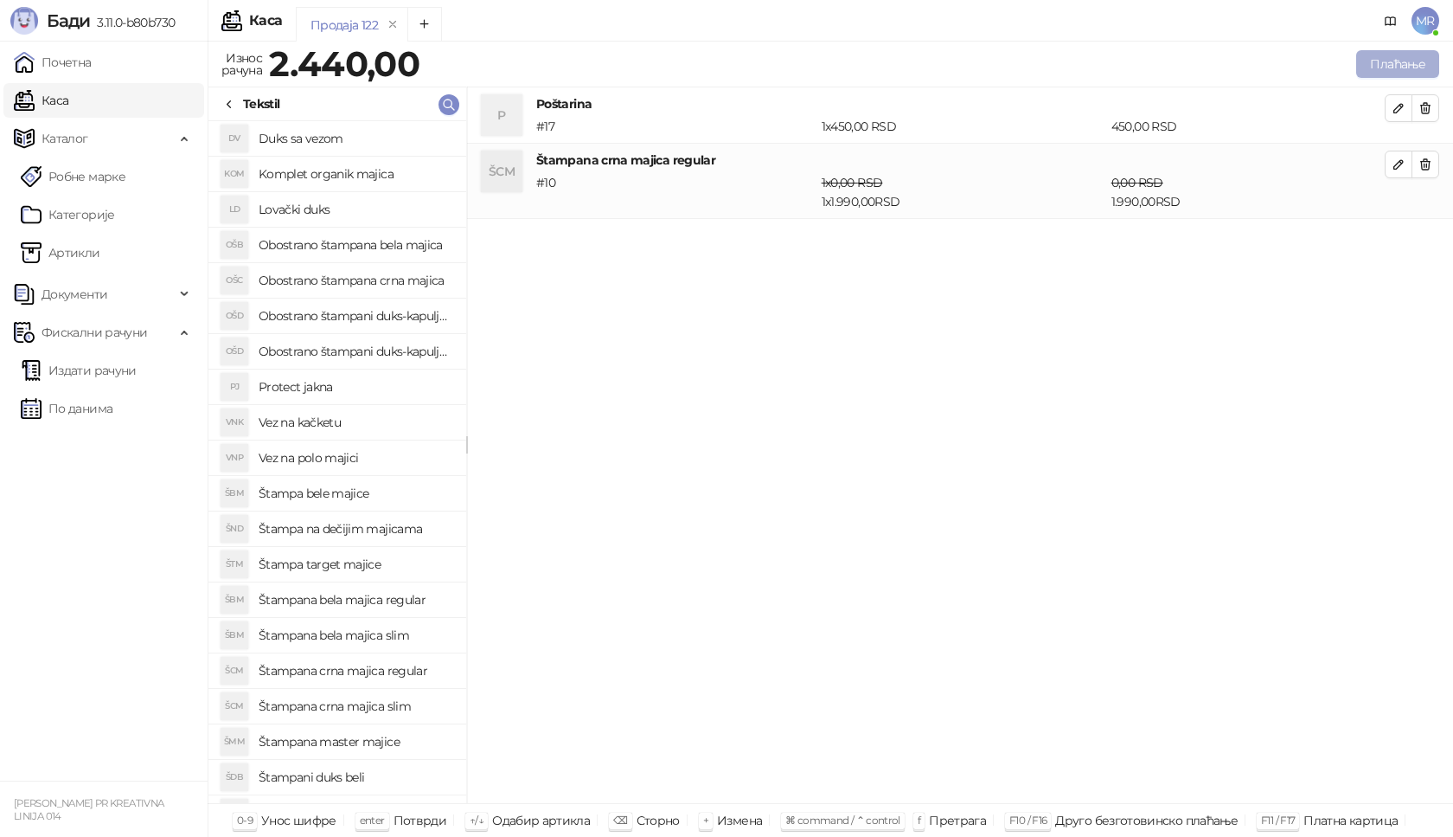
click at [1411, 59] on button "Плаћање" at bounding box center [1397, 64] width 83 height 28
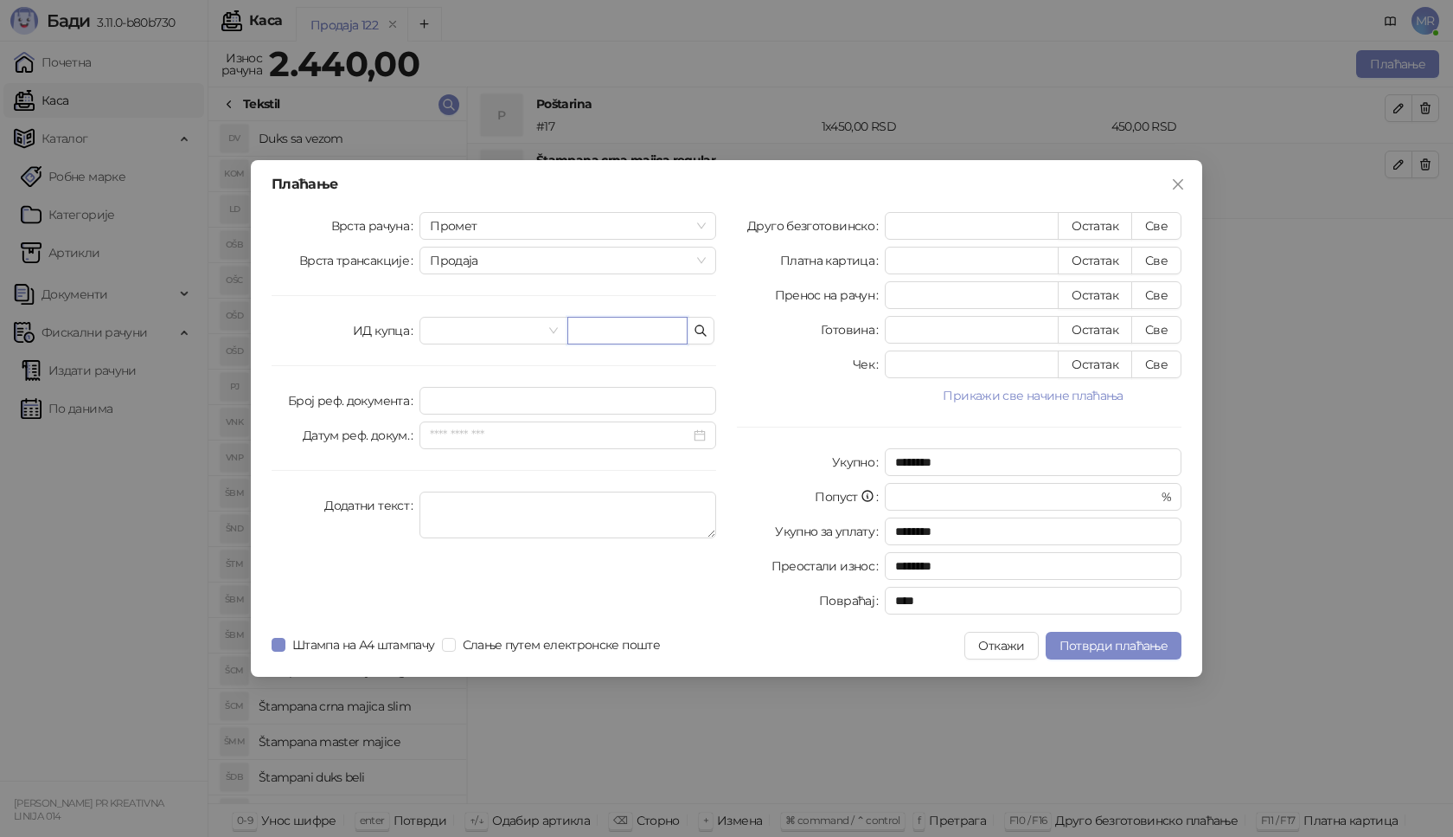
click at [628, 330] on input "text" at bounding box center [627, 331] width 120 height 28
type input "**********"
click at [1161, 227] on button "Све" at bounding box center [1157, 226] width 50 height 28
type input "****"
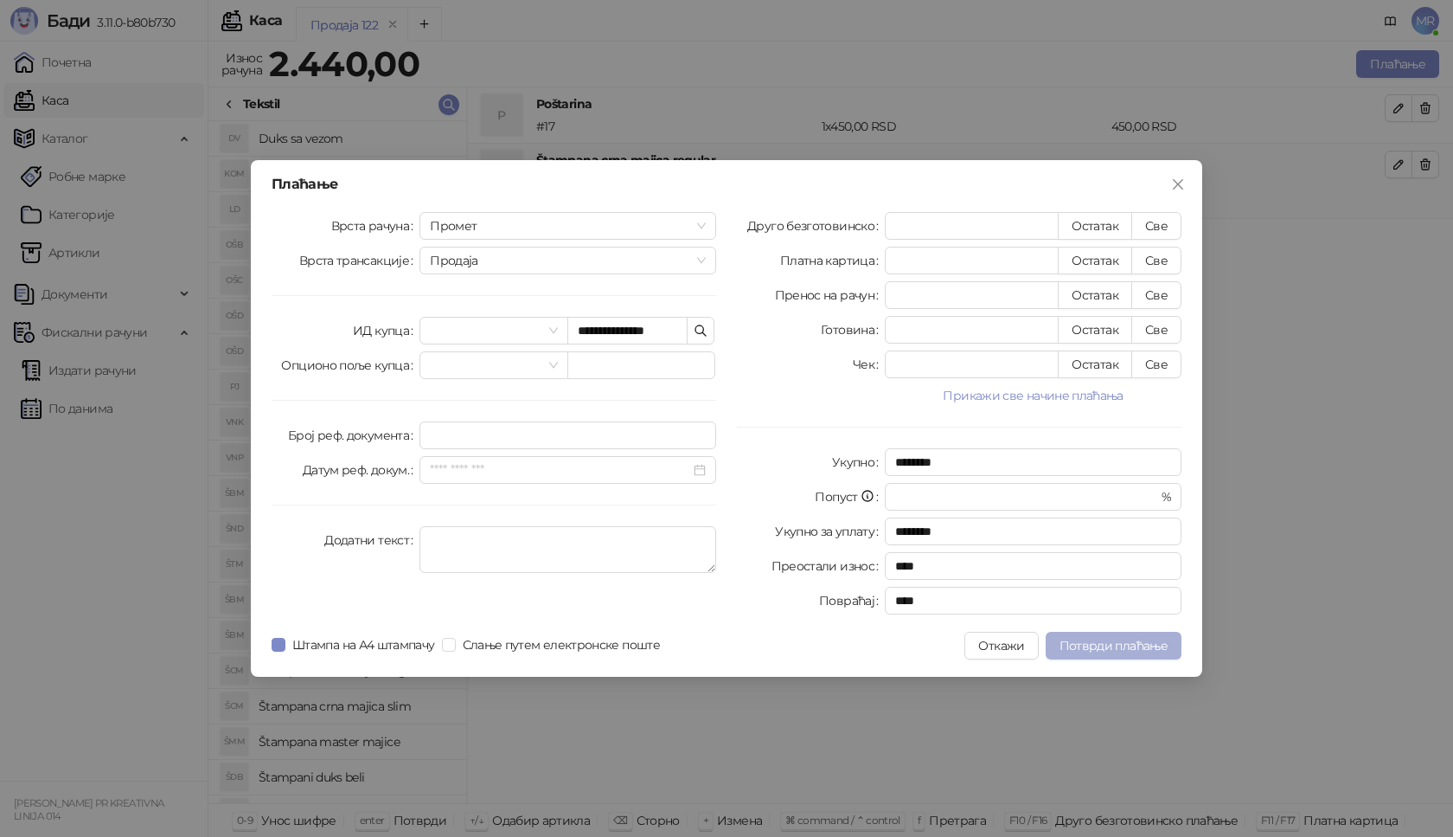
click at [1120, 651] on span "Потврди плаћање" at bounding box center [1114, 646] width 108 height 16
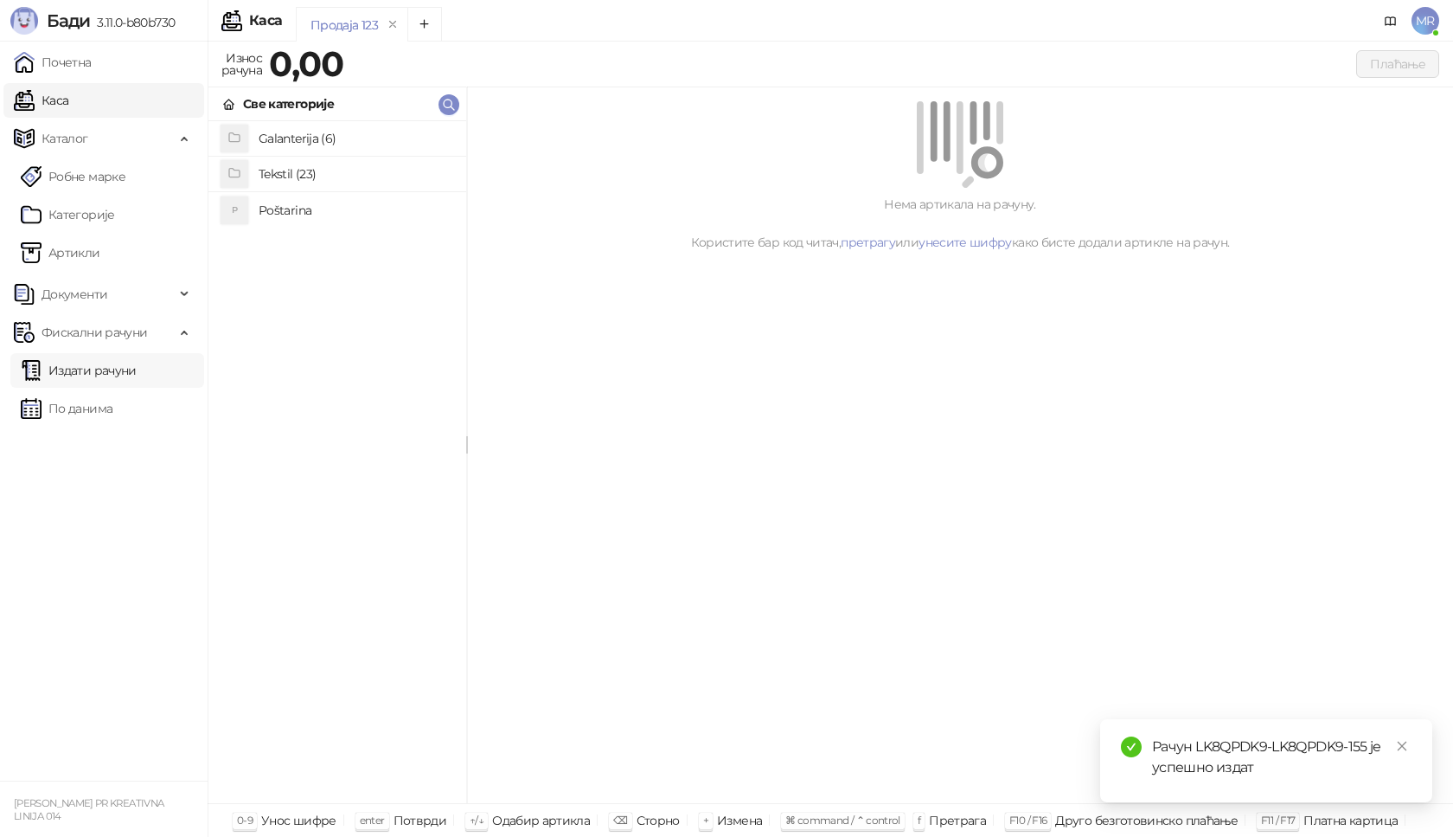
click at [130, 362] on link "Издати рачуни" at bounding box center [79, 370] width 116 height 35
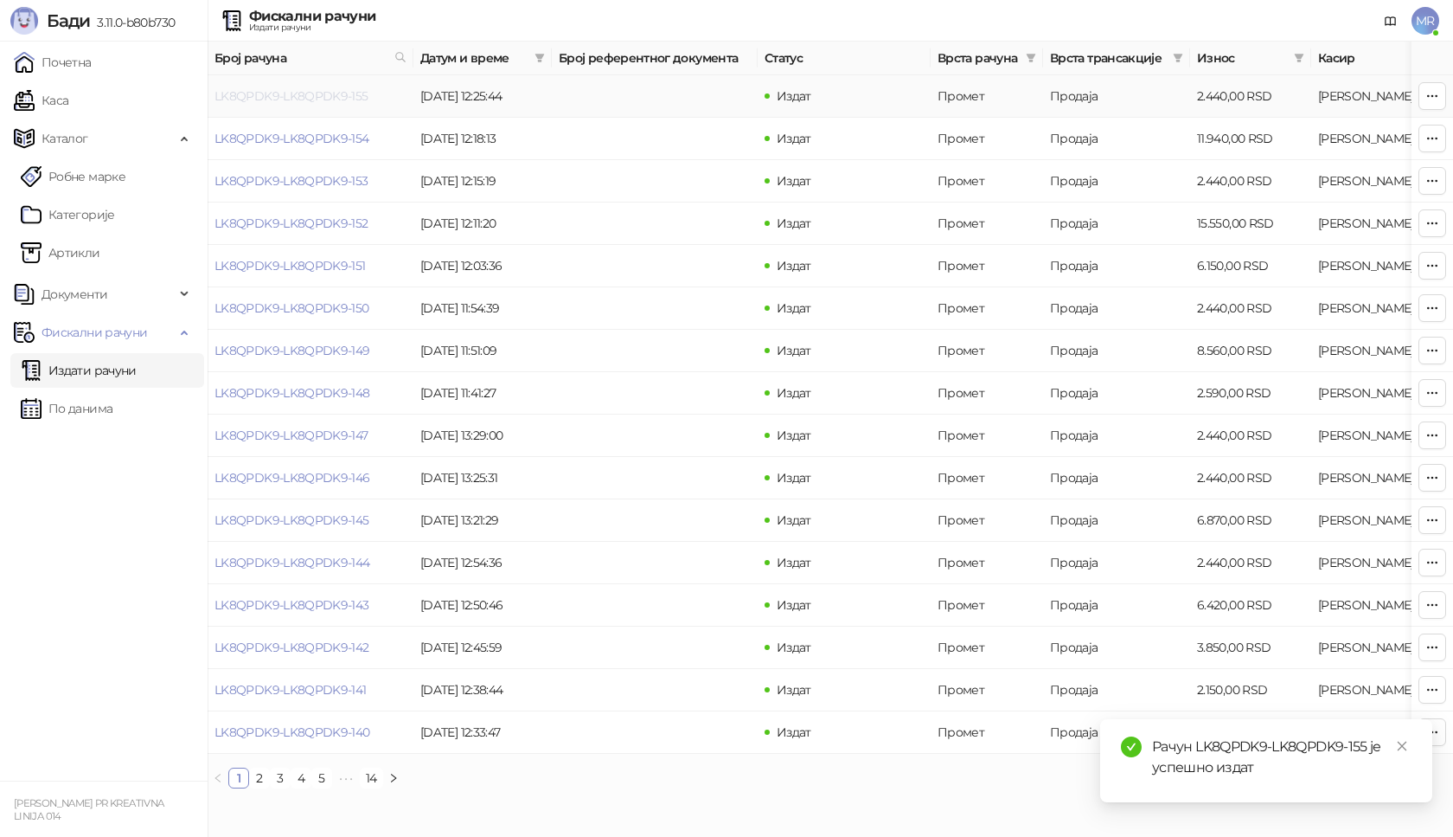
click at [274, 95] on link "LK8QPDK9-LK8QPDK9-155" at bounding box center [292, 96] width 154 height 16
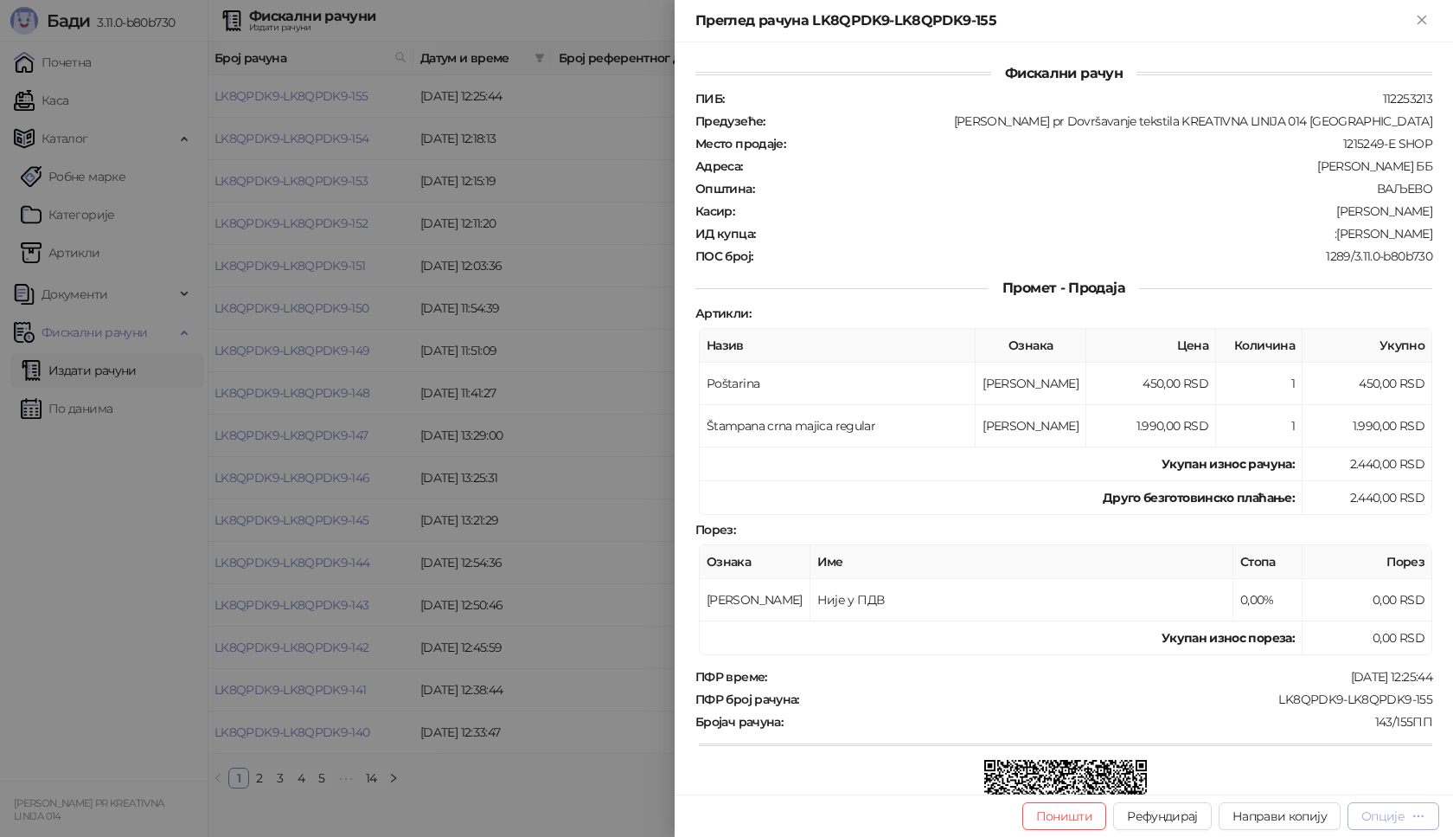
click at [1394, 821] on div "Опције" at bounding box center [1383, 816] width 43 height 16
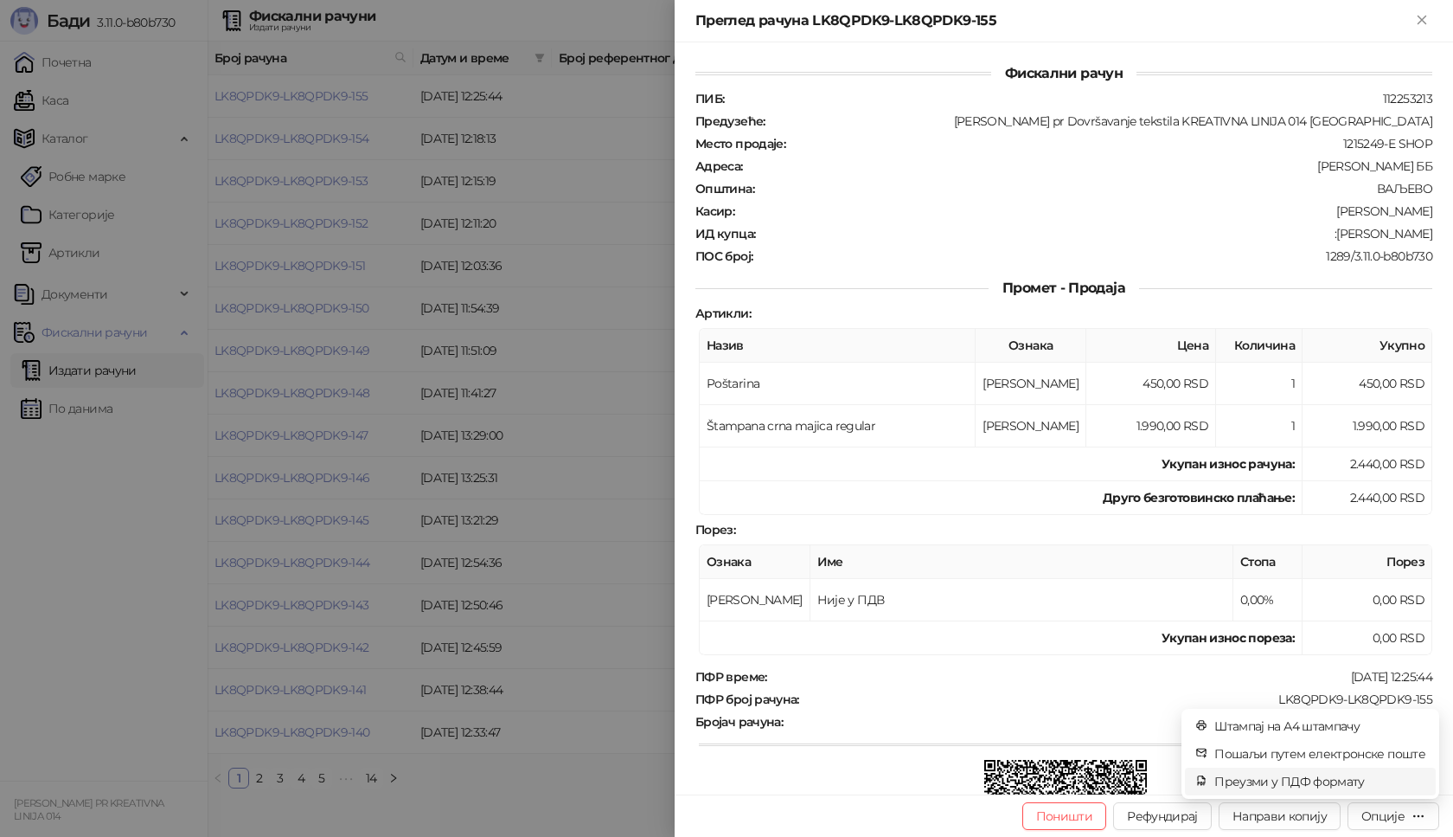
click at [1278, 784] on span "Преузми у ПДФ формату" at bounding box center [1320, 781] width 211 height 19
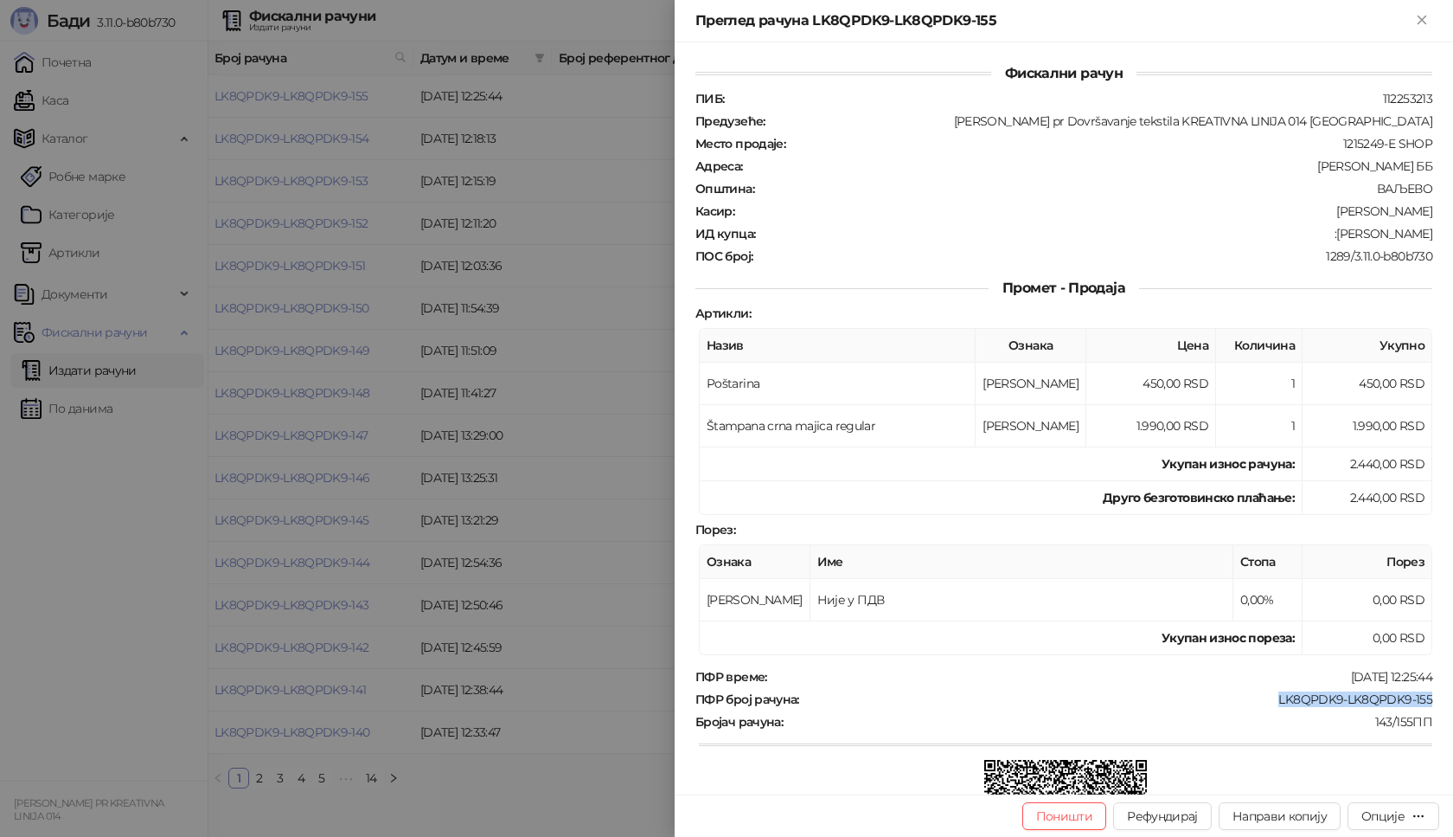
drag, startPoint x: 1263, startPoint y: 700, endPoint x: 1427, endPoint y: 696, distance: 164.4
click at [1427, 696] on div "Фискални рачун ПИБ : 112253213 Предузеће : [PERSON_NAME] pr Dovršavanje tekstil…" at bounding box center [1064, 418] width 779 height 752
drag, startPoint x: 1334, startPoint y: 234, endPoint x: 1417, endPoint y: 233, distance: 83.1
click at [1417, 233] on div ":[PERSON_NAME]" at bounding box center [1095, 234] width 677 height 16
click at [1418, 18] on icon "Close" at bounding box center [1422, 20] width 16 height 16
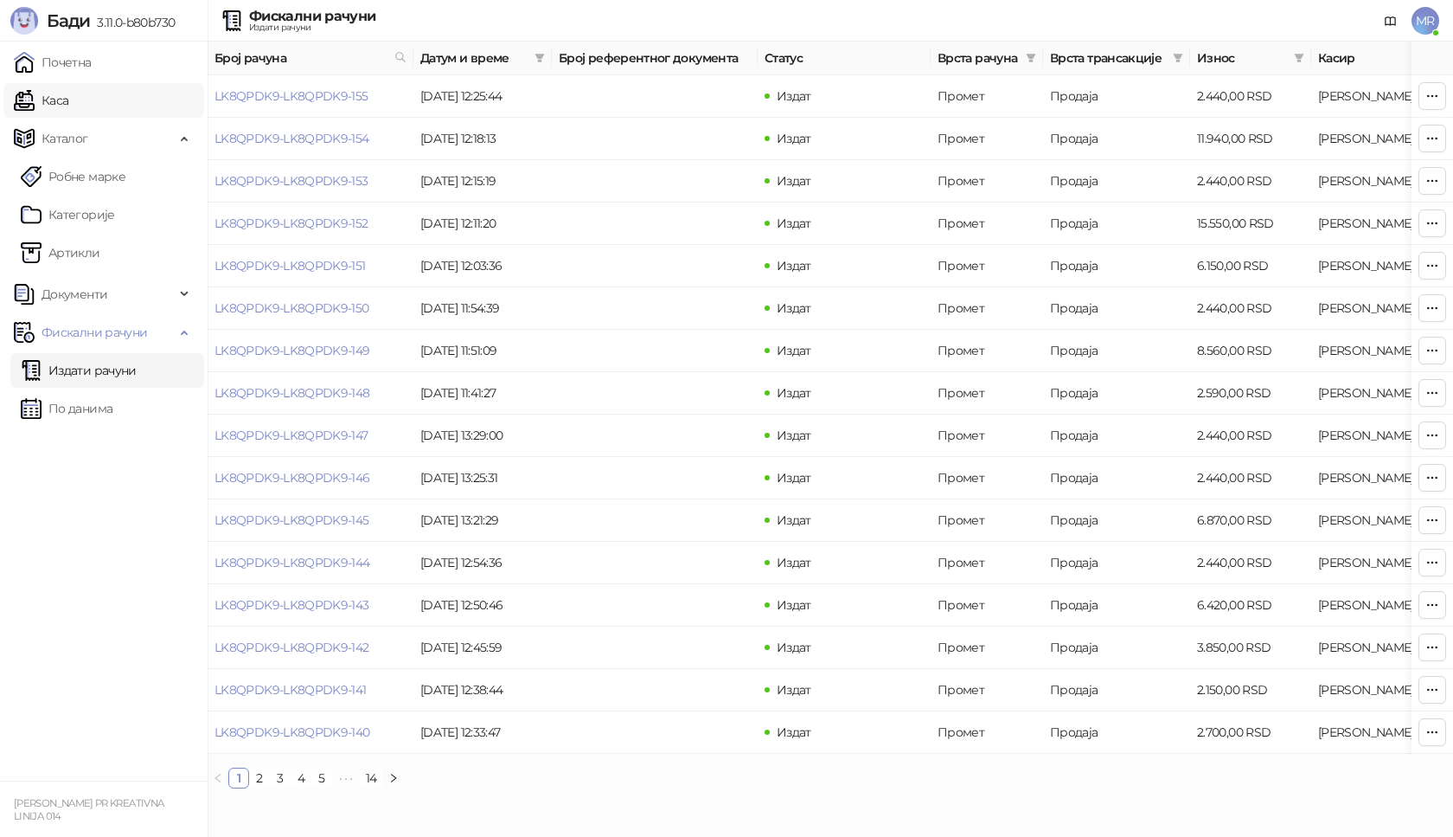
click at [68, 105] on link "Каса" at bounding box center [41, 100] width 55 height 35
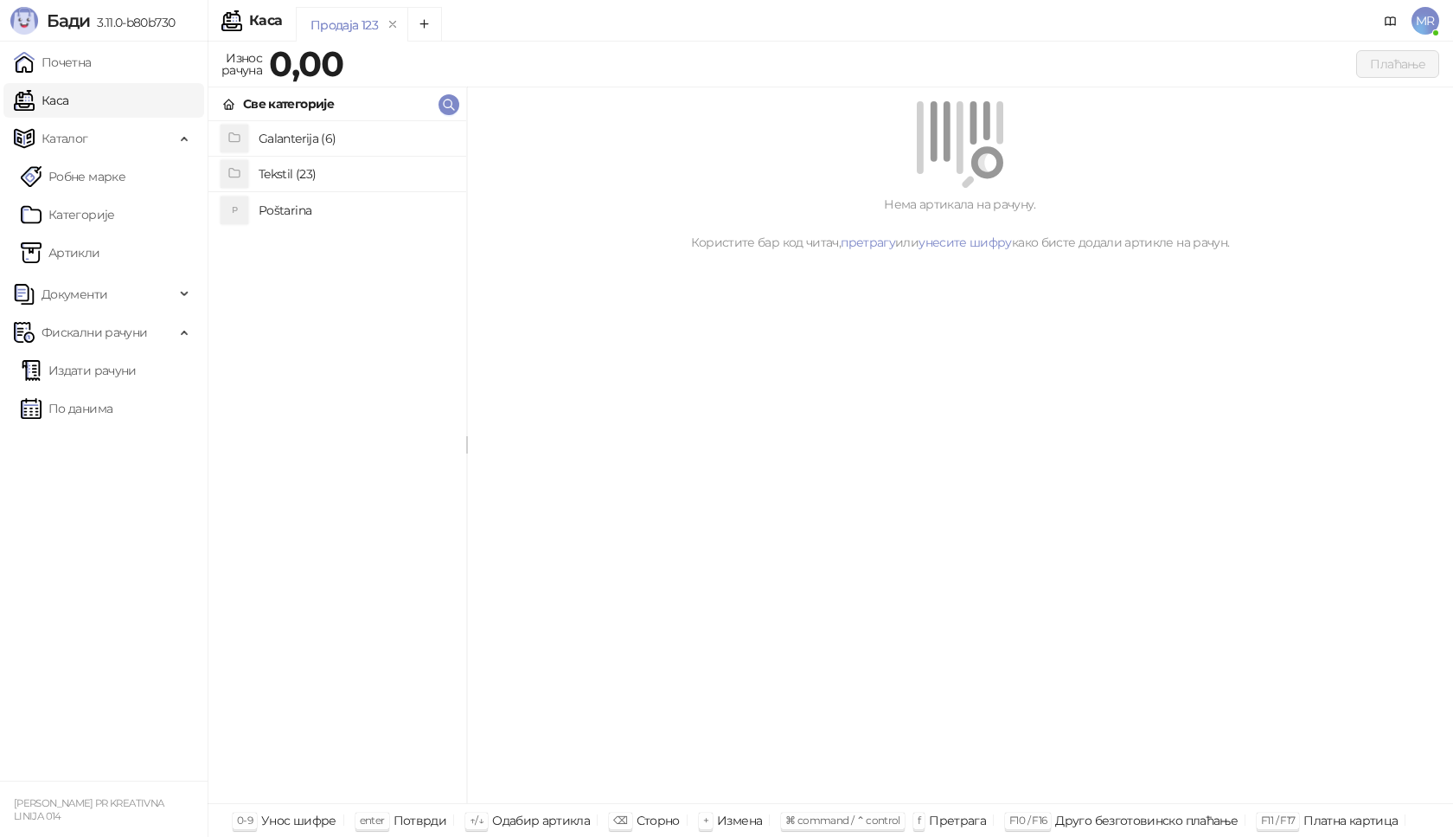
click at [380, 205] on h4 "Poštarina" at bounding box center [356, 210] width 194 height 28
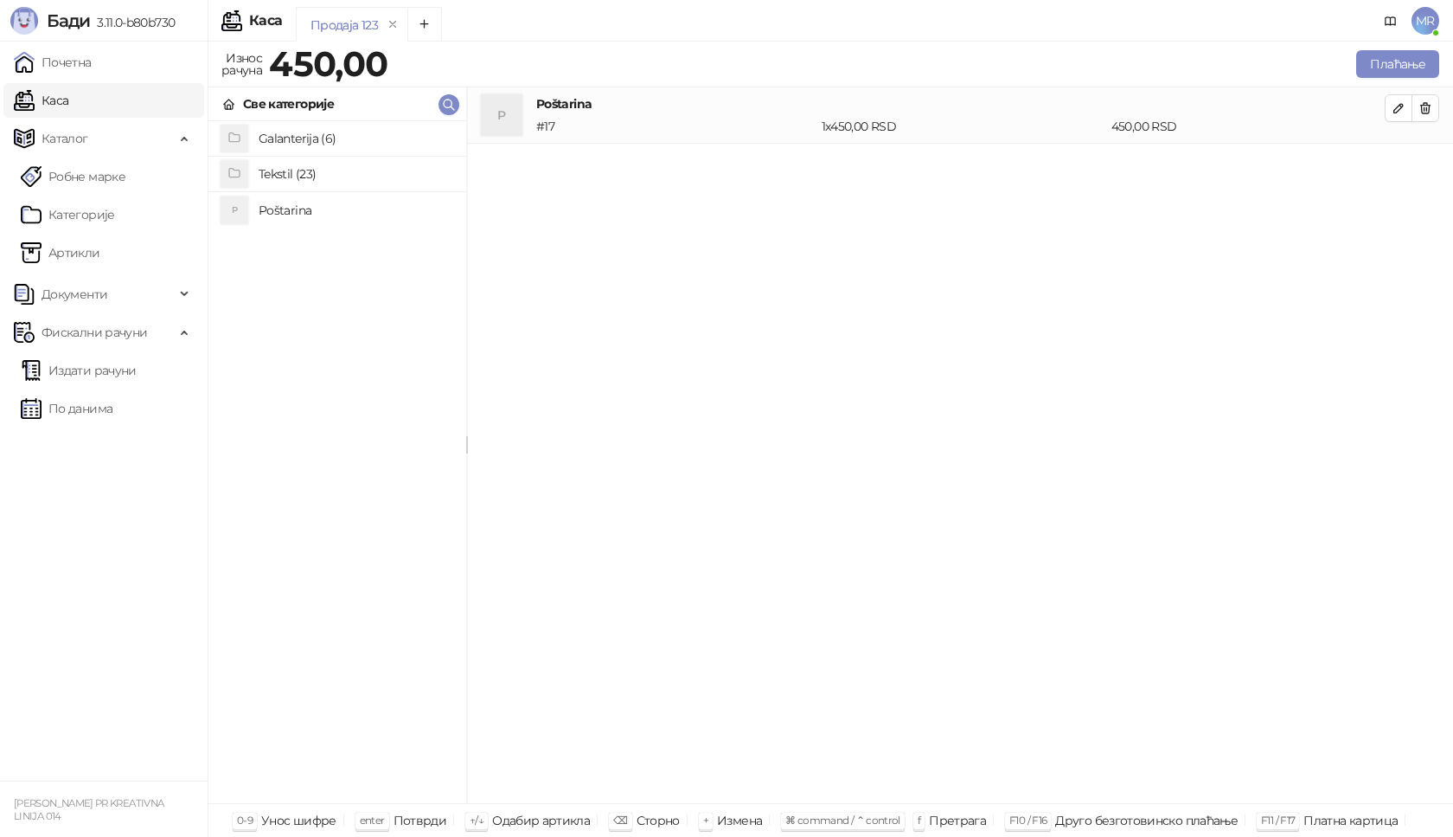
click at [378, 180] on h4 "Tekstil (23)" at bounding box center [356, 174] width 194 height 28
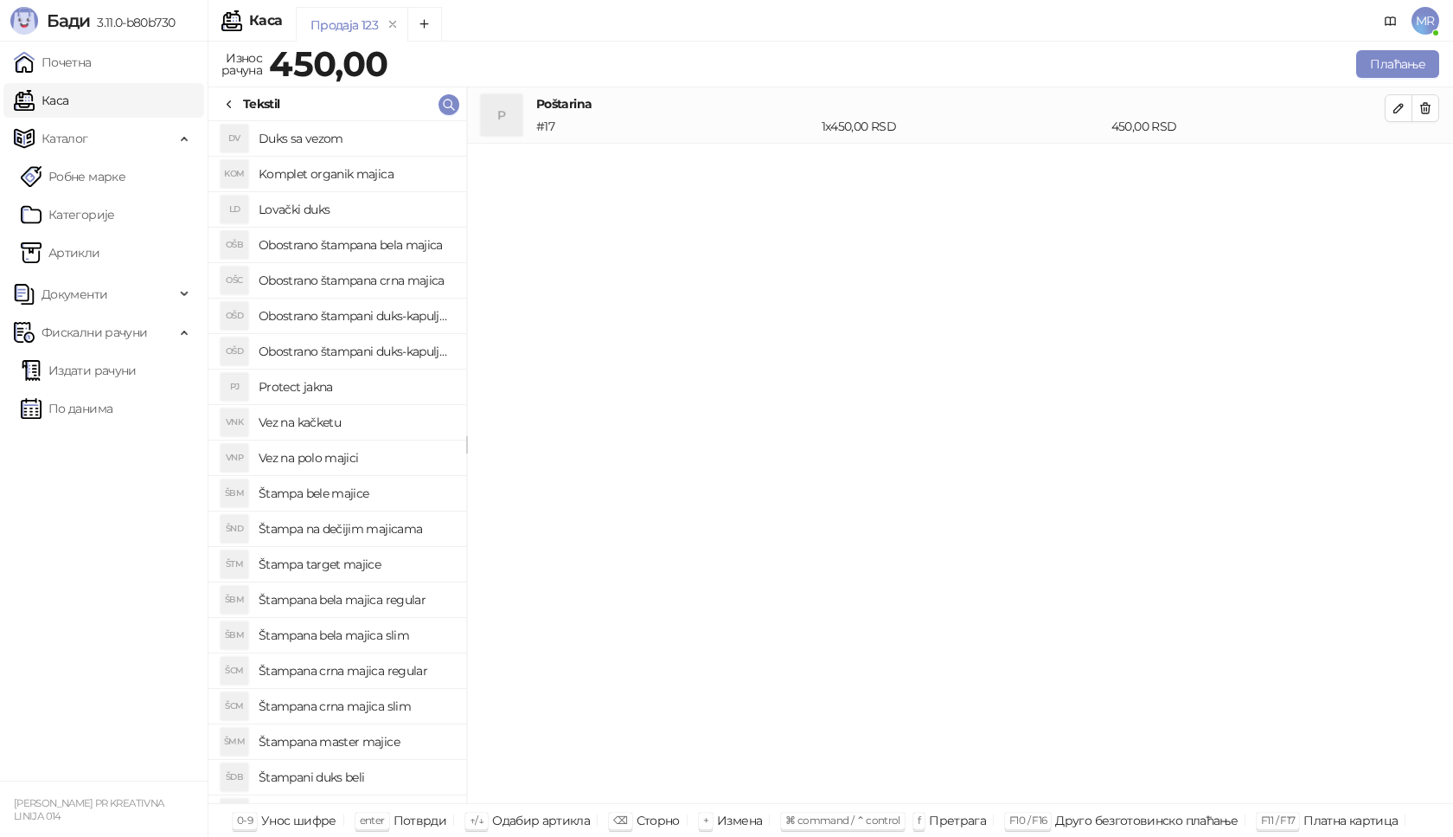
click at [382, 669] on h4 "Štampana crna majica regular" at bounding box center [356, 671] width 194 height 28
click at [1394, 163] on icon "button" at bounding box center [1399, 164] width 14 height 14
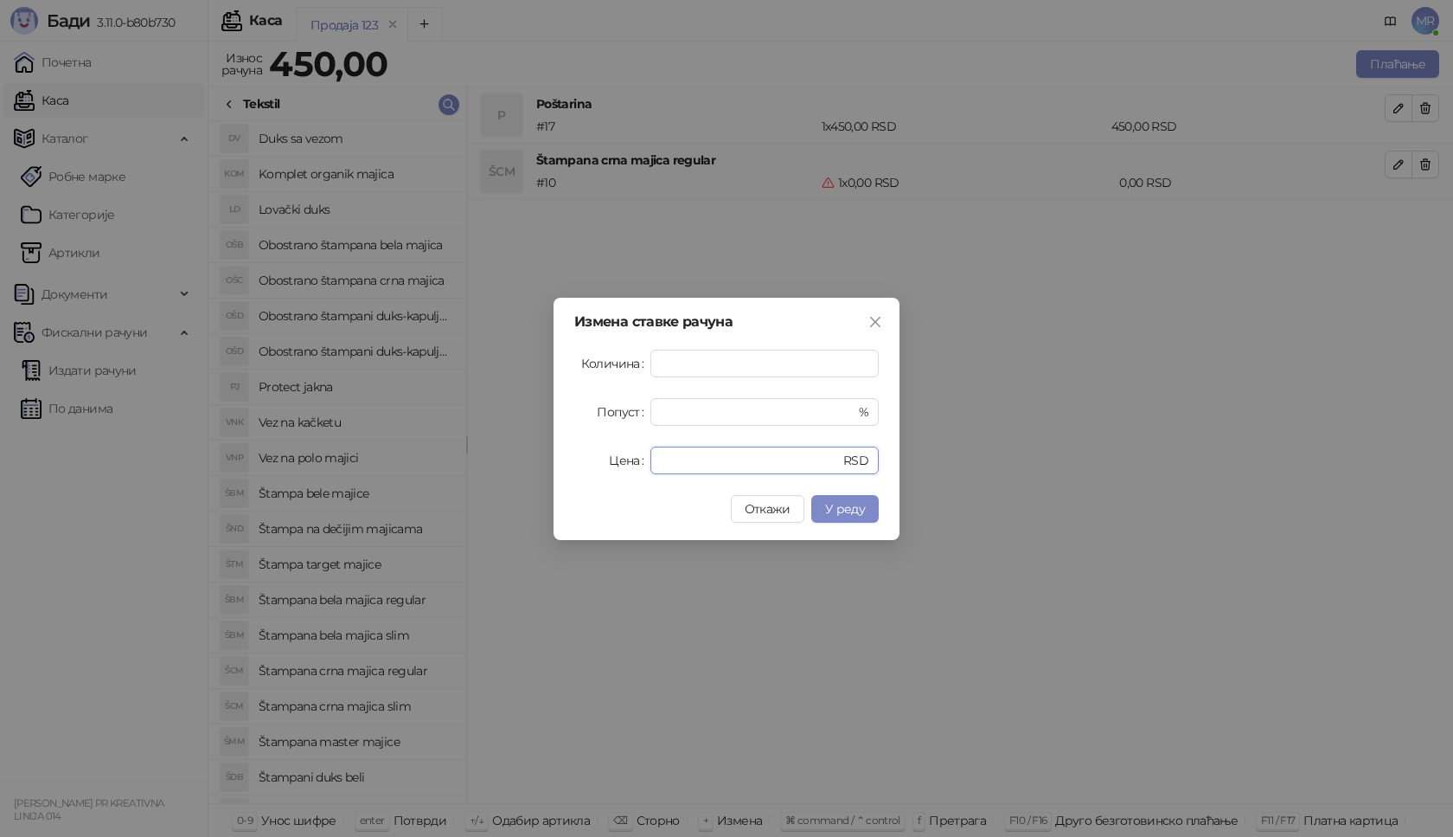
drag, startPoint x: 688, startPoint y: 465, endPoint x: 617, endPoint y: 465, distance: 70.9
click at [617, 465] on div "Цена * RSD" at bounding box center [726, 460] width 305 height 28
type input "****"
click at [863, 512] on span "У реду" at bounding box center [845, 509] width 40 height 16
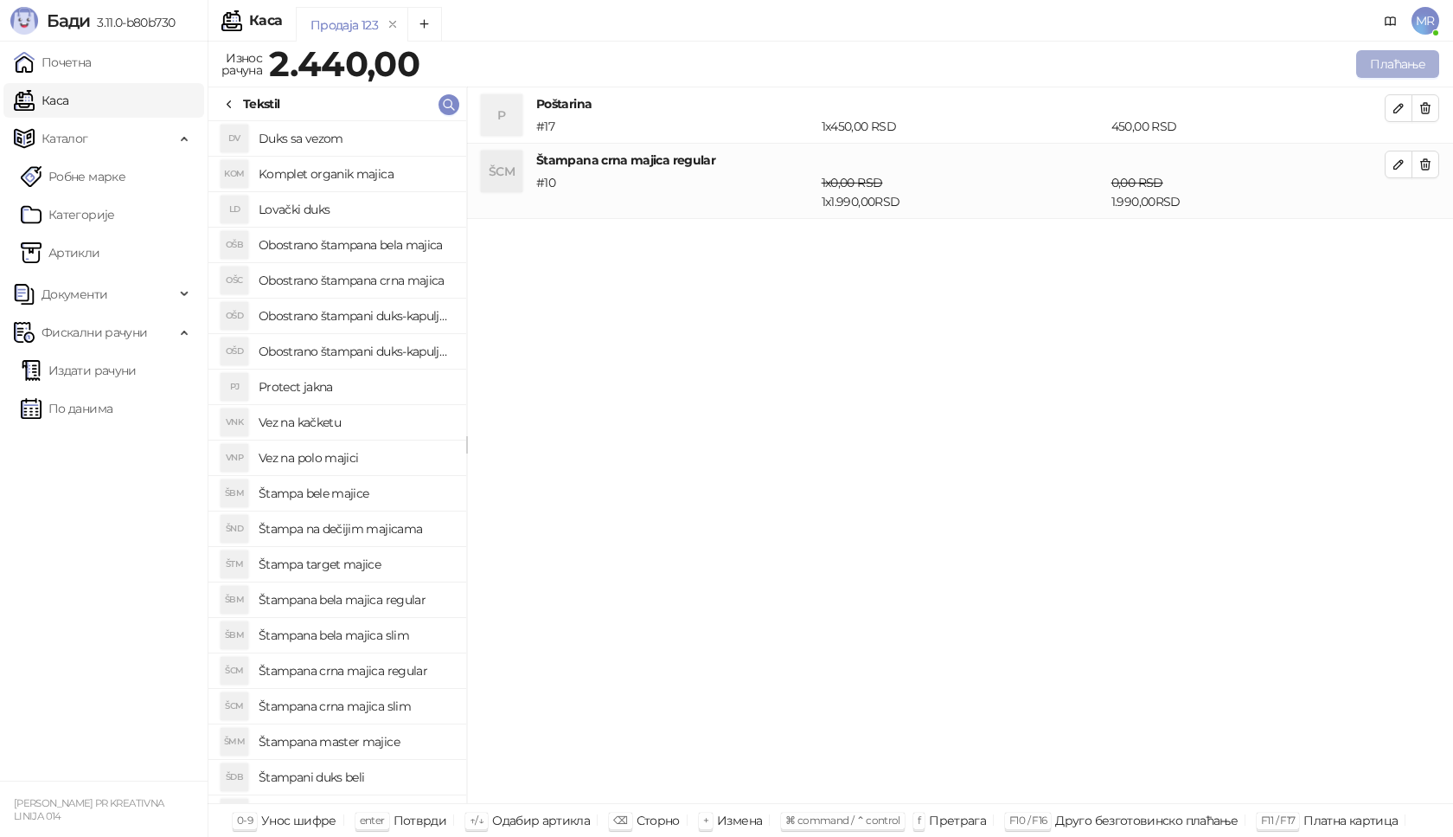
click at [1414, 62] on button "Плаћање" at bounding box center [1397, 64] width 83 height 28
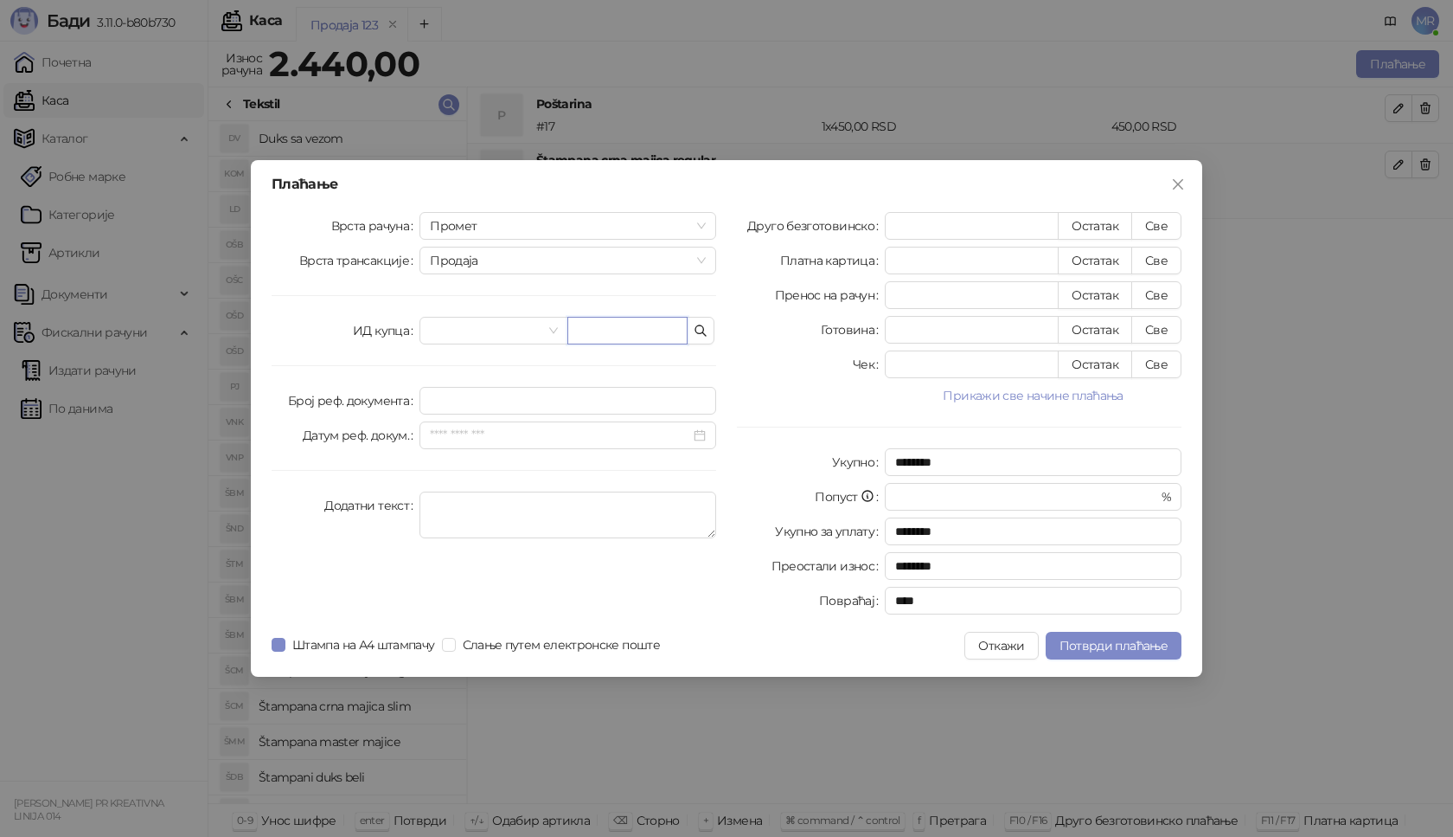
click at [636, 331] on input "text" at bounding box center [627, 331] width 120 height 28
type input "**********"
click at [1170, 225] on button "Све" at bounding box center [1157, 226] width 50 height 28
type input "****"
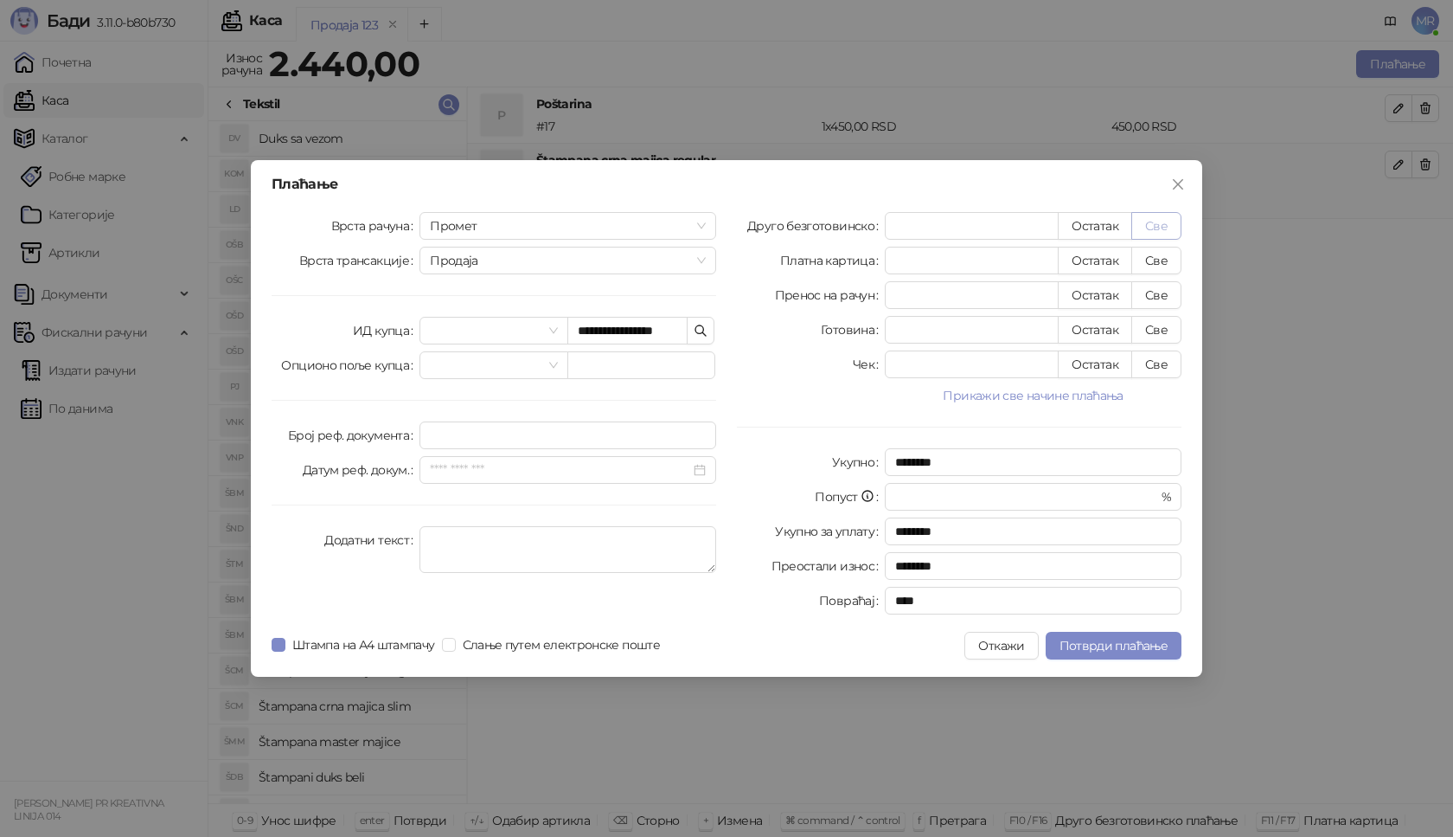
type input "****"
click at [1100, 644] on span "Потврди плаћање" at bounding box center [1114, 646] width 108 height 16
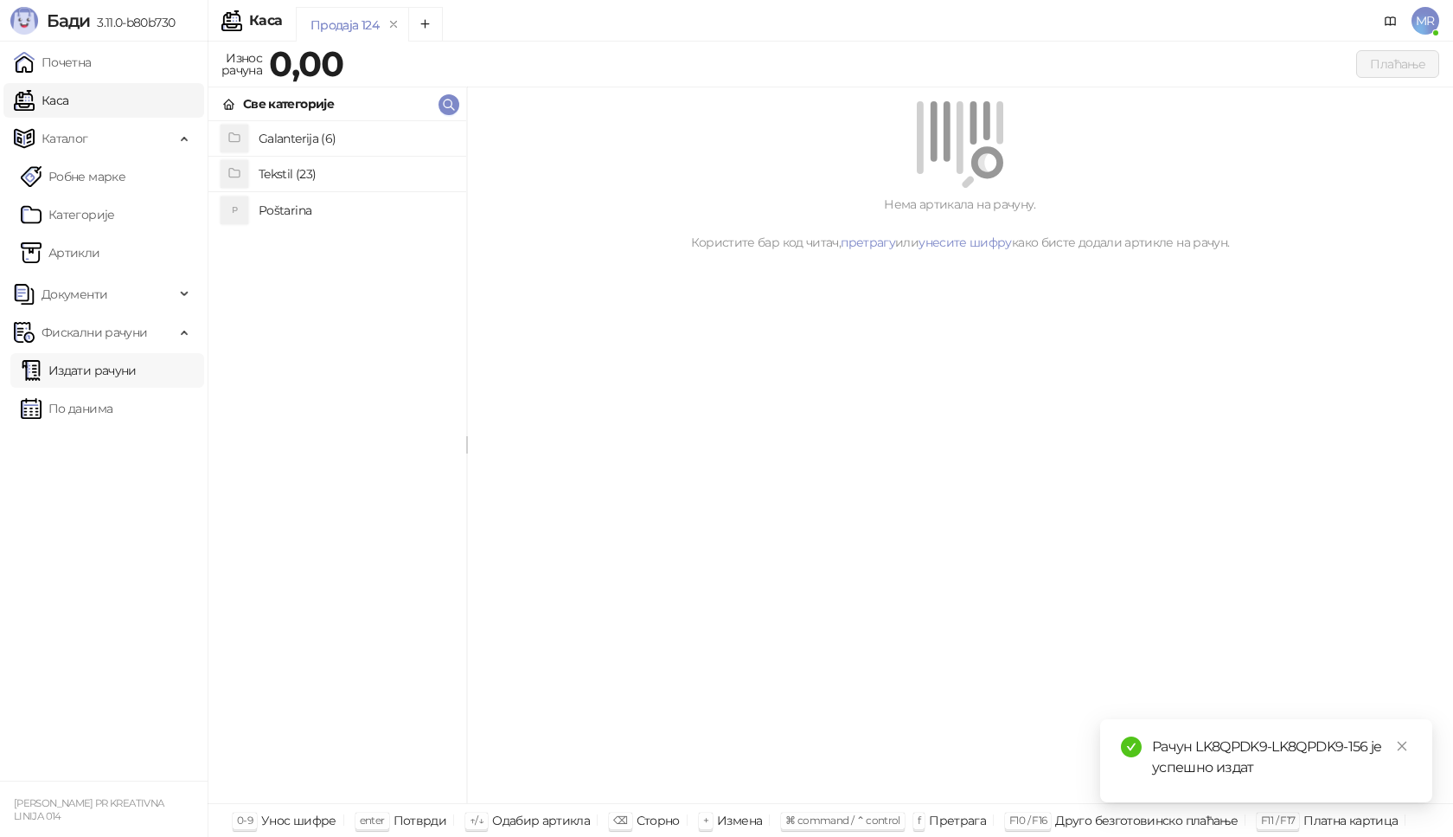
click at [125, 368] on link "Издати рачуни" at bounding box center [79, 370] width 116 height 35
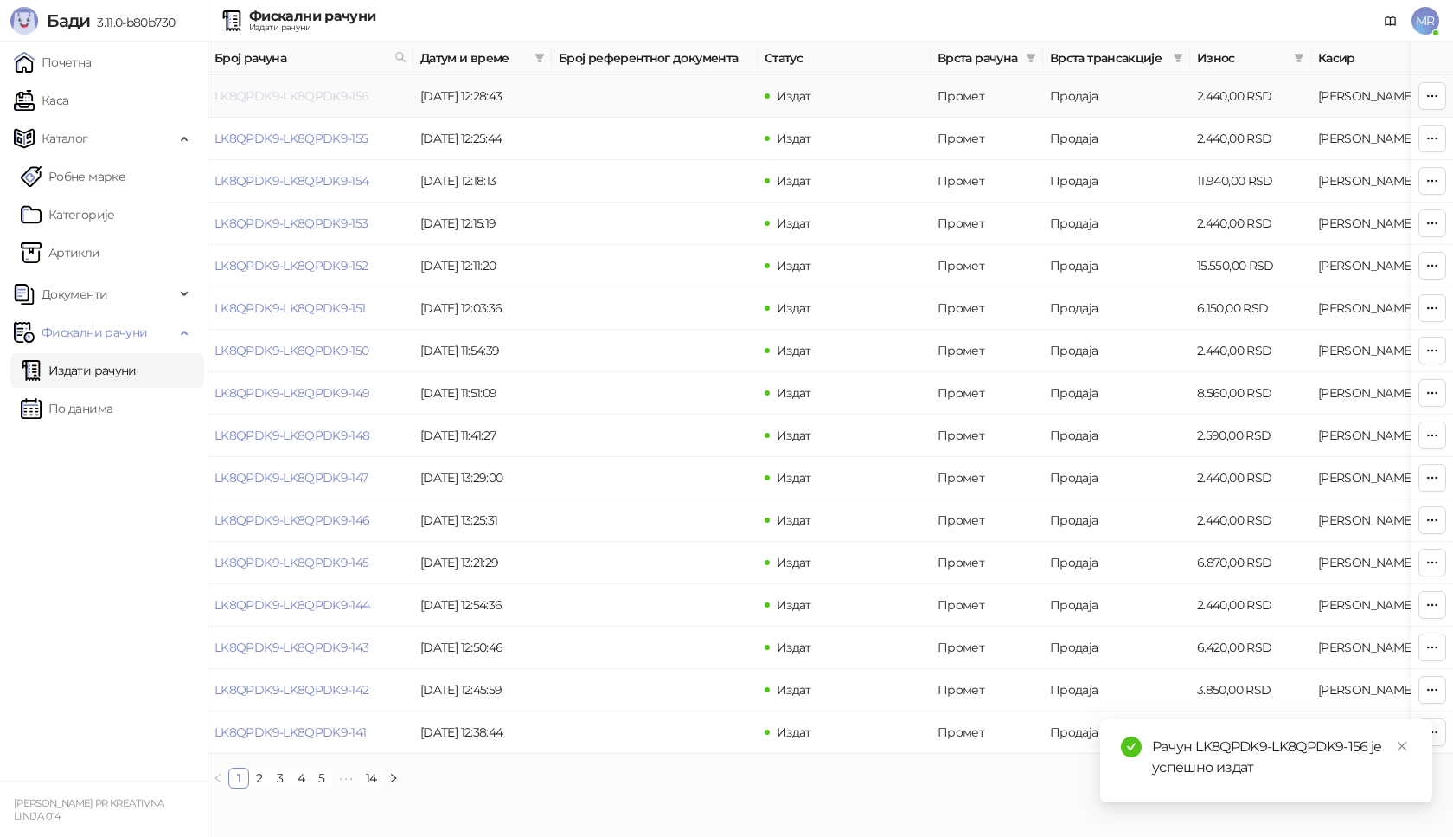
click at [311, 95] on link "LK8QPDK9-LK8QPDK9-156" at bounding box center [292, 96] width 155 height 16
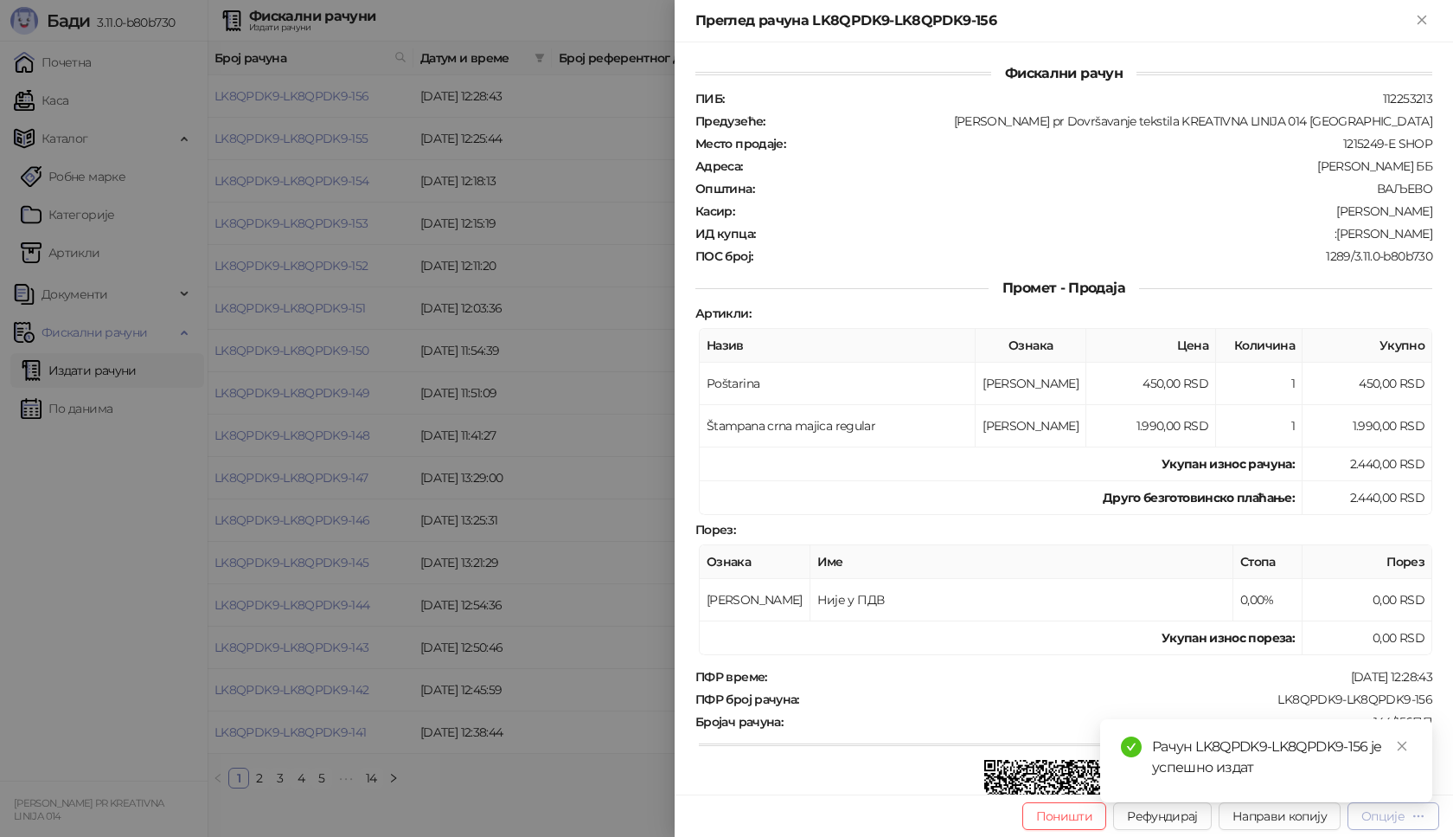
click at [1389, 818] on div "Опције" at bounding box center [1383, 816] width 43 height 16
click at [1400, 746] on icon "close" at bounding box center [1402, 746] width 12 height 12
click at [1381, 817] on div "Опције" at bounding box center [1383, 816] width 43 height 16
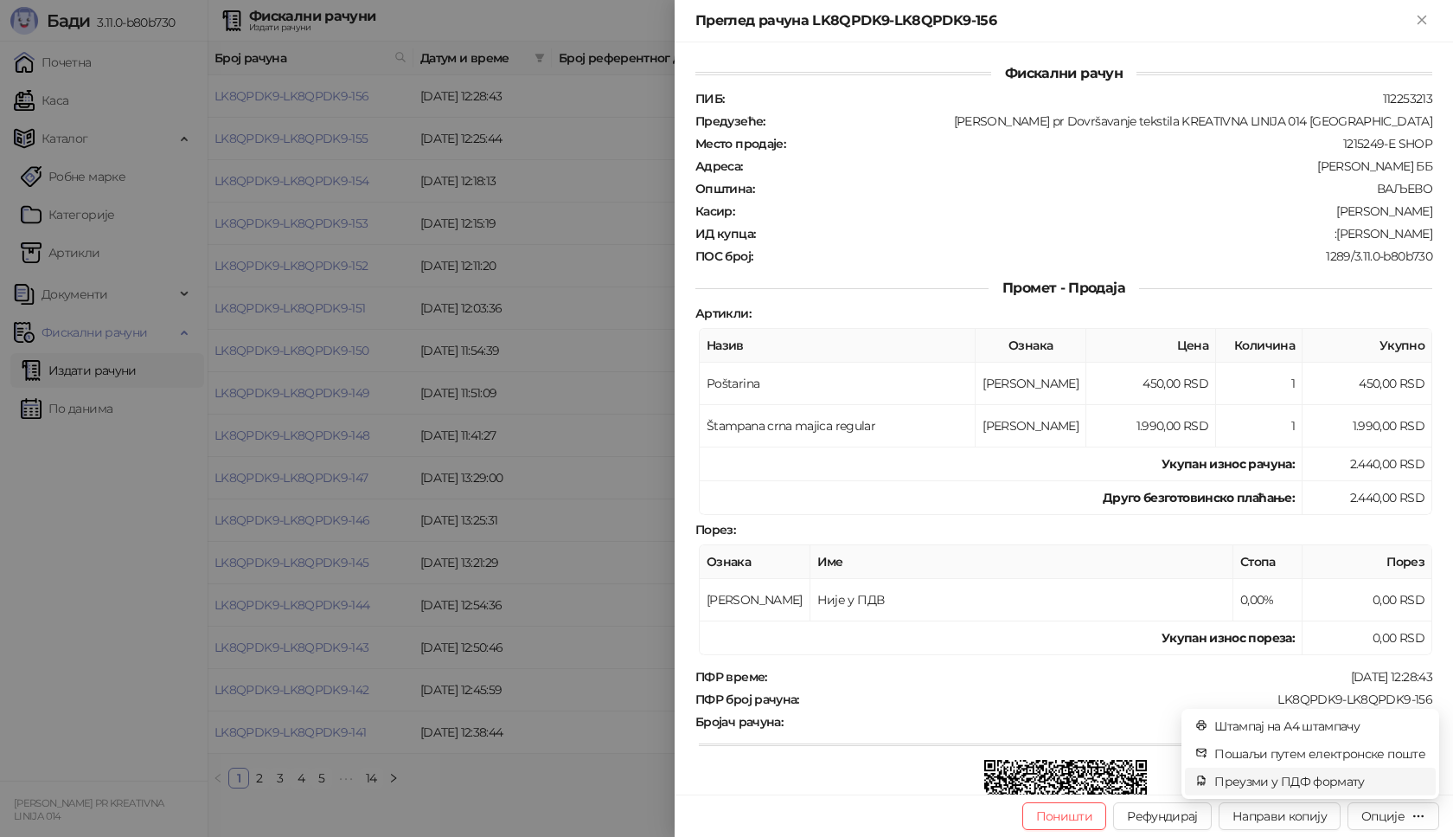
click at [1271, 780] on span "Преузми у ПДФ формату" at bounding box center [1320, 781] width 211 height 19
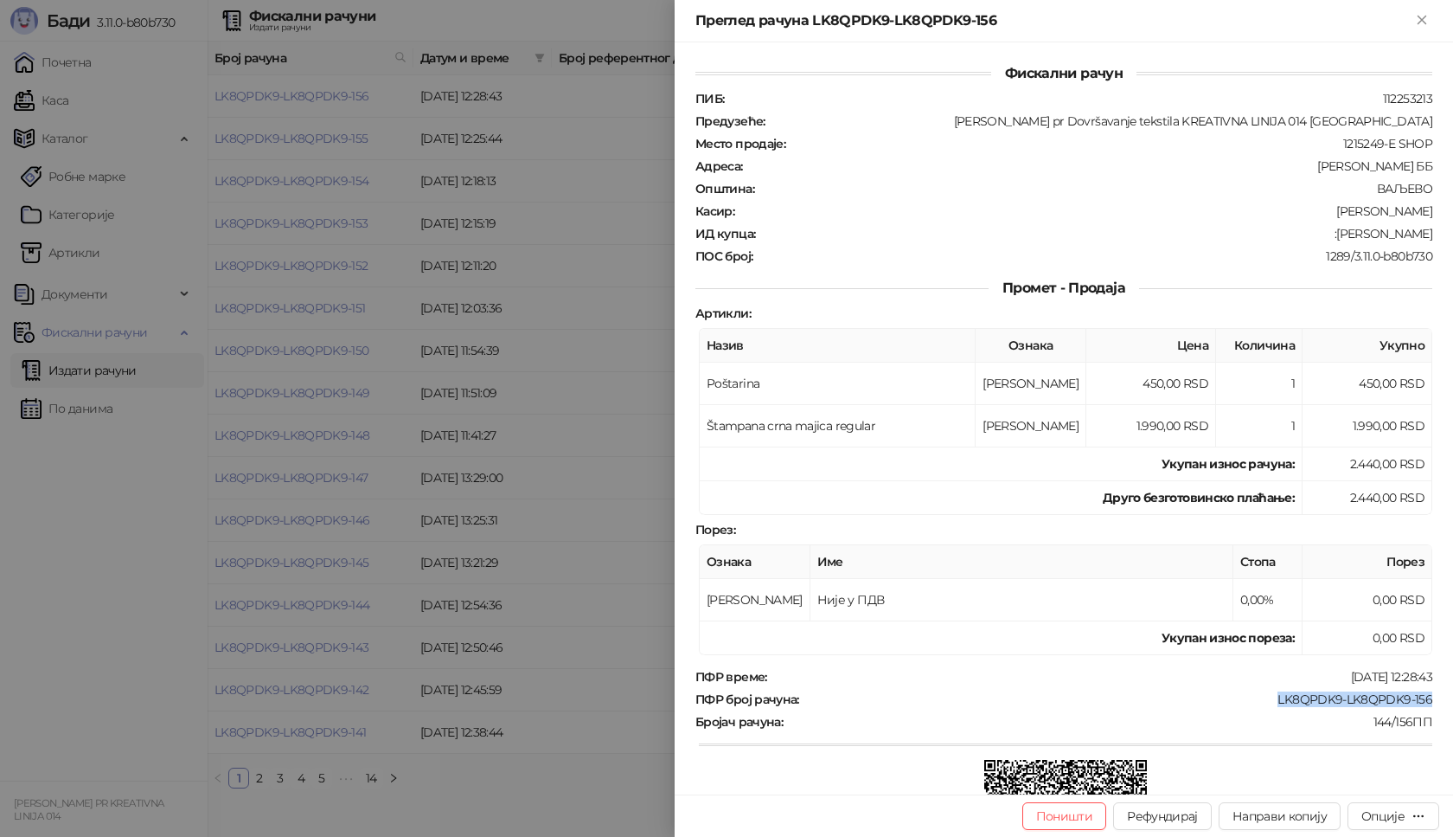
drag, startPoint x: 1268, startPoint y: 701, endPoint x: 1425, endPoint y: 702, distance: 156.6
click at [1425, 702] on div "Фискални рачун ПИБ : 112253213 Предузеће : [PERSON_NAME] pr Dovršavanje tekstil…" at bounding box center [1064, 418] width 779 height 752
drag, startPoint x: 1311, startPoint y: 233, endPoint x: 1418, endPoint y: 232, distance: 107.3
click at [1418, 232] on div ":[PERSON_NAME]" at bounding box center [1095, 234] width 677 height 16
